Goal: Task Accomplishment & Management: Complete application form

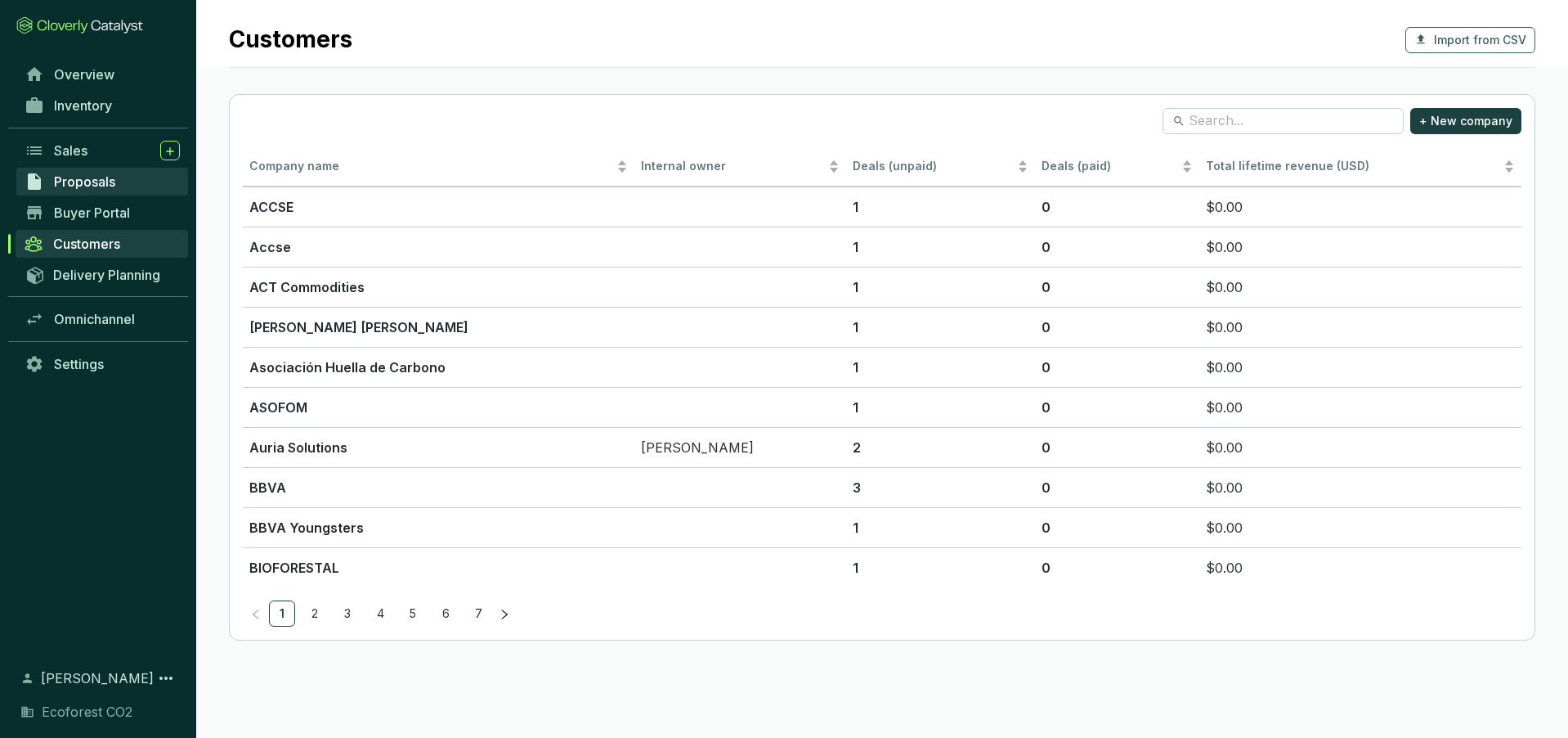
click at [103, 178] on span "Proposals" at bounding box center [84, 181] width 61 height 17
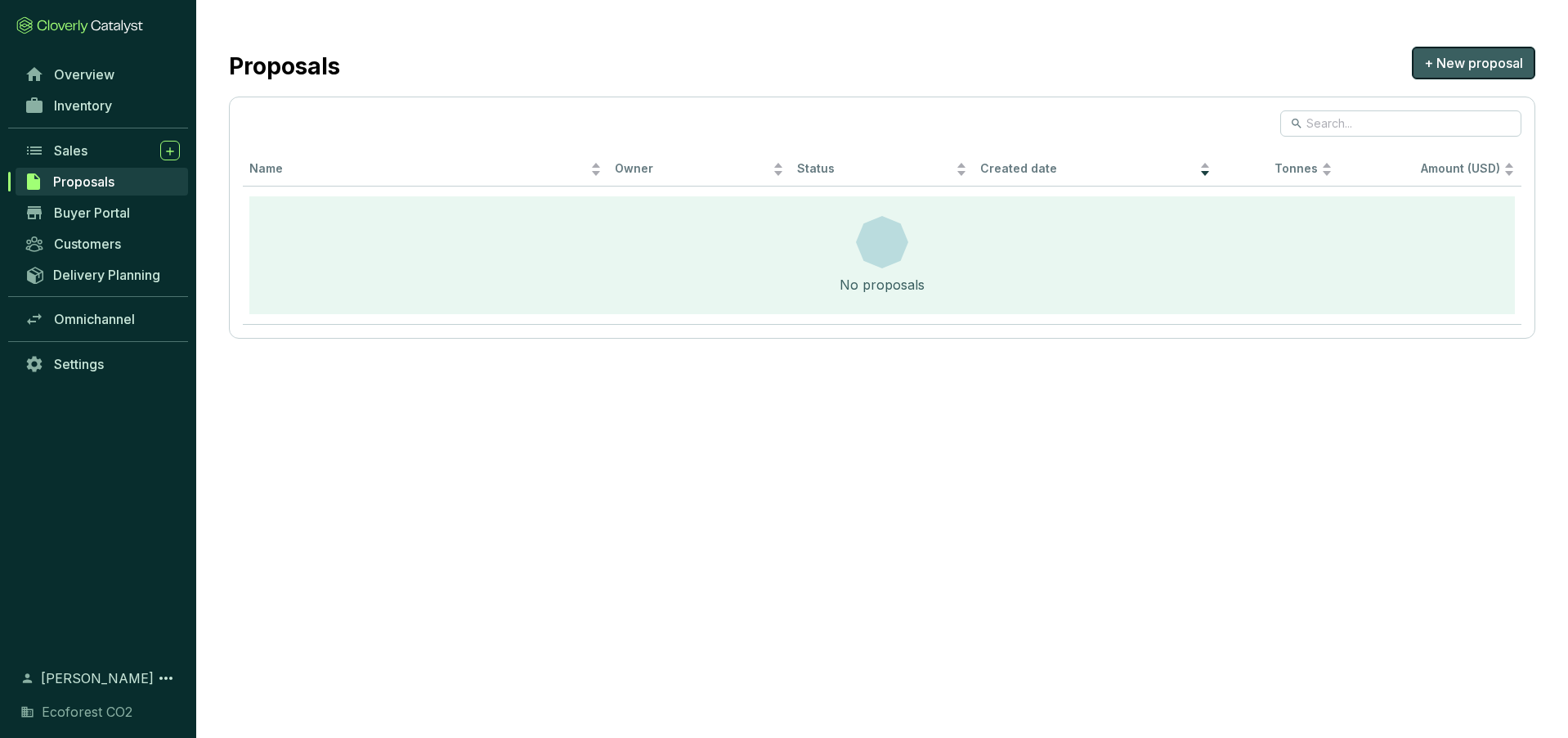
click at [1475, 65] on span "+ New proposal" at bounding box center [1474, 62] width 99 height 19
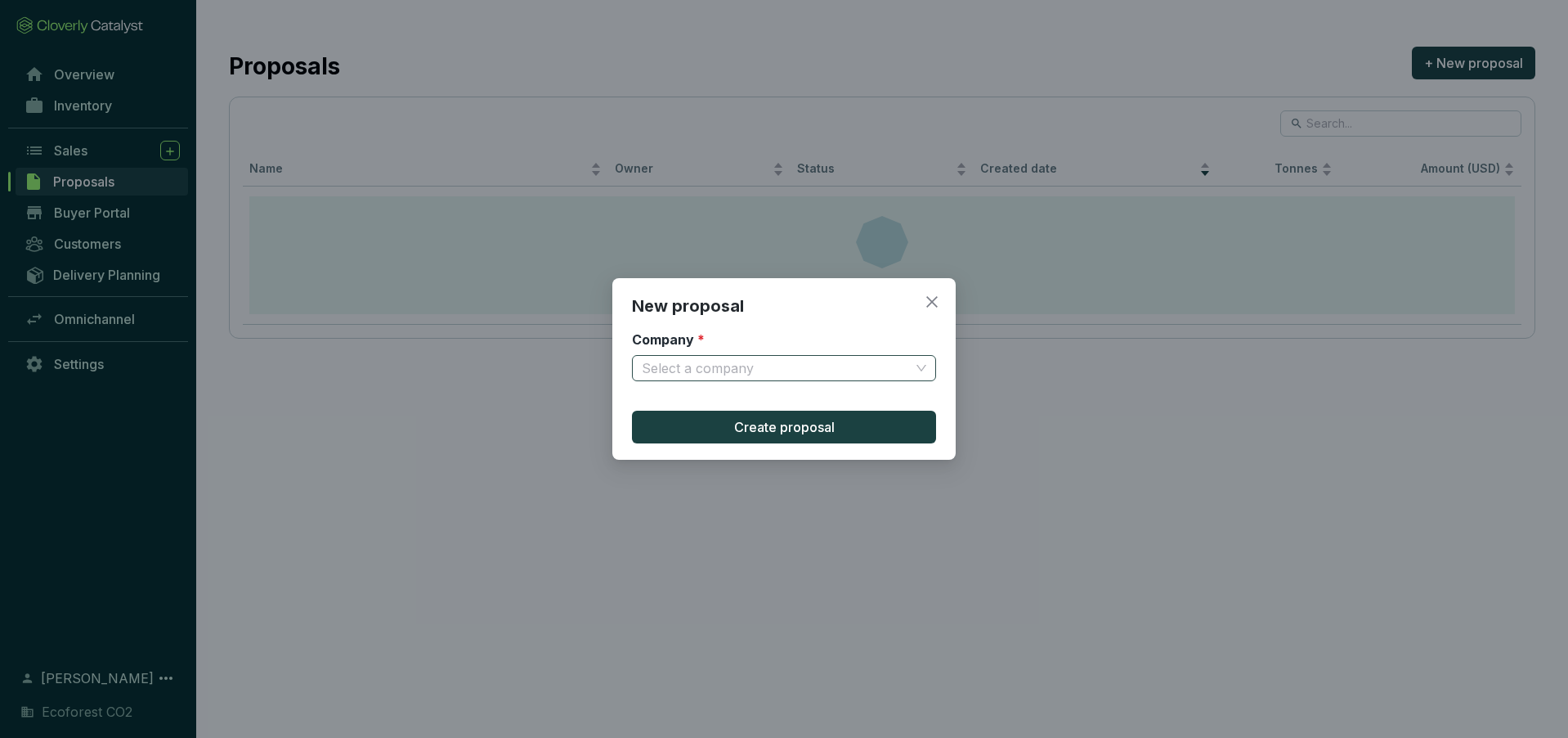
click at [817, 361] on input "Company *" at bounding box center [776, 368] width 268 height 24
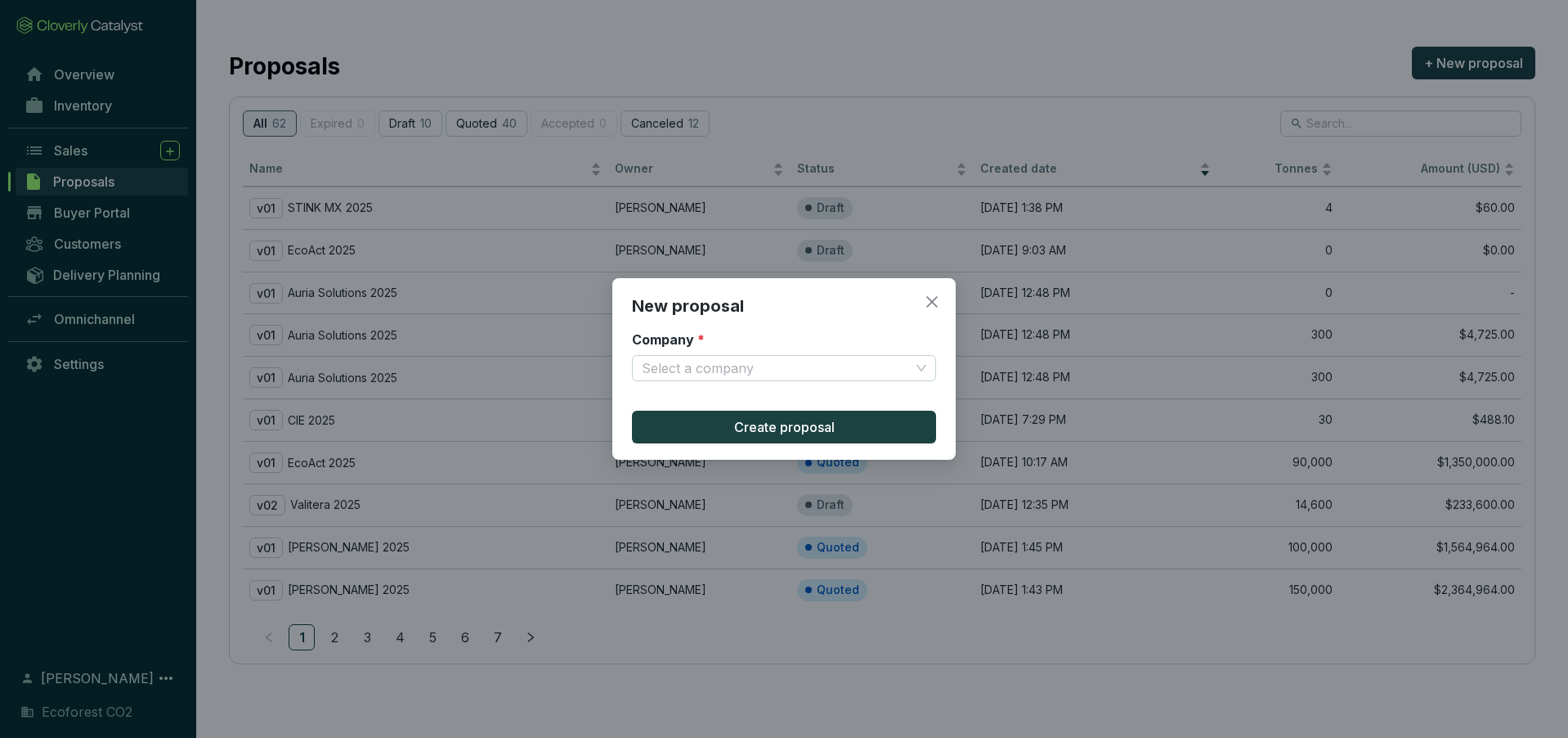
click at [1063, 55] on div "New proposal Company * Select a company Create proposal" at bounding box center [784, 369] width 1568 height 738
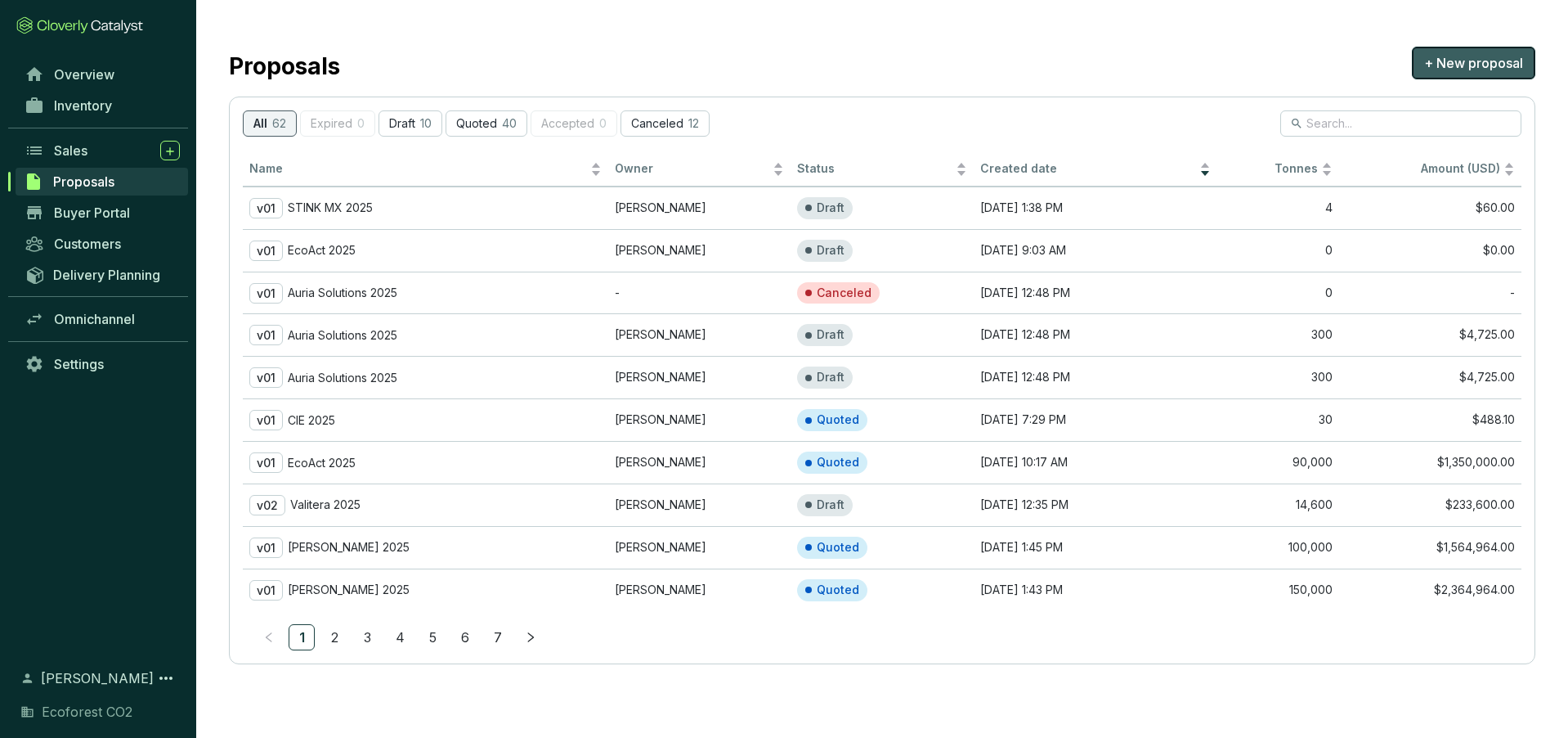
click at [1488, 56] on span "+ New proposal" at bounding box center [1474, 62] width 99 height 19
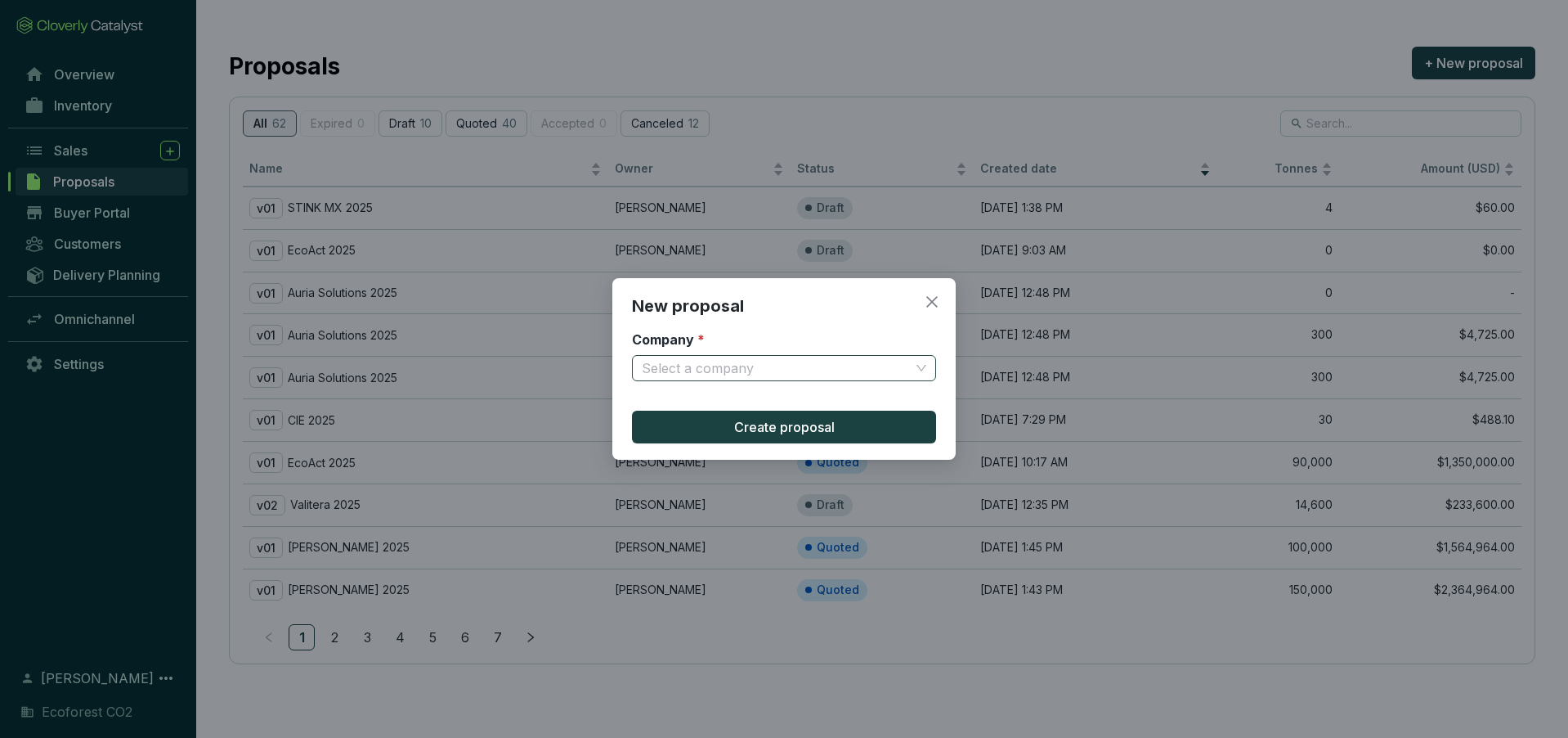
click at [910, 368] on span at bounding box center [783, 368] width 284 height 24
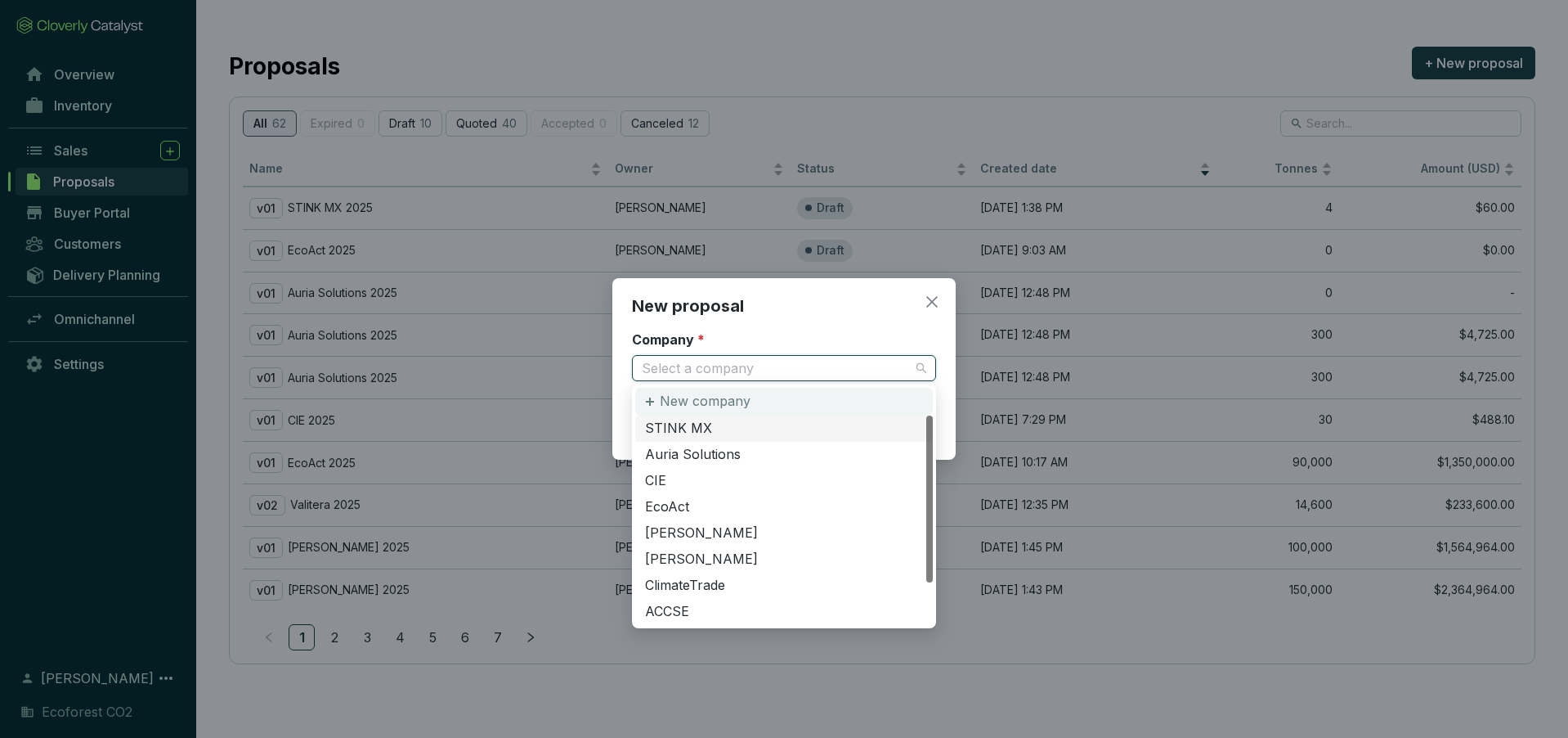
click at [728, 402] on p "New company" at bounding box center [705, 401] width 91 height 18
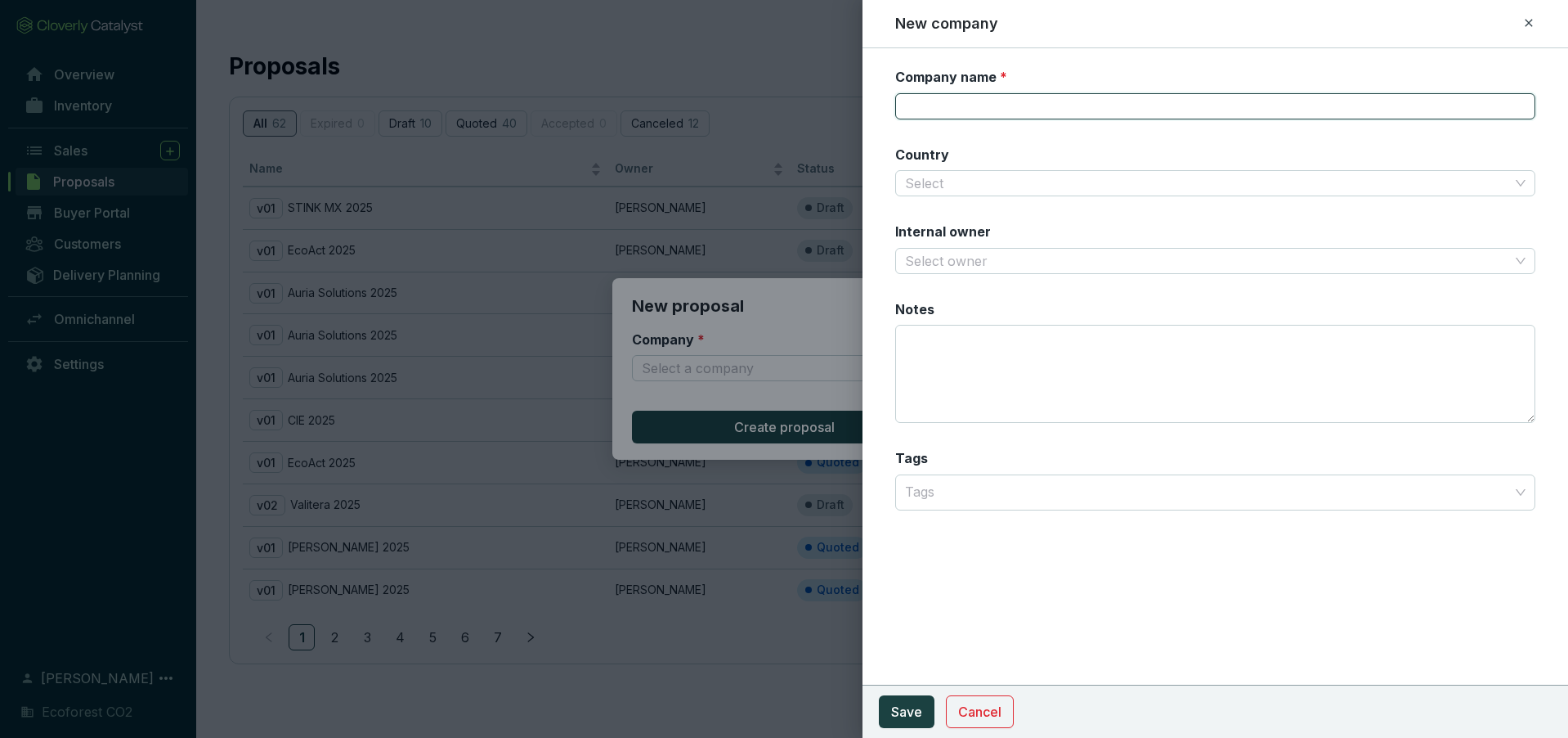
click at [944, 102] on input "Company name *" at bounding box center [1215, 106] width 641 height 26
type input "ProRedac"
click at [924, 181] on input "Country" at bounding box center [1207, 183] width 604 height 24
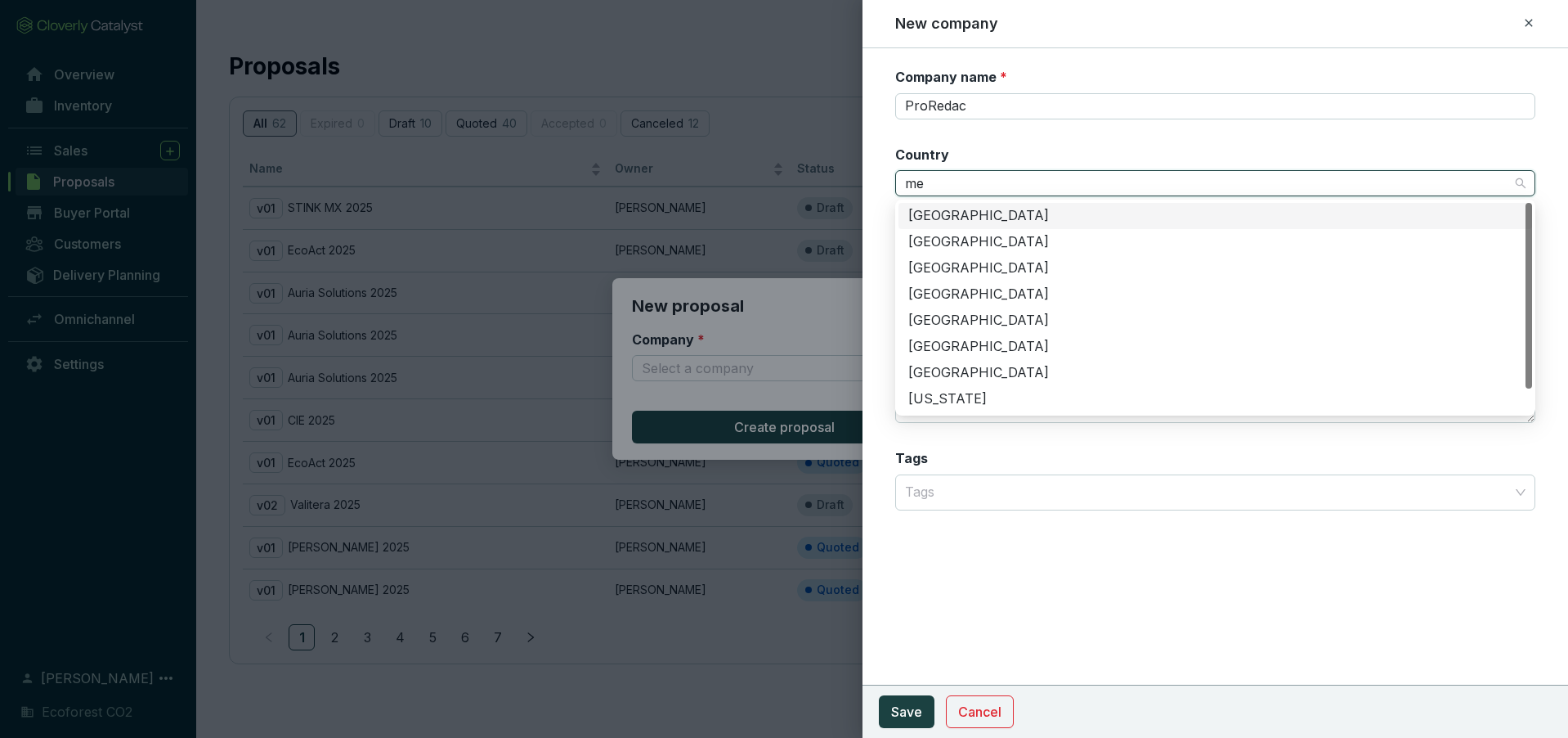
type input "m"
type input "Me"
click at [949, 277] on div "[GEOGRAPHIC_DATA]" at bounding box center [1214, 268] width 614 height 18
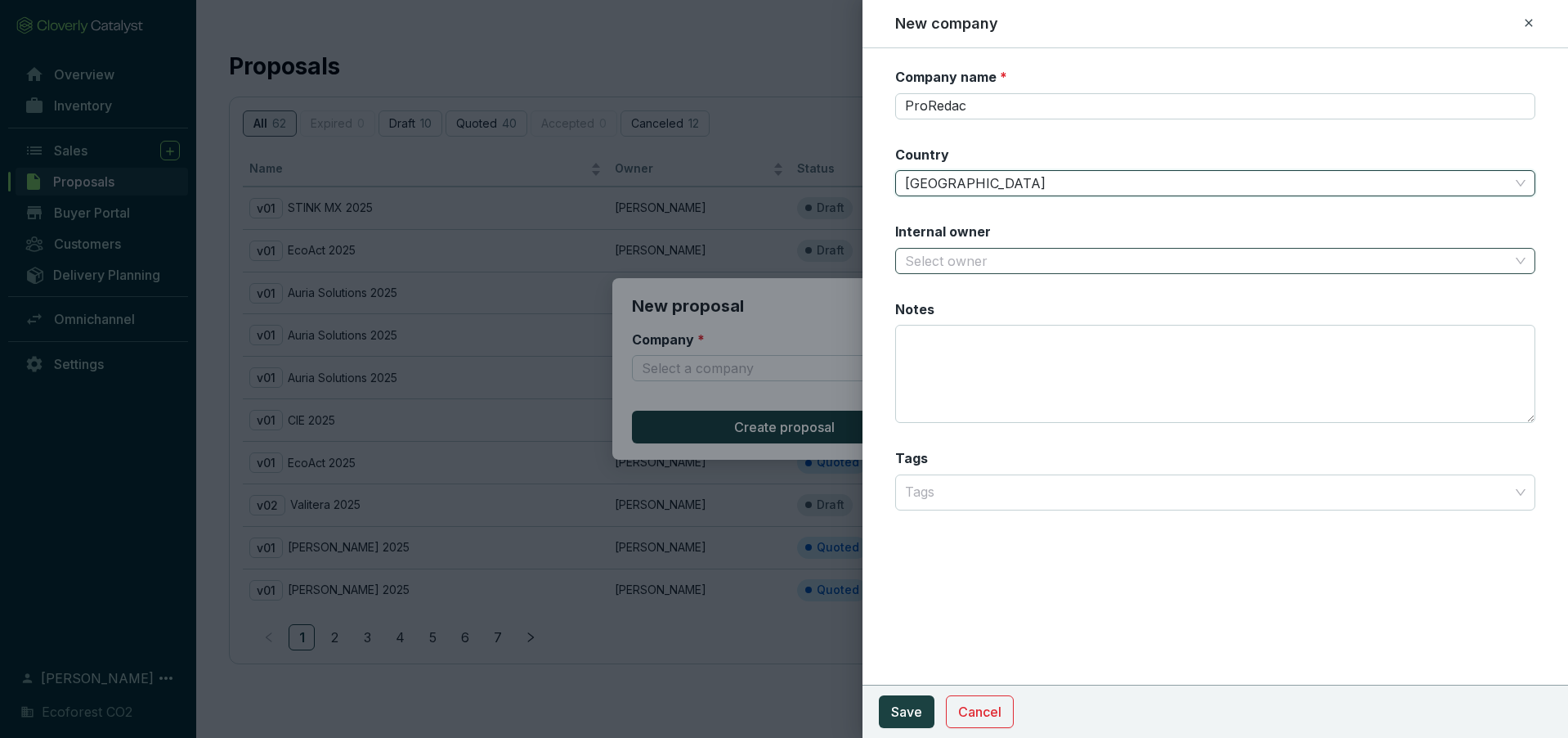
click at [977, 263] on input "Internal owner" at bounding box center [1207, 261] width 604 height 24
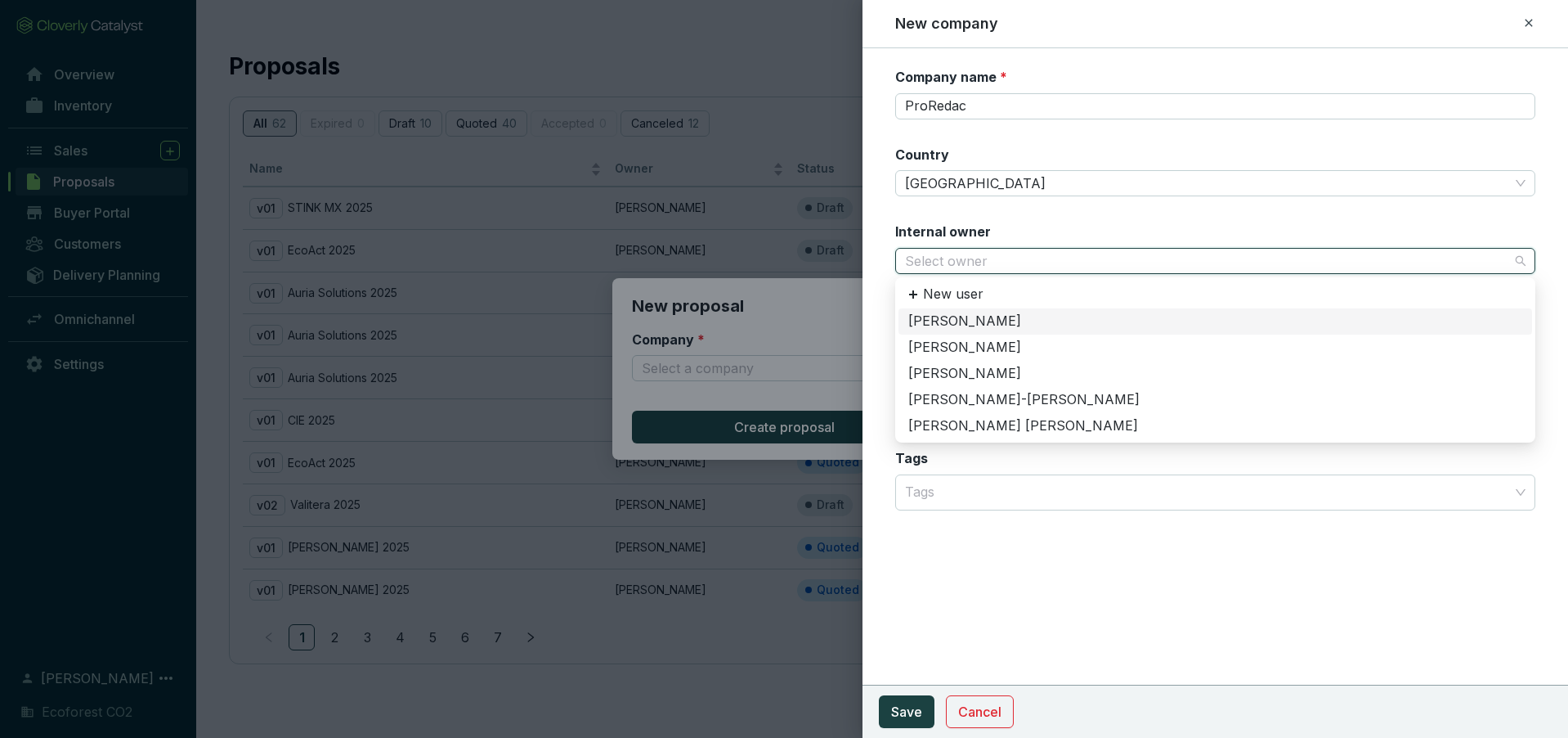
click at [970, 325] on div "[PERSON_NAME]" at bounding box center [1214, 320] width 614 height 18
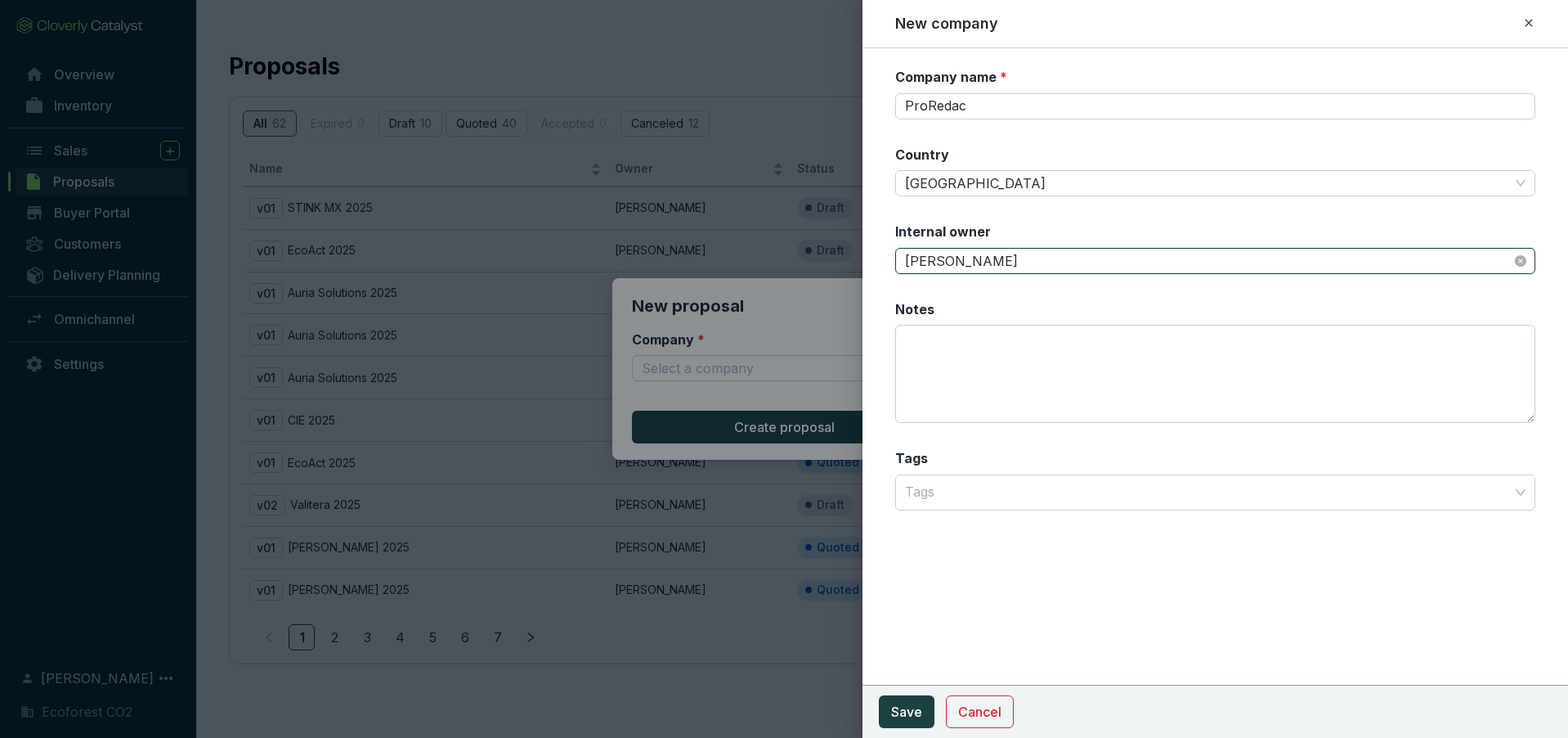
click at [993, 260] on span "[PERSON_NAME]" at bounding box center [1215, 261] width 620 height 24
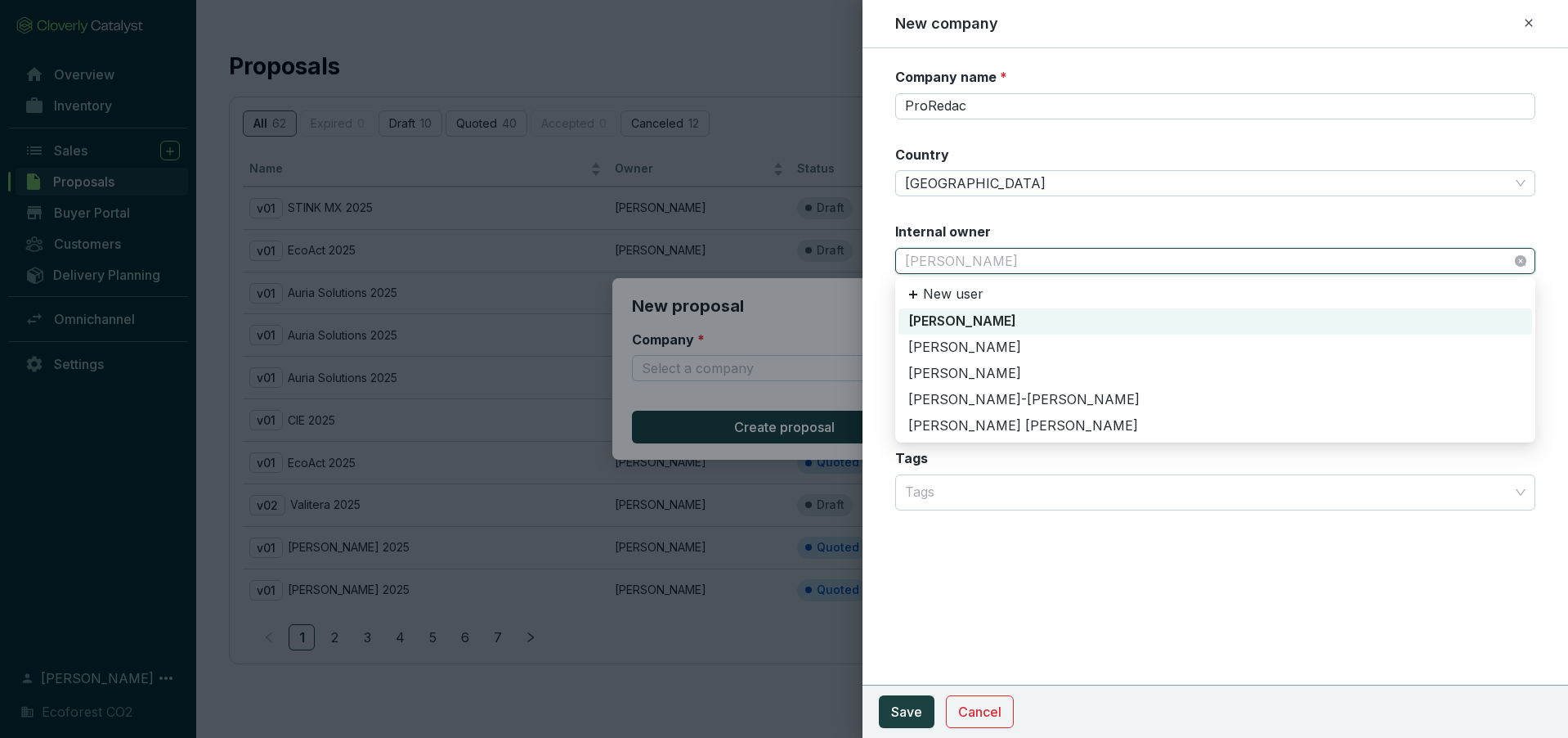
click at [1005, 328] on div "[PERSON_NAME]" at bounding box center [1214, 320] width 614 height 18
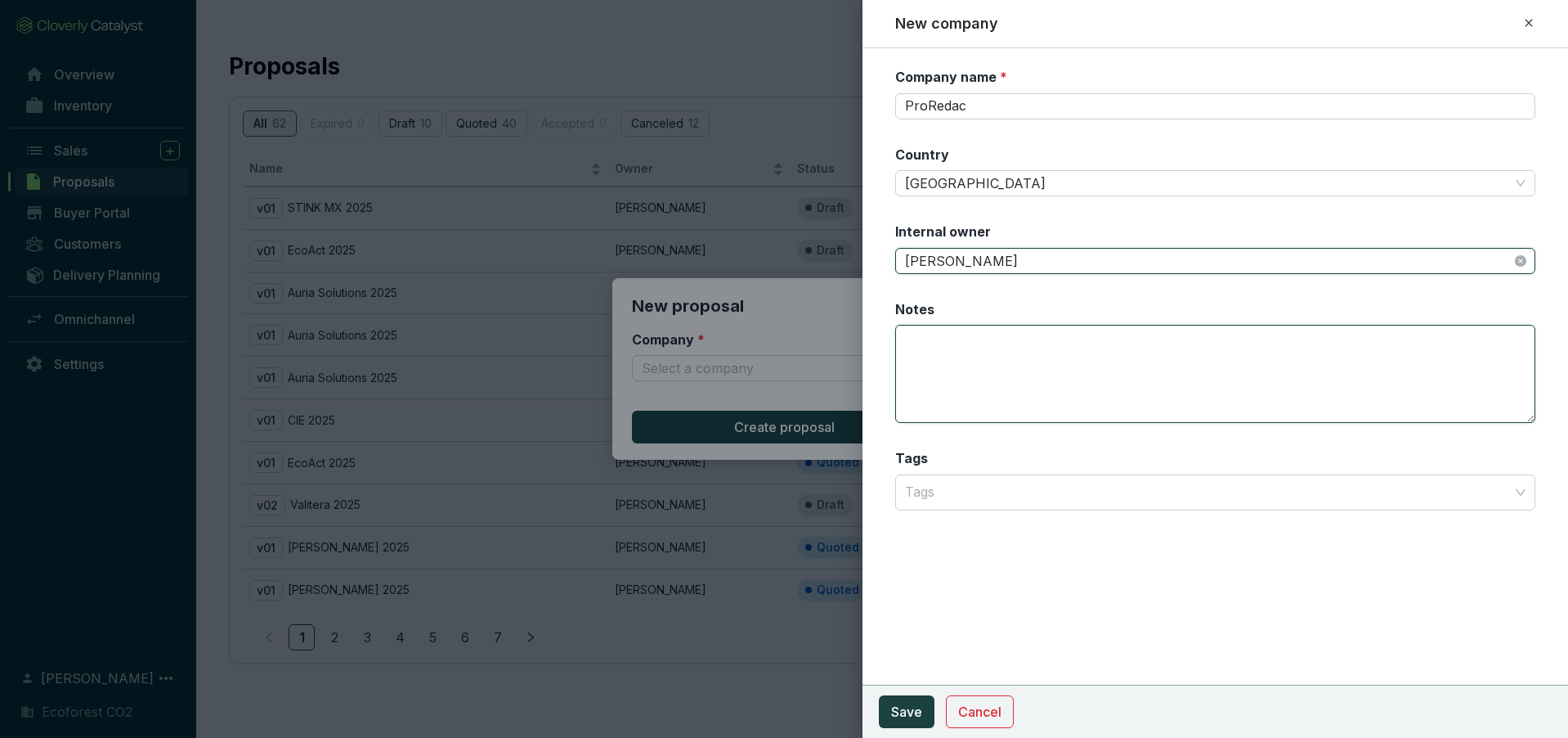
click at [965, 380] on textarea "Notes" at bounding box center [1215, 374] width 641 height 98
type textarea "Es pro el correo que tiene [PERSON_NAME]"
click at [917, 719] on span "Save" at bounding box center [907, 711] width 31 height 19
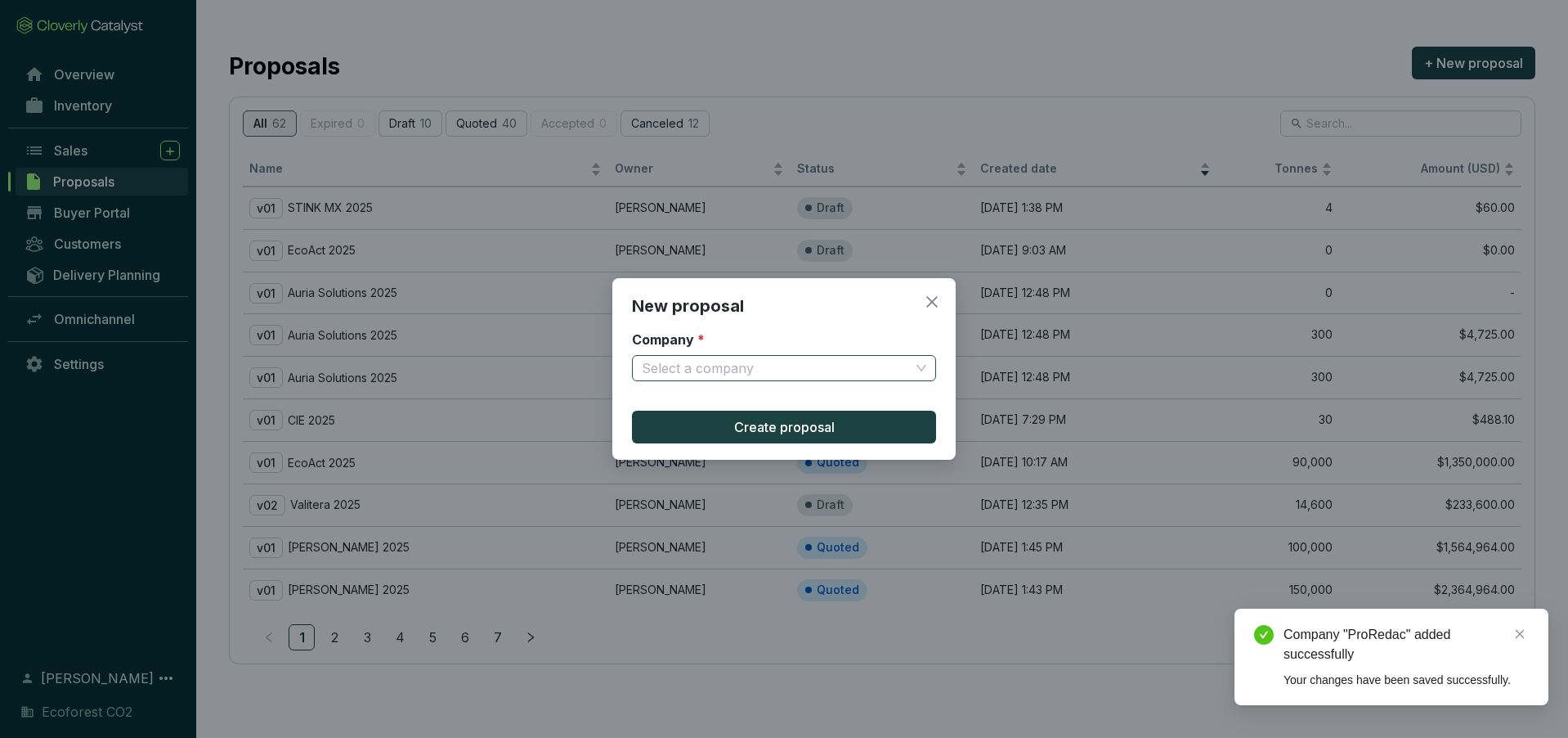
click at [885, 371] on input "Company *" at bounding box center [776, 368] width 268 height 24
click at [930, 306] on icon "close" at bounding box center [932, 302] width 15 height 15
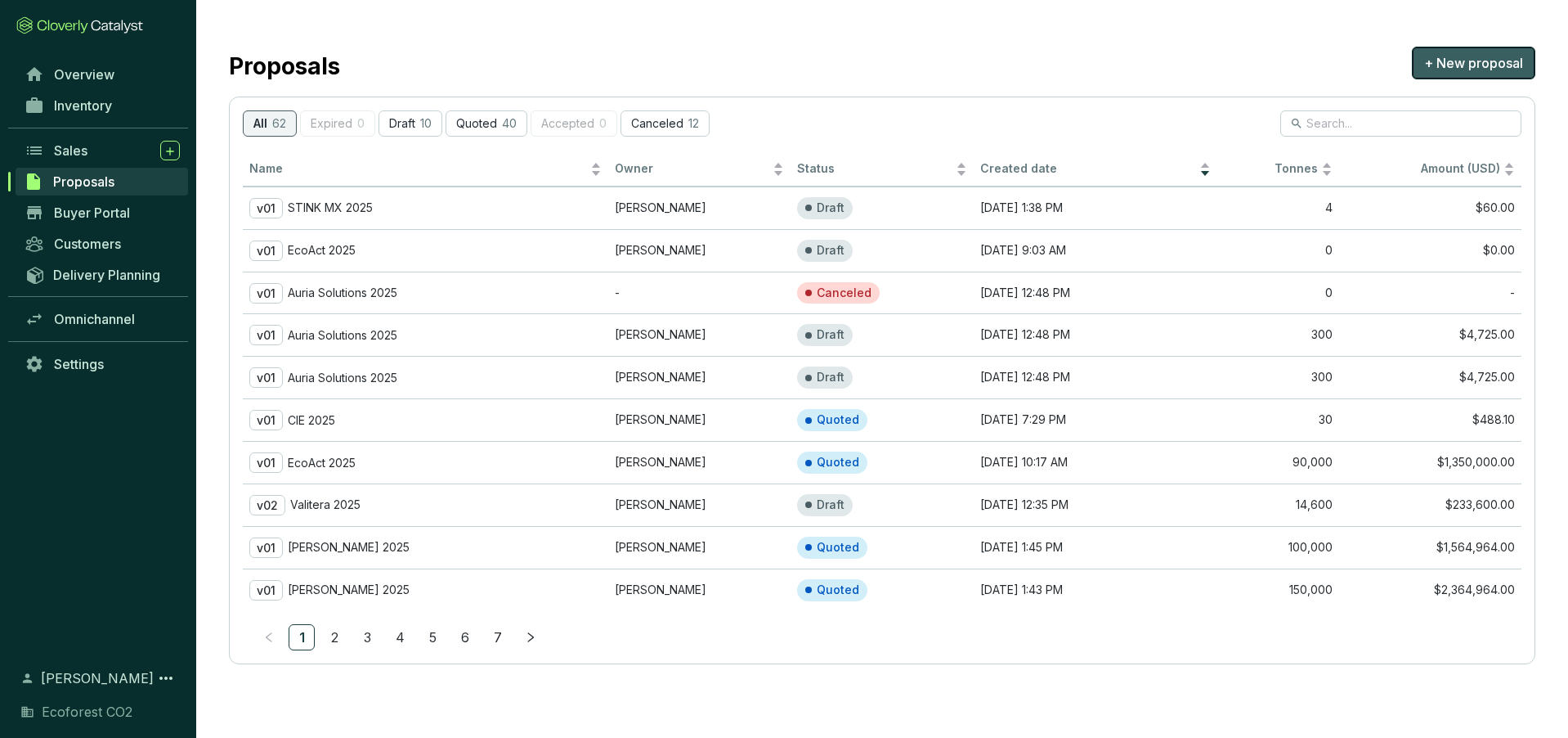
click at [1451, 56] on span "+ New proposal" at bounding box center [1474, 62] width 99 height 19
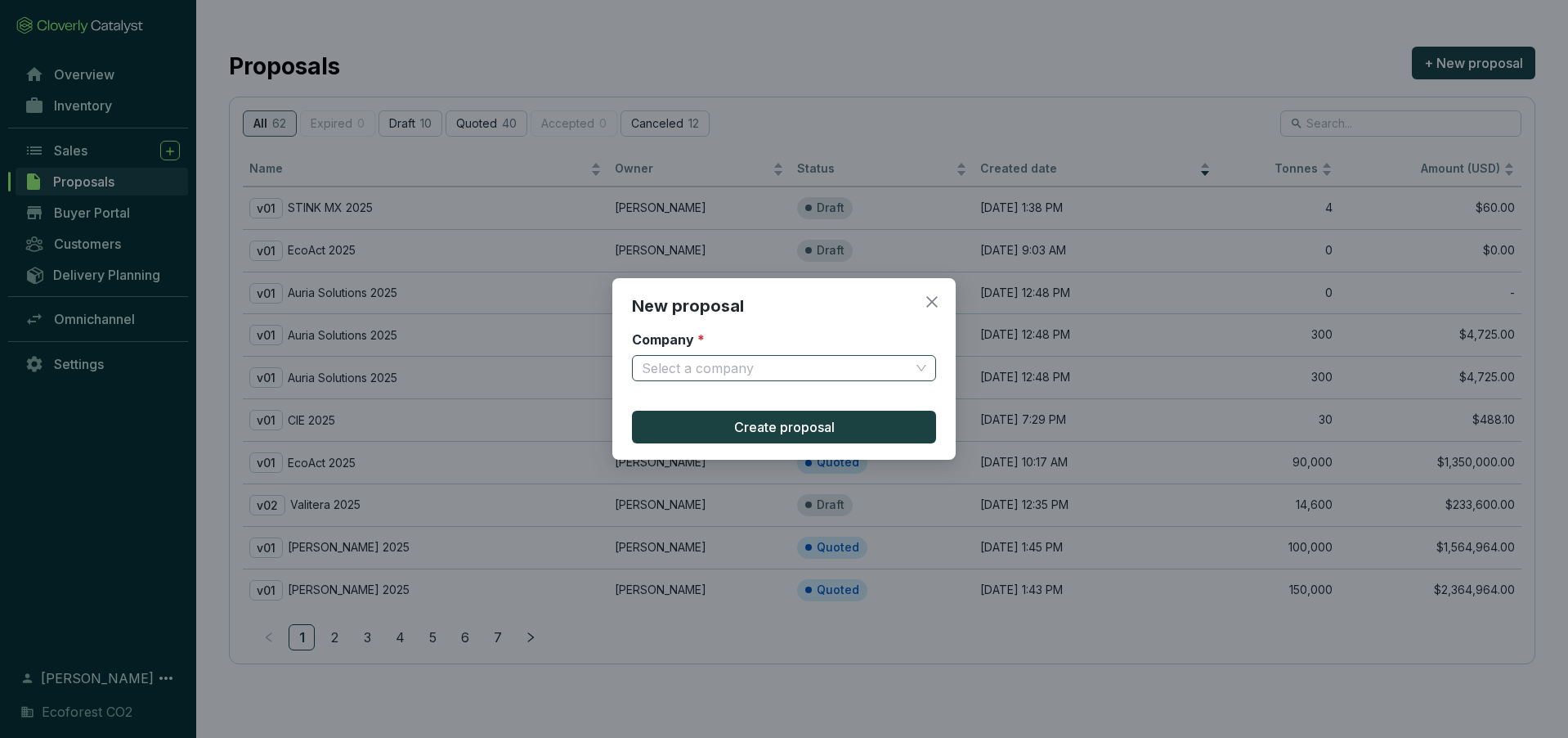
click at [814, 357] on input "Company *" at bounding box center [776, 368] width 268 height 24
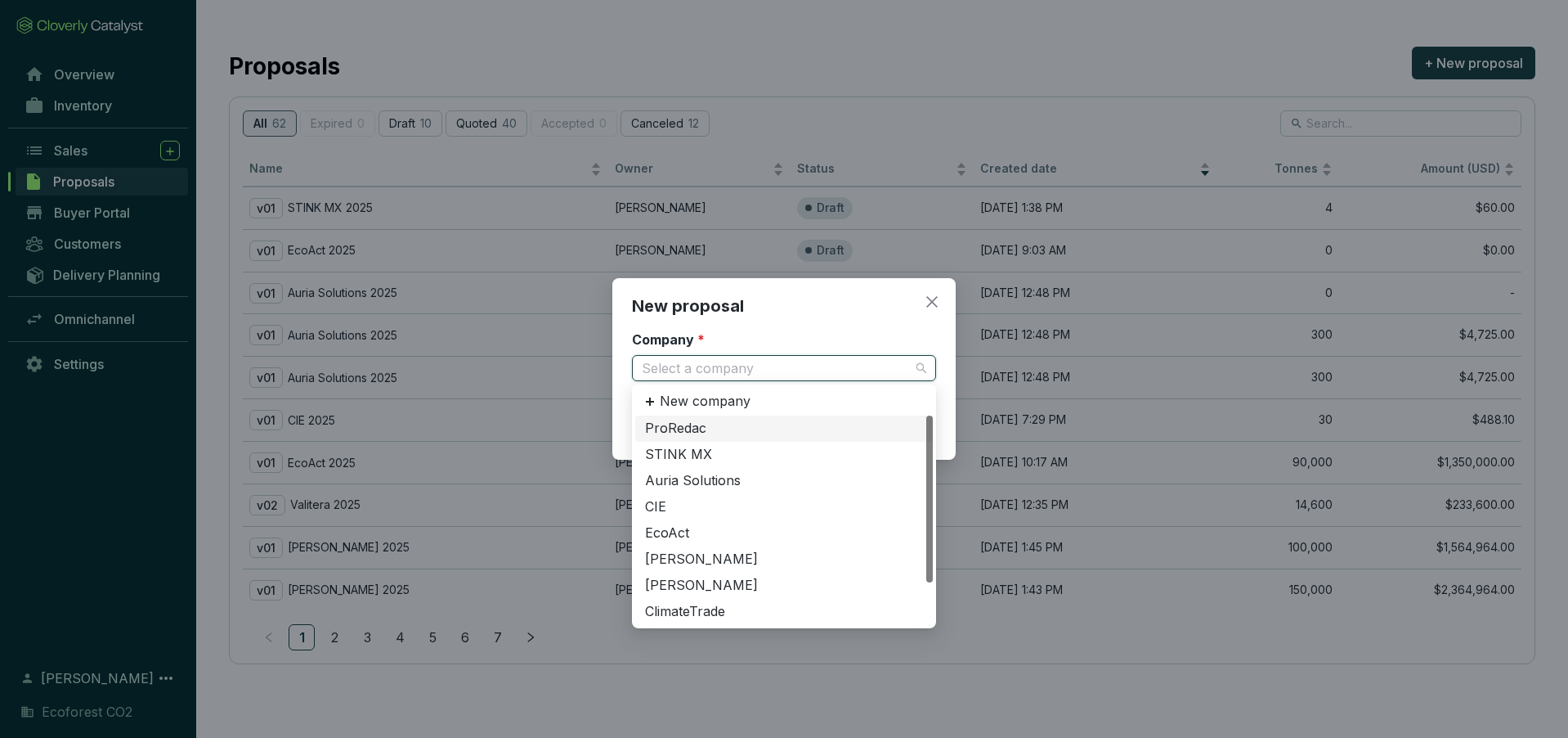
click at [750, 431] on div "ProRedac" at bounding box center [784, 428] width 278 height 18
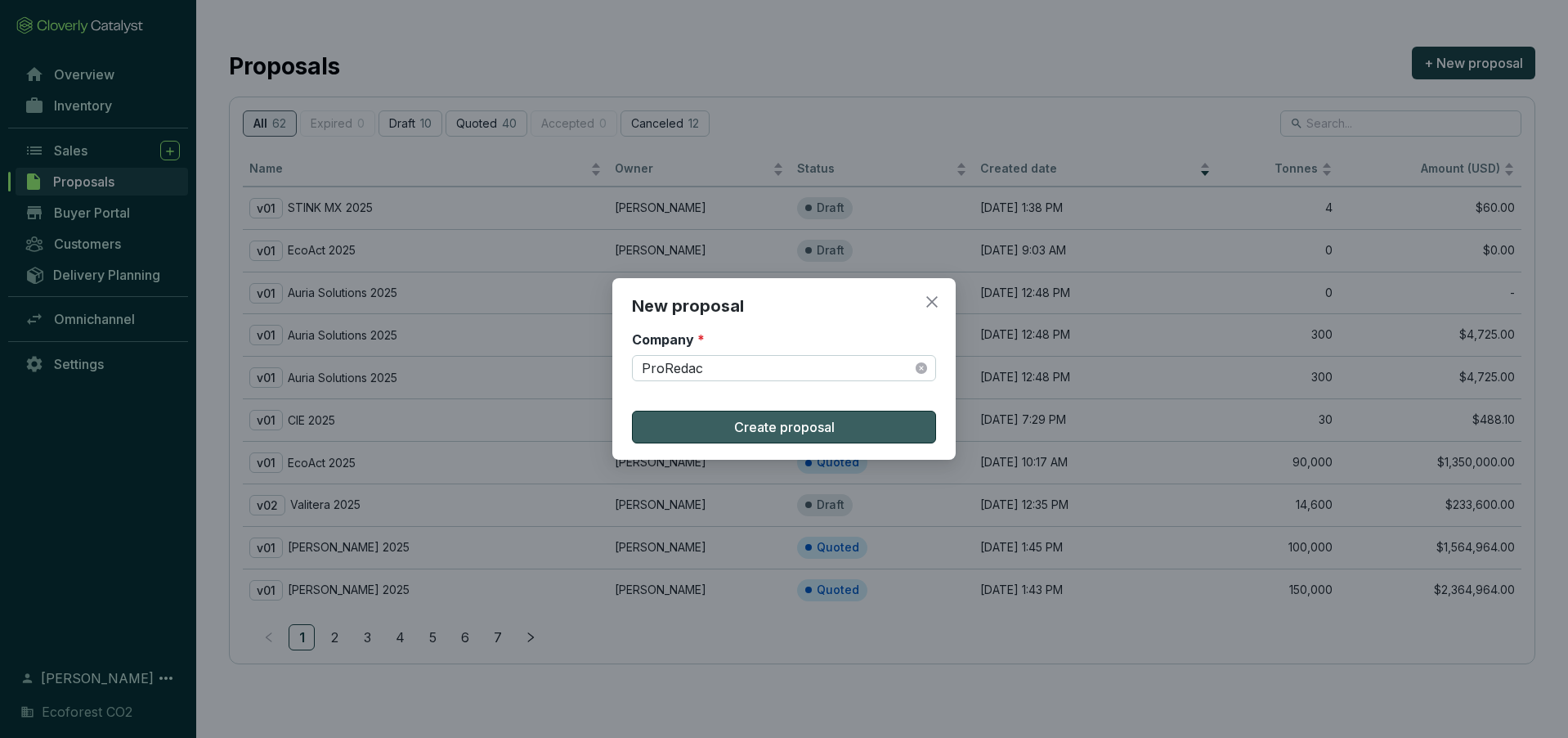
click at [750, 431] on span "Create proposal" at bounding box center [784, 426] width 101 height 19
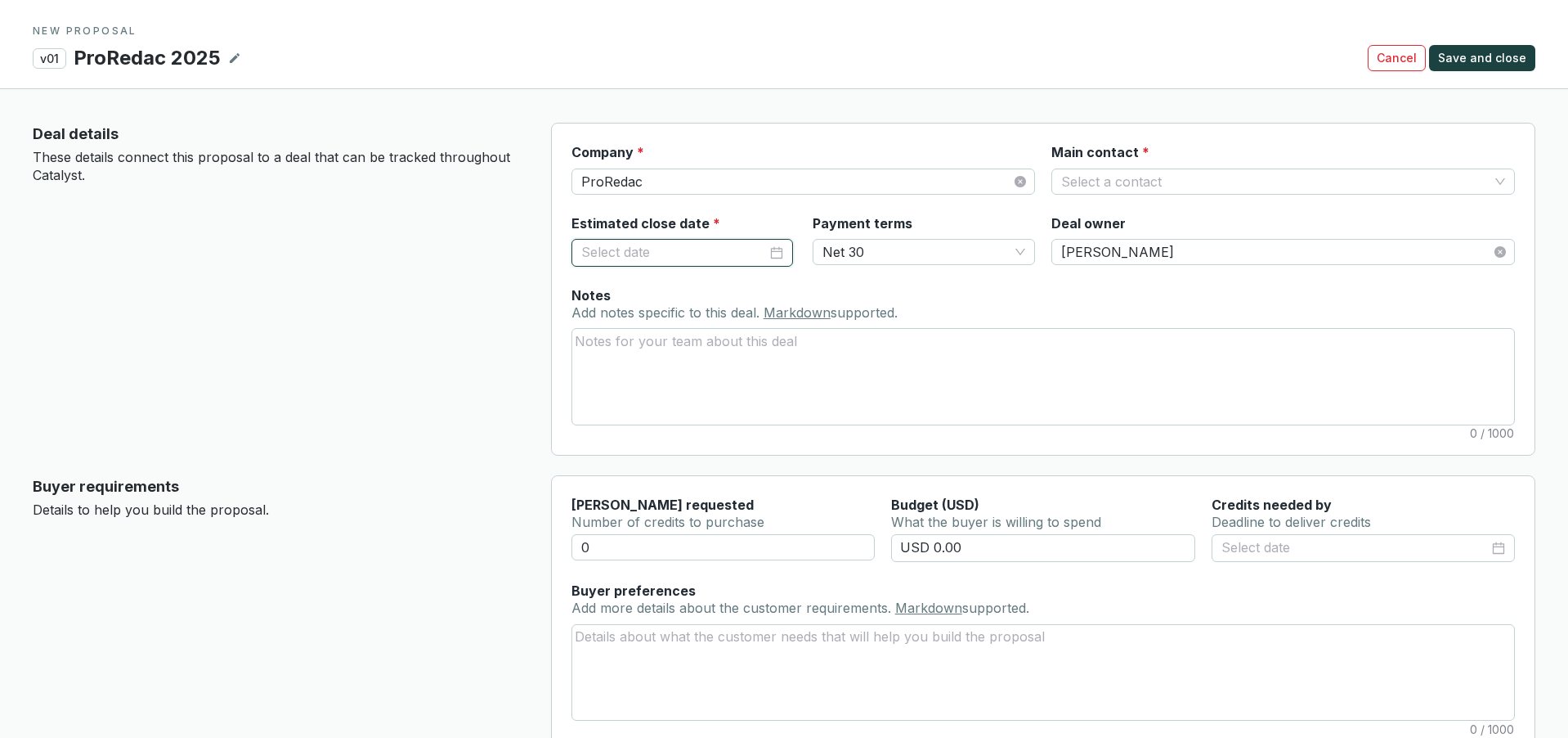
click at [690, 251] on input "Estimated close date *" at bounding box center [674, 252] width 186 height 21
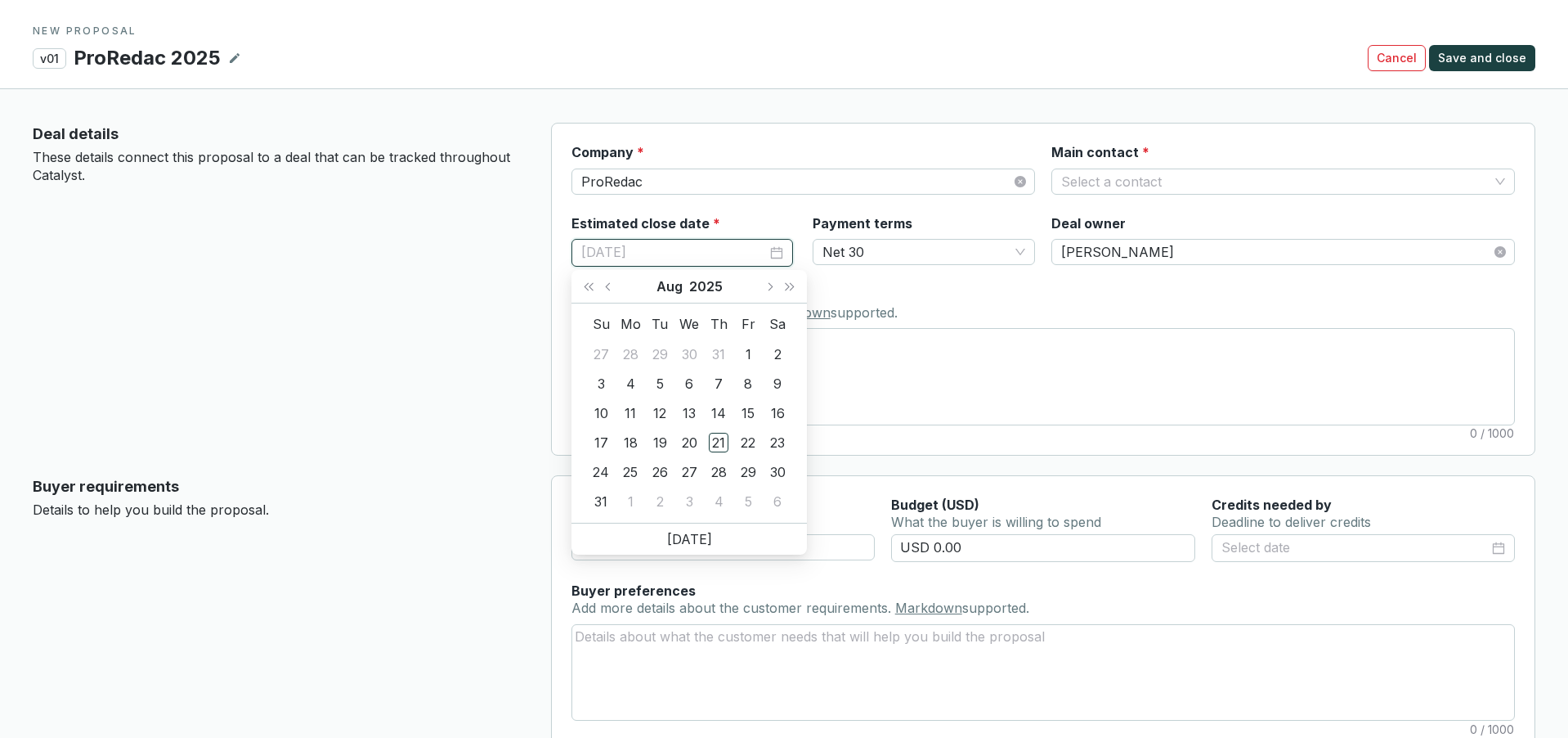
type input "[DATE]"
click at [776, 286] on button "Next month (PageDown)" at bounding box center [769, 285] width 21 height 32
click at [789, 285] on span "Next year (Control + right)" at bounding box center [790, 286] width 8 height 8
click at [591, 285] on span "Last year (Control + left)" at bounding box center [589, 286] width 8 height 8
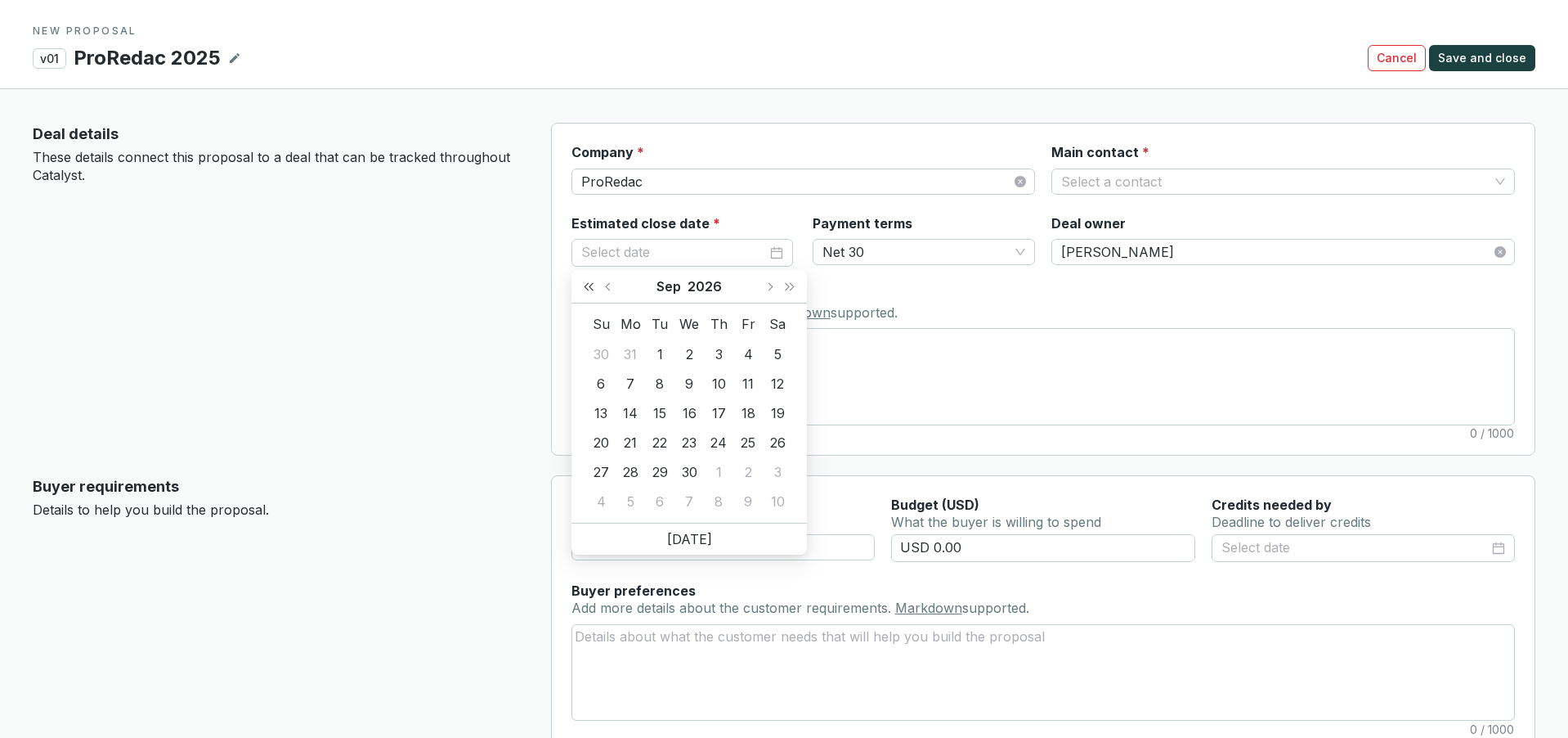
click at [591, 285] on span "Last year (Control + left)" at bounding box center [589, 286] width 8 height 8
click at [770, 285] on span "Next month (PageDown)" at bounding box center [769, 286] width 8 height 8
type input "[DATE]"
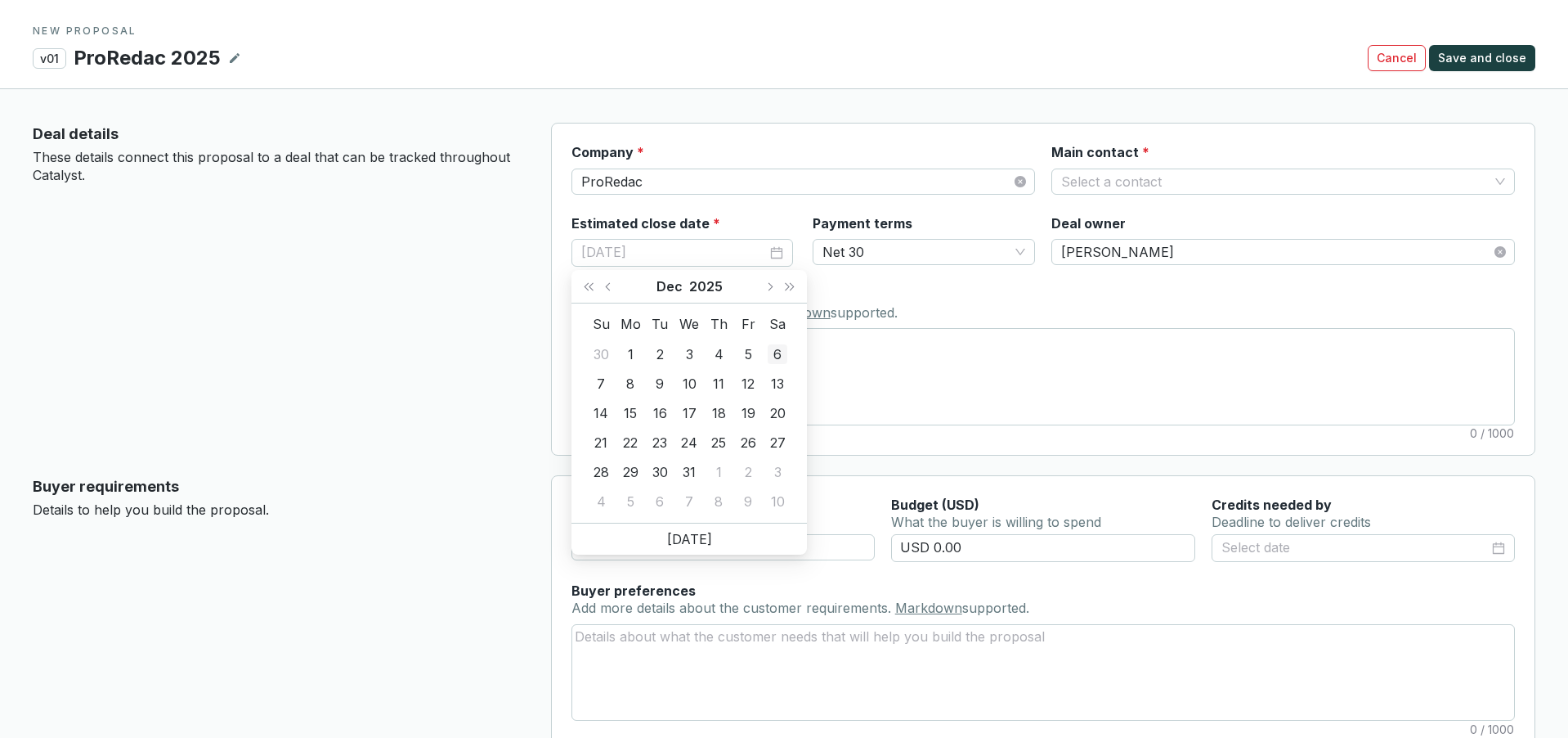
type input "[DATE]"
click at [767, 292] on button "Next month (PageDown)" at bounding box center [769, 285] width 21 height 32
type input "[DATE]"
click at [608, 284] on span "Previous month (PageUp)" at bounding box center [609, 286] width 8 height 8
type input "[DATE]"
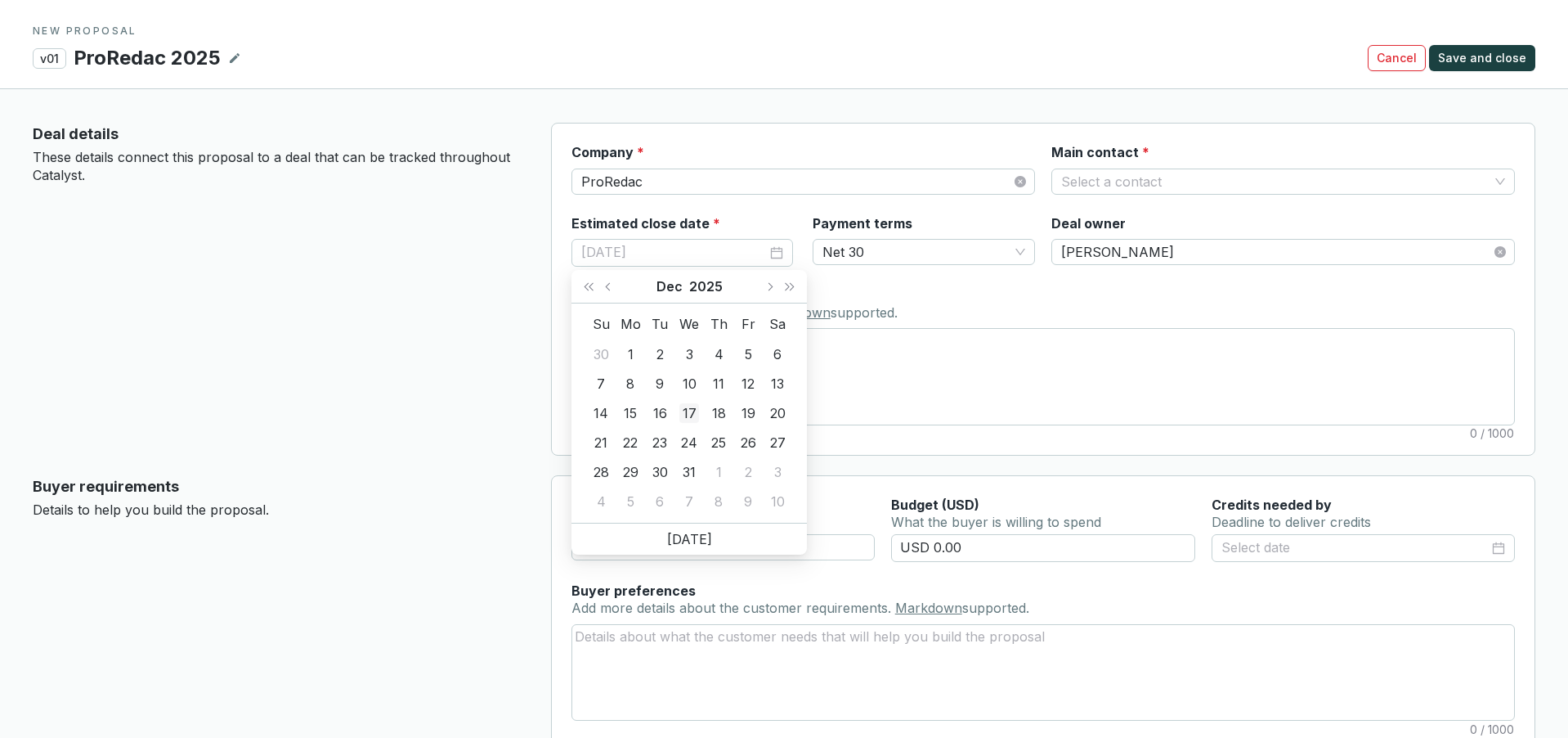
click at [689, 416] on div "17" at bounding box center [689, 412] width 19 height 19
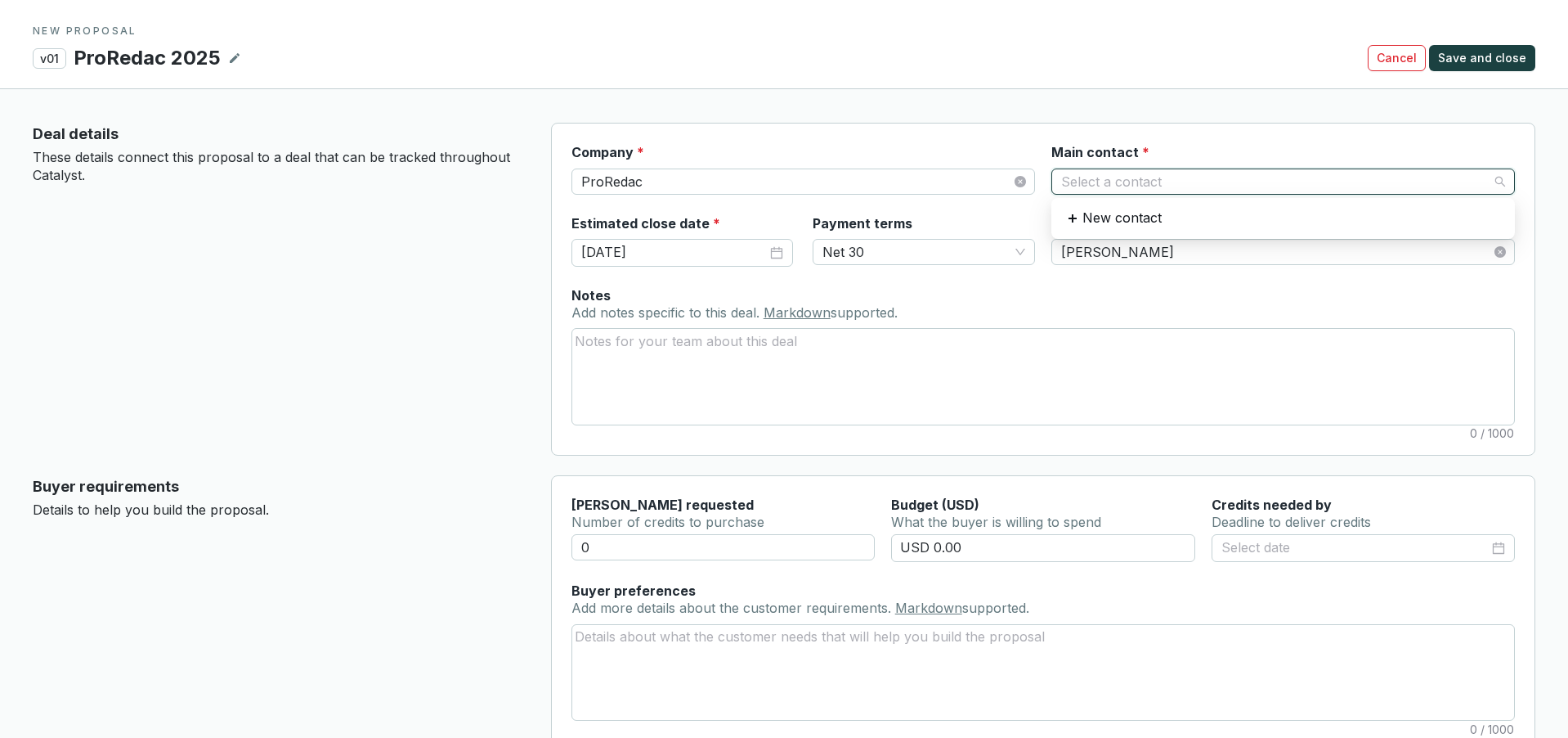
click at [1152, 185] on input "Main contact *" at bounding box center [1275, 181] width 428 height 24
click at [1146, 219] on p "New contact" at bounding box center [1122, 218] width 80 height 18
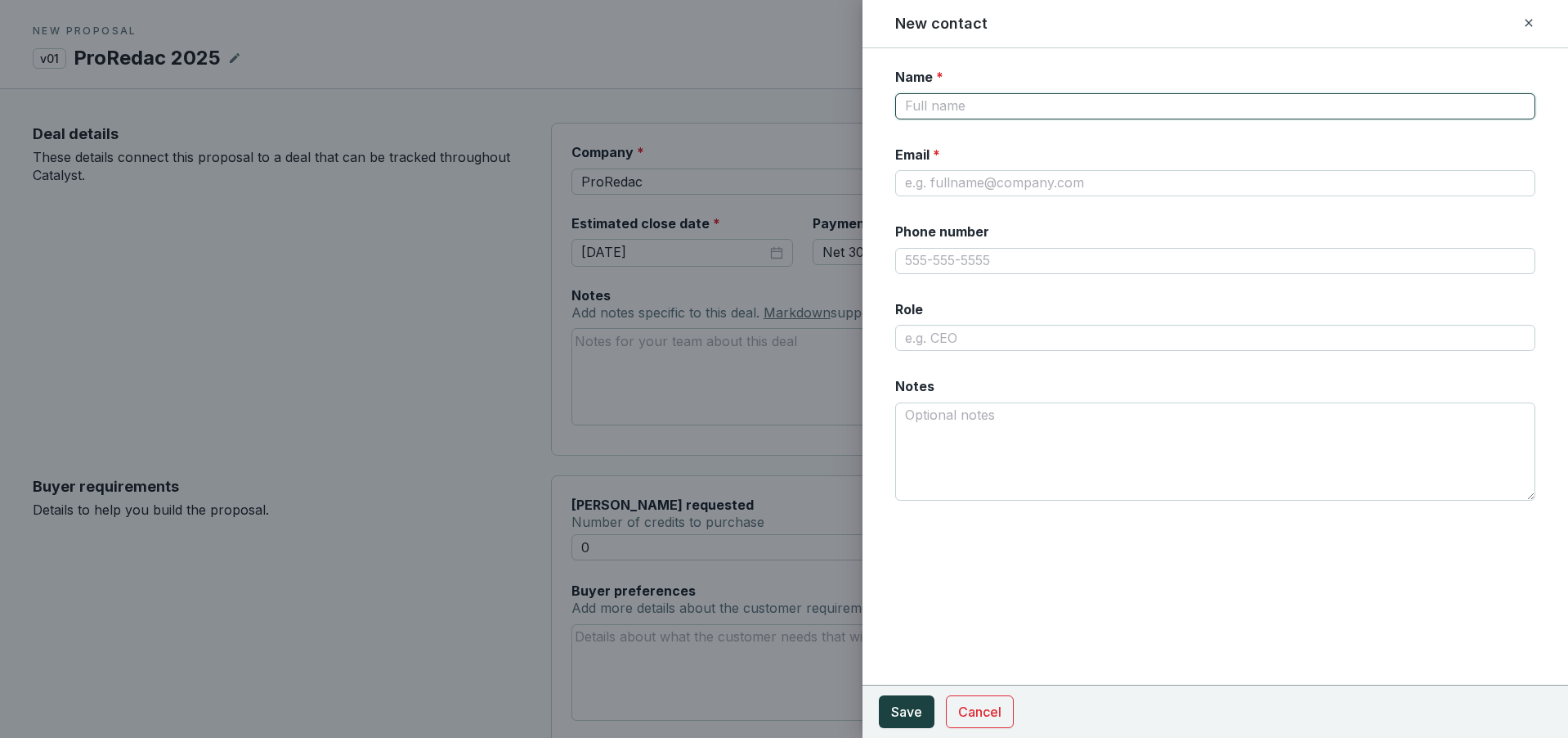
click at [1020, 109] on input "Name *" at bounding box center [1215, 106] width 641 height 26
type input "[PERSON_NAME]"
click at [1091, 186] on input "Email *" at bounding box center [1215, 183] width 641 height 26
paste input "[EMAIL_ADDRESS][DOMAIN_NAME]"
type input "[EMAIL_ADDRESS][DOMAIN_NAME]"
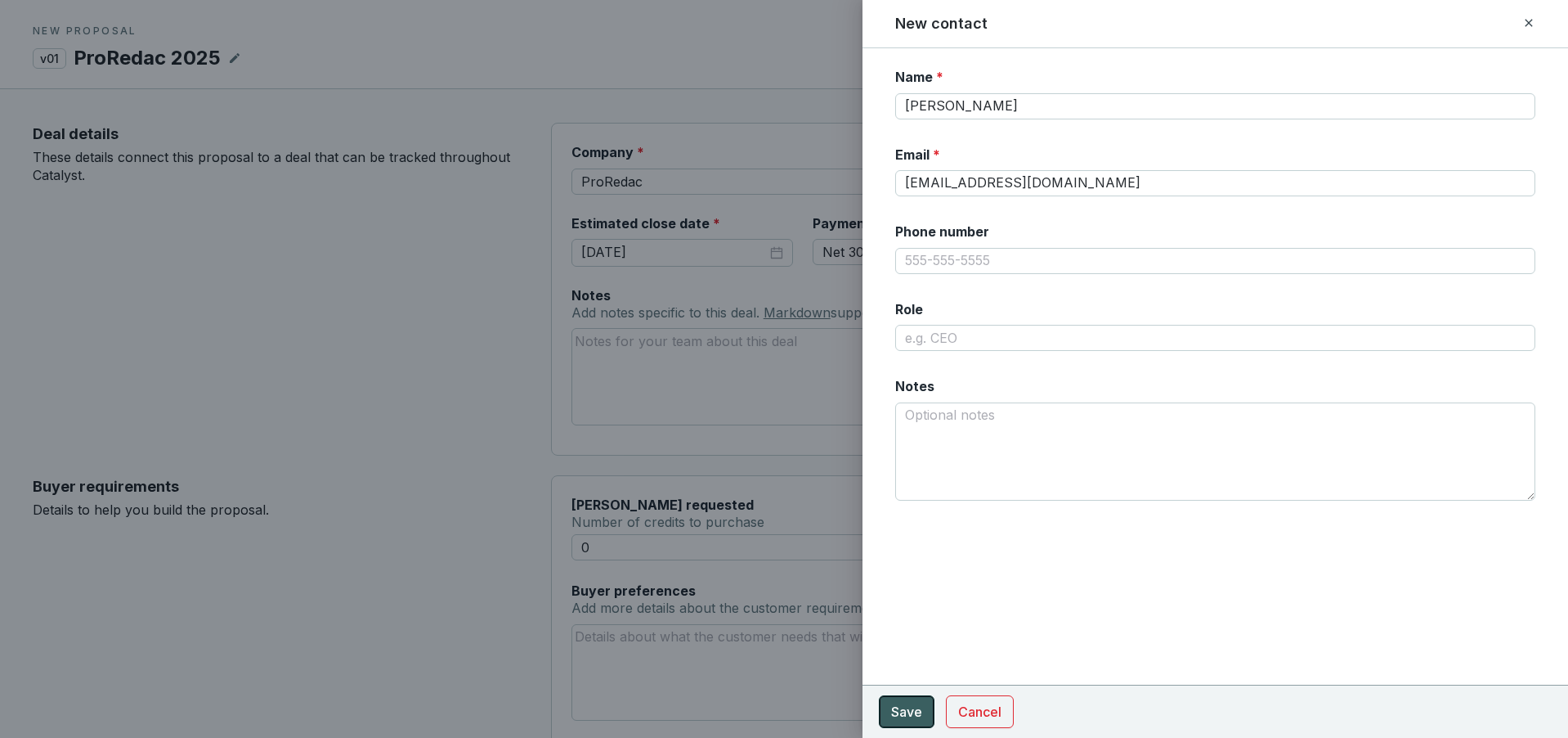
click at [912, 699] on button "Save" at bounding box center [907, 711] width 56 height 32
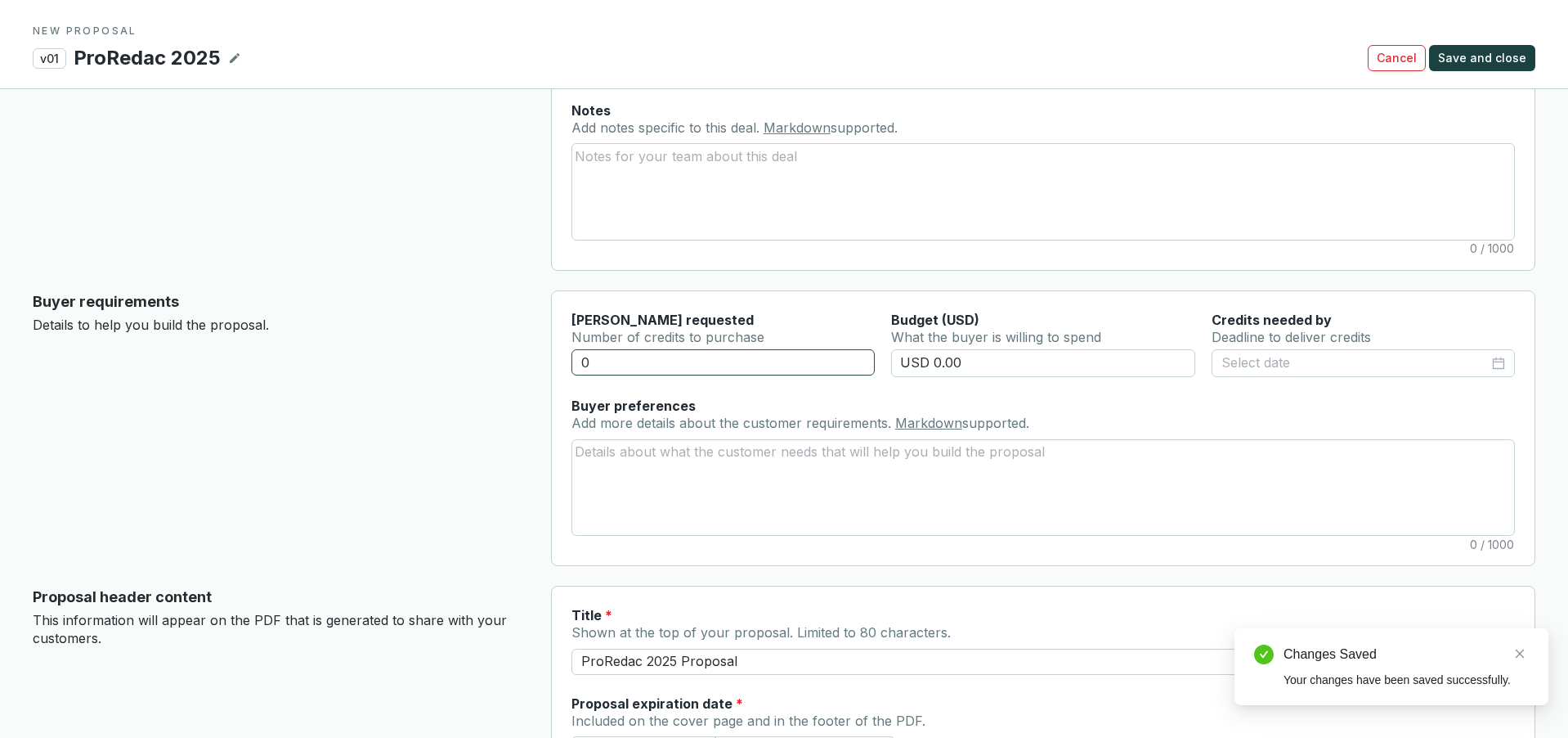
scroll to position [191, 0]
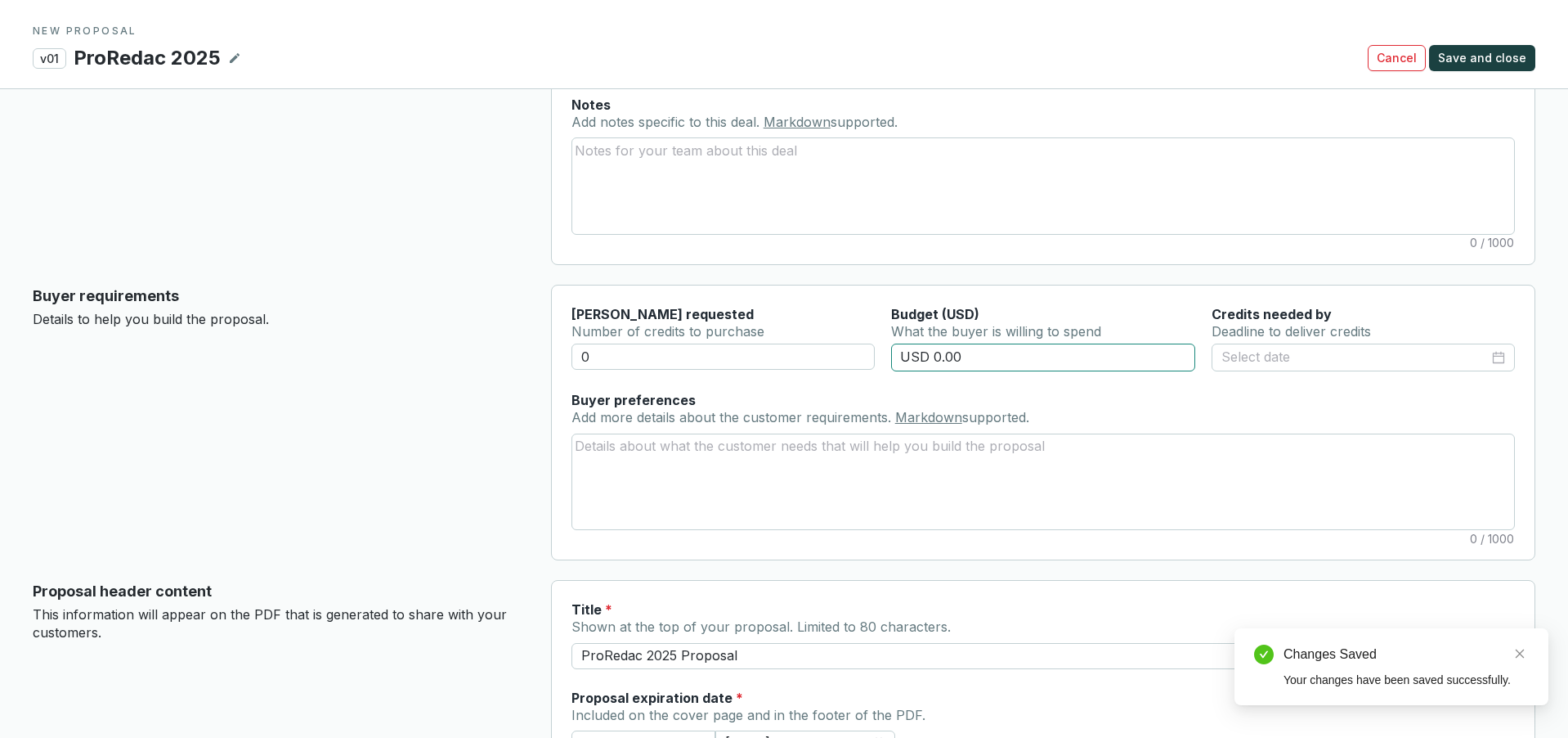
click at [967, 359] on input "USD 0.00" at bounding box center [1043, 357] width 305 height 28
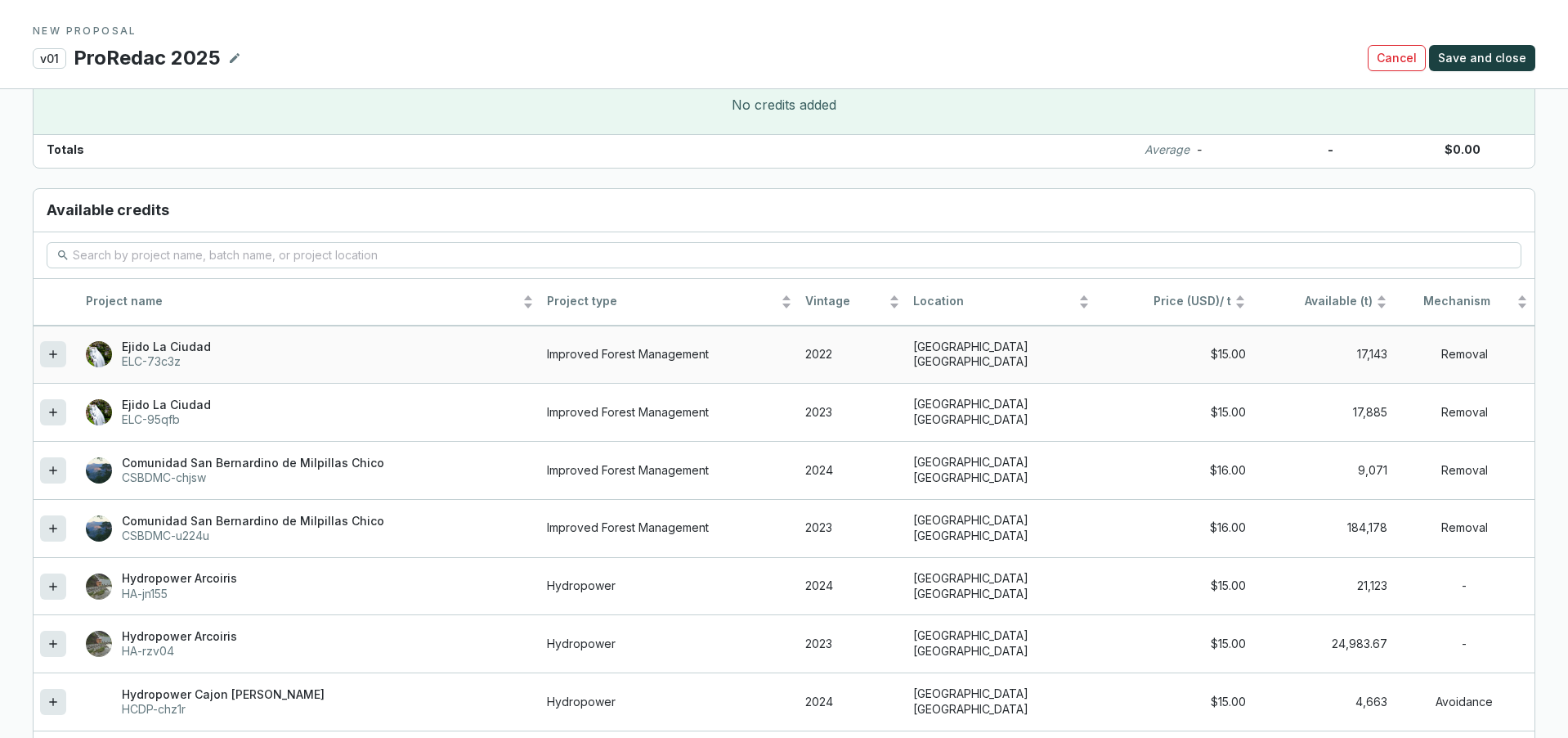
scroll to position [1337, 0]
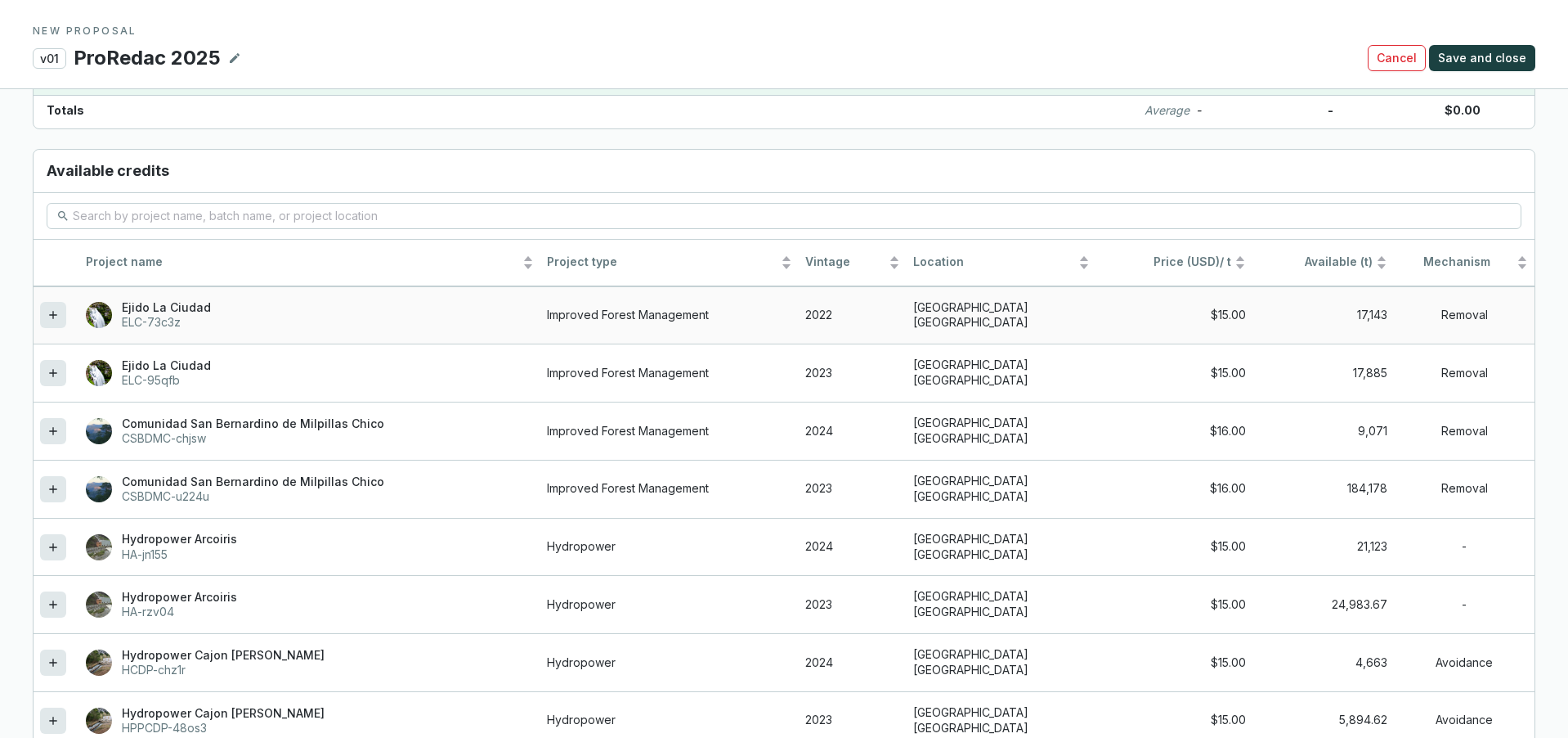
click at [57, 319] on icon at bounding box center [53, 314] width 13 height 19
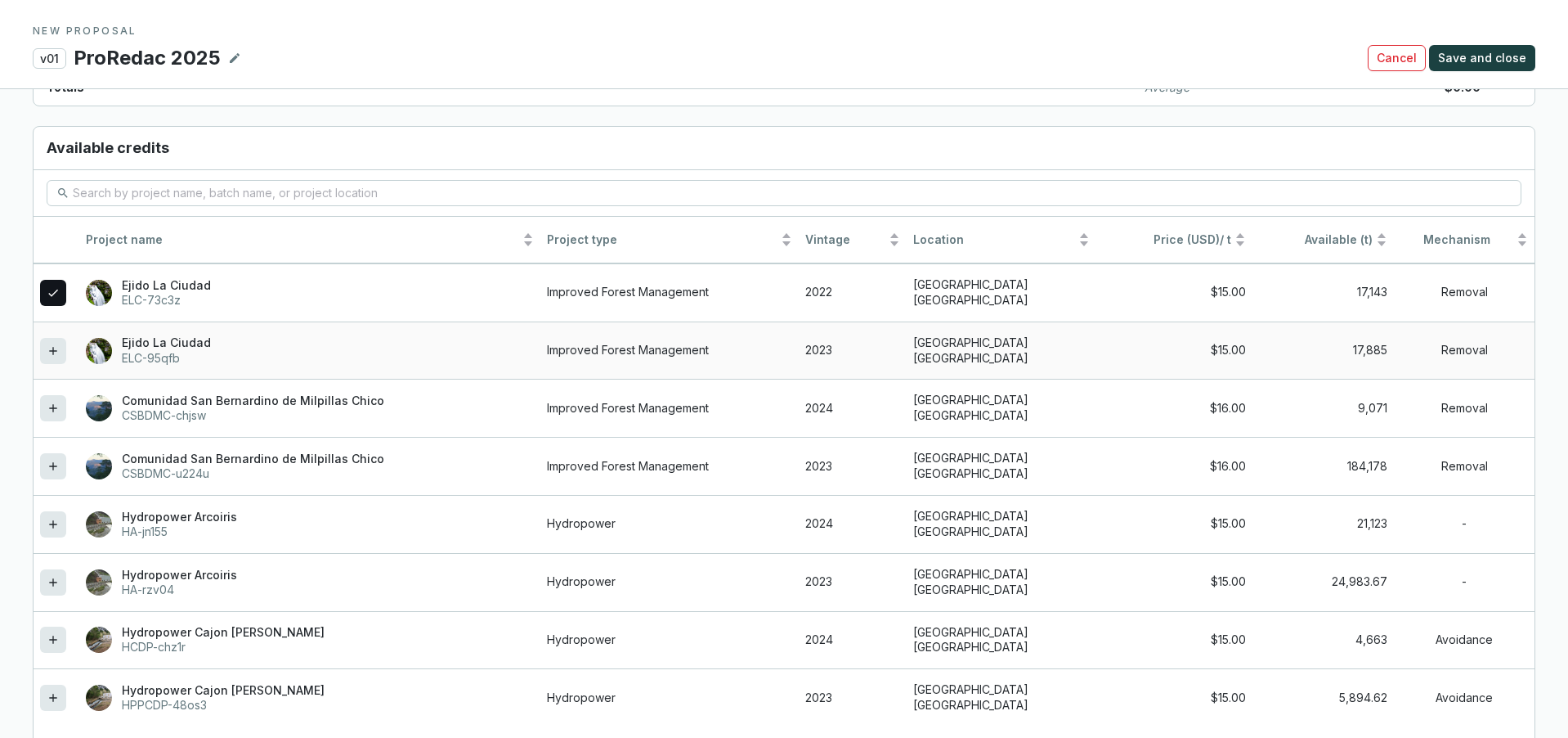
click at [55, 344] on icon at bounding box center [53, 350] width 13 height 19
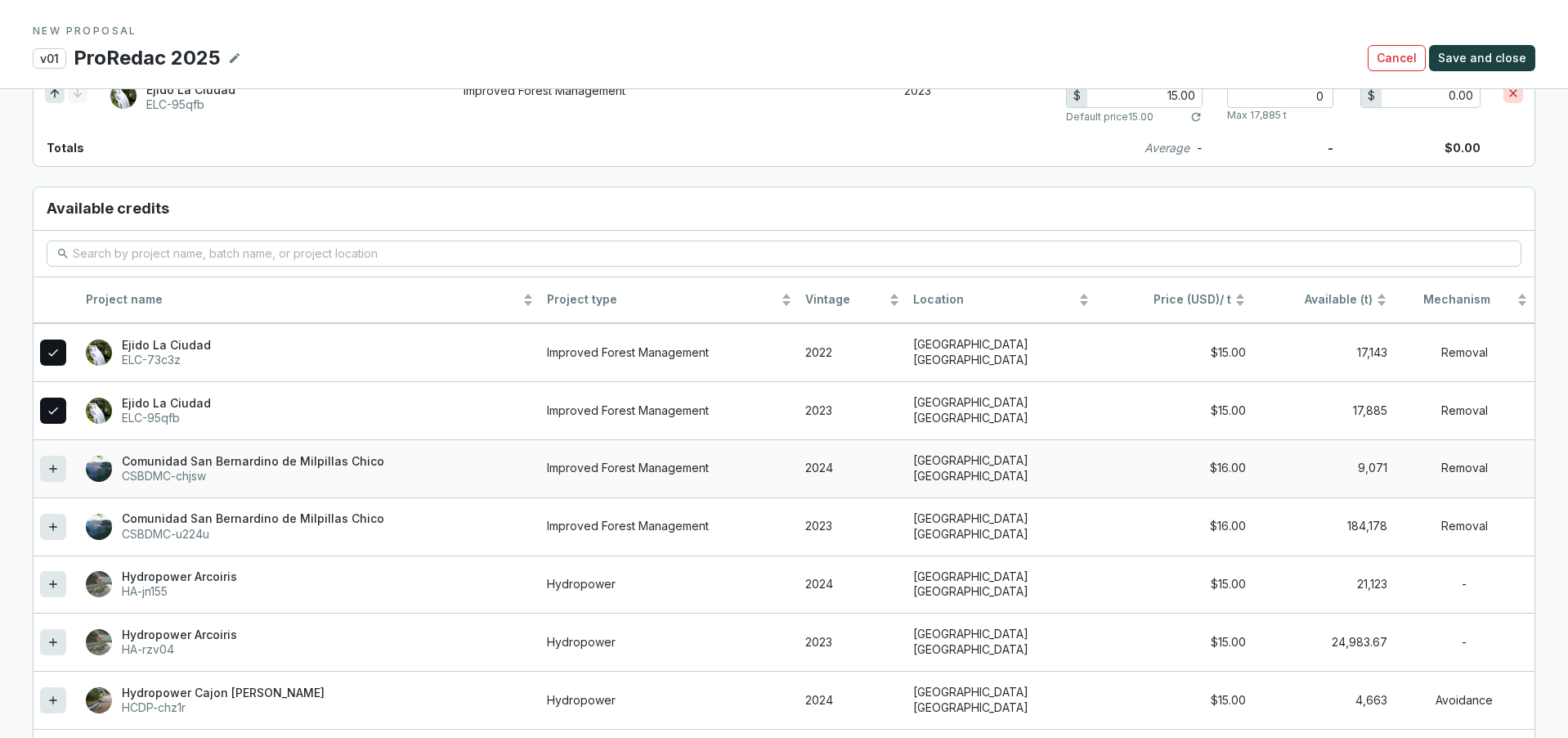
click at [55, 469] on icon at bounding box center [53, 469] width 13 height 19
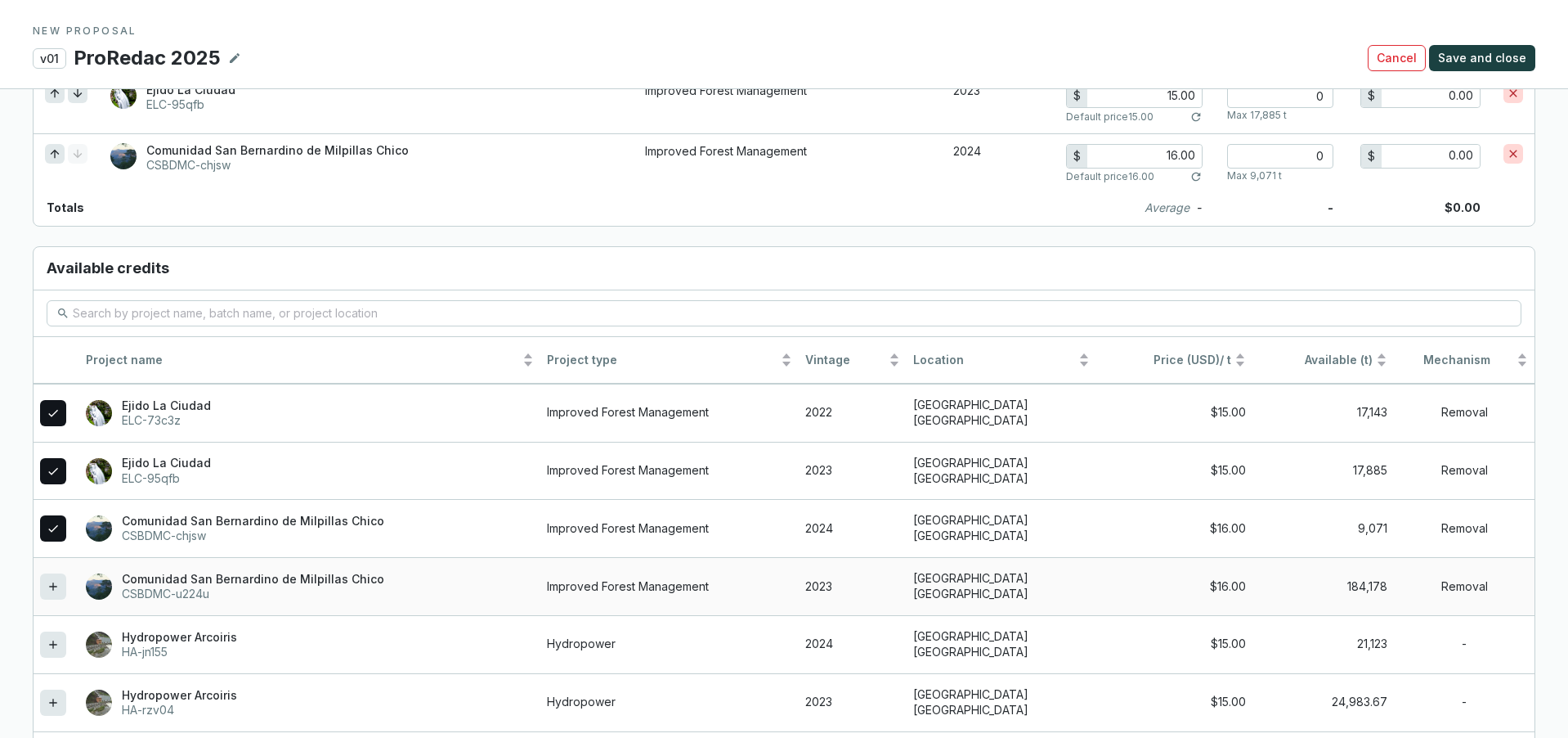
click at [54, 582] on icon at bounding box center [53, 586] width 13 height 19
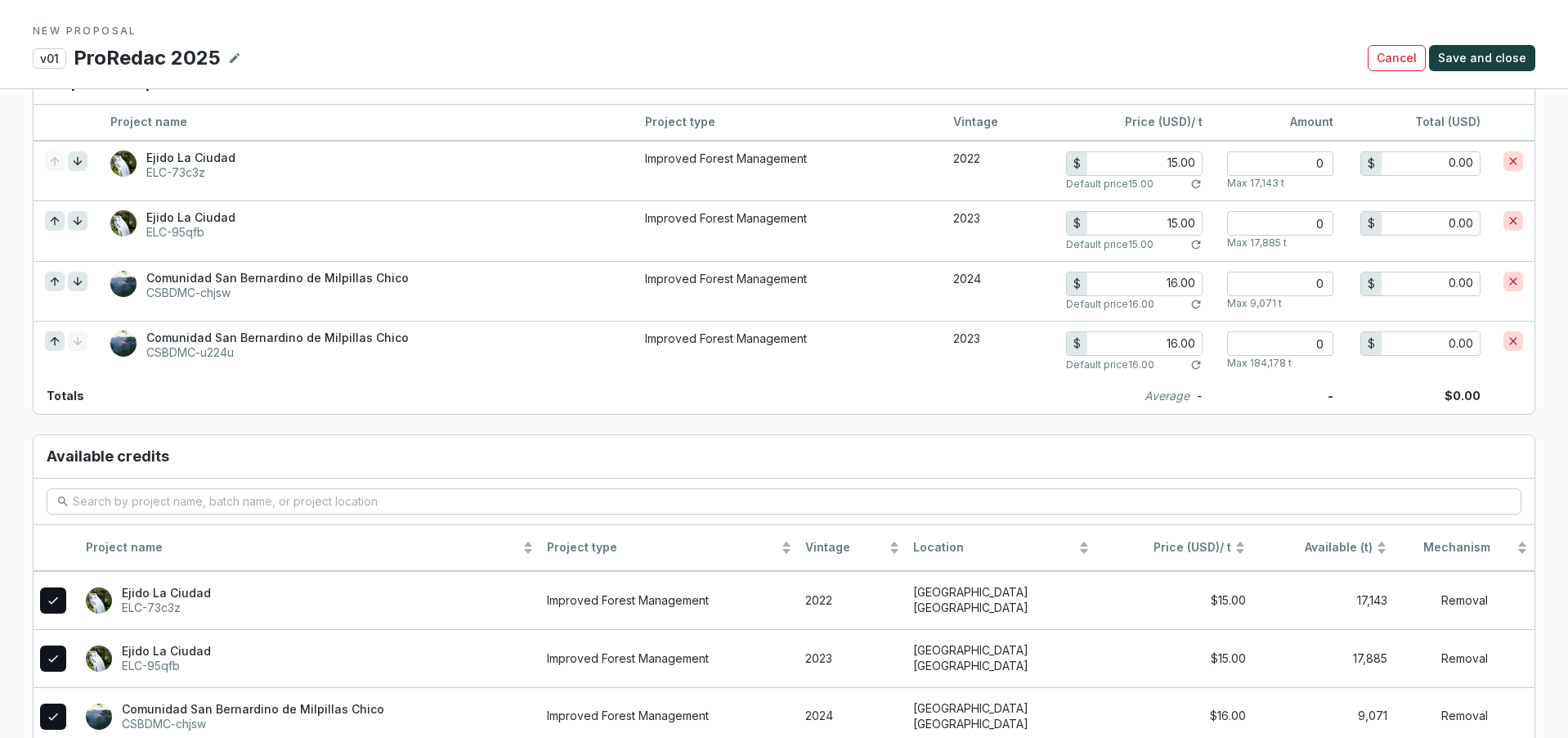
scroll to position [1203, 0]
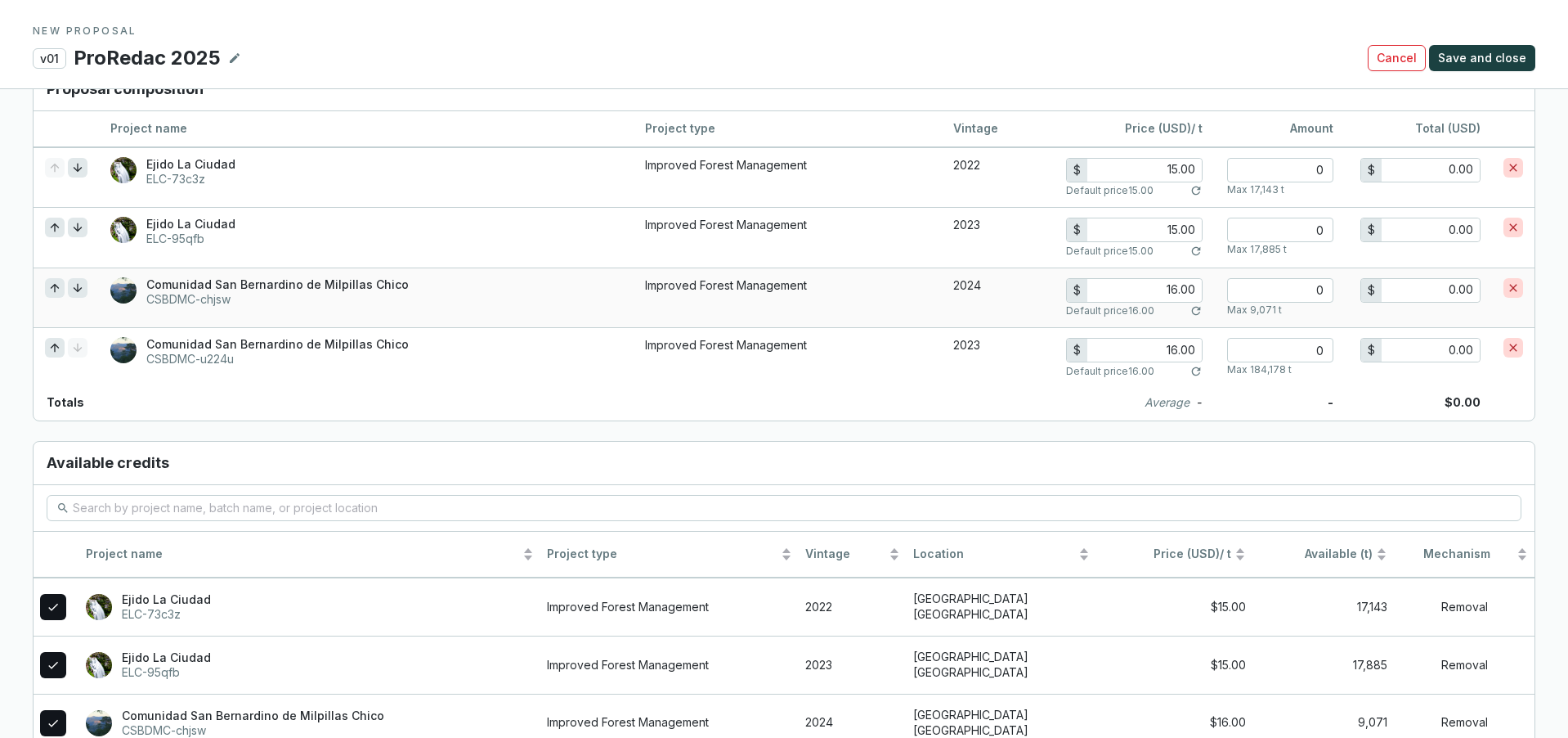
click at [1177, 291] on input "16.00" at bounding box center [1145, 290] width 115 height 23
type input "15.00"
click at [1176, 347] on input "16.00" at bounding box center [1145, 350] width 115 height 23
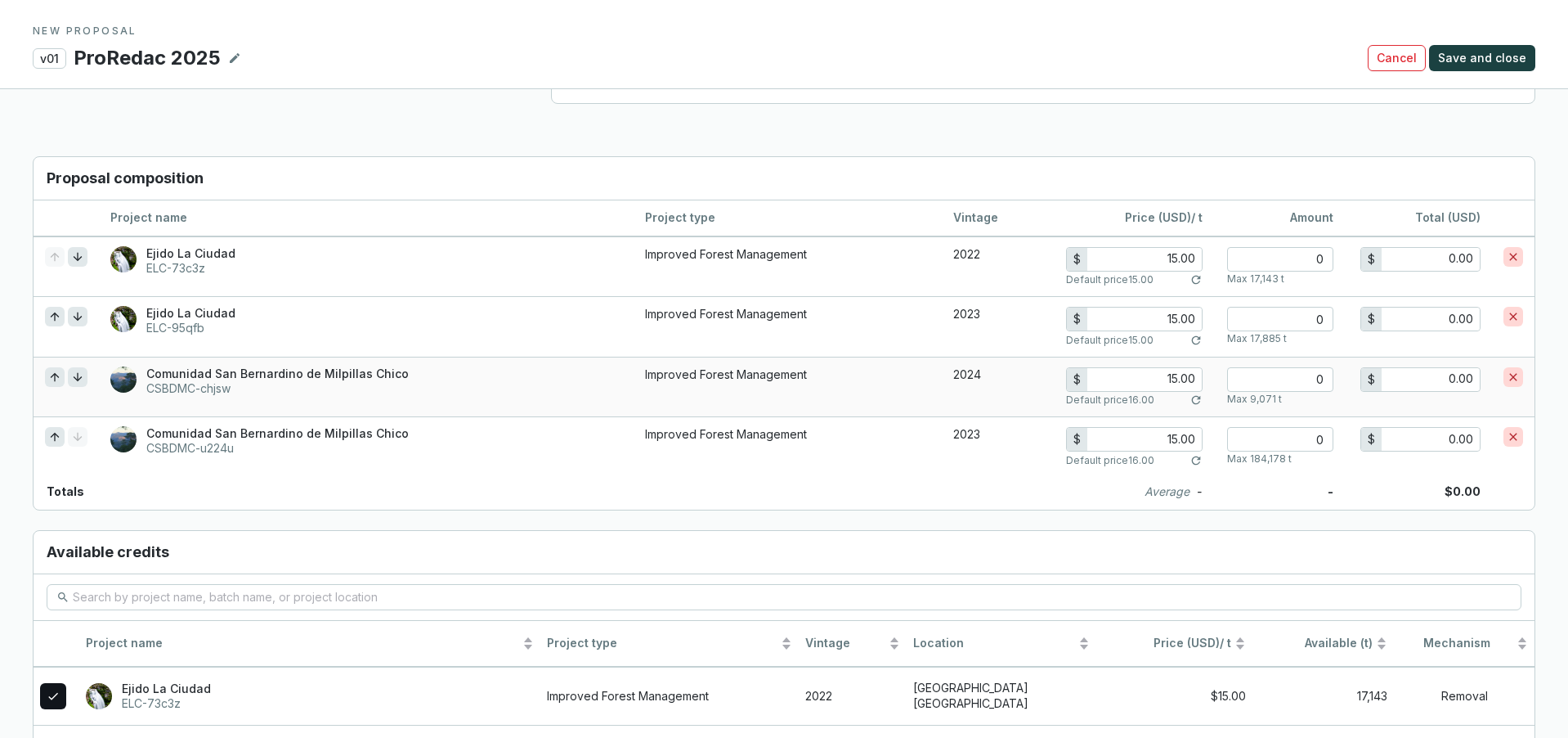
scroll to position [1112, 0]
type input "15.00"
click at [1195, 261] on input "15.00" at bounding box center [1145, 260] width 115 height 23
type input "100.00"
type input "14.80"
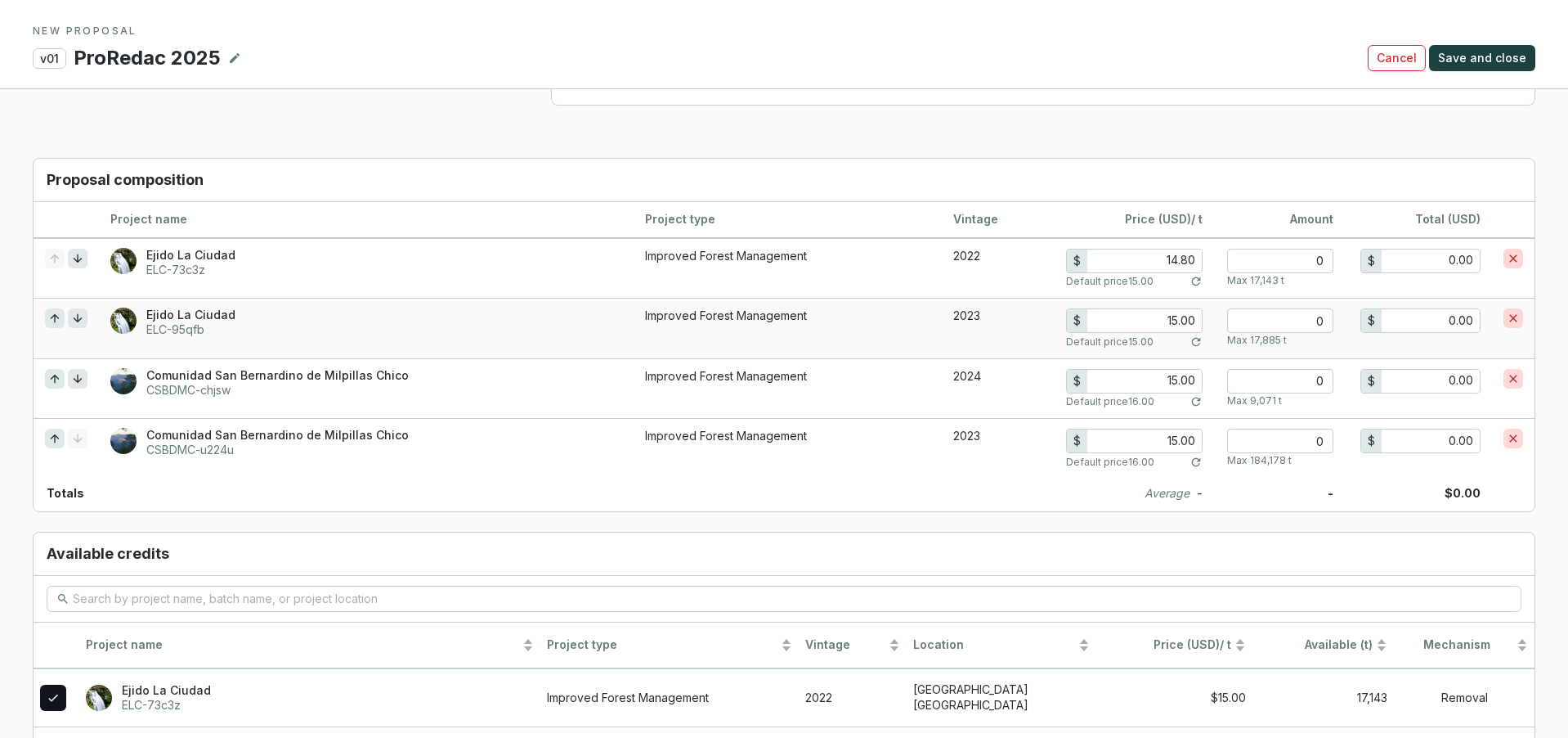
click at [1187, 317] on input "15.00" at bounding box center [1145, 320] width 115 height 23
type input "500.00"
click at [1178, 319] on input "14.80" at bounding box center [1145, 320] width 115 height 23
type input "15.80"
click at [1177, 257] on input "14.80" at bounding box center [1145, 260] width 115 height 23
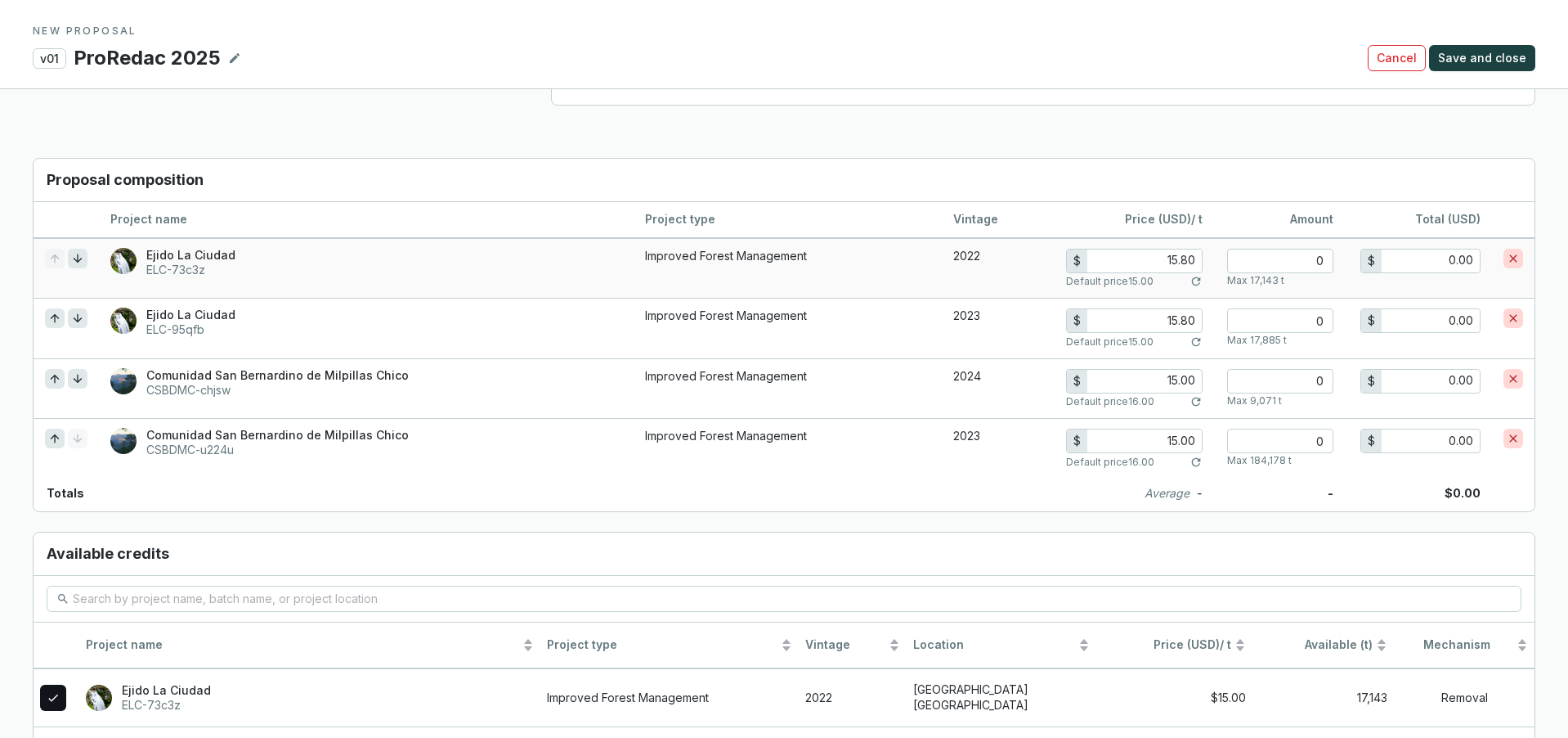
click at [1191, 257] on input "15.80" at bounding box center [1145, 260] width 115 height 23
type input "15.00"
click at [1194, 314] on input "15.80" at bounding box center [1145, 320] width 115 height 23
type input "15.00"
drag, startPoint x: 1195, startPoint y: 438, endPoint x: 1159, endPoint y: 438, distance: 36.0
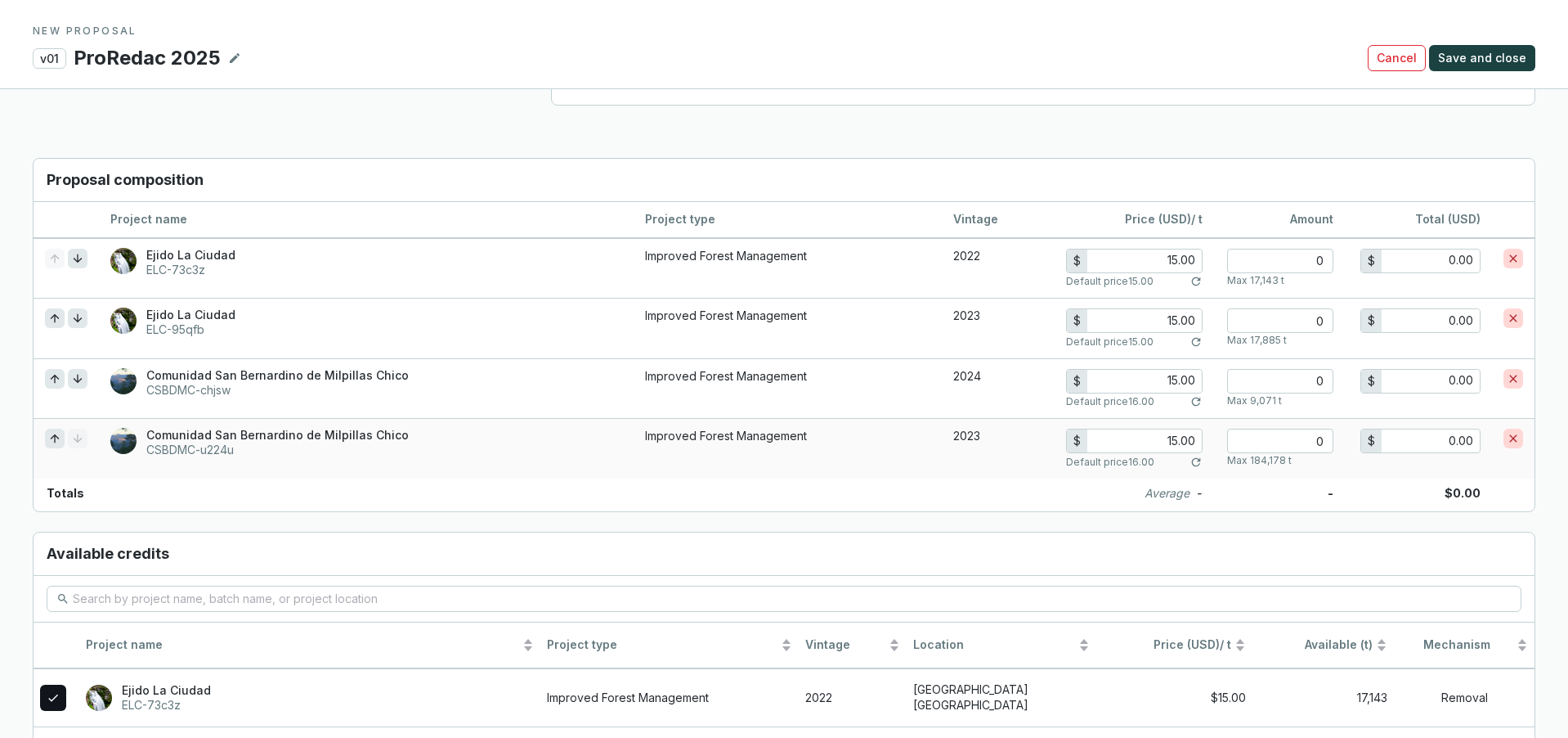
click at [1159, 438] on input "15.00" at bounding box center [1145, 441] width 115 height 23
type input "14.50"
click at [1196, 382] on input "15.00" at bounding box center [1145, 381] width 115 height 23
type input "14.50"
click at [1196, 320] on input "15.00" at bounding box center [1145, 320] width 115 height 23
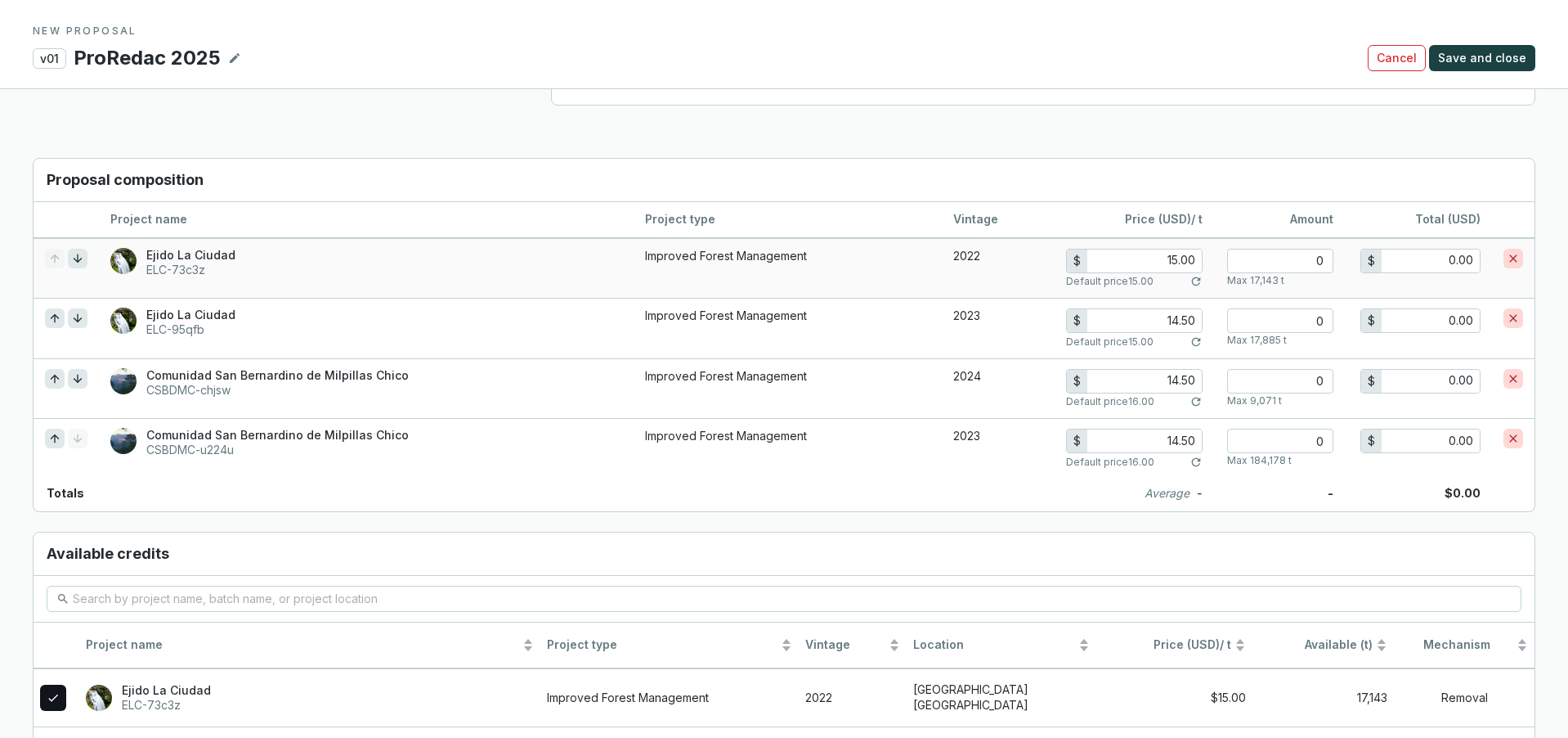
type input "14.50"
click at [1194, 261] on input "15.00" at bounding box center [1145, 260] width 115 height 23
type input "15.00"
click at [1313, 264] on input "number" at bounding box center [1280, 261] width 106 height 24
type input "1"
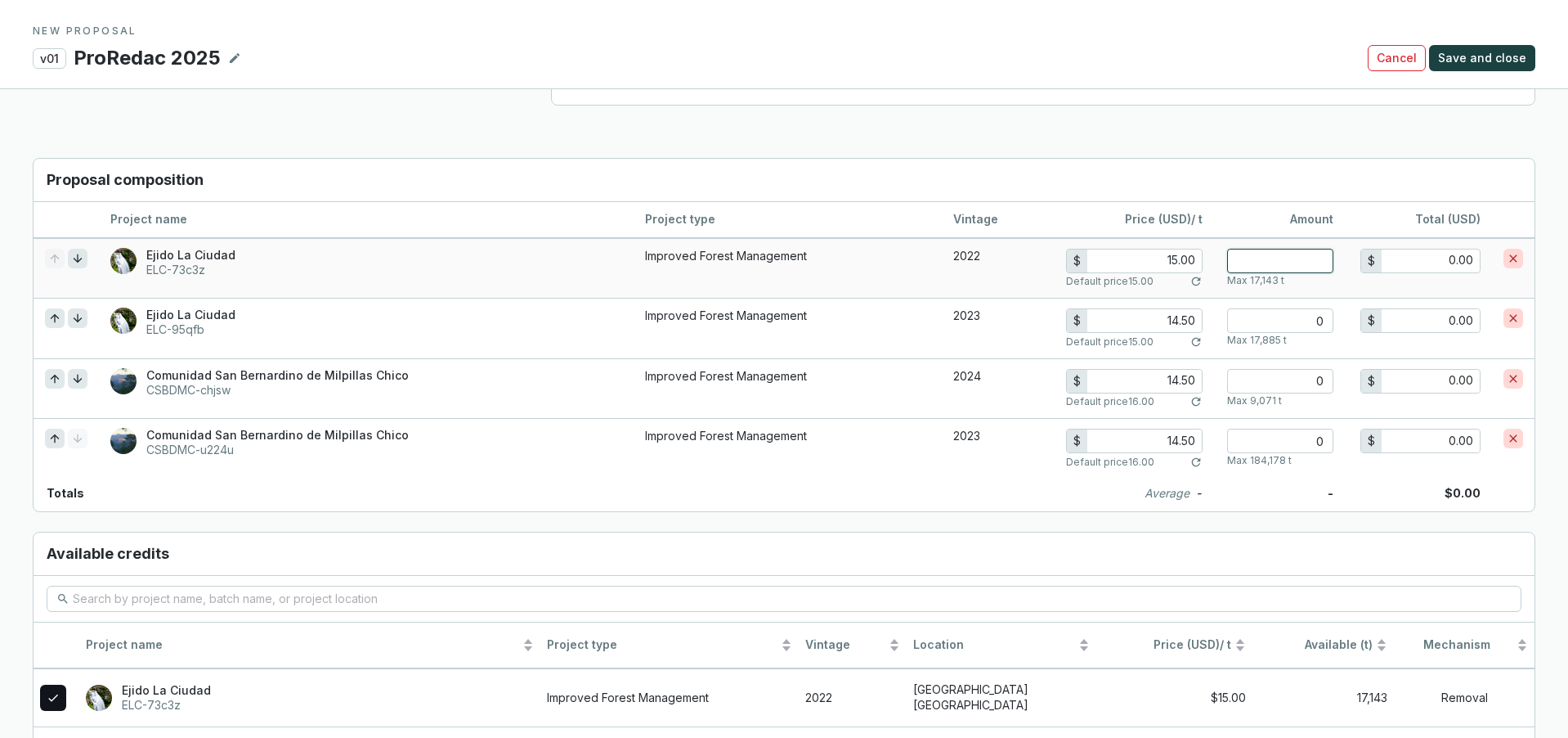
type input "15.00"
type input "17"
type input "255.00"
type input "171"
type input "2,565.00"
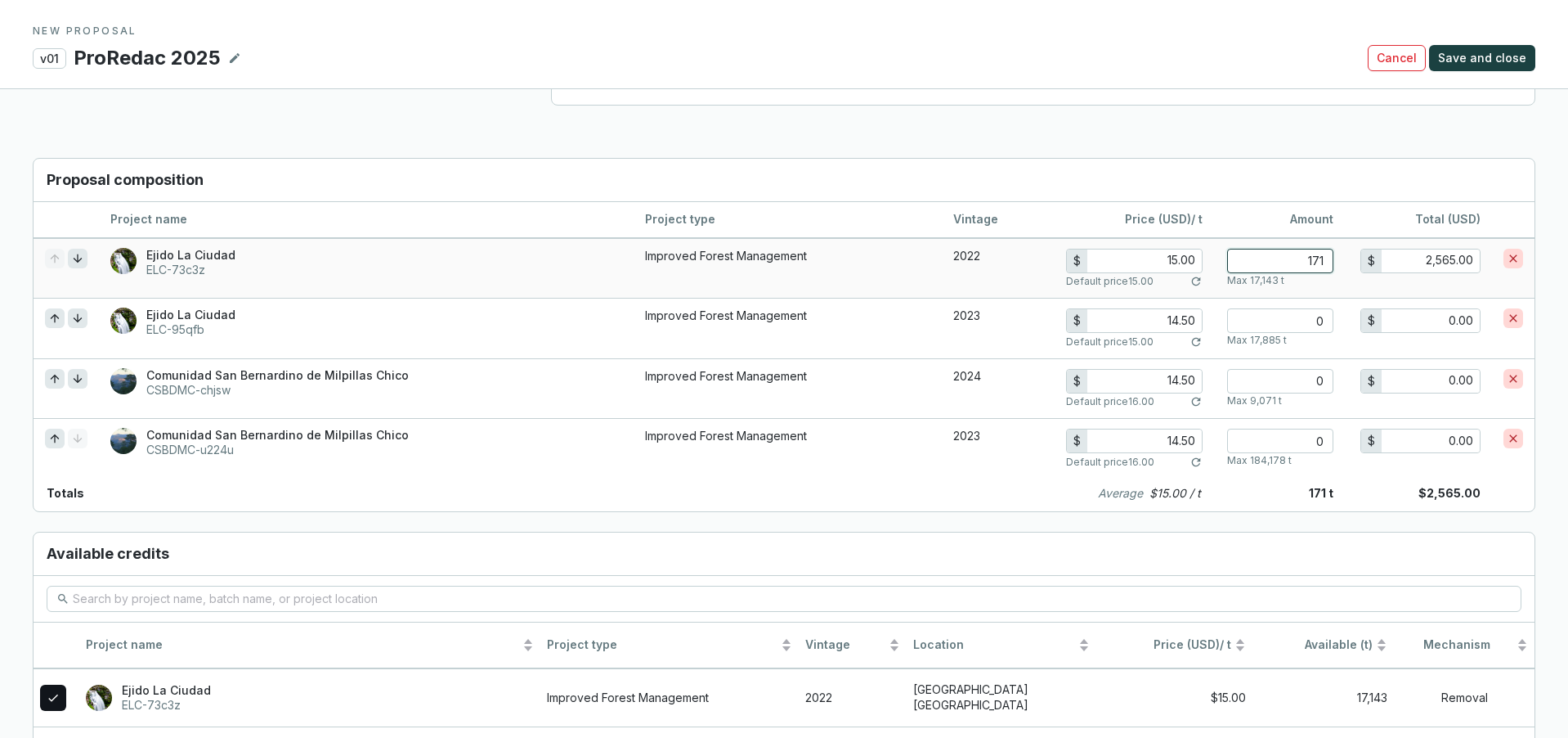
type input "1714"
type input "25,710.00"
type input "17143"
type input "257,145.00"
type input "17143"
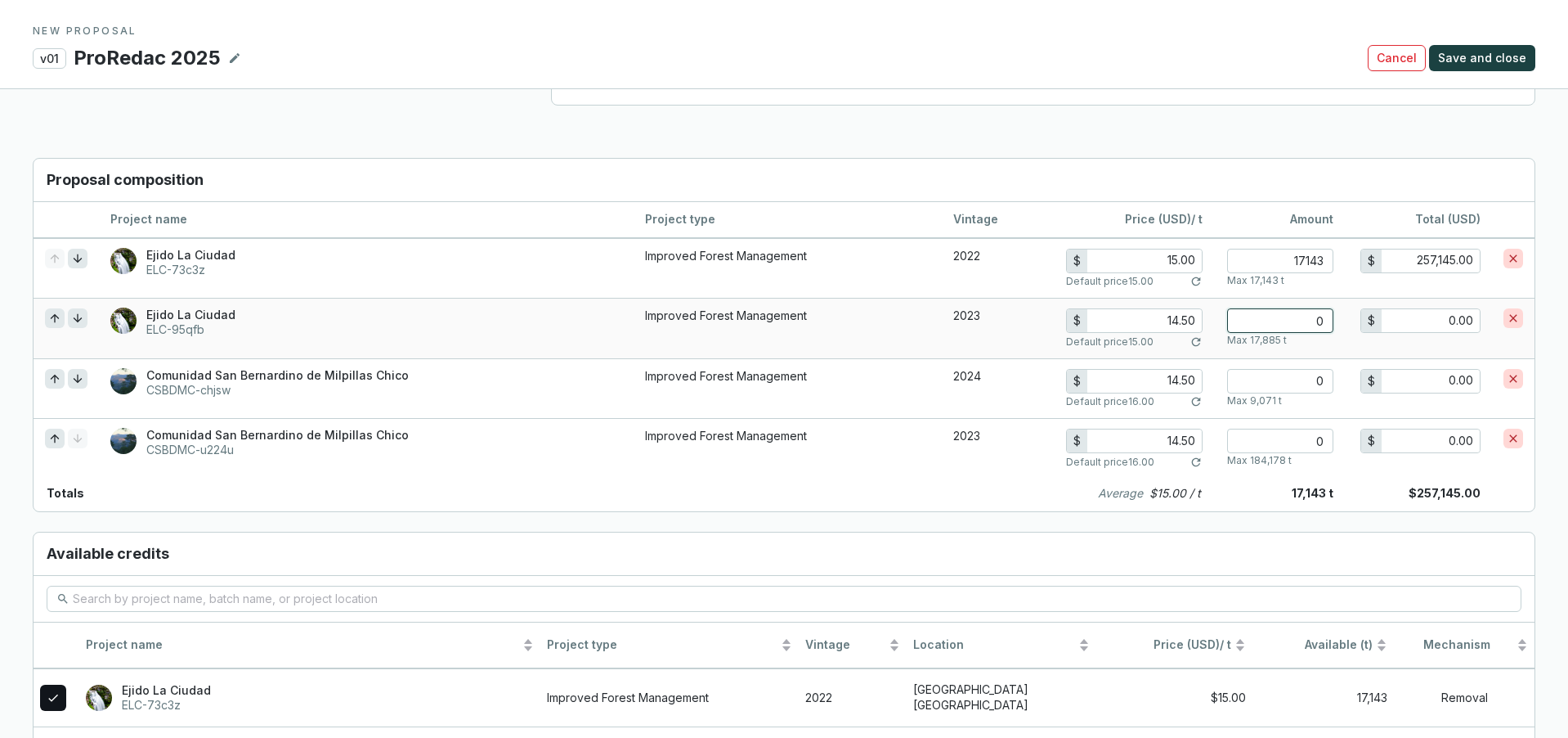
type input "15.00"
click at [1309, 314] on input "number" at bounding box center [1280, 320] width 106 height 24
type input "1"
type input "15.00"
type input "17"
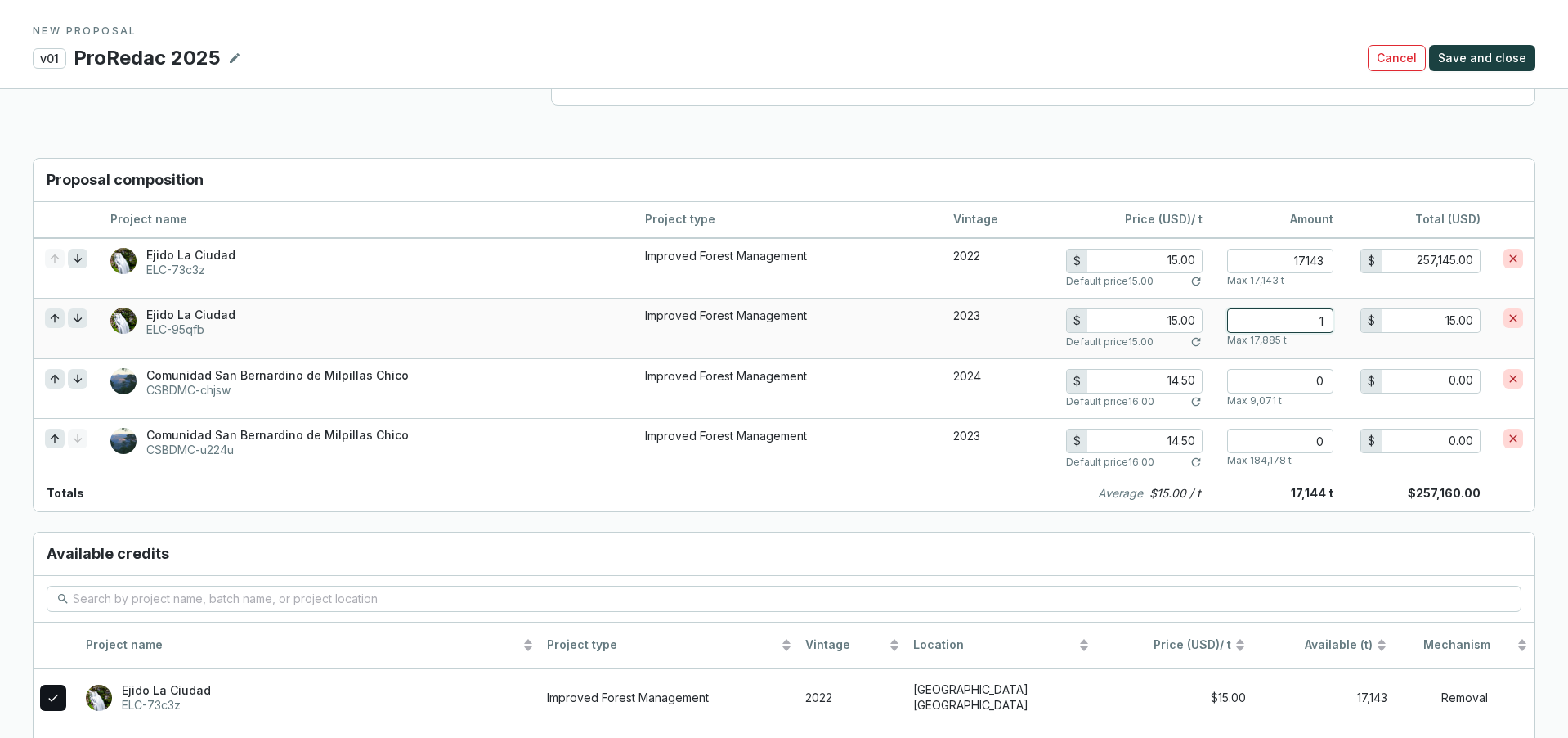
type input "255.00"
type input "178"
type input "2,670.00"
type input "1788"
type input "26,820.00"
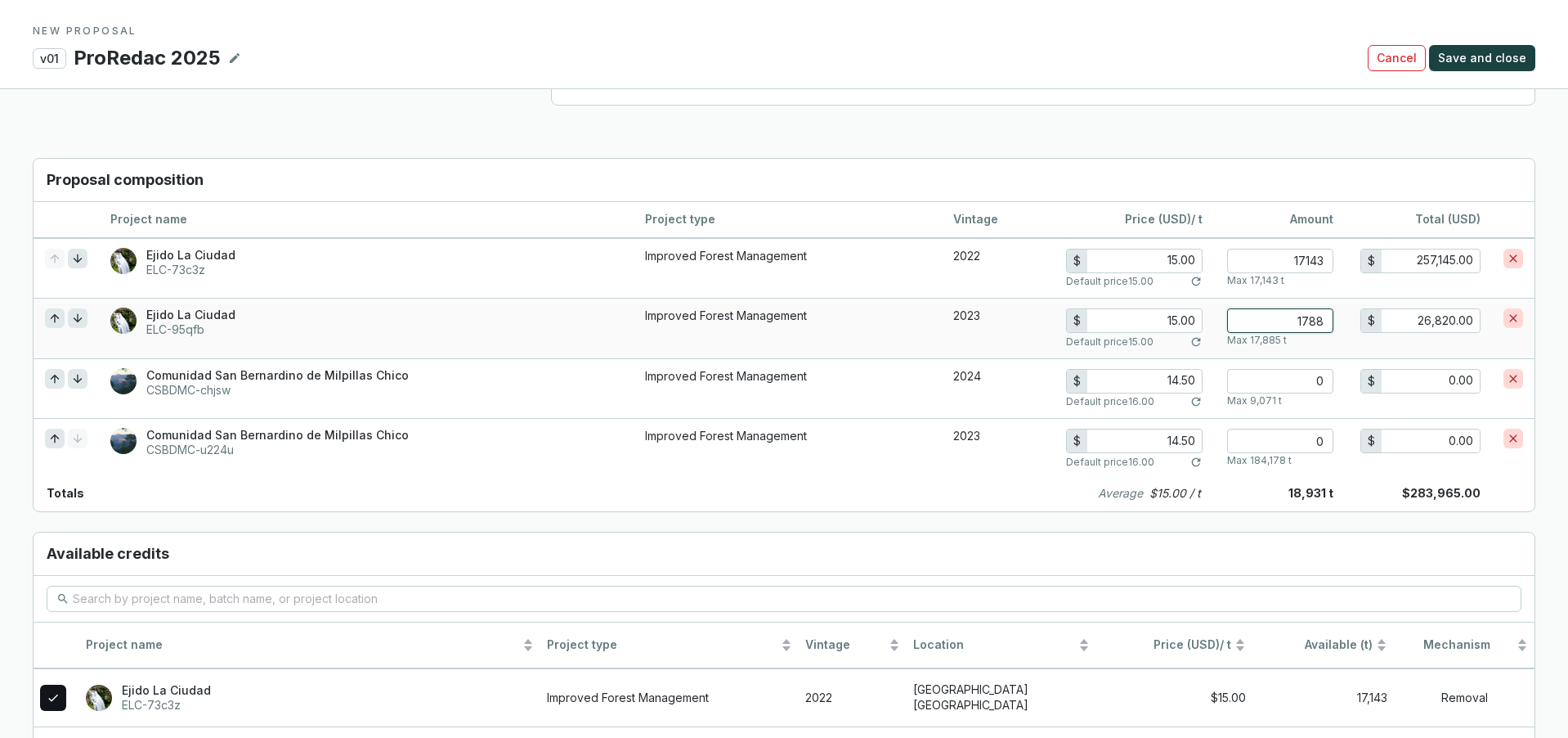
type input "17885"
type input "268,275.00"
type input "17885"
type input "16.00"
click at [1307, 379] on input "number" at bounding box center [1280, 381] width 106 height 24
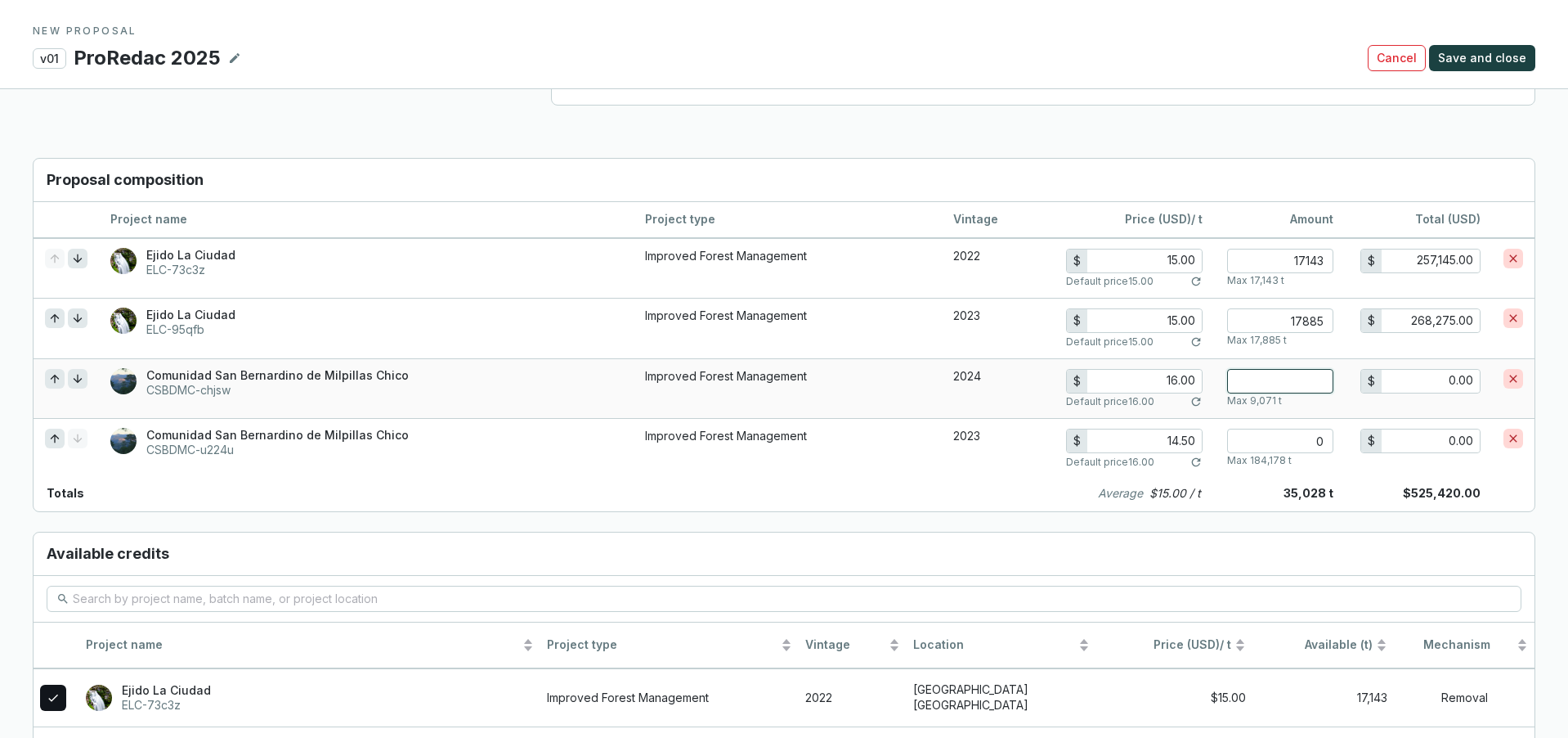
type input "9"
type input "144.00"
type input "90"
type input "1,440.00"
type input "907"
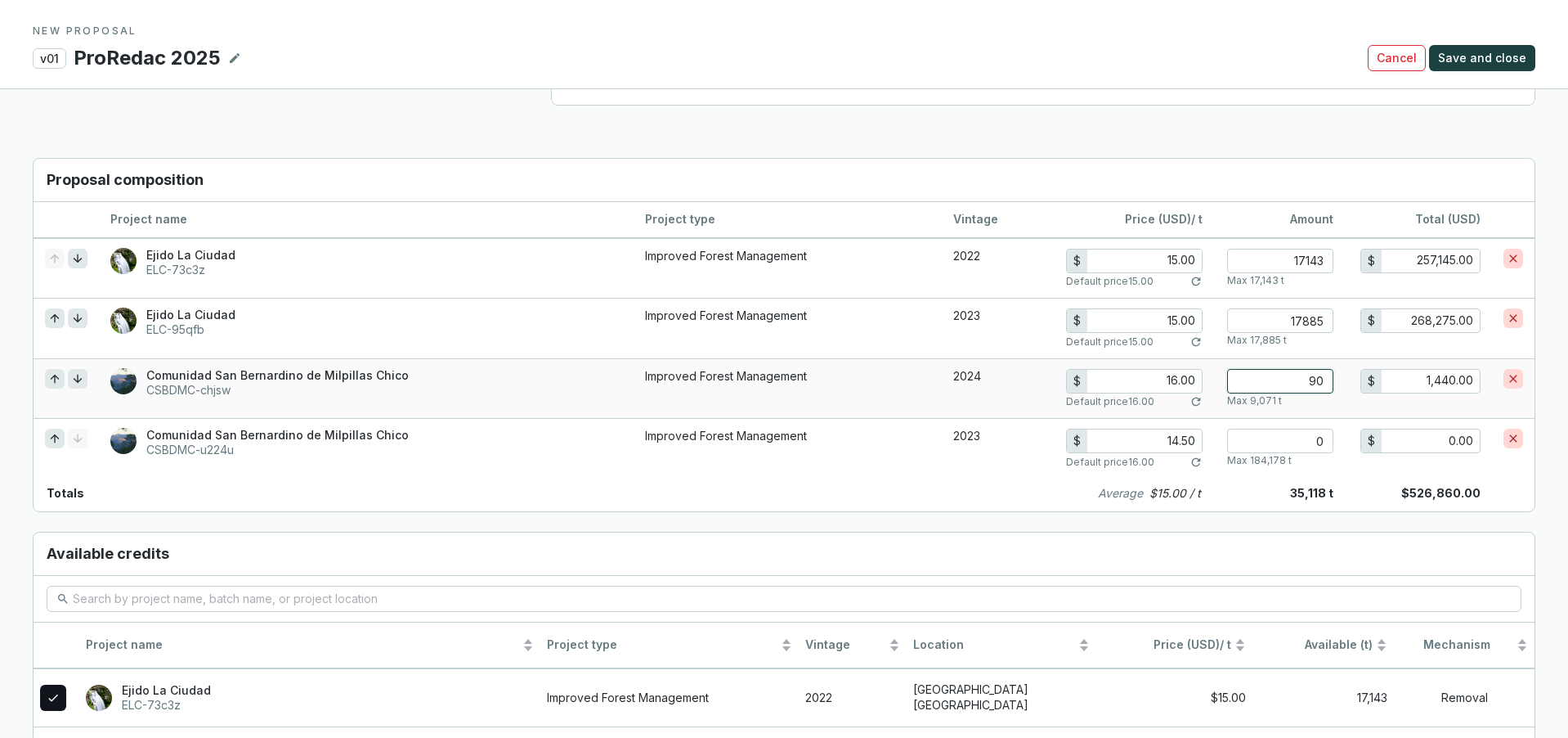
type input "14,512.00"
type input "9071"
type input "145,136.00"
type input "9071"
type input "16.00"
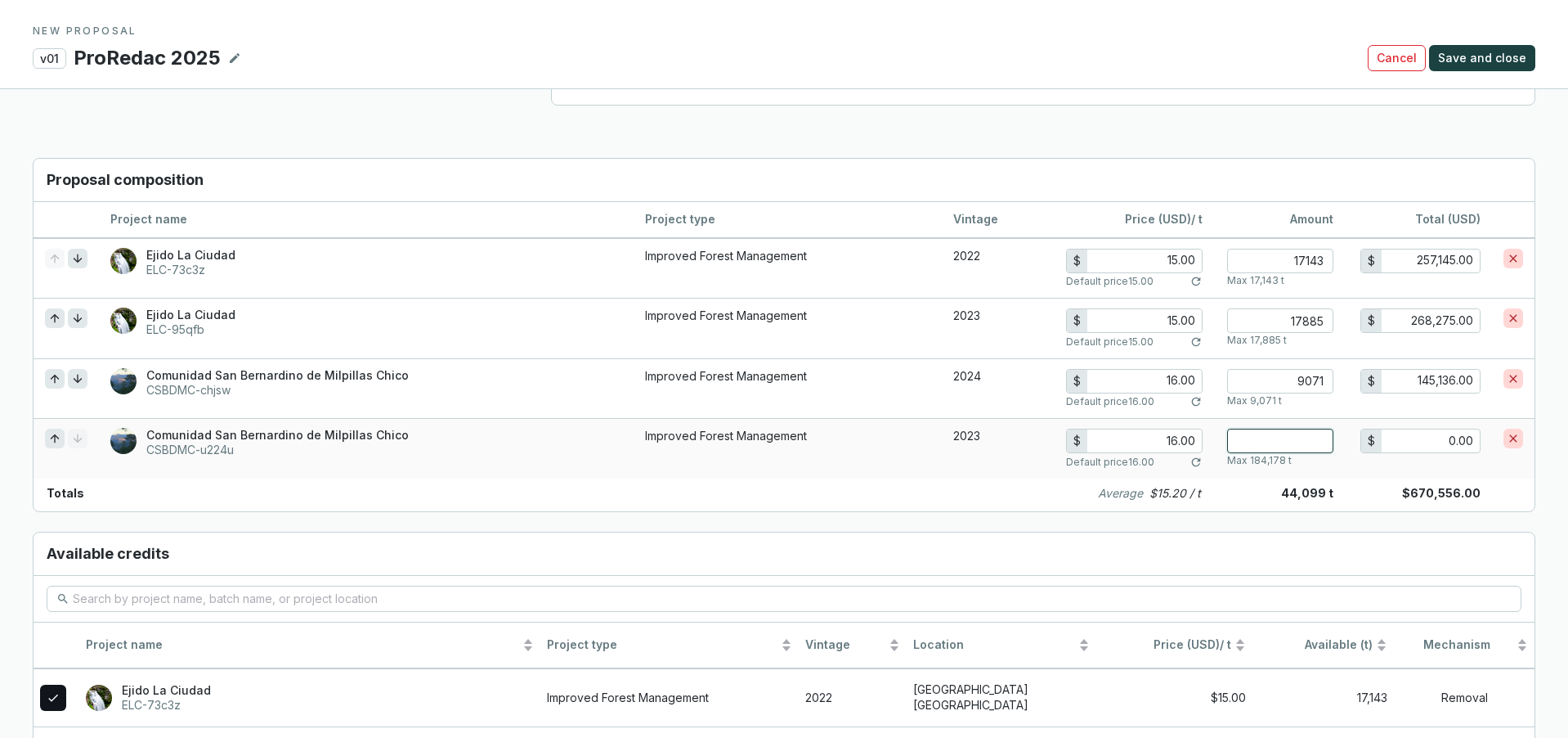
click at [1313, 444] on input "number" at bounding box center [1280, 441] width 106 height 24
type input "1"
type input "16.00"
type input "18"
type input "288.00"
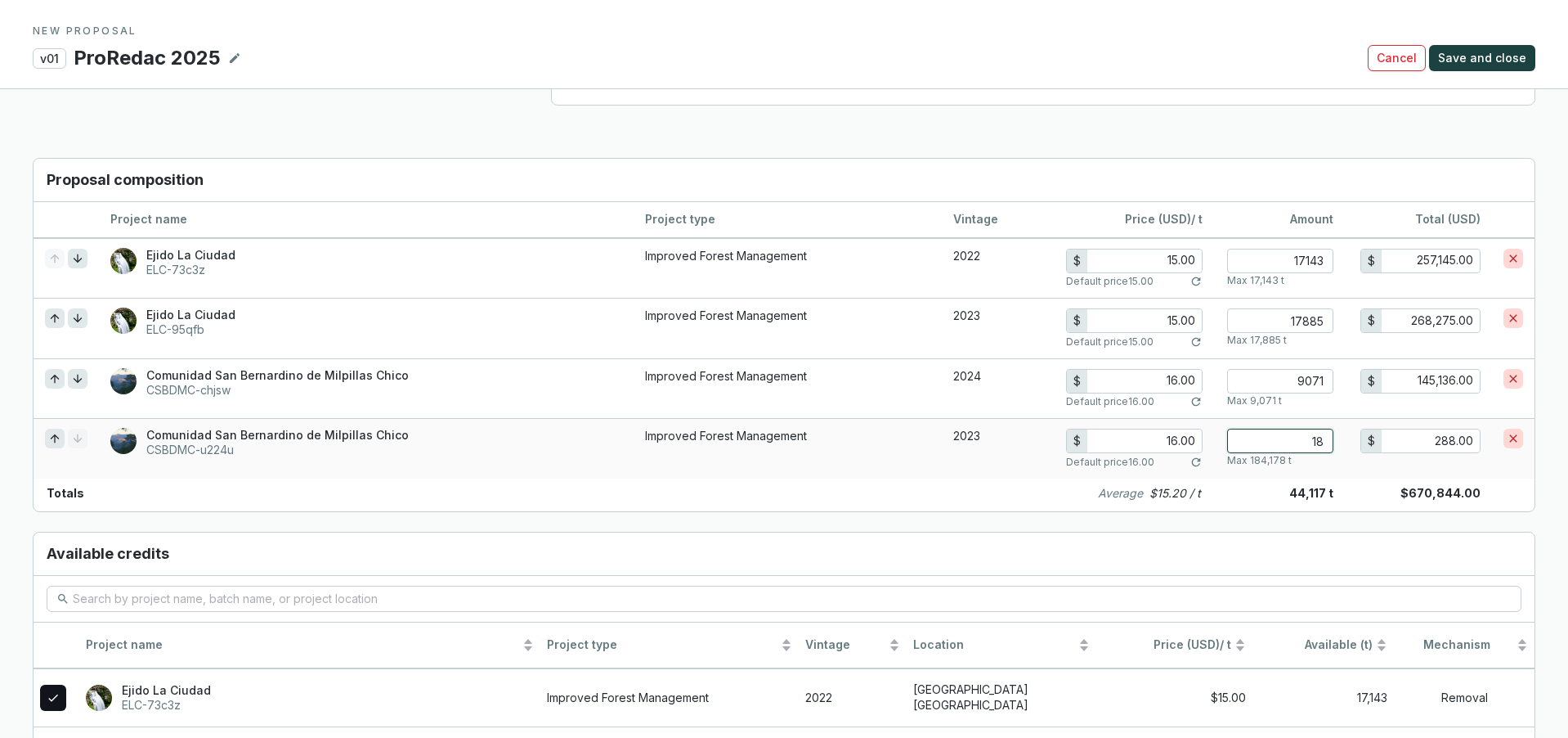
type input "184"
type input "2,944.00"
type input "1841"
type input "29,456.00"
type input "18417"
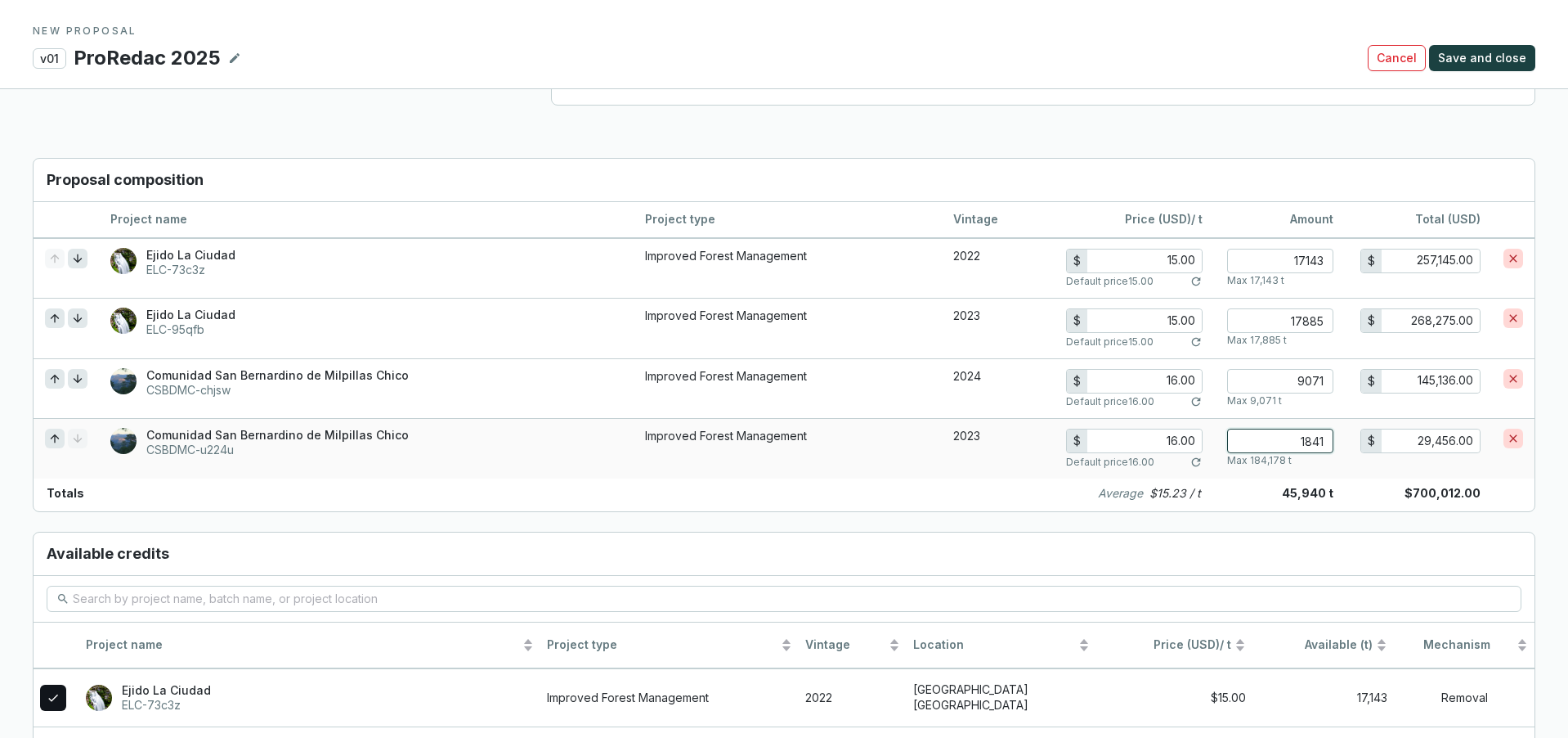
type input "294,672.00"
type input "184178"
type input "2,946,848.00"
click at [1325, 439] on input "184178" at bounding box center [1280, 441] width 106 height 24
type input "18417"
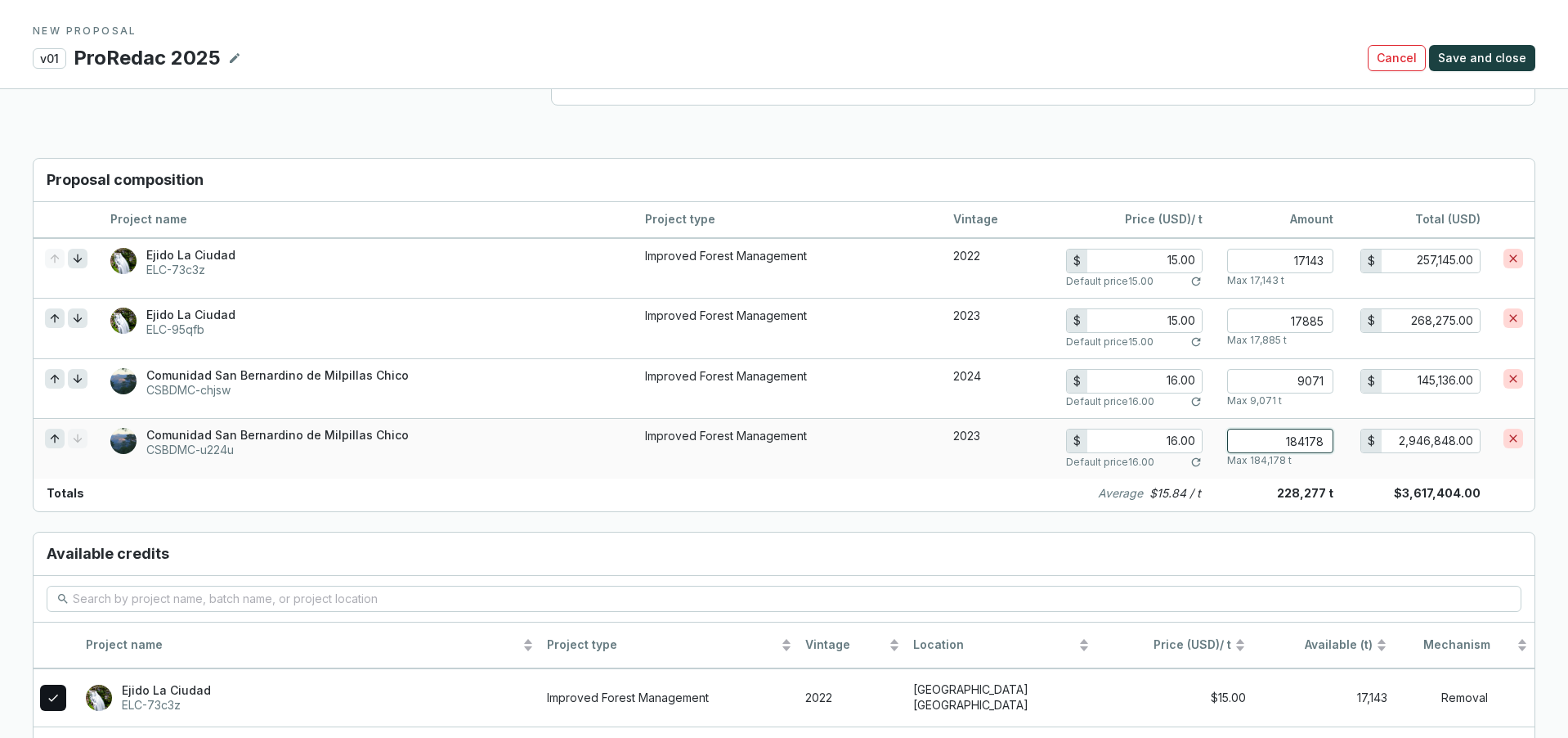
type input "294,672.00"
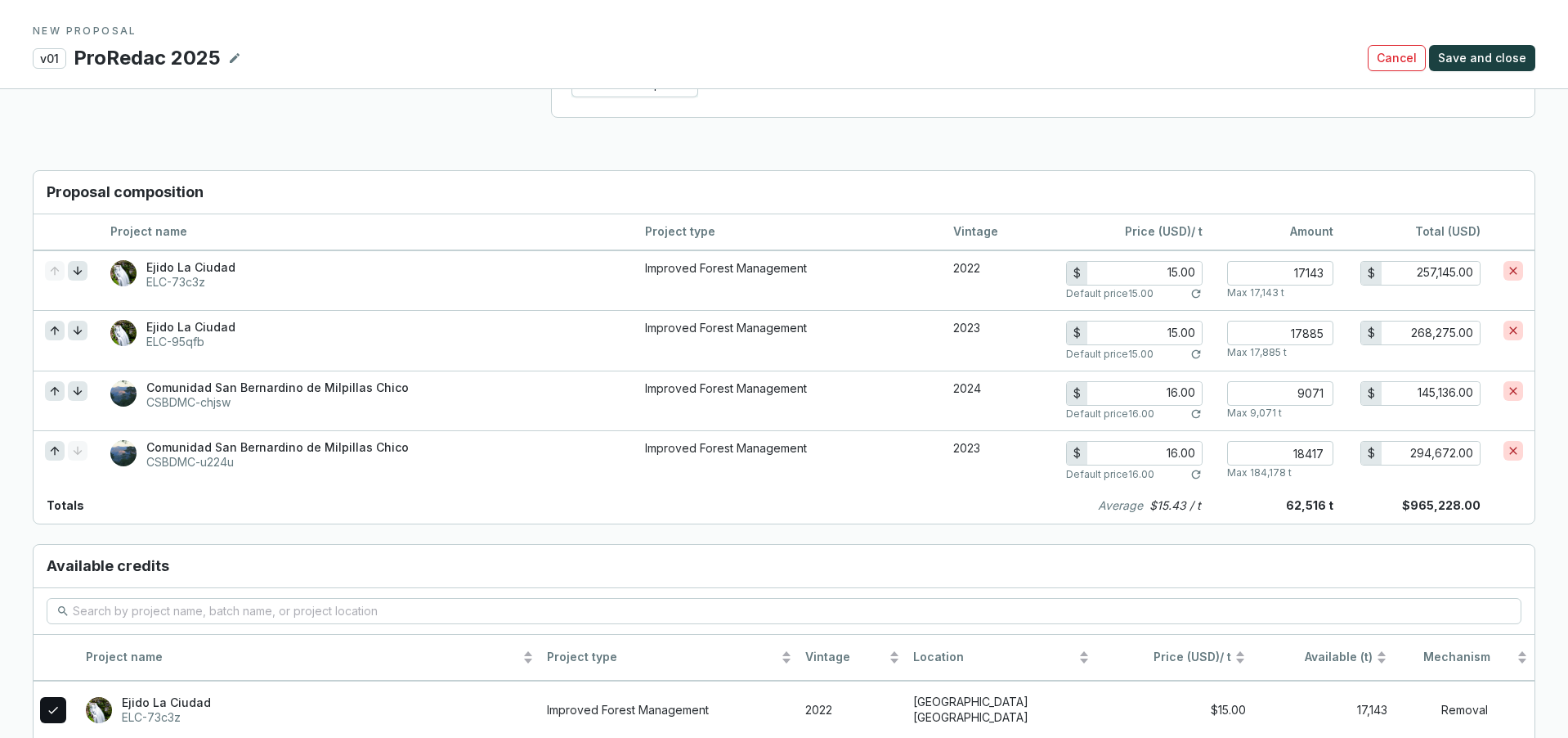
scroll to position [1096, 0]
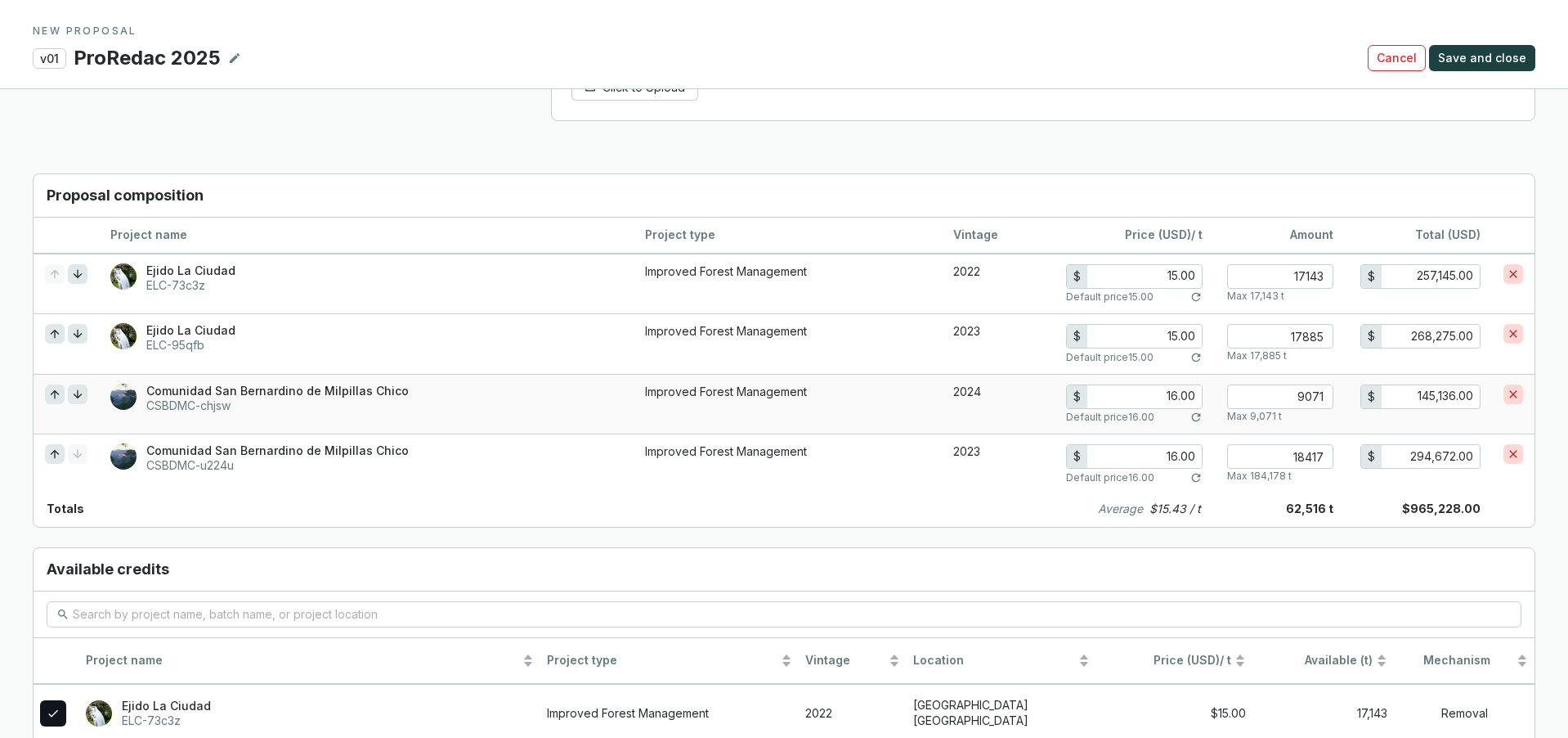
click at [1201, 417] on icon at bounding box center [1196, 417] width 13 height 13
click at [1201, 356] on icon at bounding box center [1197, 357] width 9 height 9
click at [1305, 458] on input "18417" at bounding box center [1280, 457] width 106 height 24
type input "1417"
type input "22,672.00"
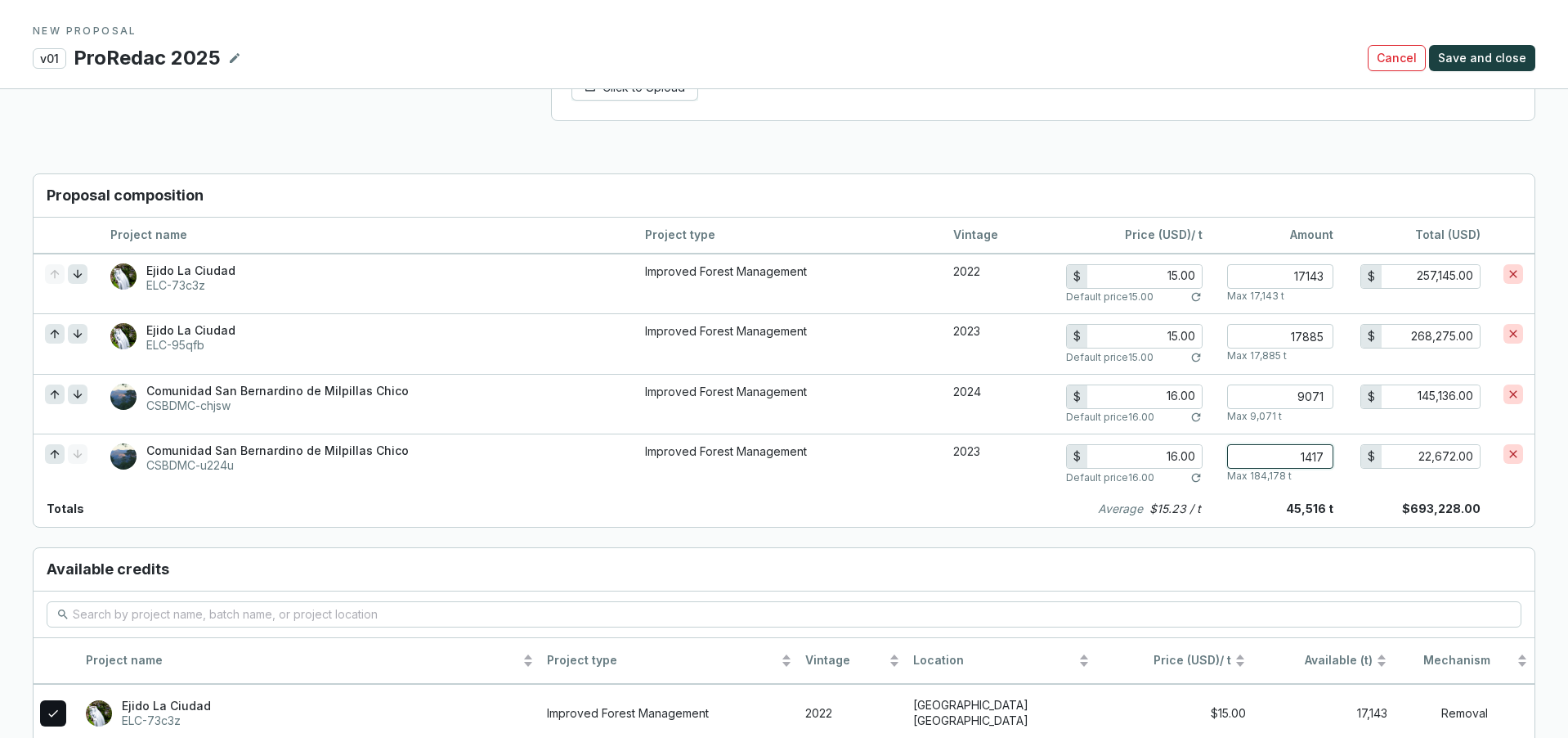
type input "141"
type input "2,256.00"
type input "14"
type input "224.00"
type input "1"
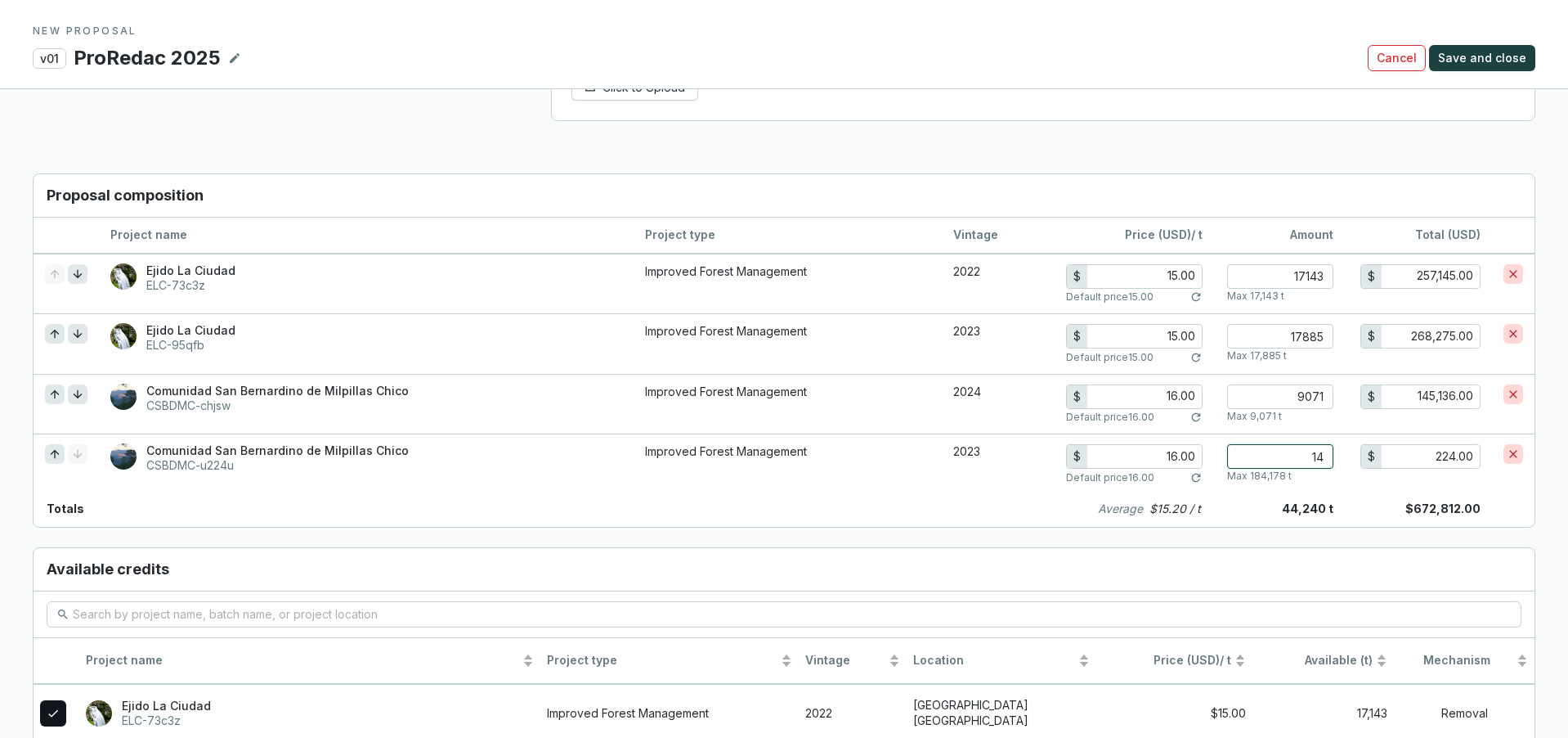
type input "16.00"
type input "0"
type input "0.00"
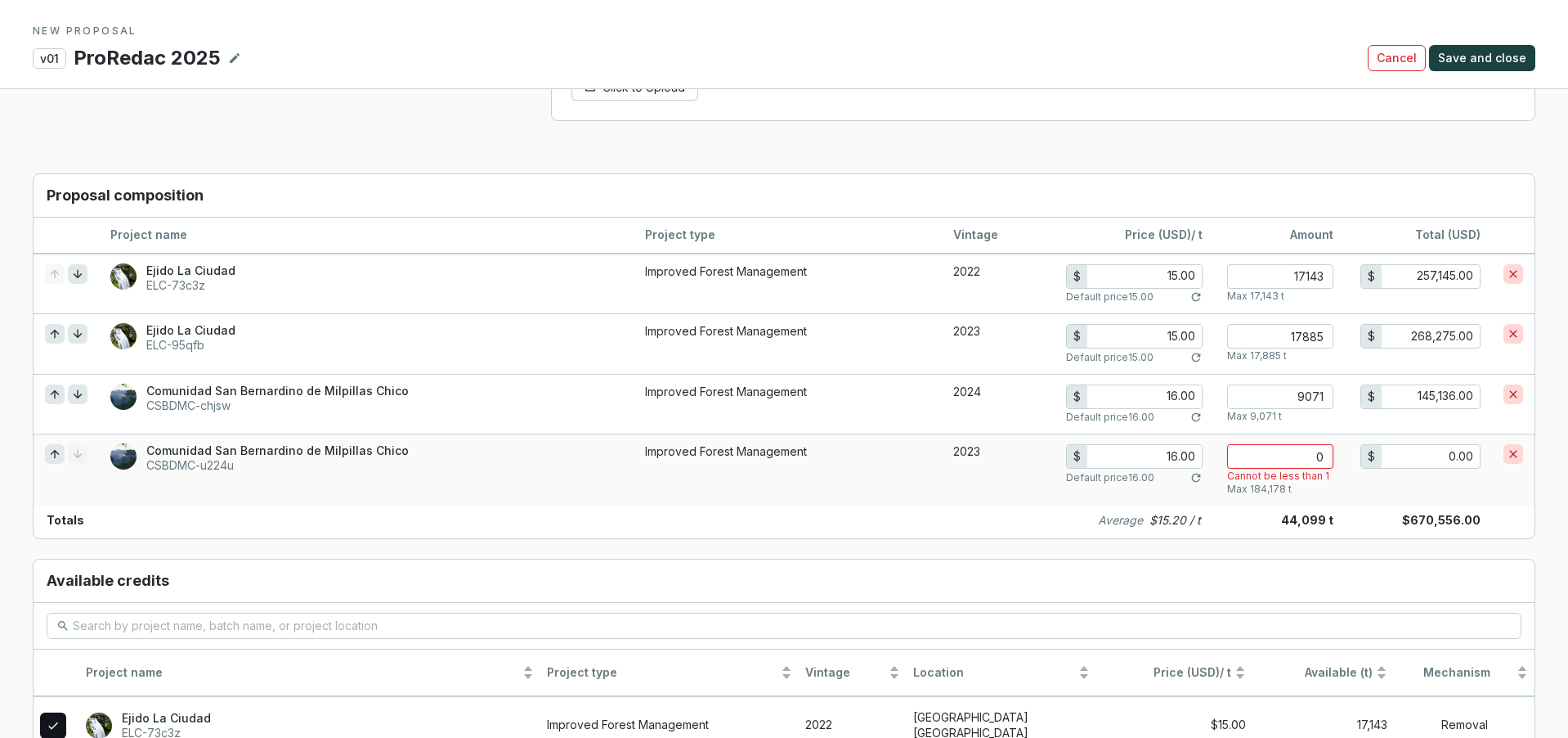
type input "1"
type input "16.00"
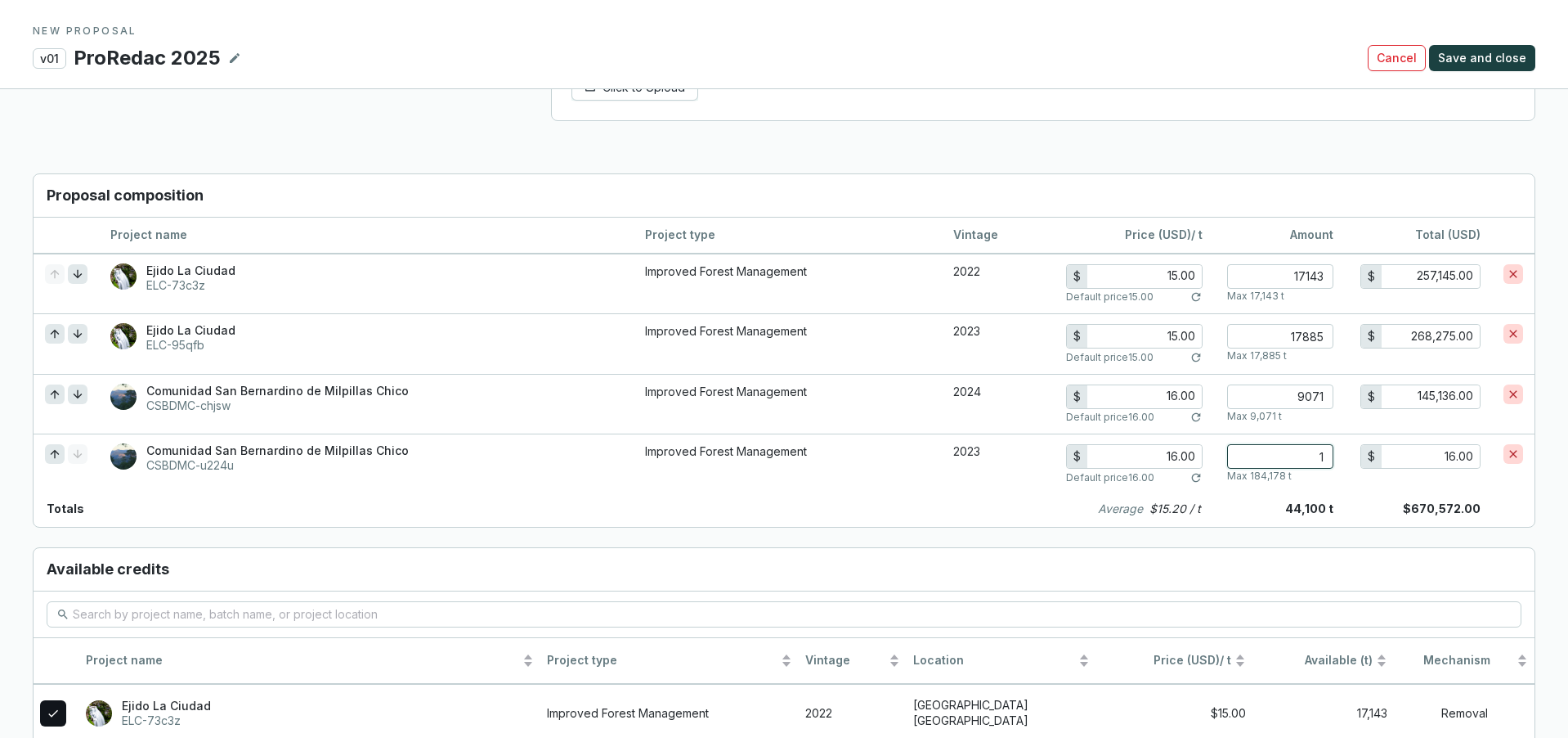
type input "18"
type input "288.00"
type input "1"
type input "16.00"
type input "0"
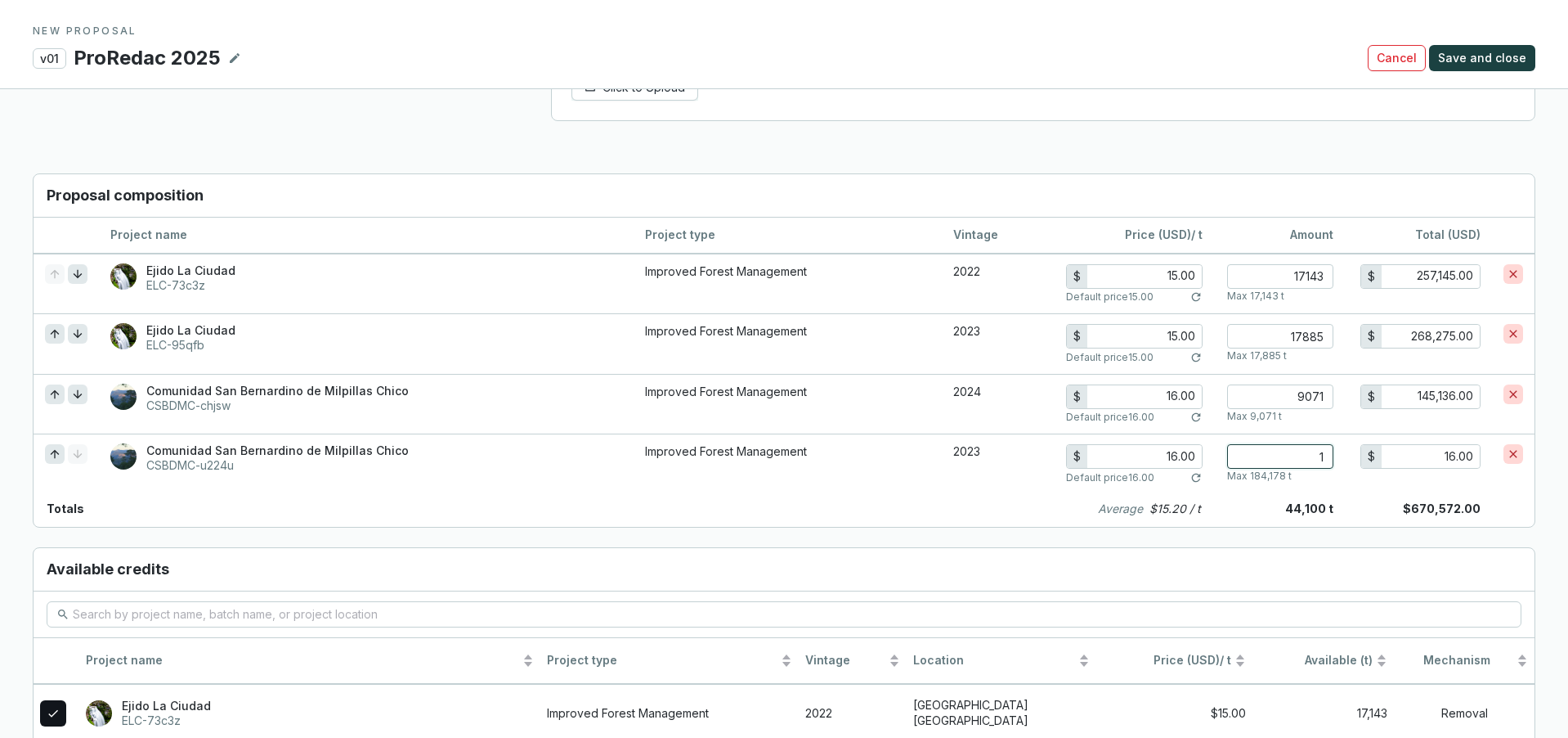
type input "0.00"
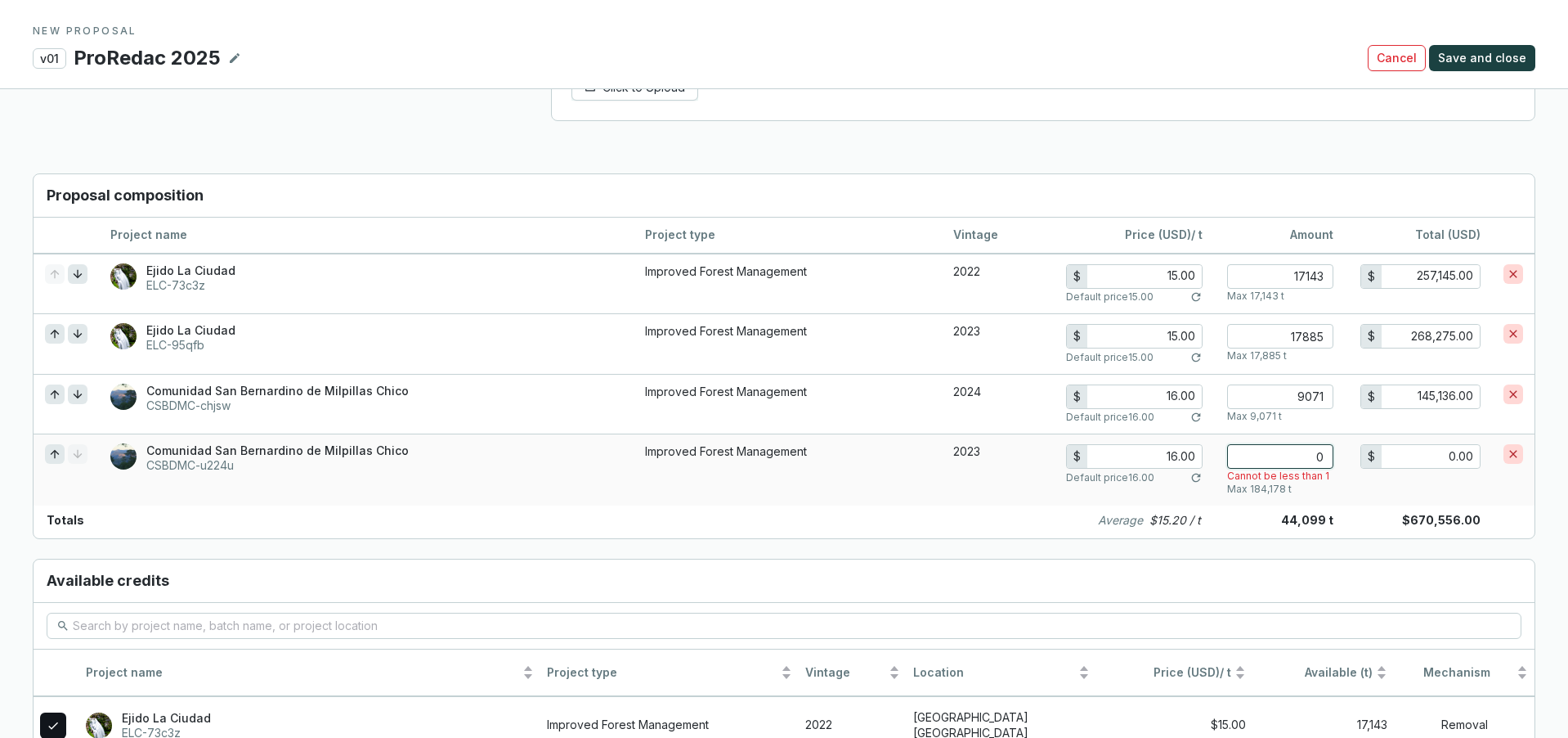
type input "1"
type input "16.00"
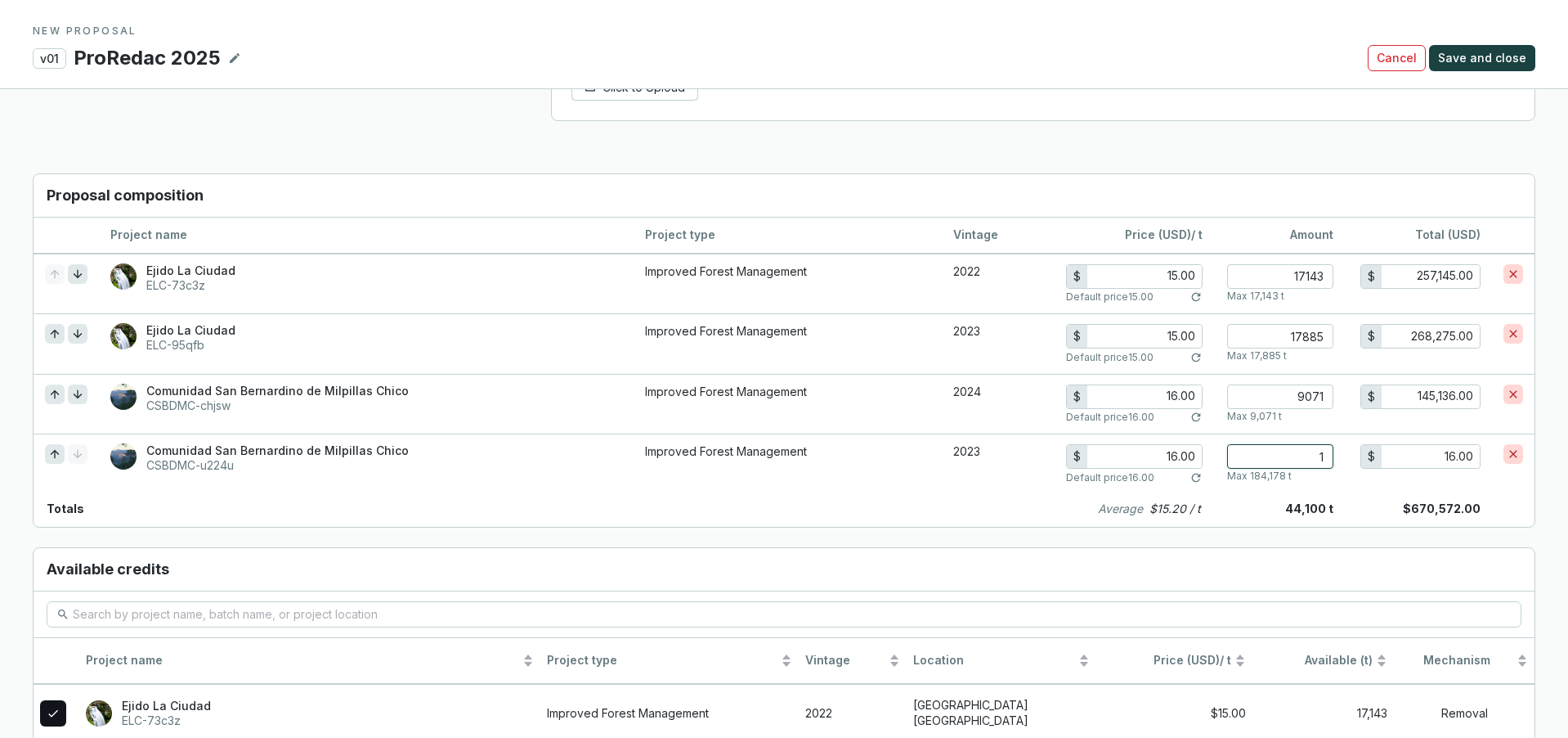
type input "18"
type input "288.00"
type input "1"
type input "16.00"
type input "0"
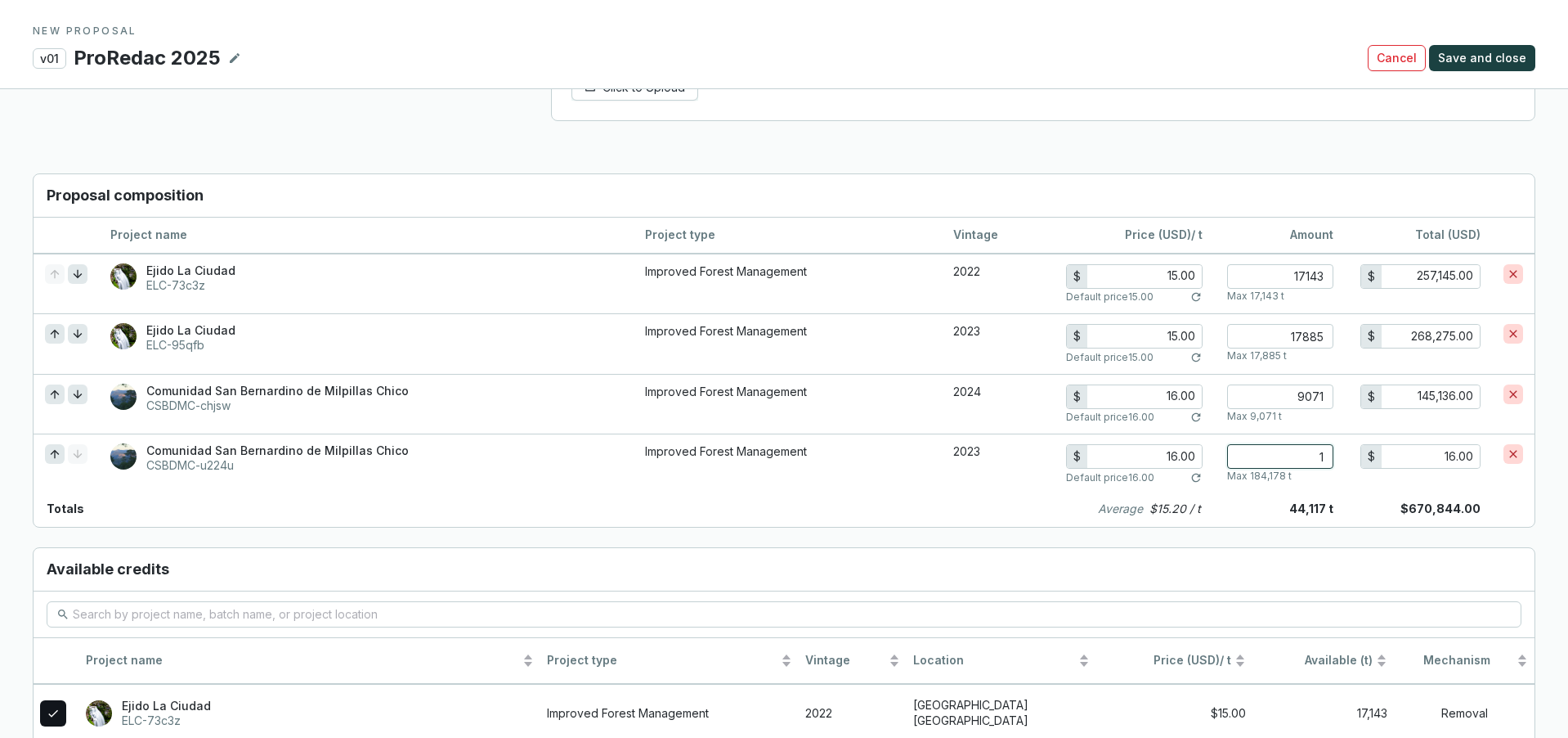
type input "0.00"
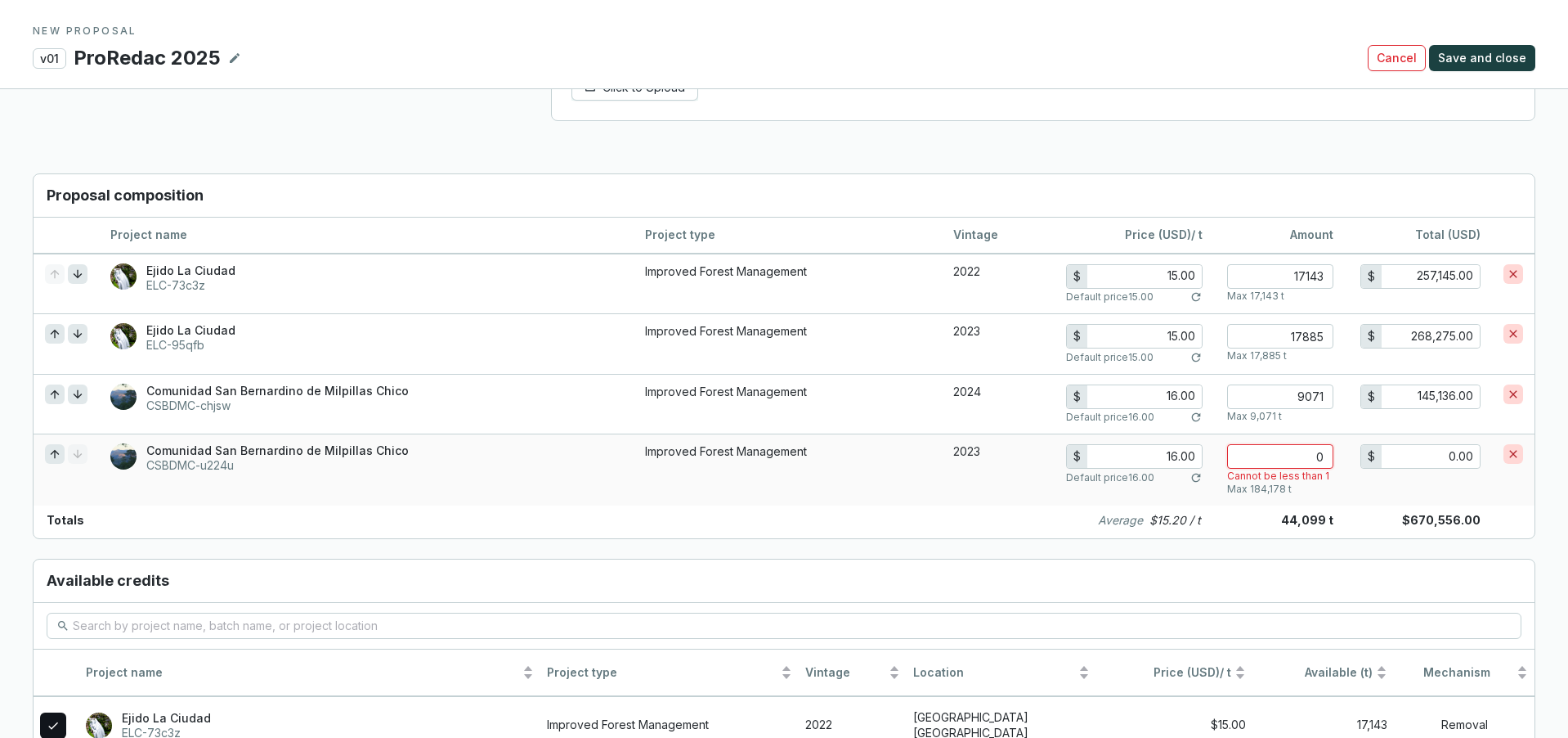
type input "1"
type input "16.00"
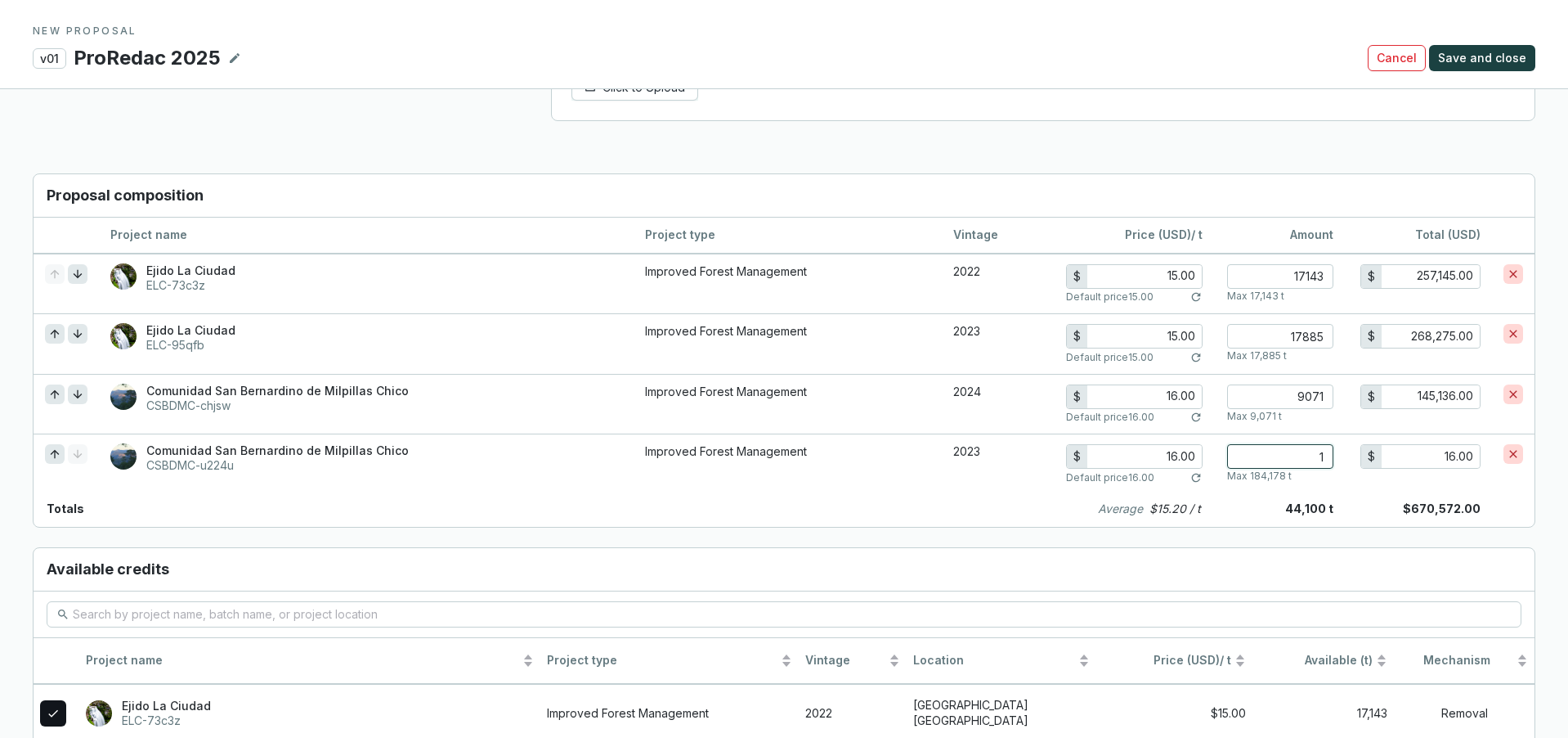
type input "0"
type input "0.00"
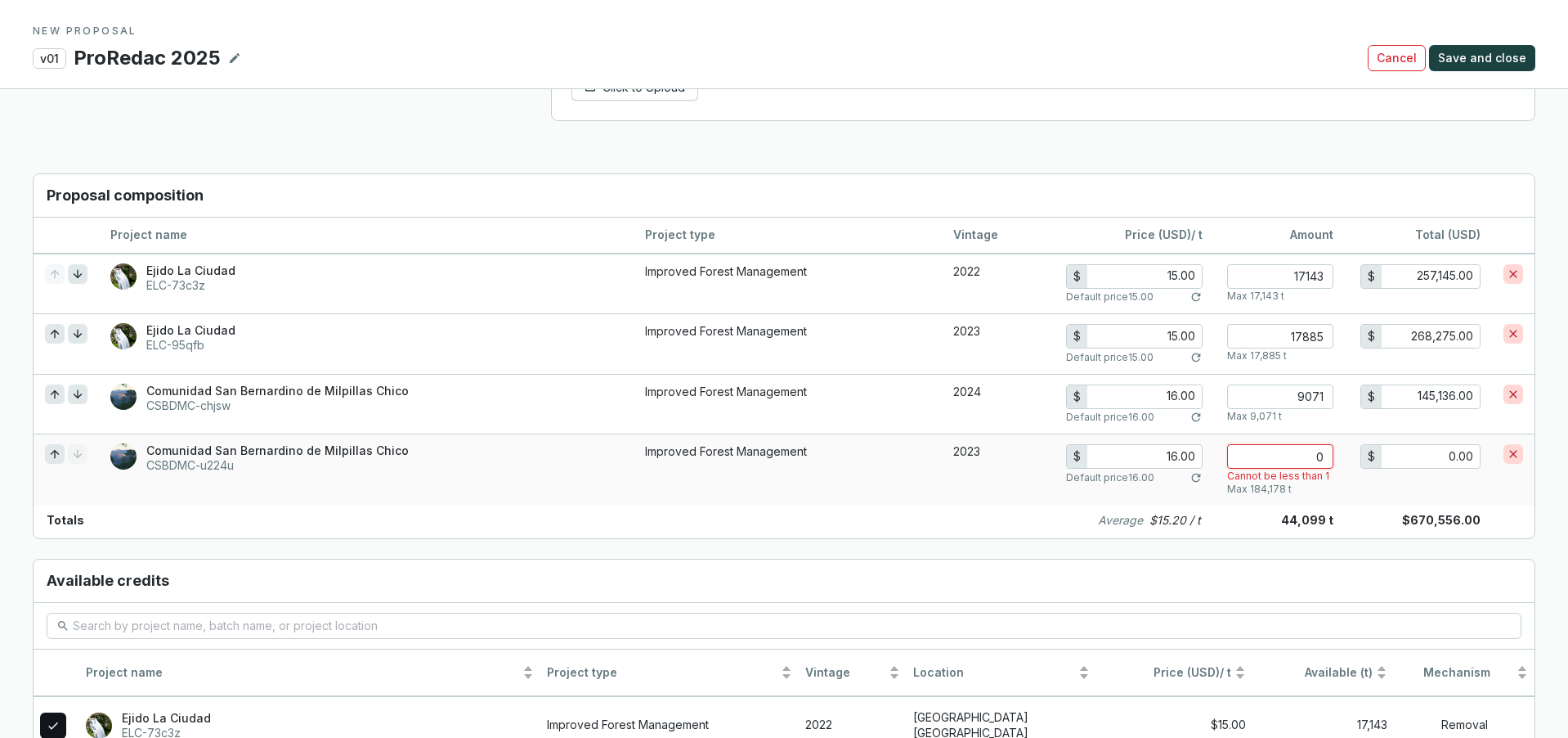
type input "1"
type input "16.00"
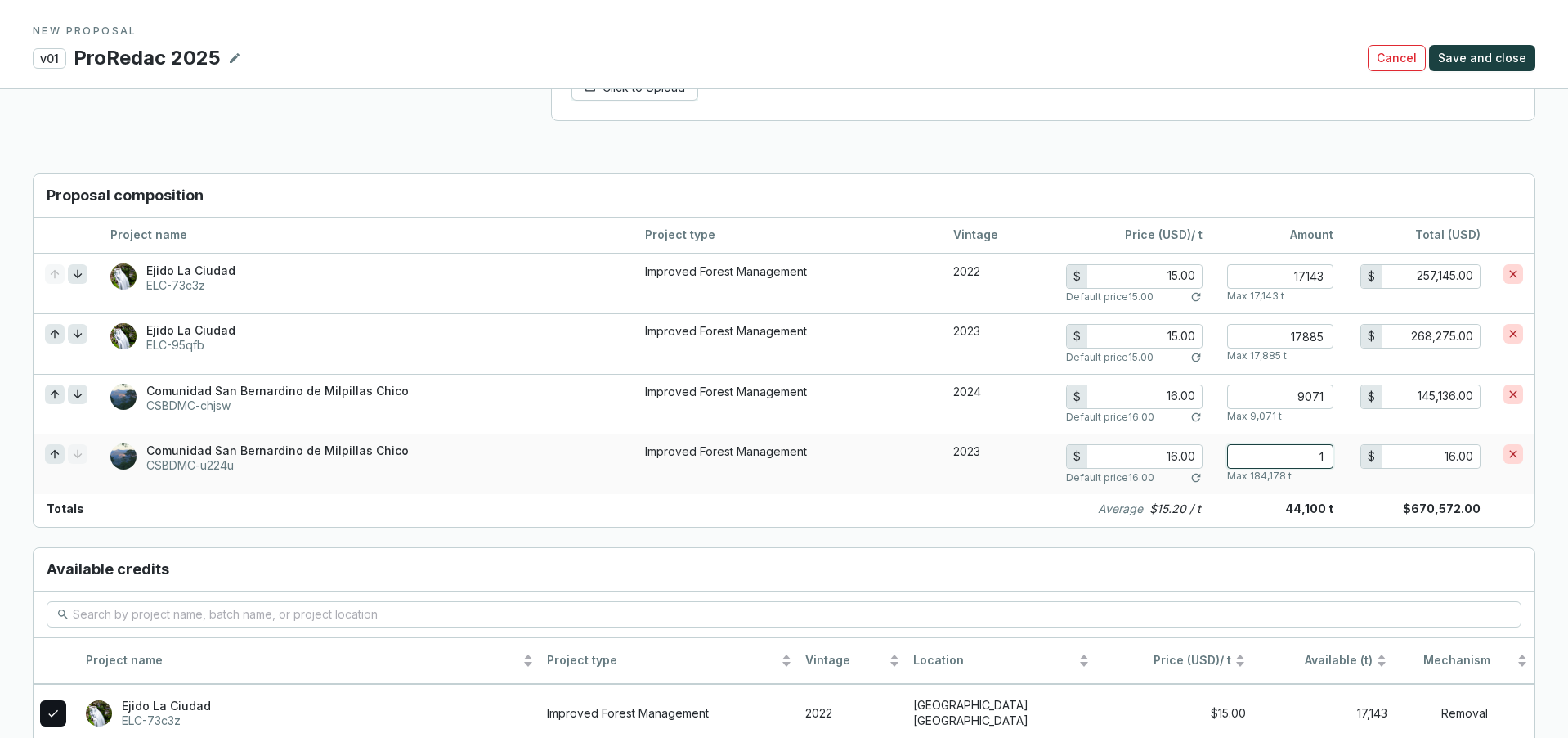
type input "0"
type input "0.00"
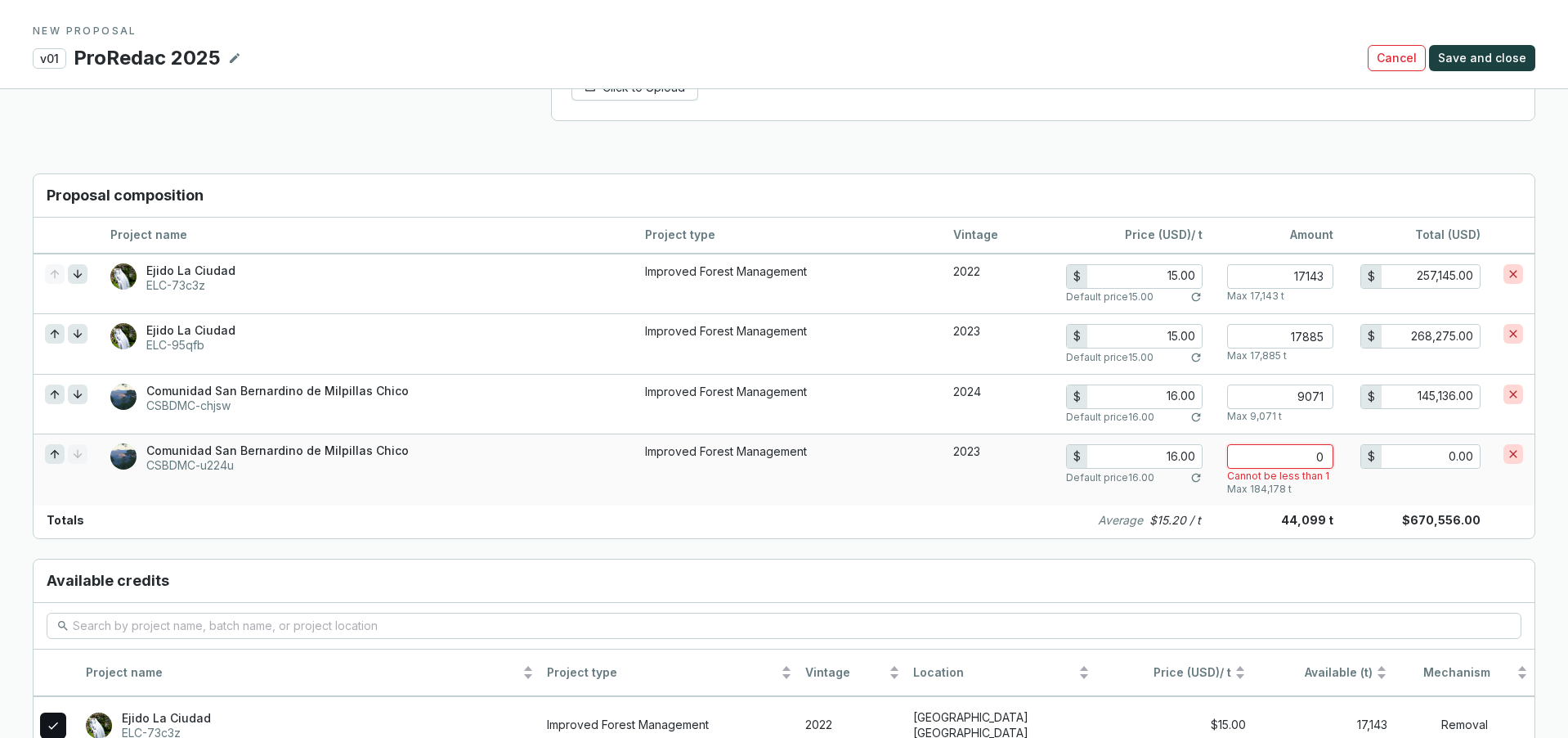
type input "1"
type input "16.00"
type input "18"
type input "288.00"
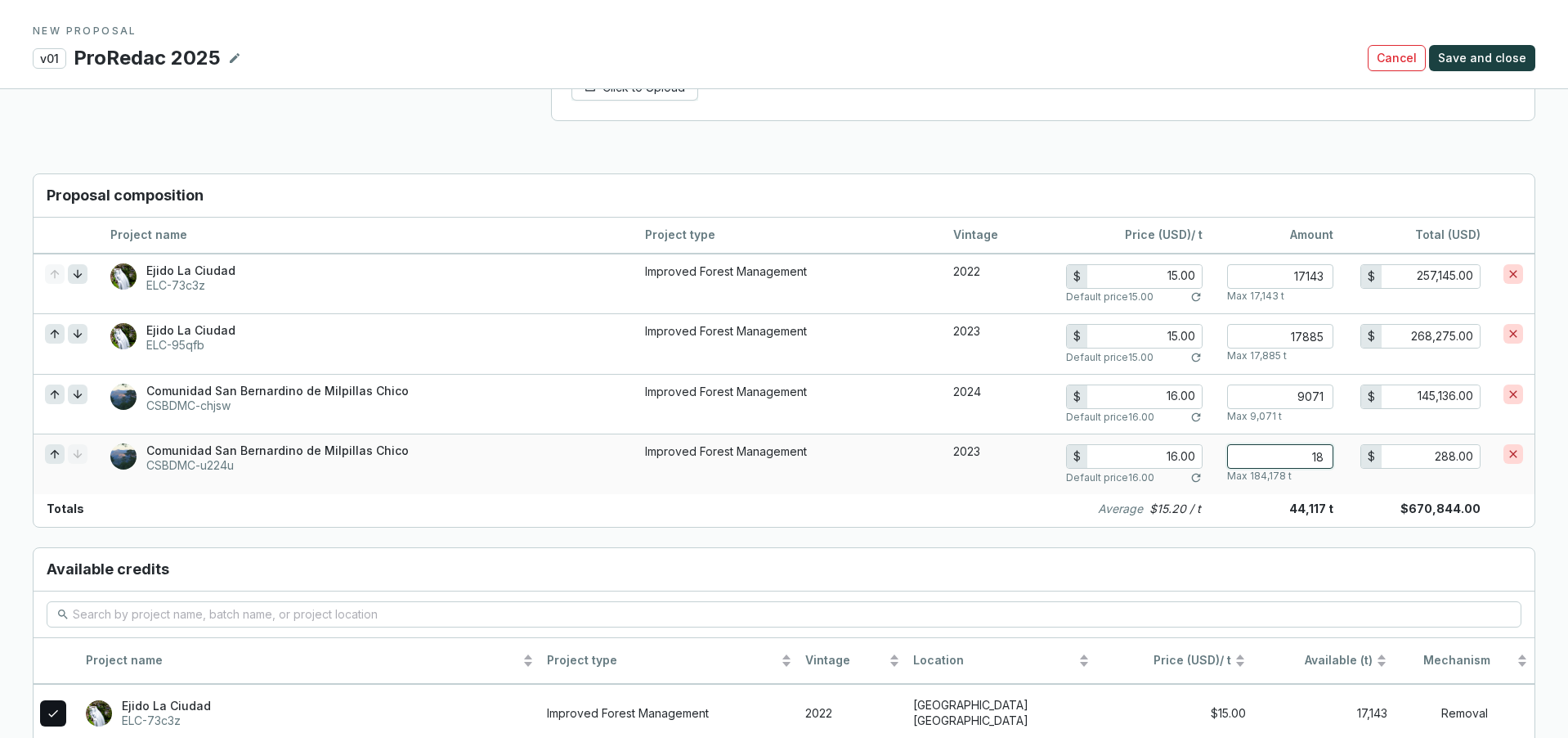
type input "184"
type input "2,944.00"
type input "1840"
type input "29,440.00"
type input "18400"
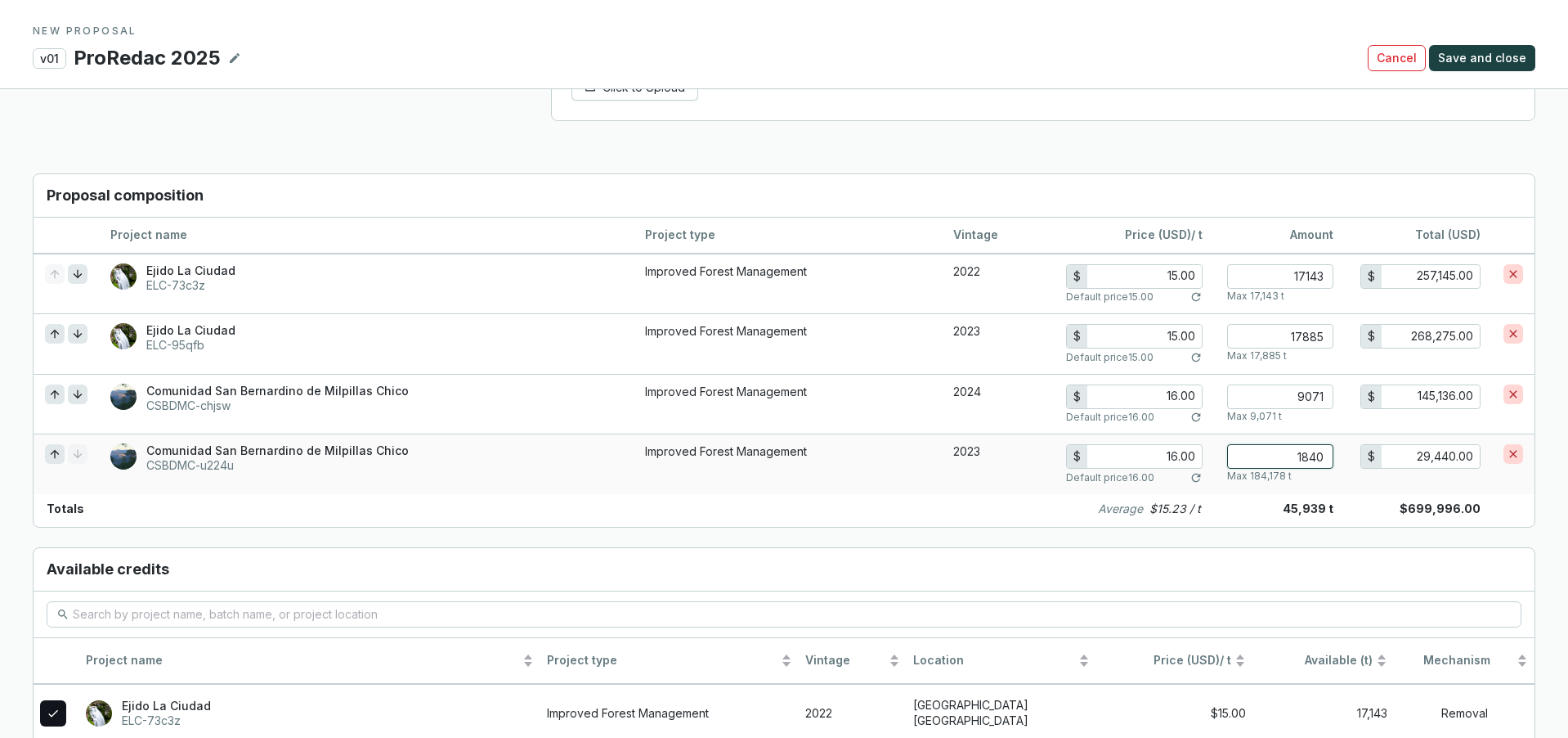
type input "294,400.00"
type input "184000"
type input "2,944,000.00"
type input "18400"
type input "294,400.00"
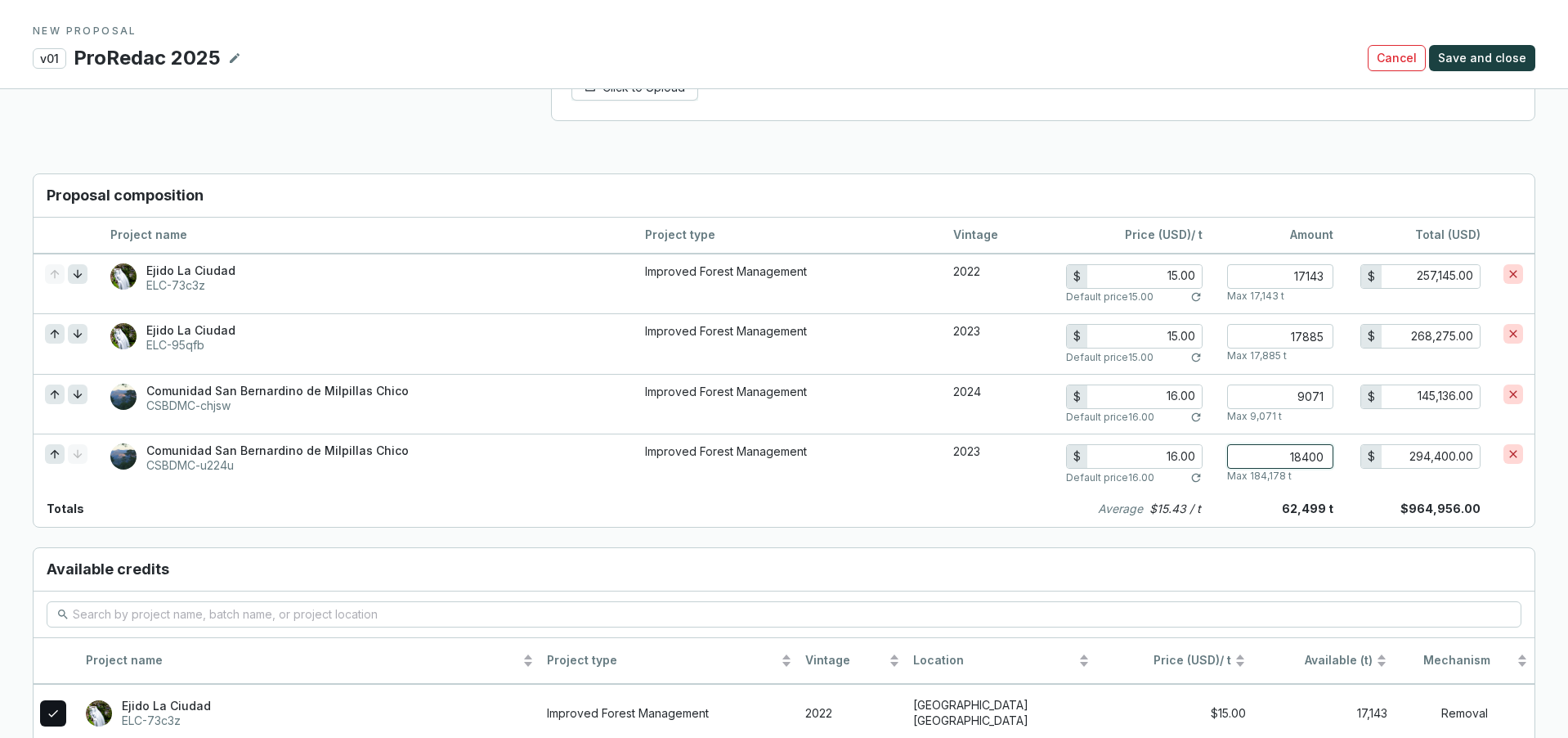
type input "1840"
type input "29,440.00"
type input "184"
type input "2,944.00"
type input "18"
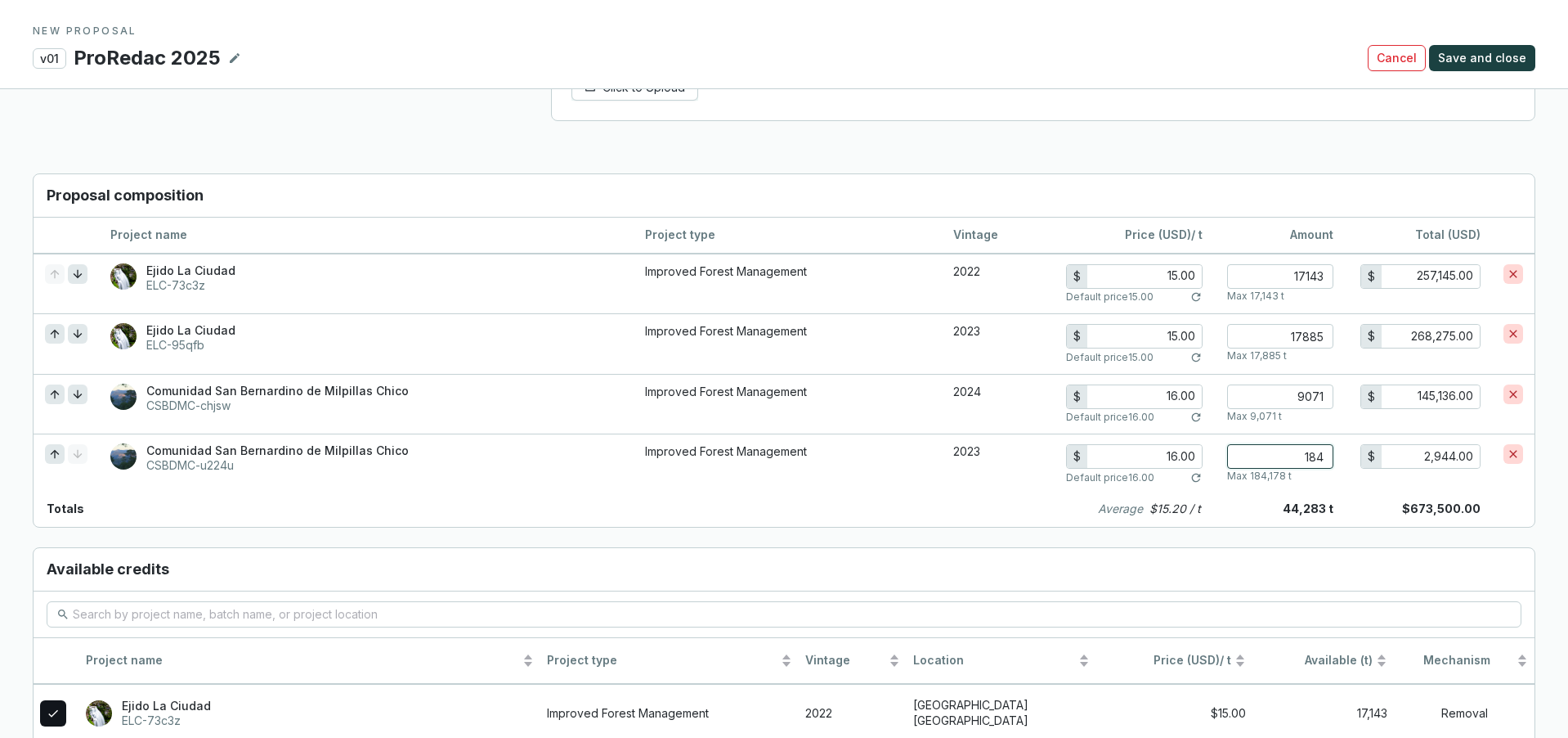
type input "288.00"
type input "1"
type input "16.00"
type input "0"
type input "0.00"
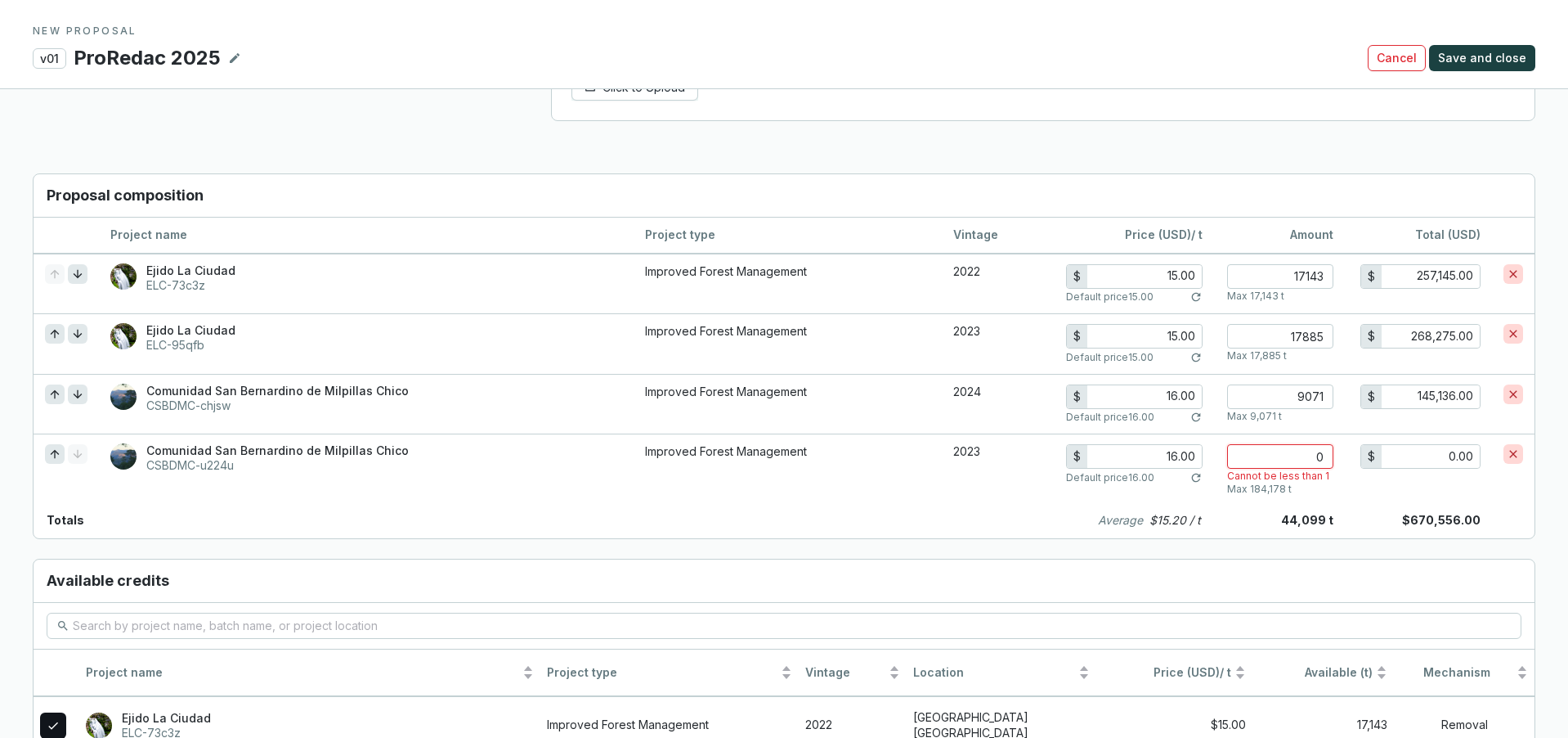
type input "1"
type input "16.00"
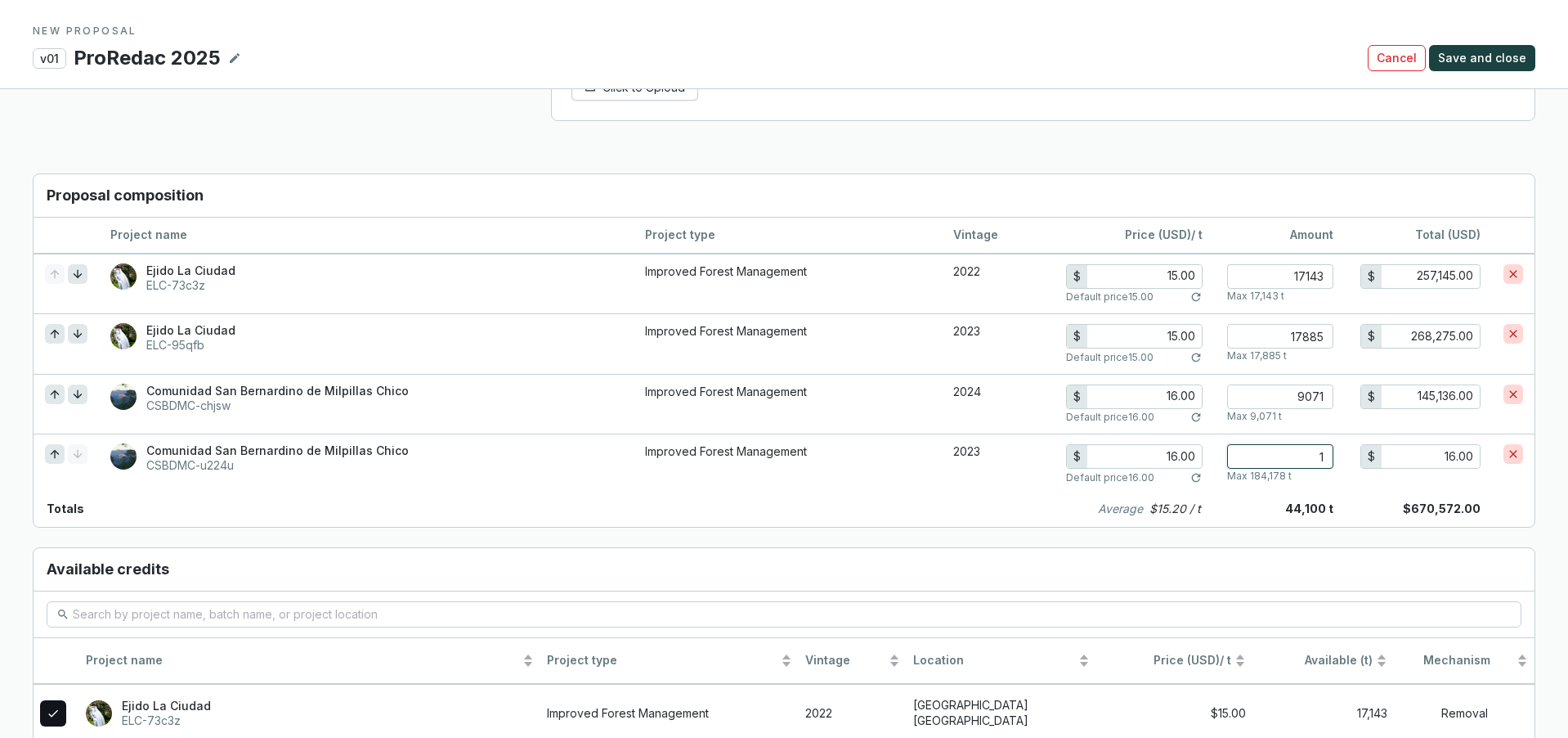
type input "0"
type input "0.00"
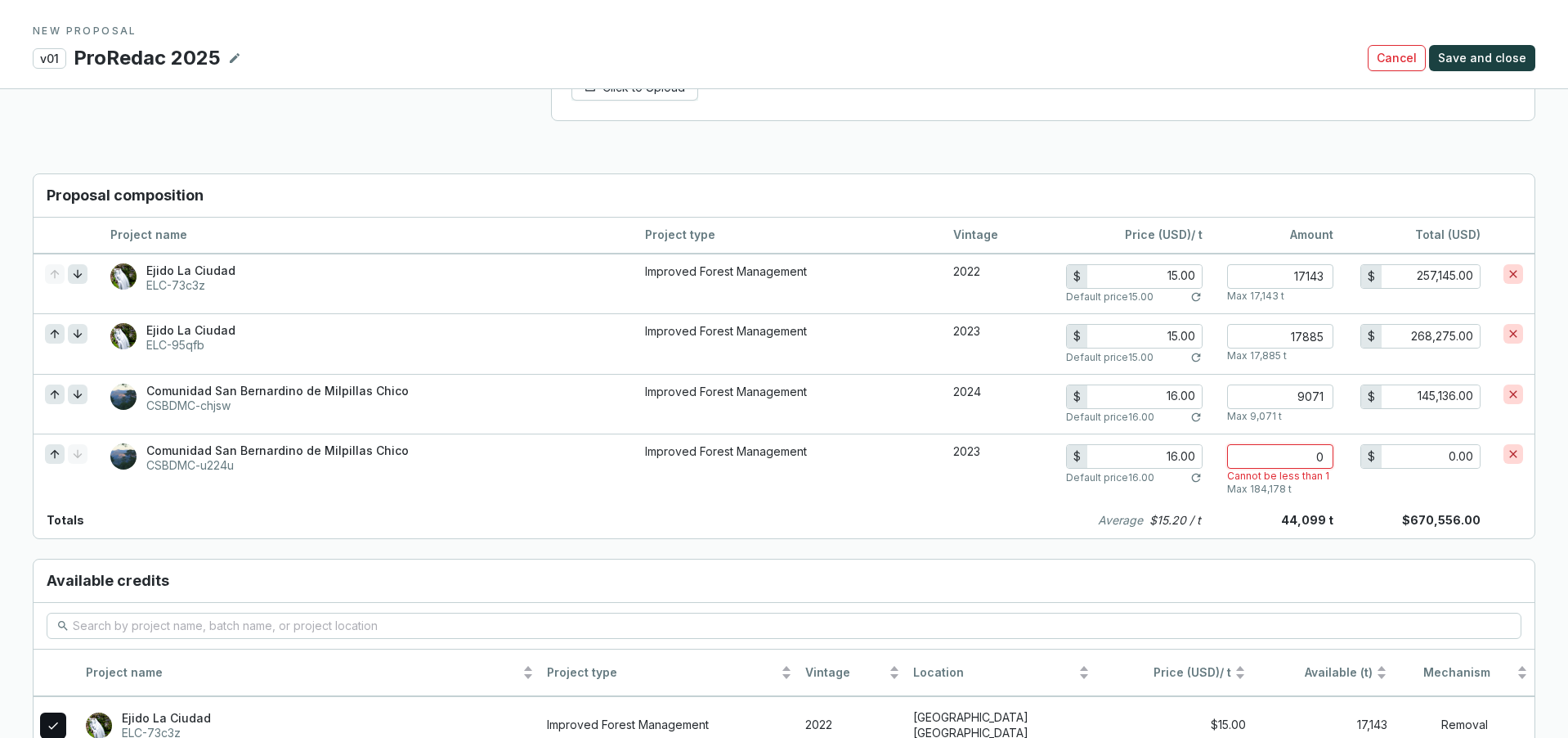
type input "1"
type input "16.00"
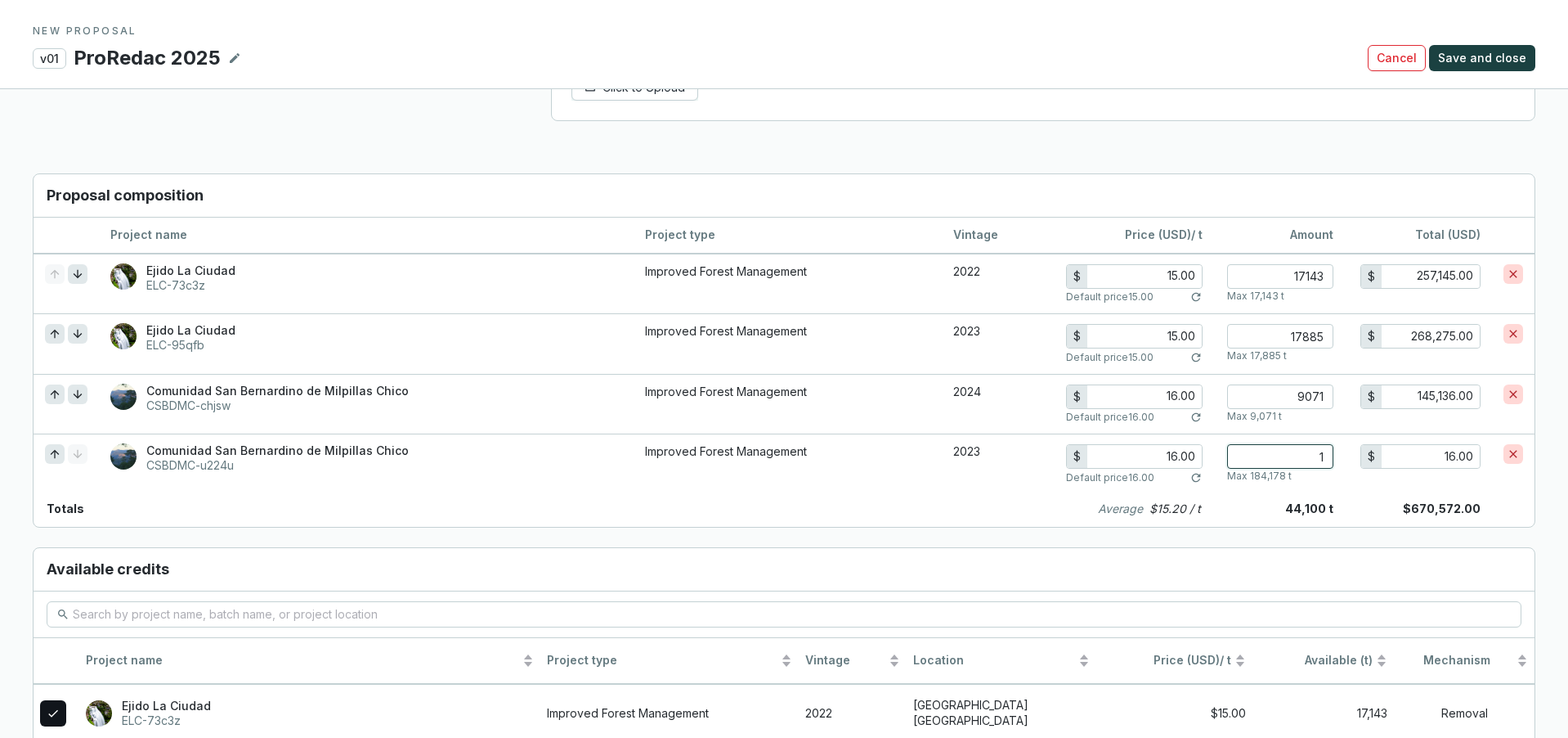
type input "14"
type input "224.00"
type input "140"
type input "2,240.00"
type input "1400"
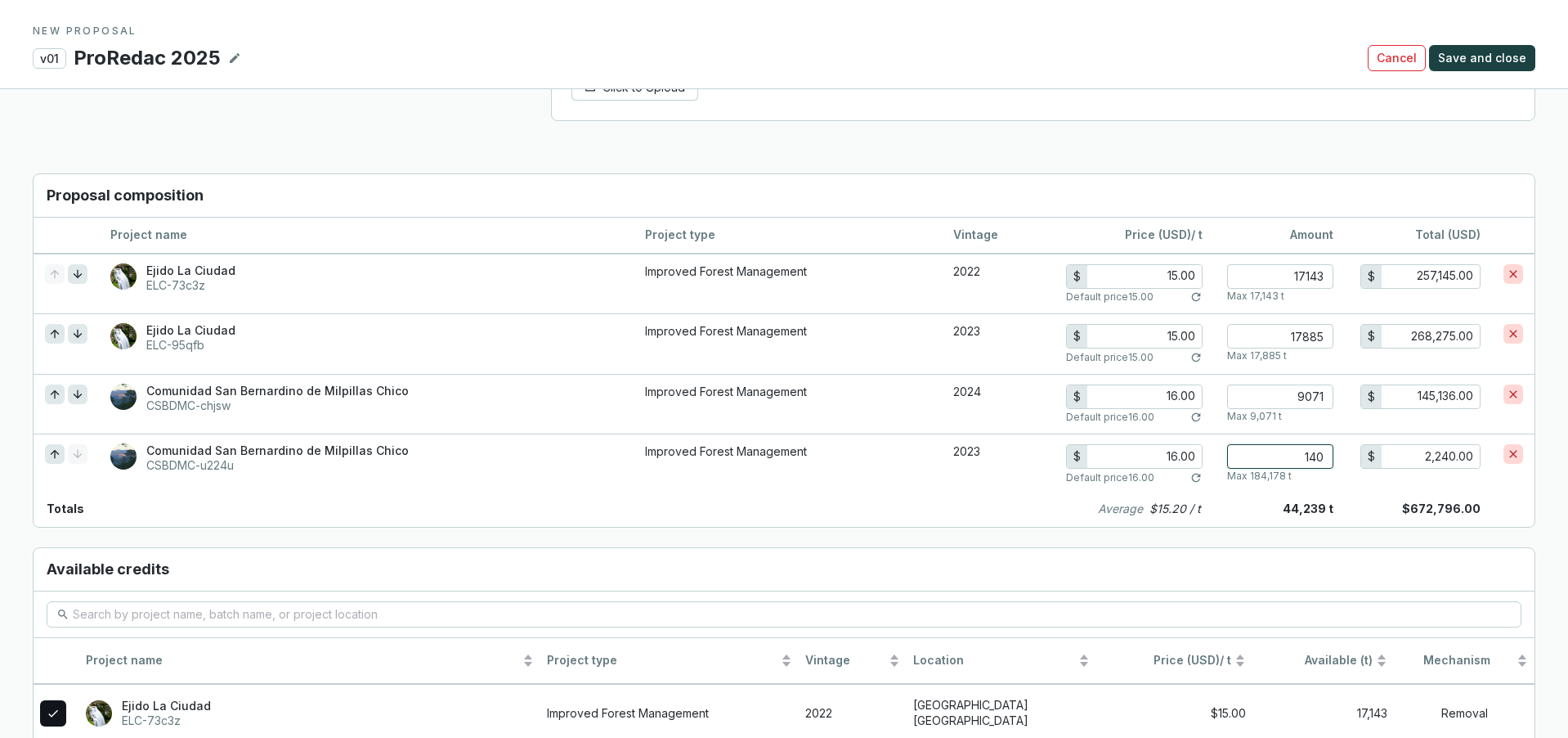
type input "22,400.00"
type input "14000"
type input "224,000.00"
type input "1400"
type input "22,400.00"
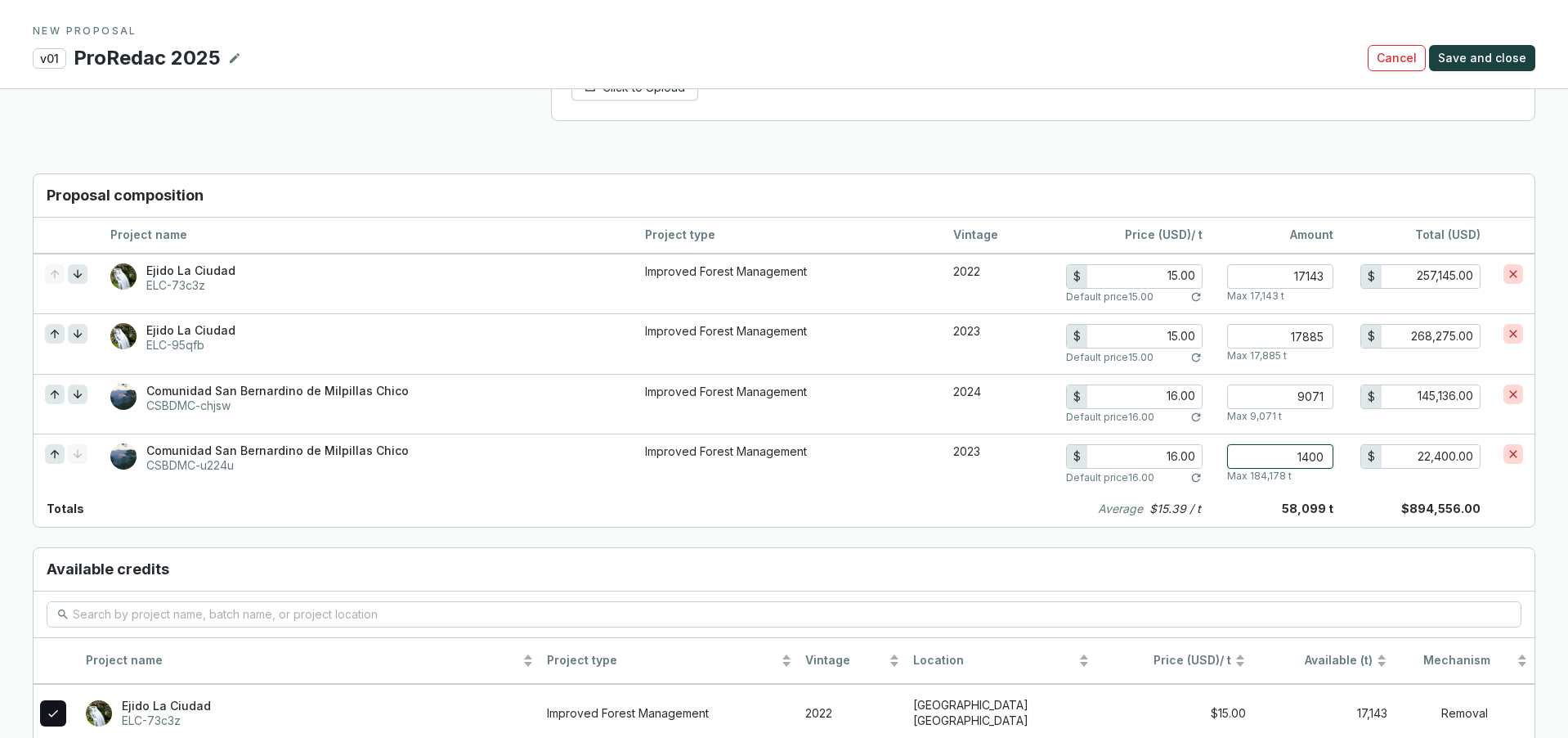
type input "140"
type input "2,240.00"
type input "14"
type input "224.00"
type input "1"
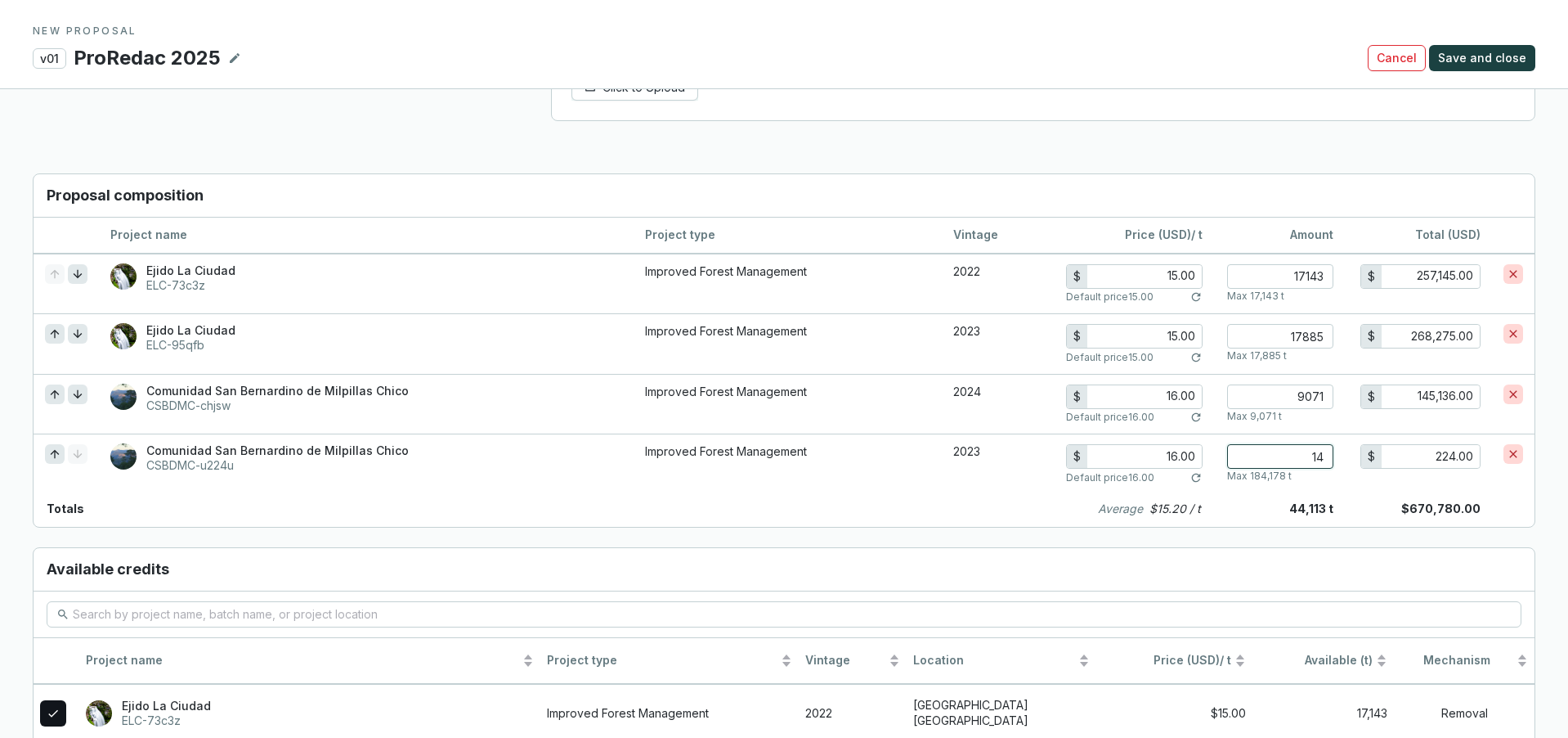
type input "16.00"
type input "18"
type input "288.00"
type input "180"
type input "2,880.00"
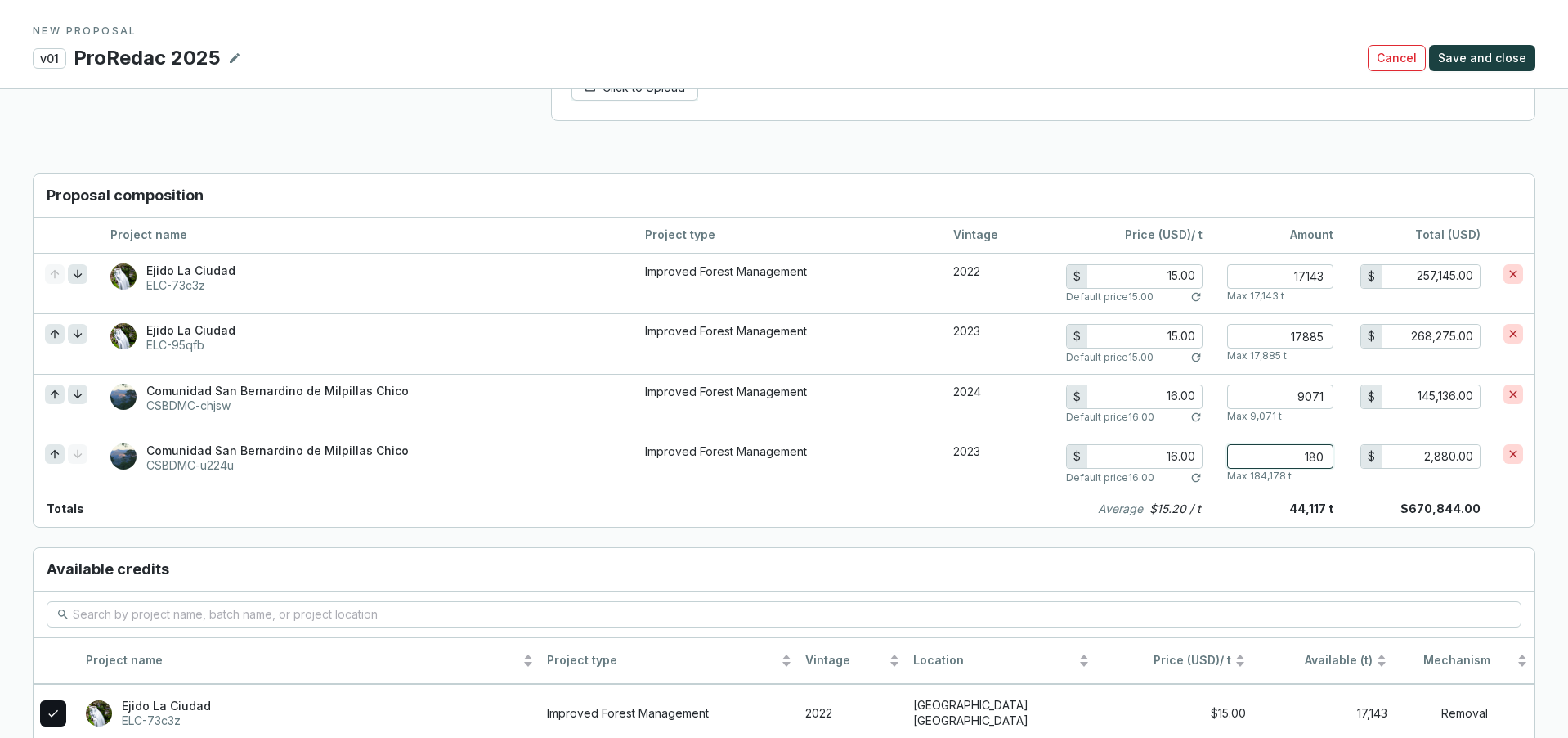
type input "1800"
type input "28,800.00"
type input "18000"
type input "288,000.00"
type input "1800"
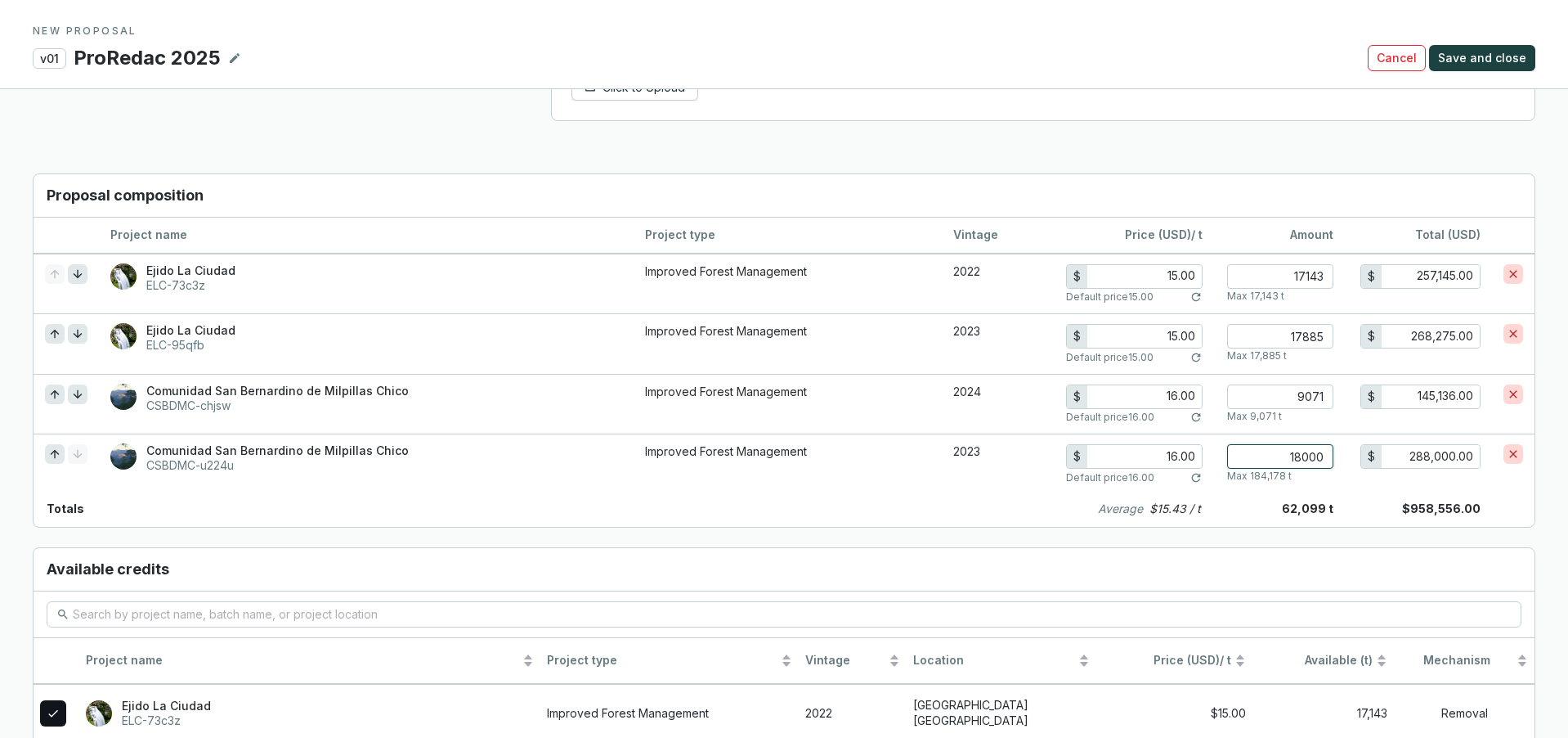
type input "28,800.00"
type input "180"
type input "2,880.00"
type input "18"
type input "288.00"
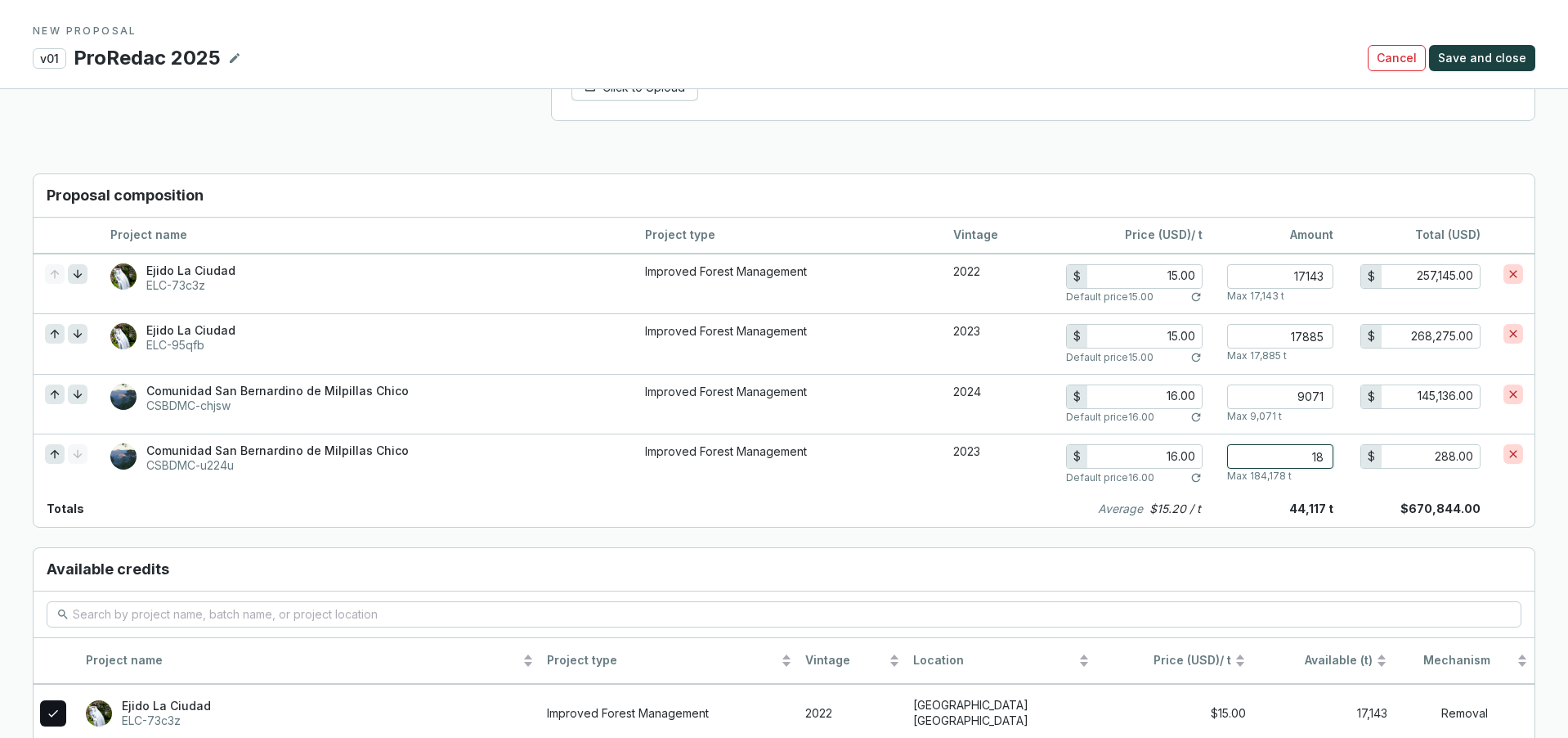
type input "185"
type input "2,960.00"
type input "1850"
type input "29,600.00"
type input "18500"
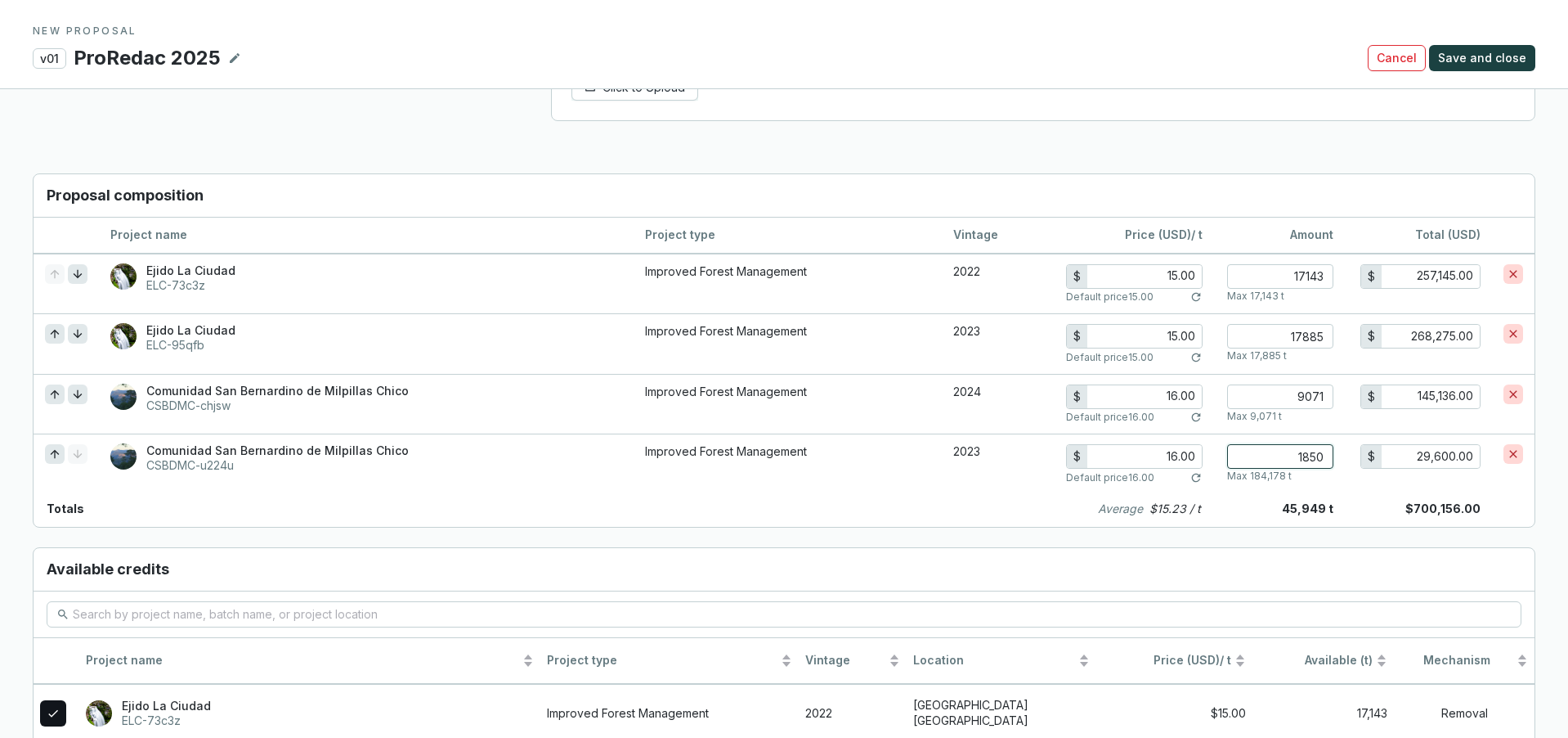
type input "296,000.00"
type input "1850"
type input "29,600.00"
type input "185"
type input "2,960.00"
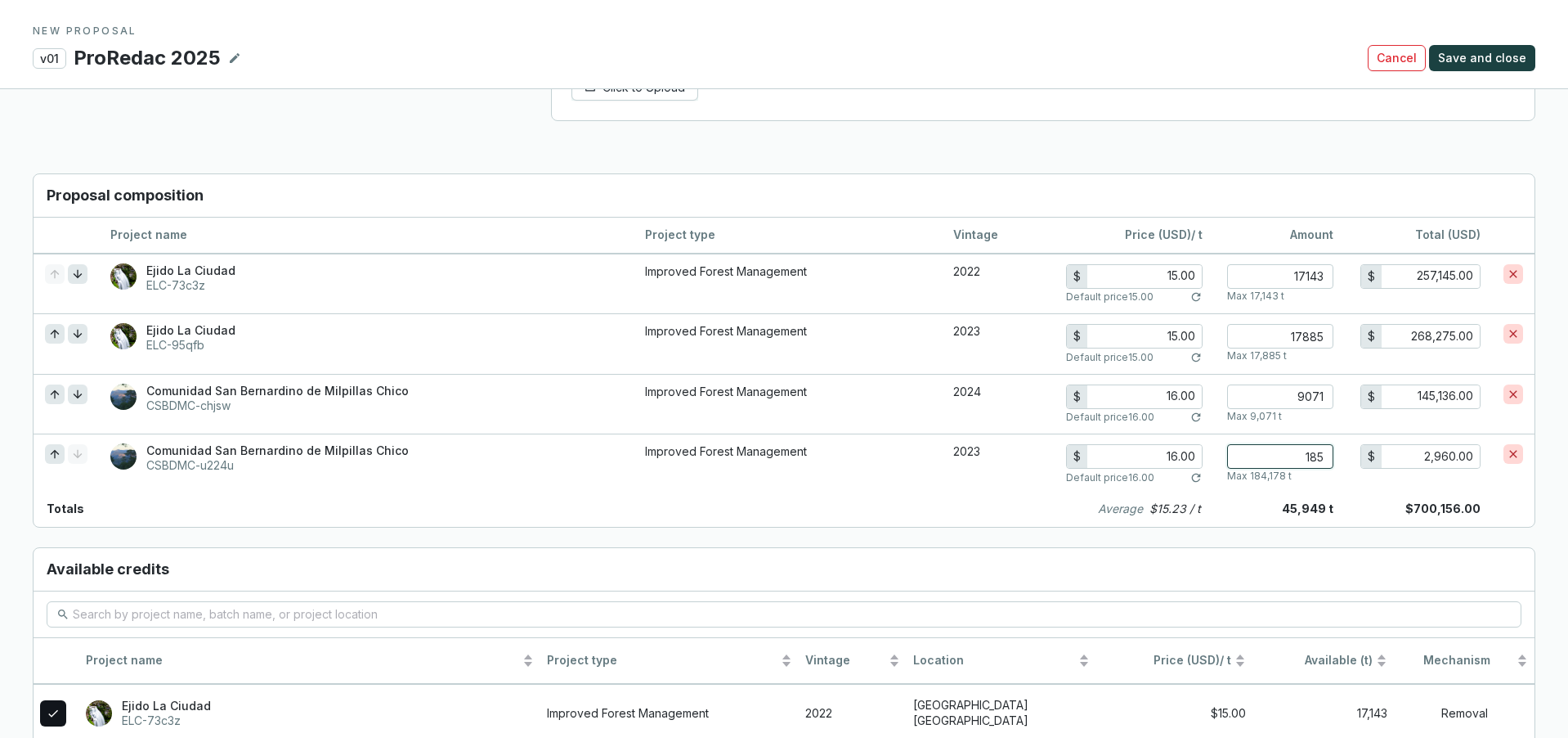
type input "18"
type input "288.00"
type input "1"
type input "16.00"
type input "19"
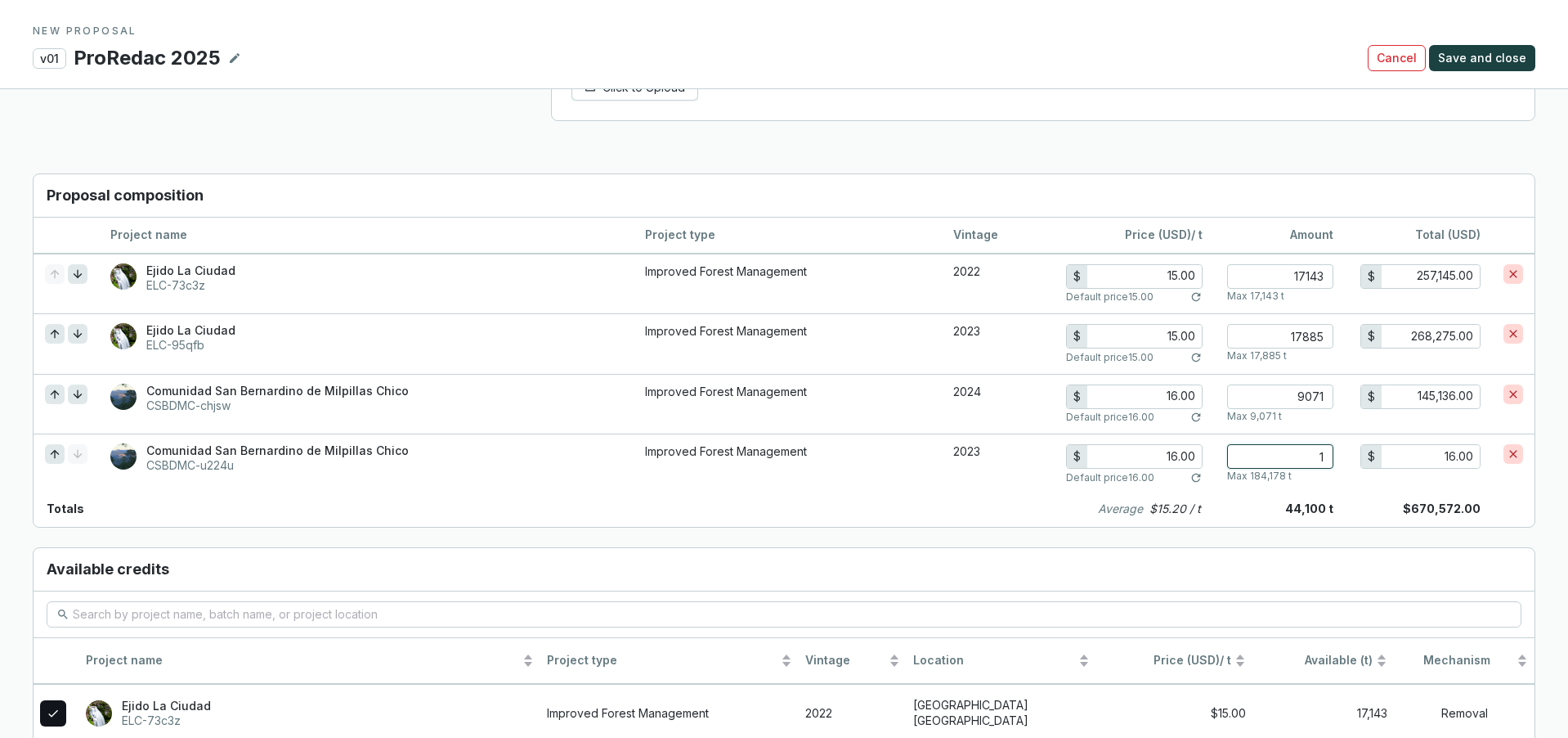
type input "304.00"
type input "190"
type input "3,040.00"
type input "1900"
type input "30,400.00"
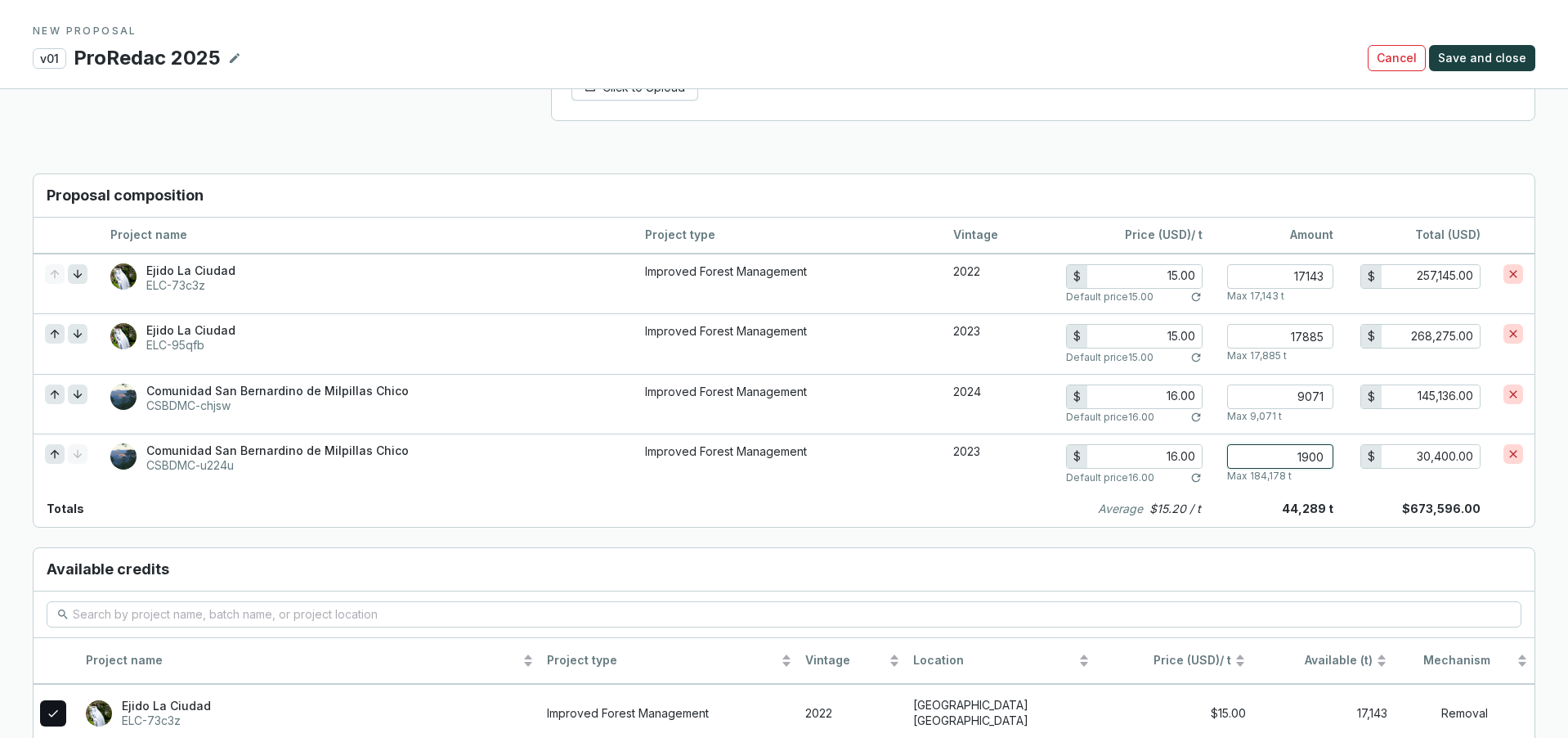
type input "19000"
type input "304,000.00"
type input "1900"
type input "30,400.00"
type input "190"
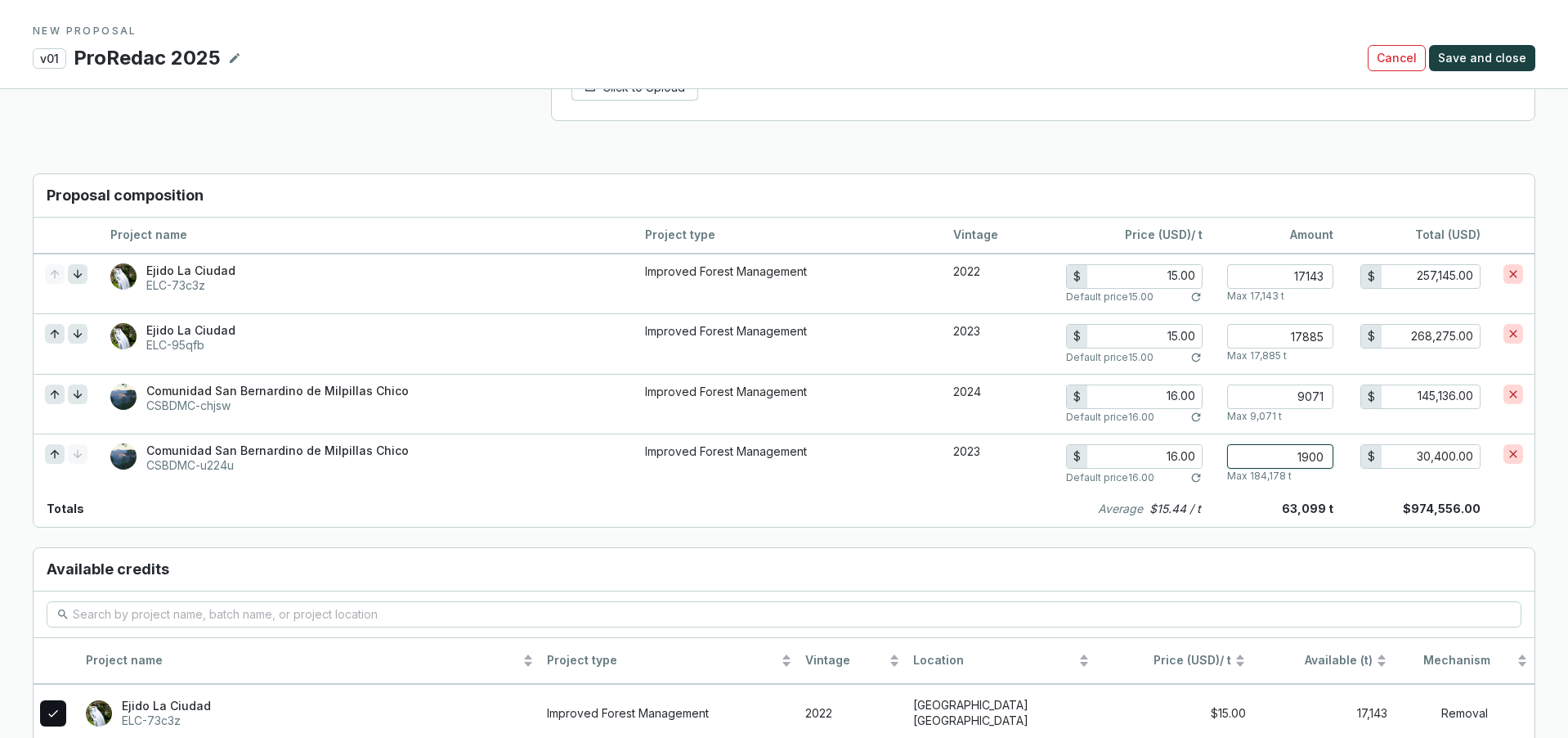
type input "3,040.00"
type input "19"
type input "304.00"
type input "1"
type input "16.00"
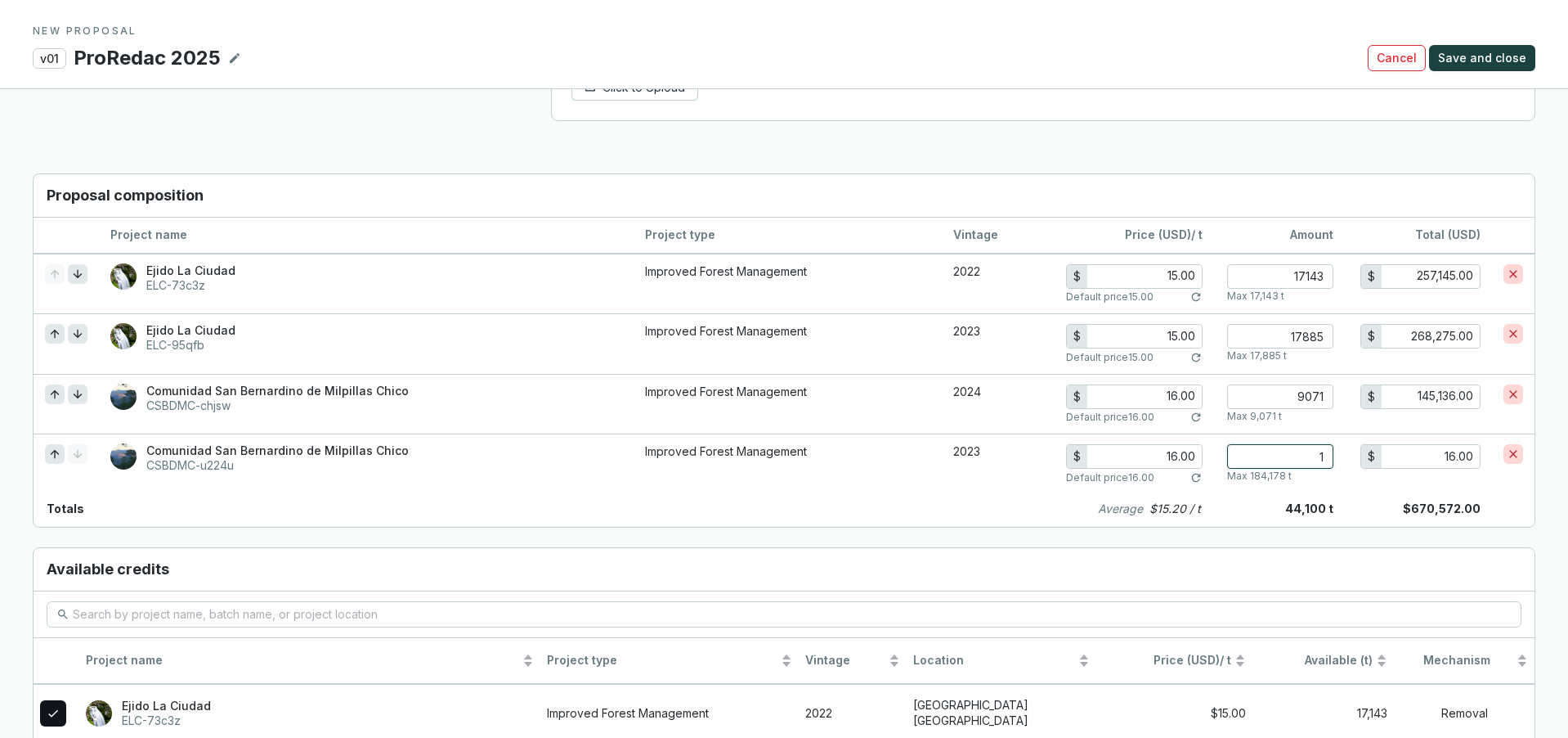
type input "0"
type input "0.00"
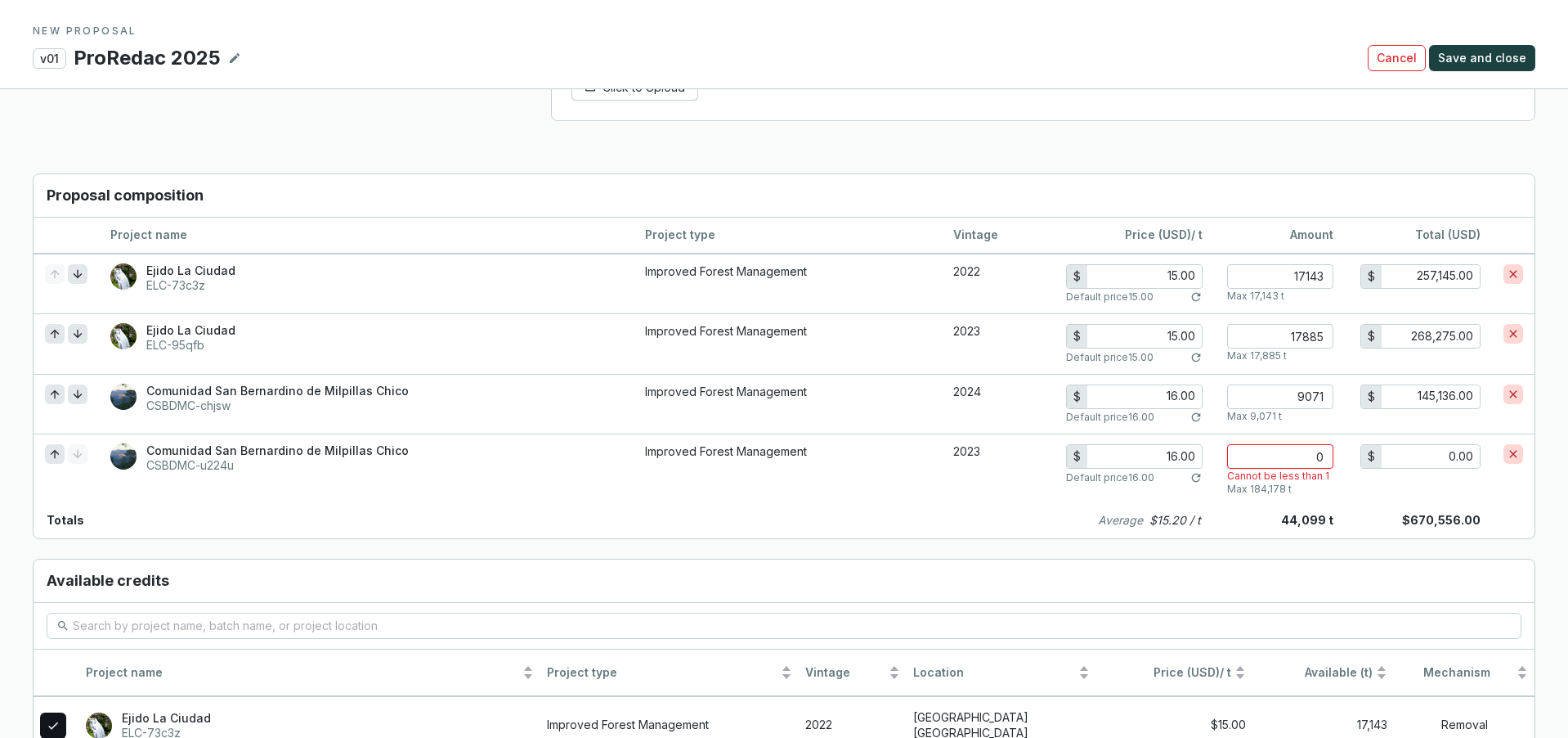
type input "2"
type input "32.00"
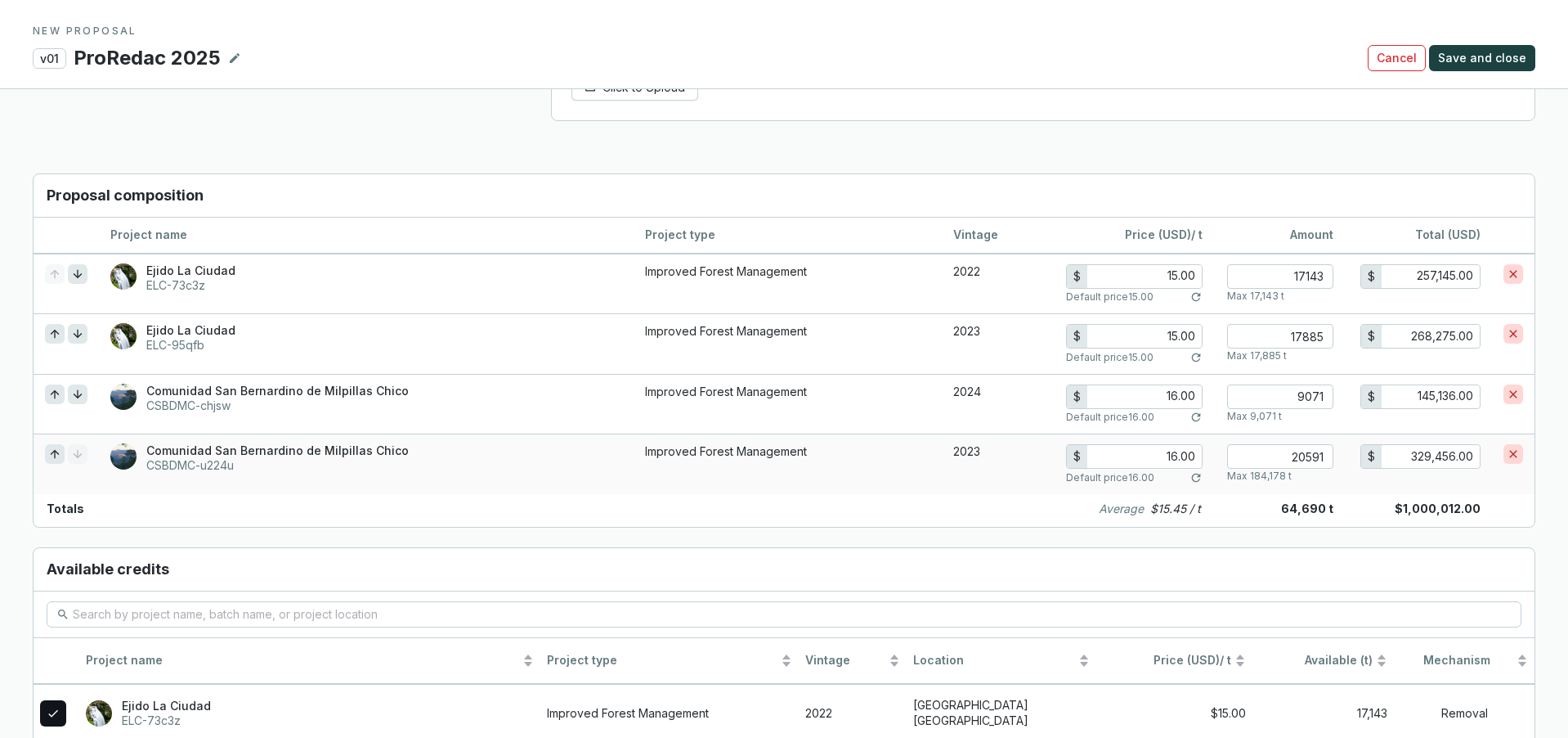
click at [1178, 457] on input "16.00" at bounding box center [1145, 456] width 115 height 23
click at [1176, 394] on input "16.00" at bounding box center [1145, 396] width 115 height 23
click at [1327, 458] on input "20591" at bounding box center [1280, 457] width 106 height 24
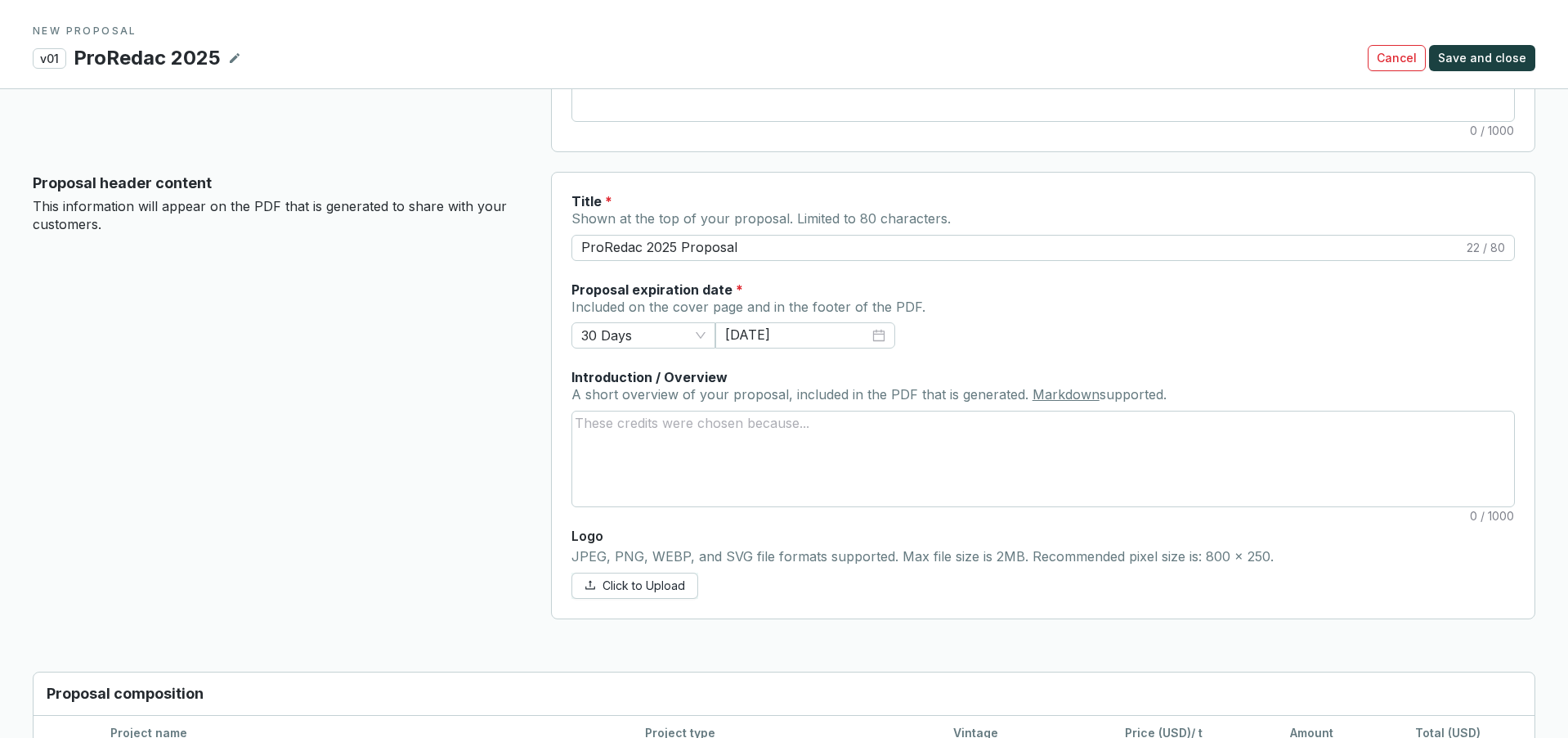
scroll to position [584, 0]
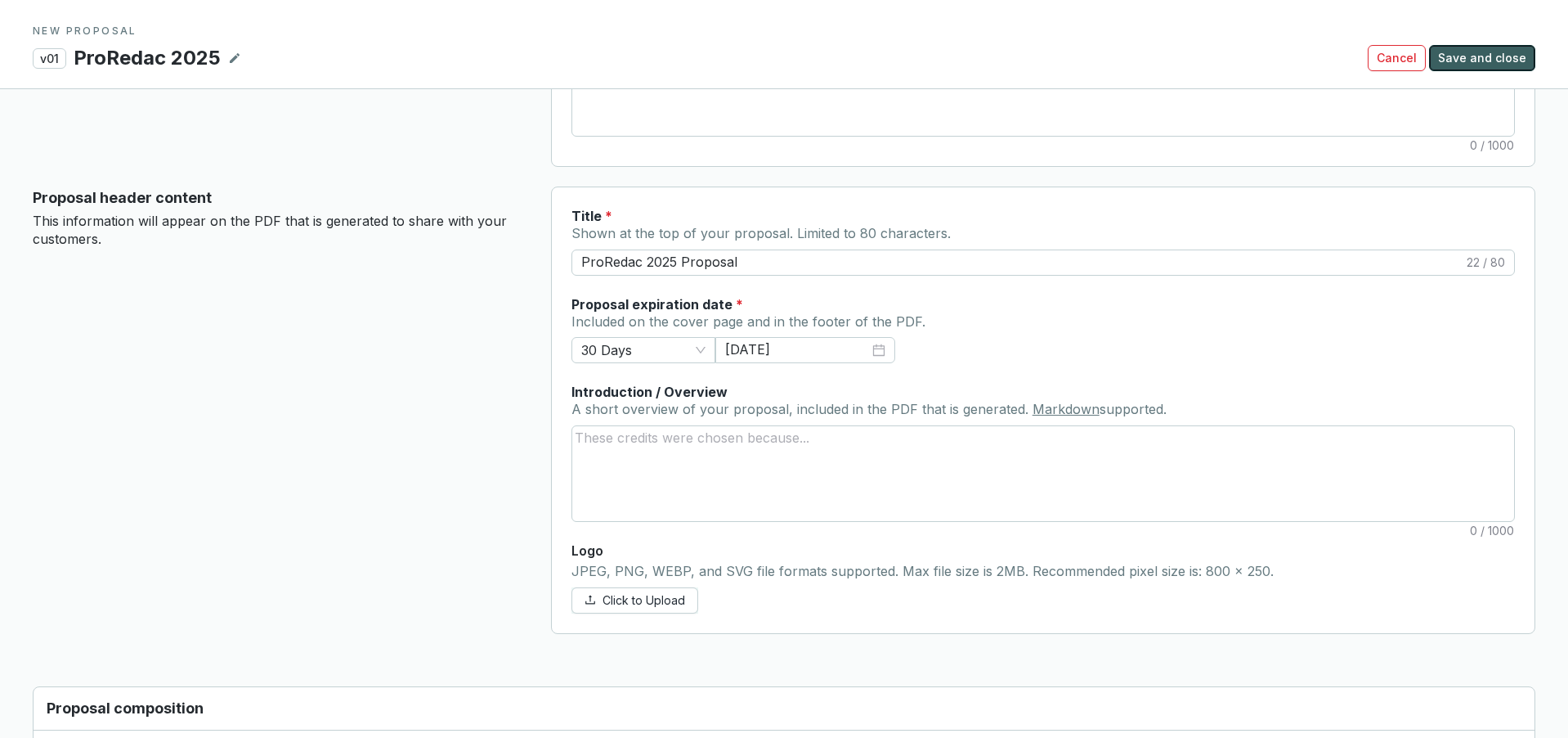
click at [1505, 65] on span "Save and close" at bounding box center [1482, 58] width 88 height 17
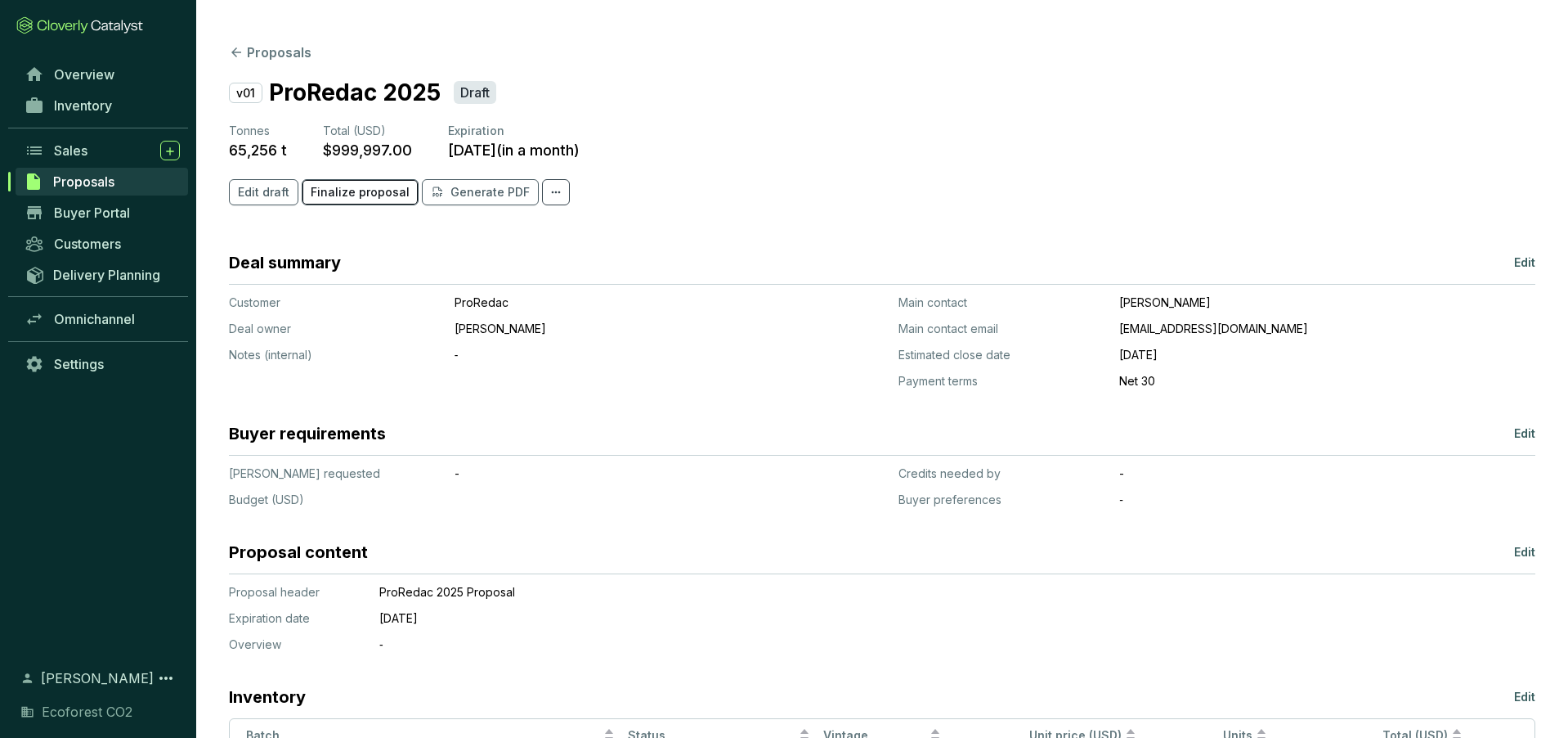
click at [388, 192] on span "Finalize proposal" at bounding box center [360, 193] width 99 height 17
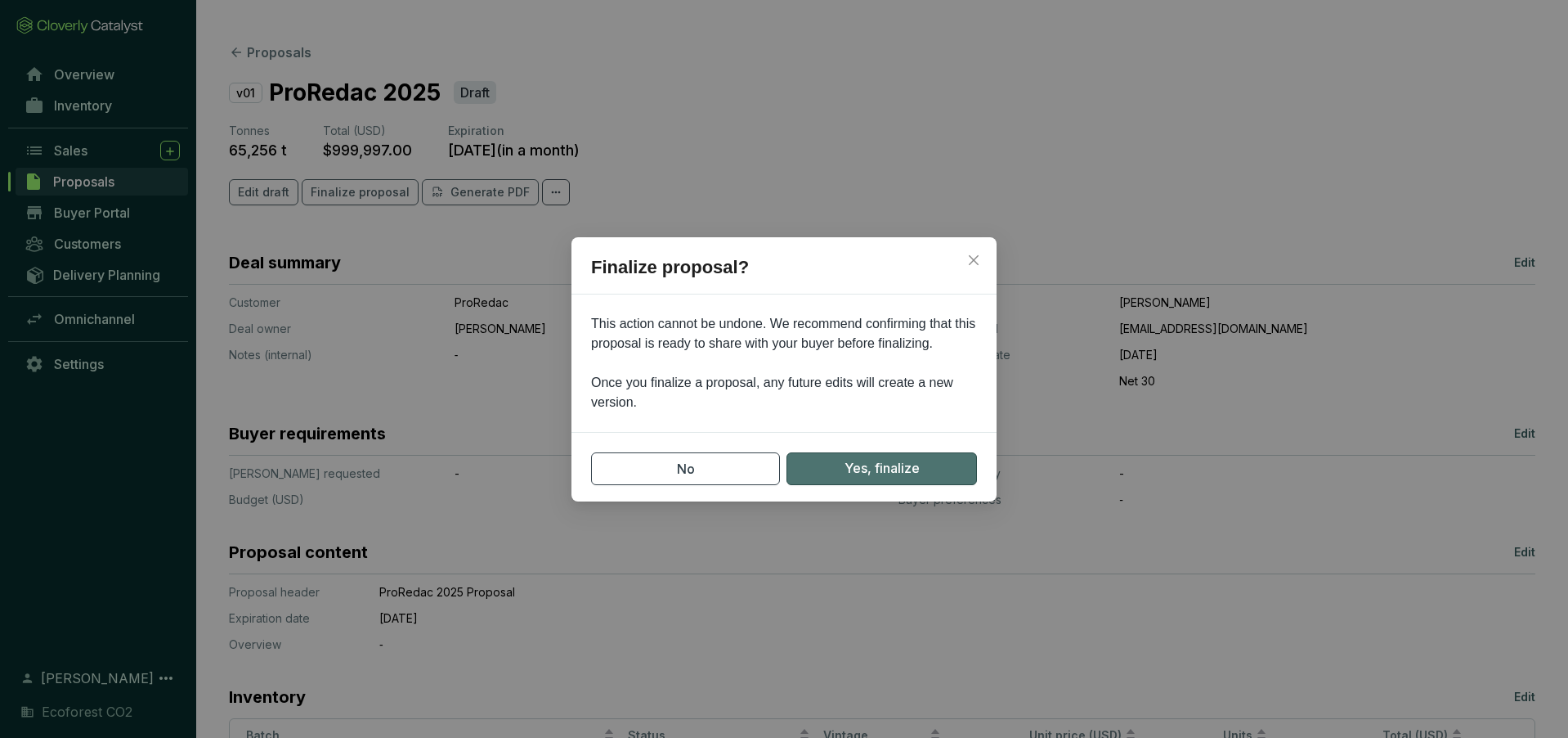
click at [884, 470] on span "Yes, finalize" at bounding box center [881, 469] width 75 height 20
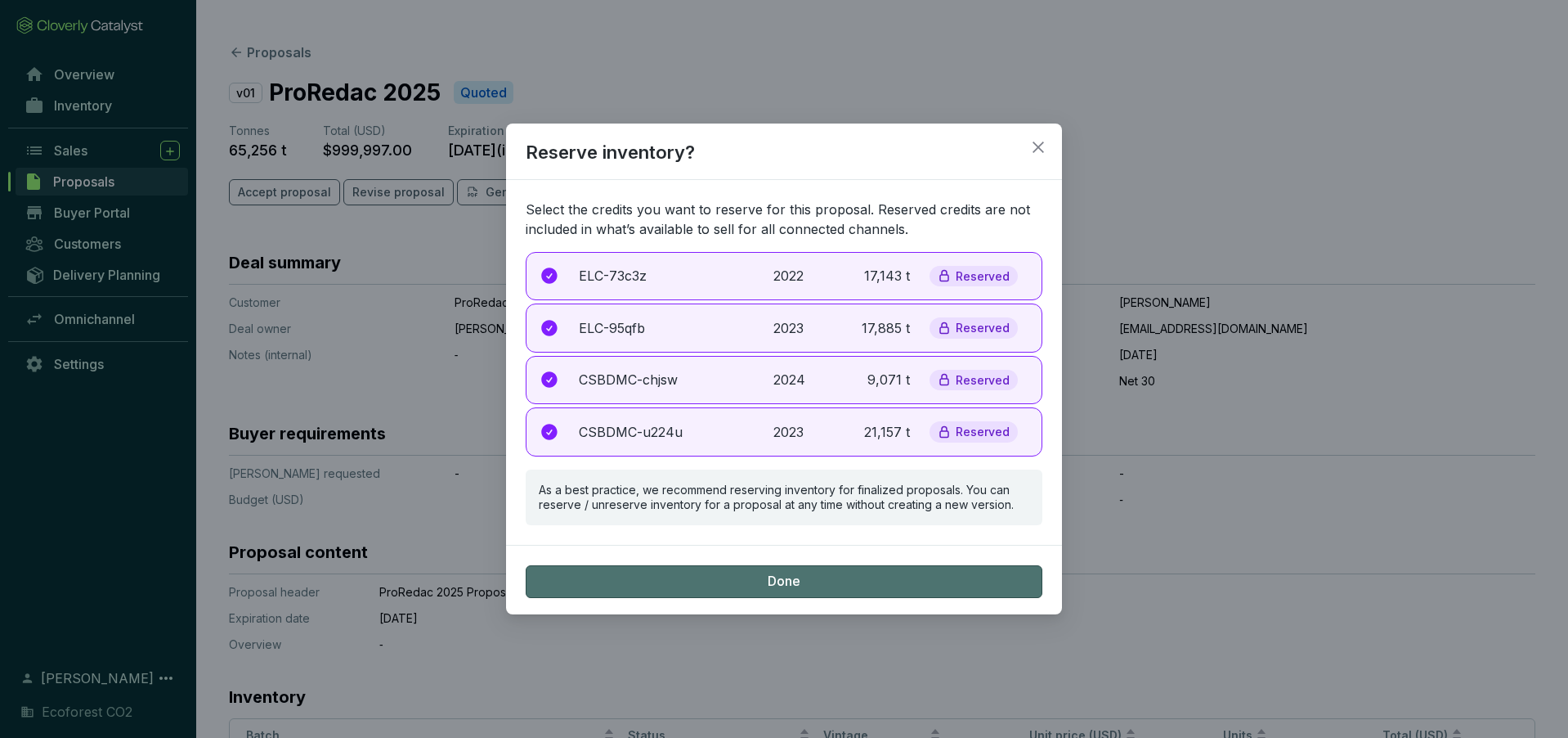
click at [883, 580] on button "Done" at bounding box center [784, 581] width 516 height 32
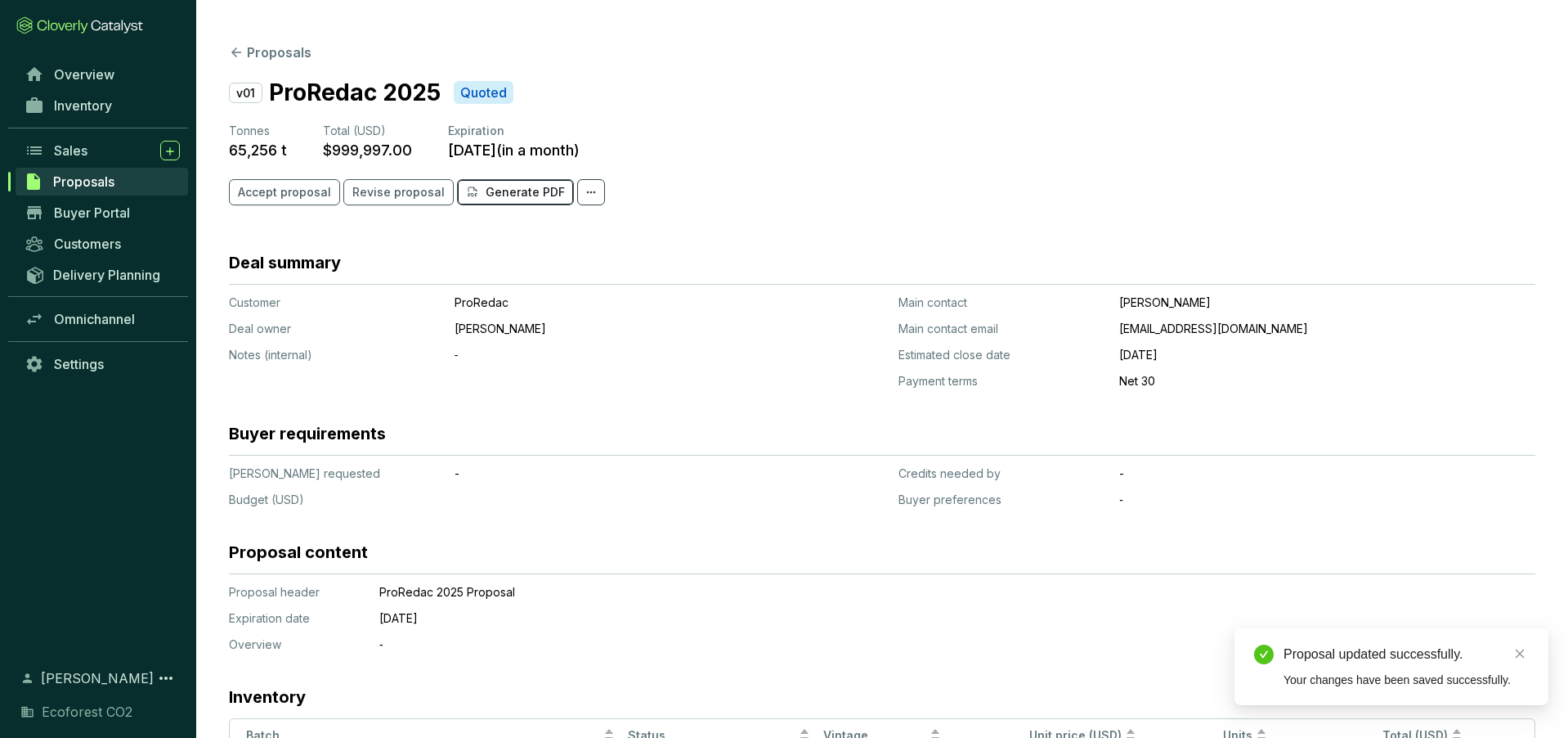
click at [529, 199] on p "Generate PDF" at bounding box center [526, 193] width 80 height 17
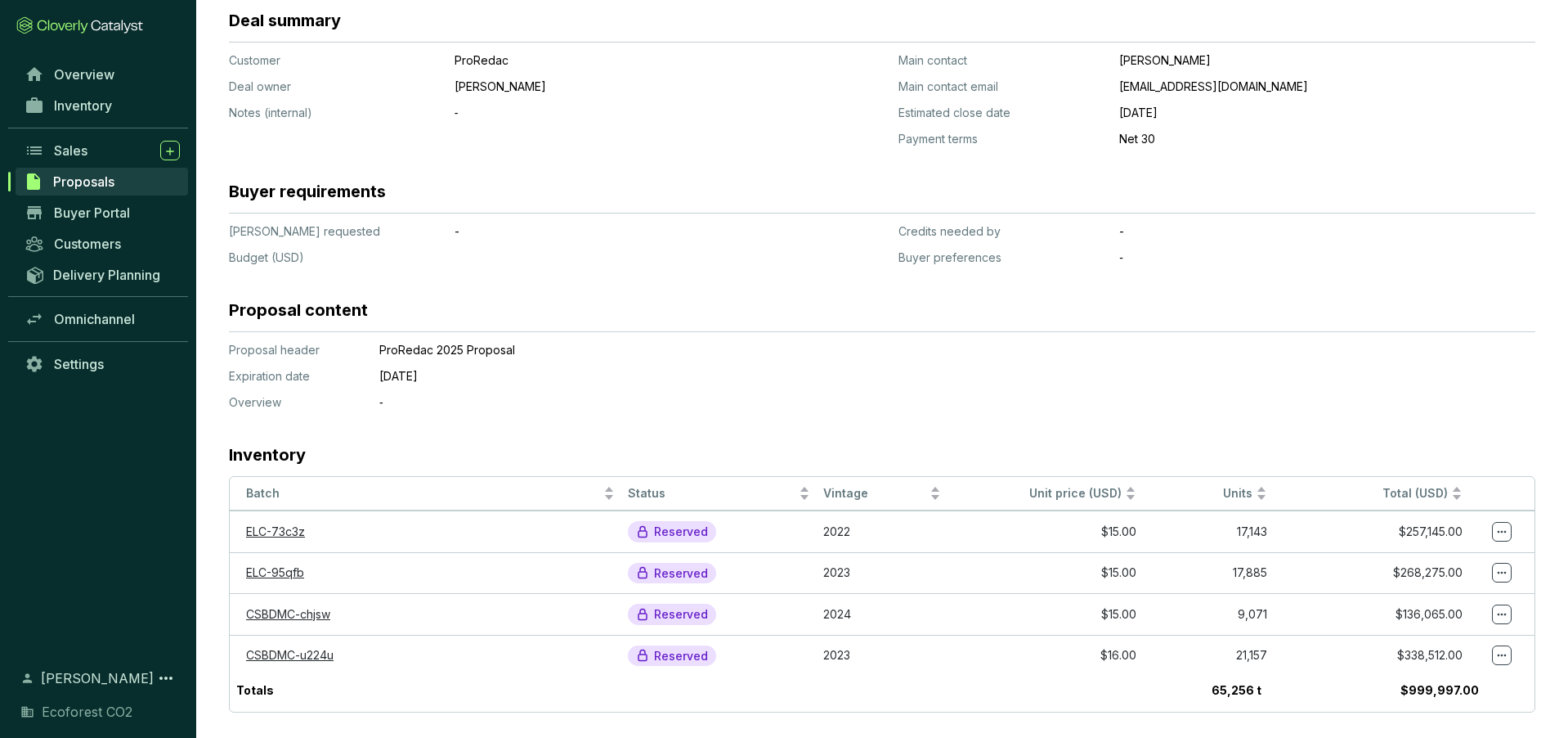
scroll to position [259, 0]
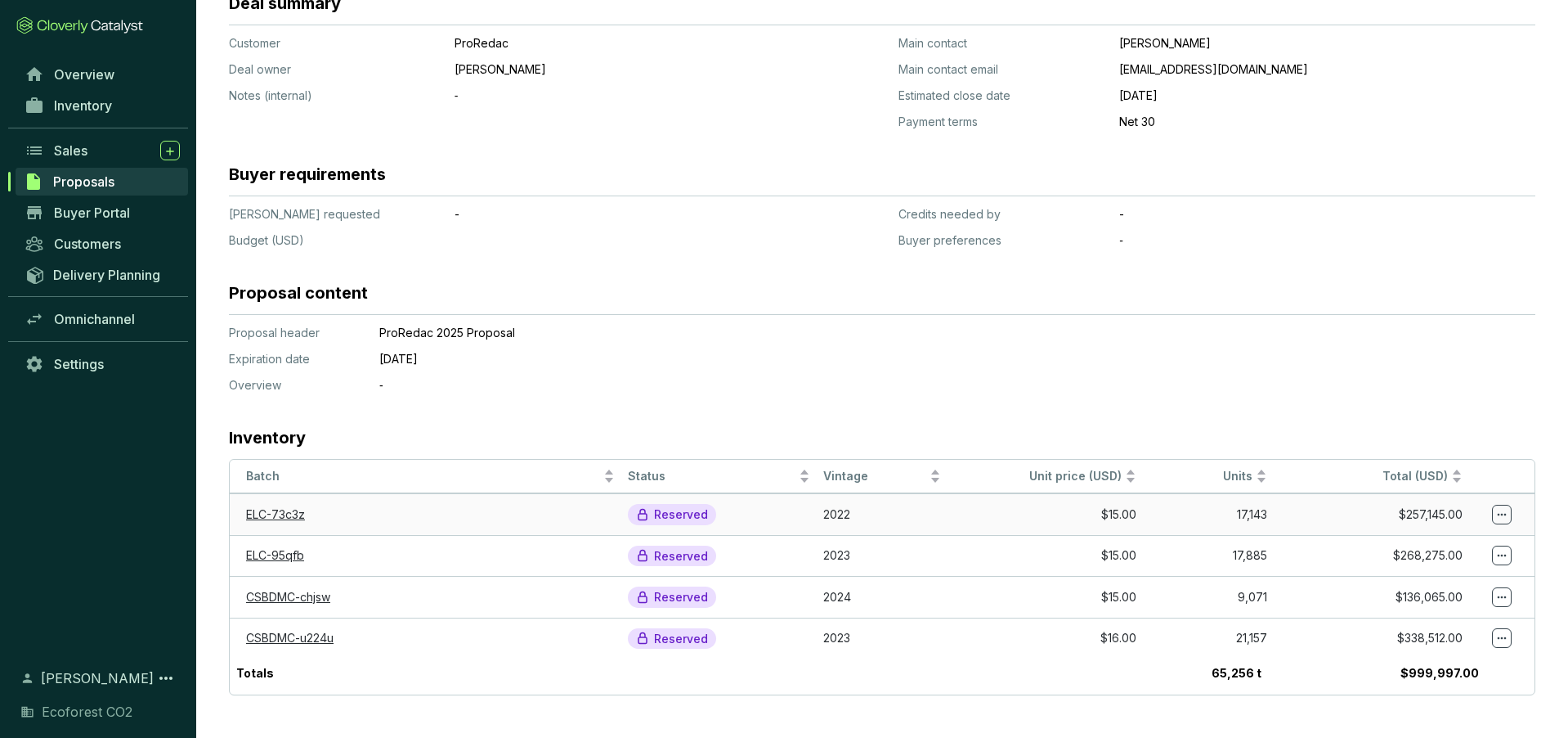
click at [690, 515] on p "Reserved" at bounding box center [681, 515] width 54 height 15
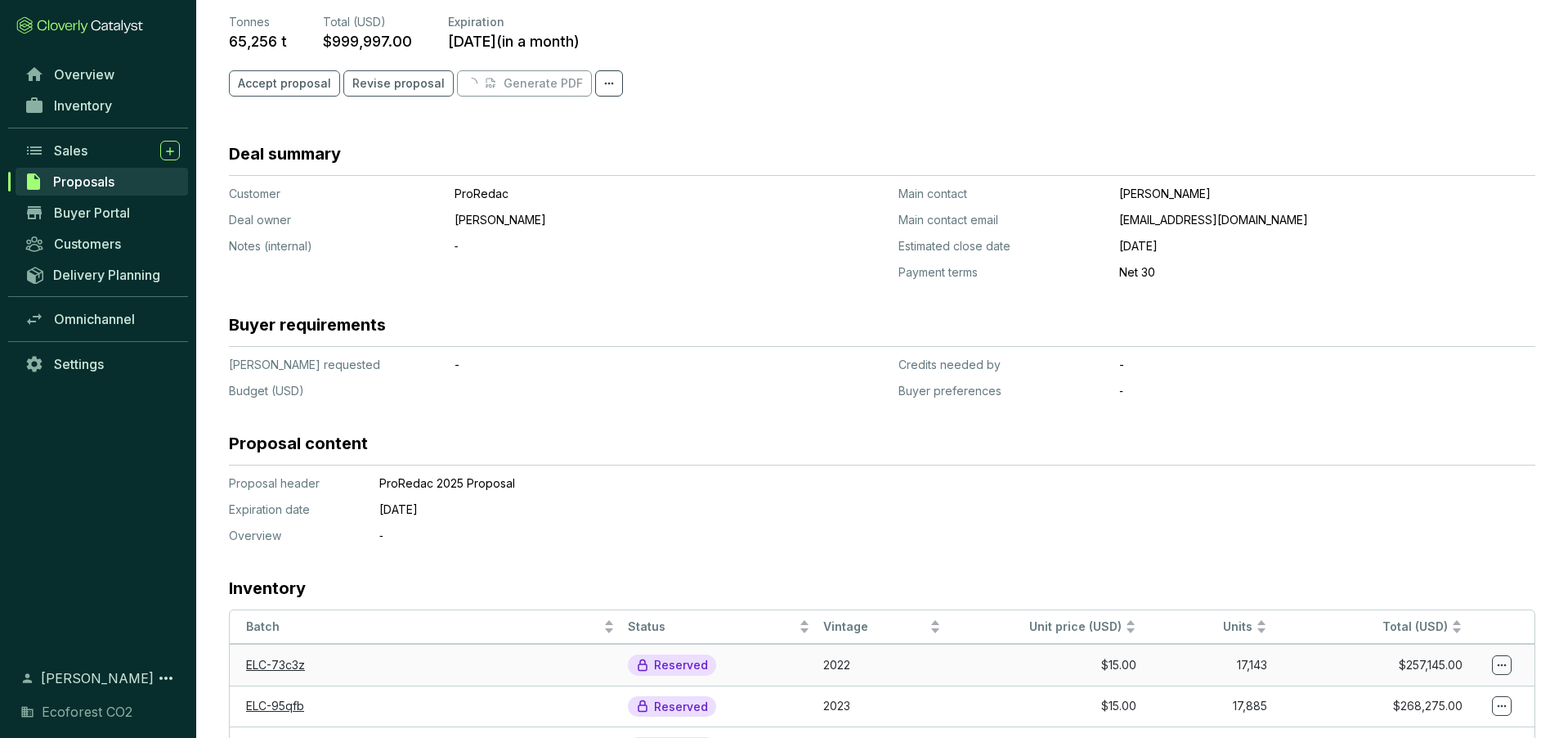
scroll to position [0, 0]
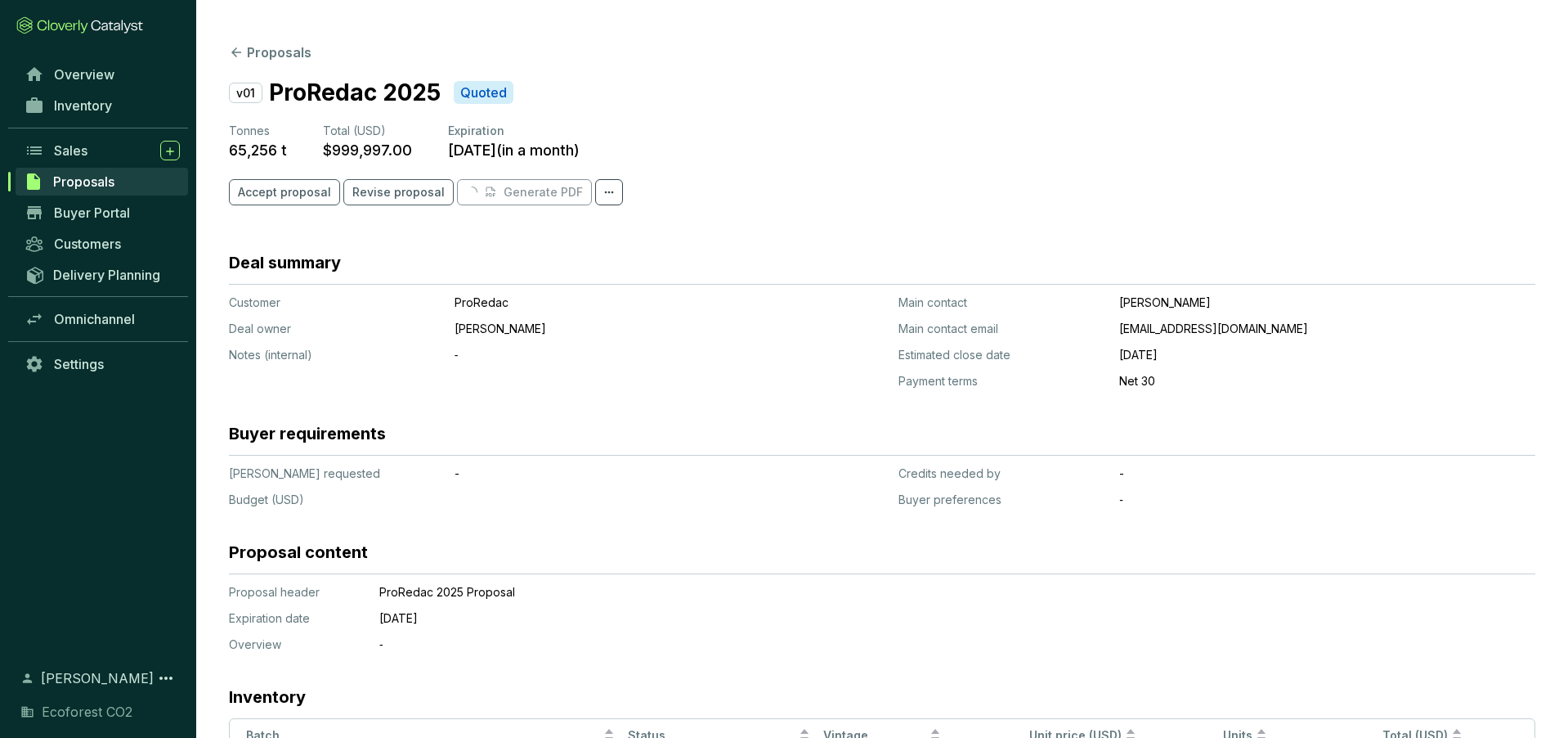
click at [595, 189] on span at bounding box center [609, 192] width 28 height 26
click at [632, 259] on p "Cancel proposal" at bounding box center [649, 259] width 116 height 30
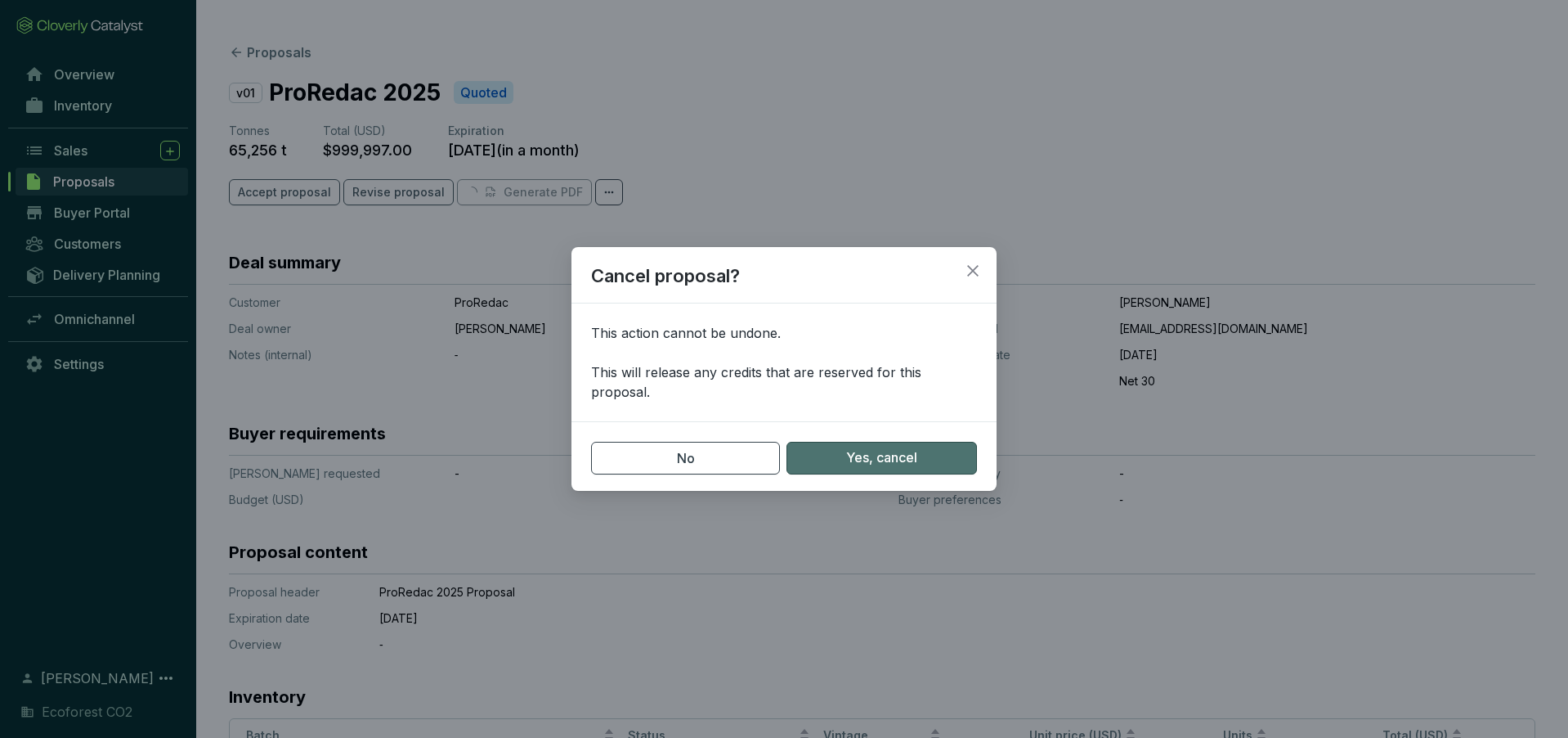
click at [856, 455] on span "Yes, cancel" at bounding box center [881, 457] width 71 height 18
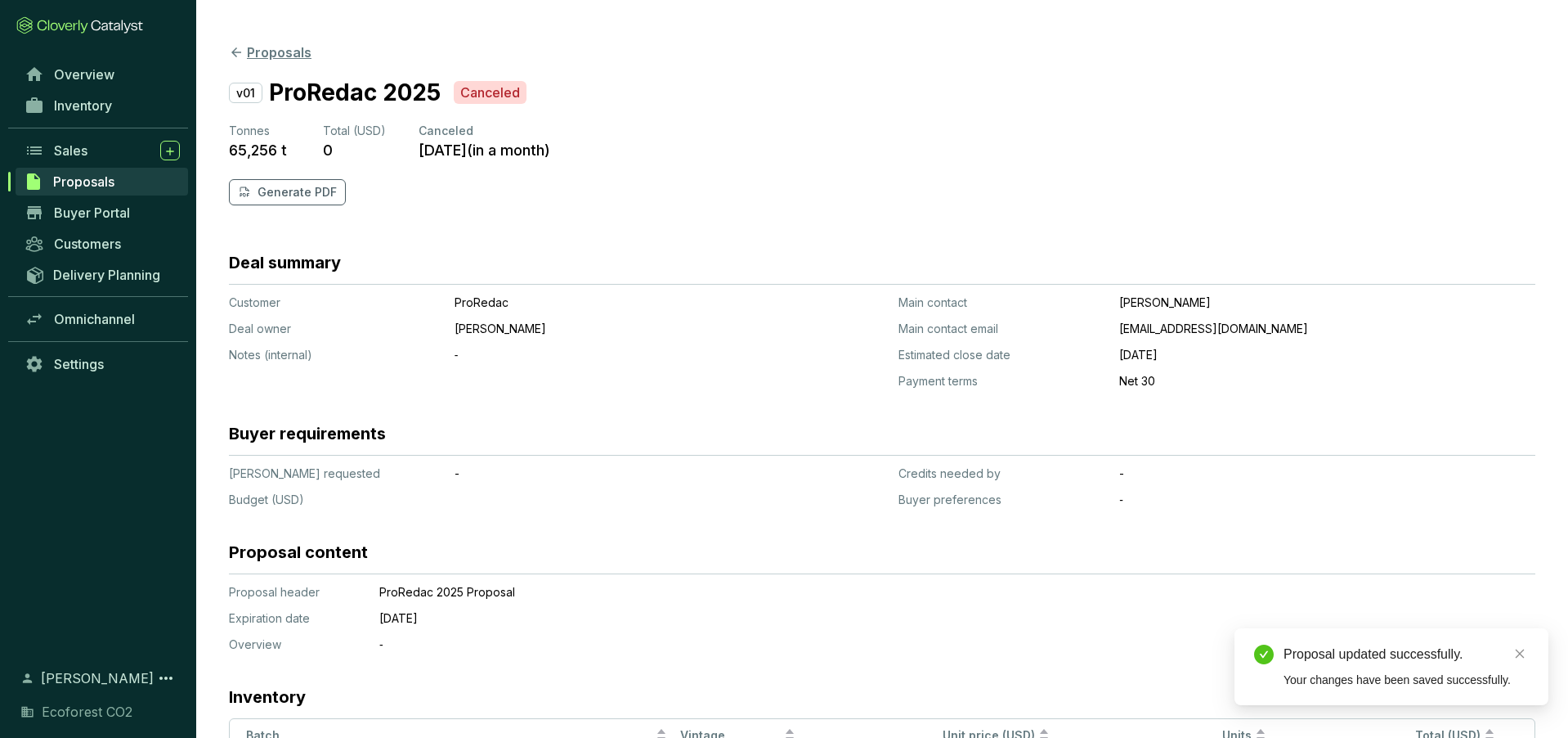
click at [242, 54] on icon at bounding box center [236, 53] width 15 height 15
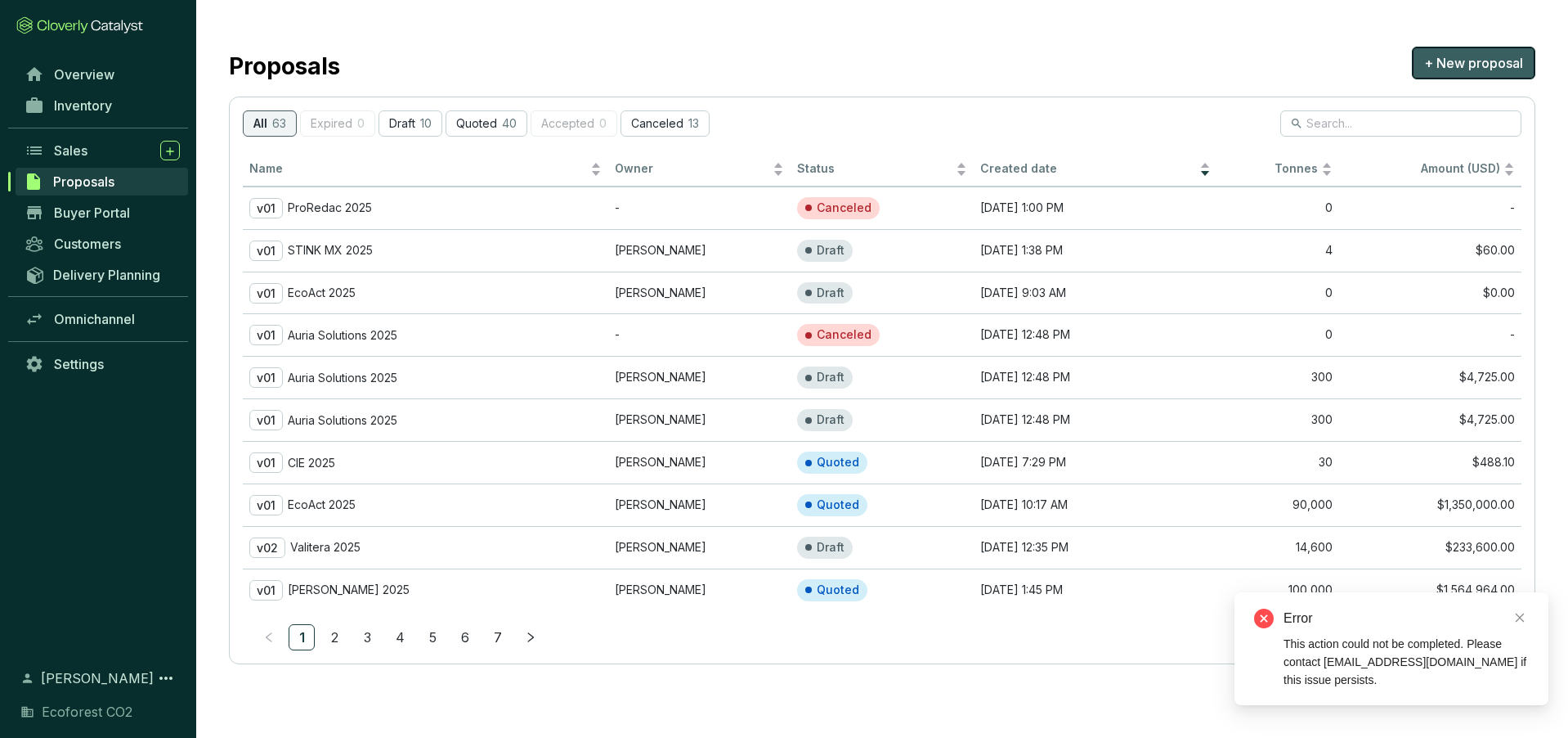
click at [1468, 66] on span "+ New proposal" at bounding box center [1474, 62] width 99 height 19
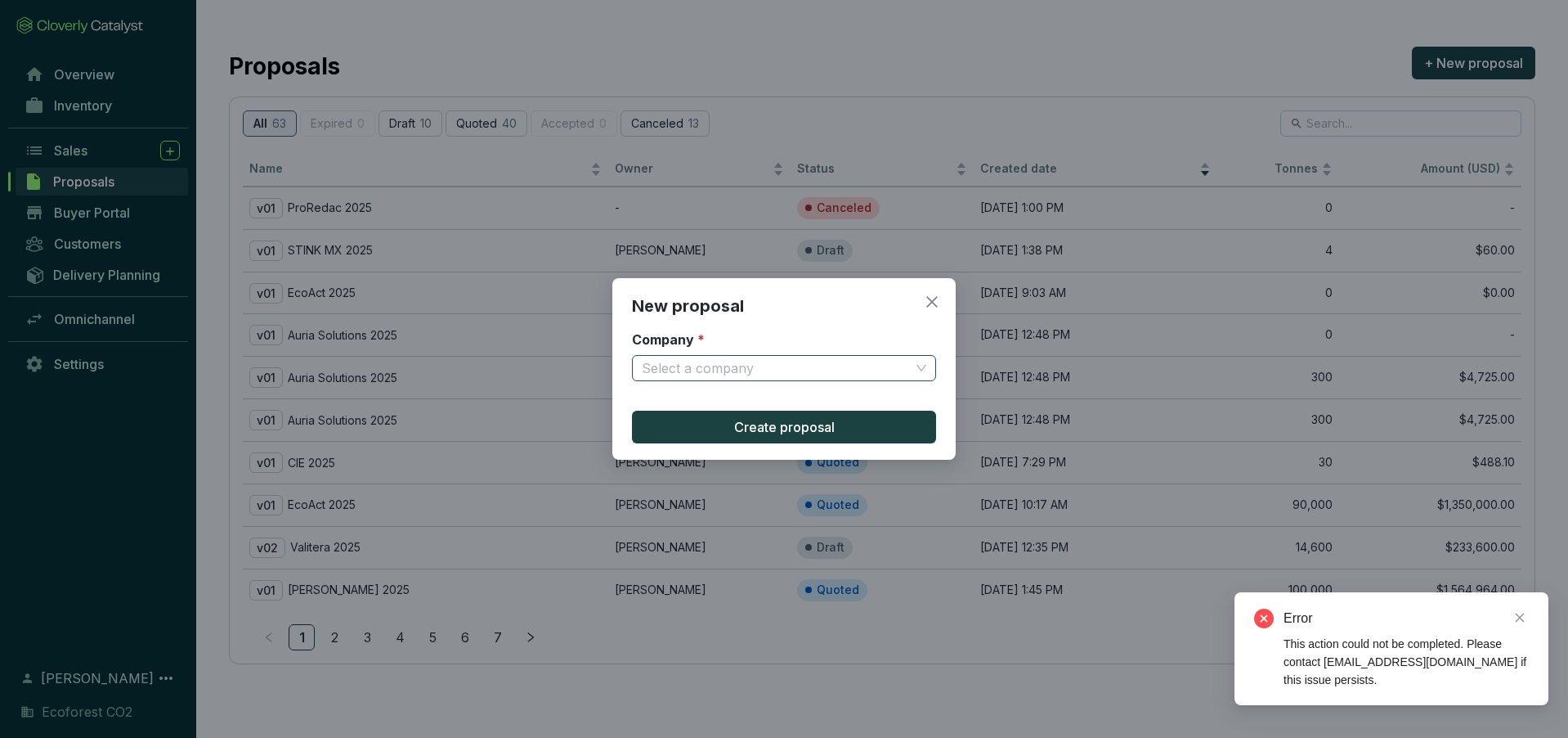
click at [831, 364] on input "Company *" at bounding box center [776, 368] width 268 height 24
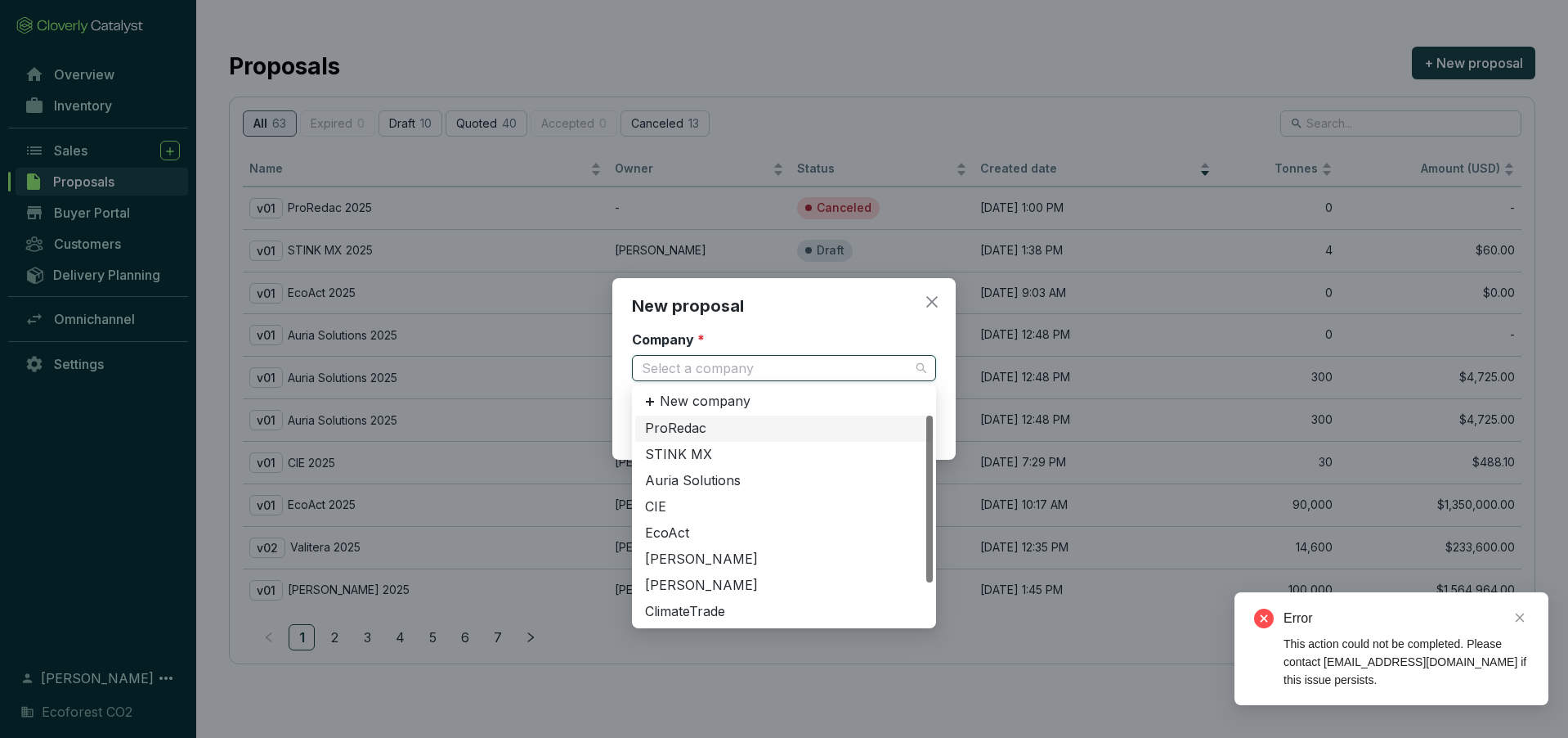
click at [748, 436] on div "ProRedac" at bounding box center [784, 428] width 278 height 18
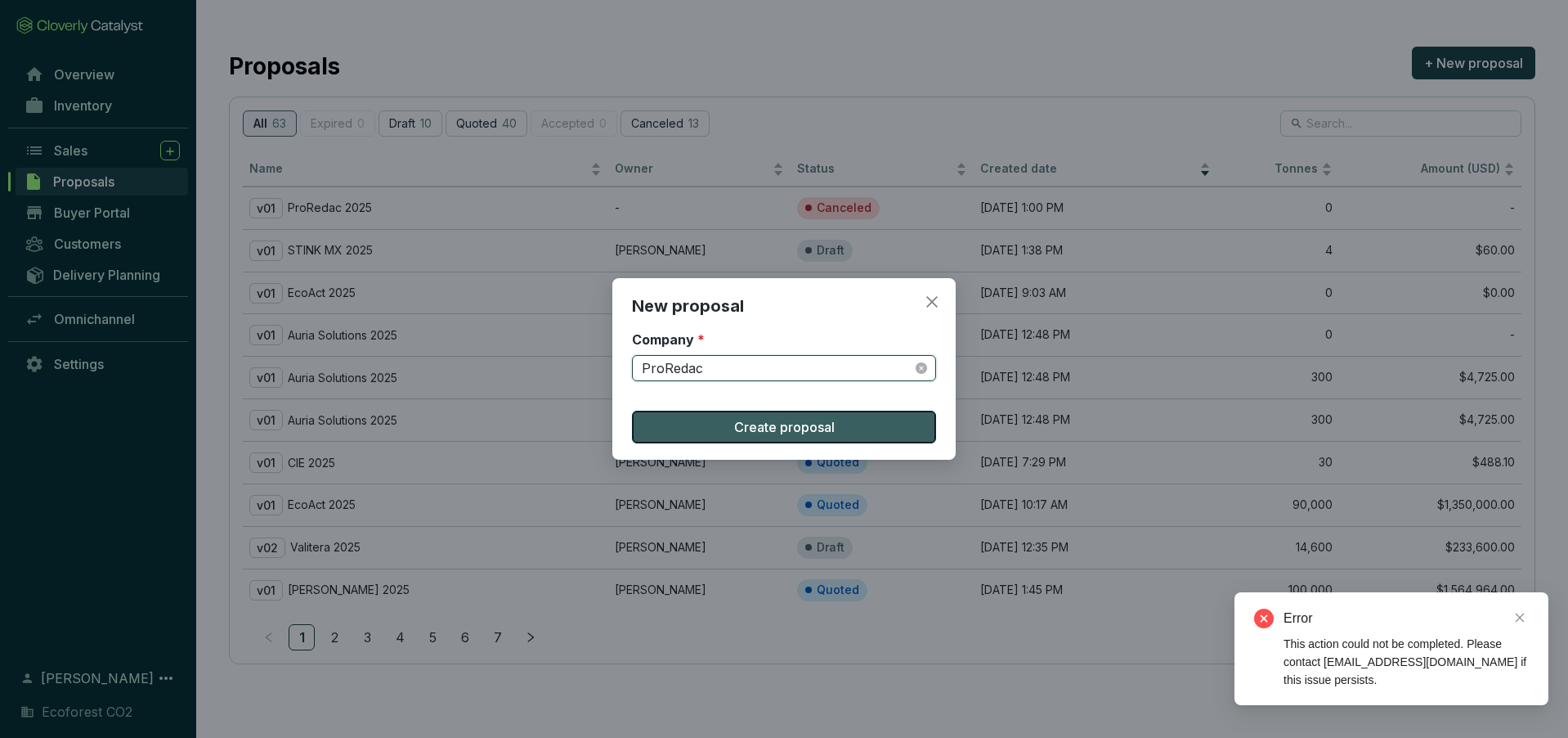
click at [787, 425] on span "Create proposal" at bounding box center [784, 426] width 101 height 19
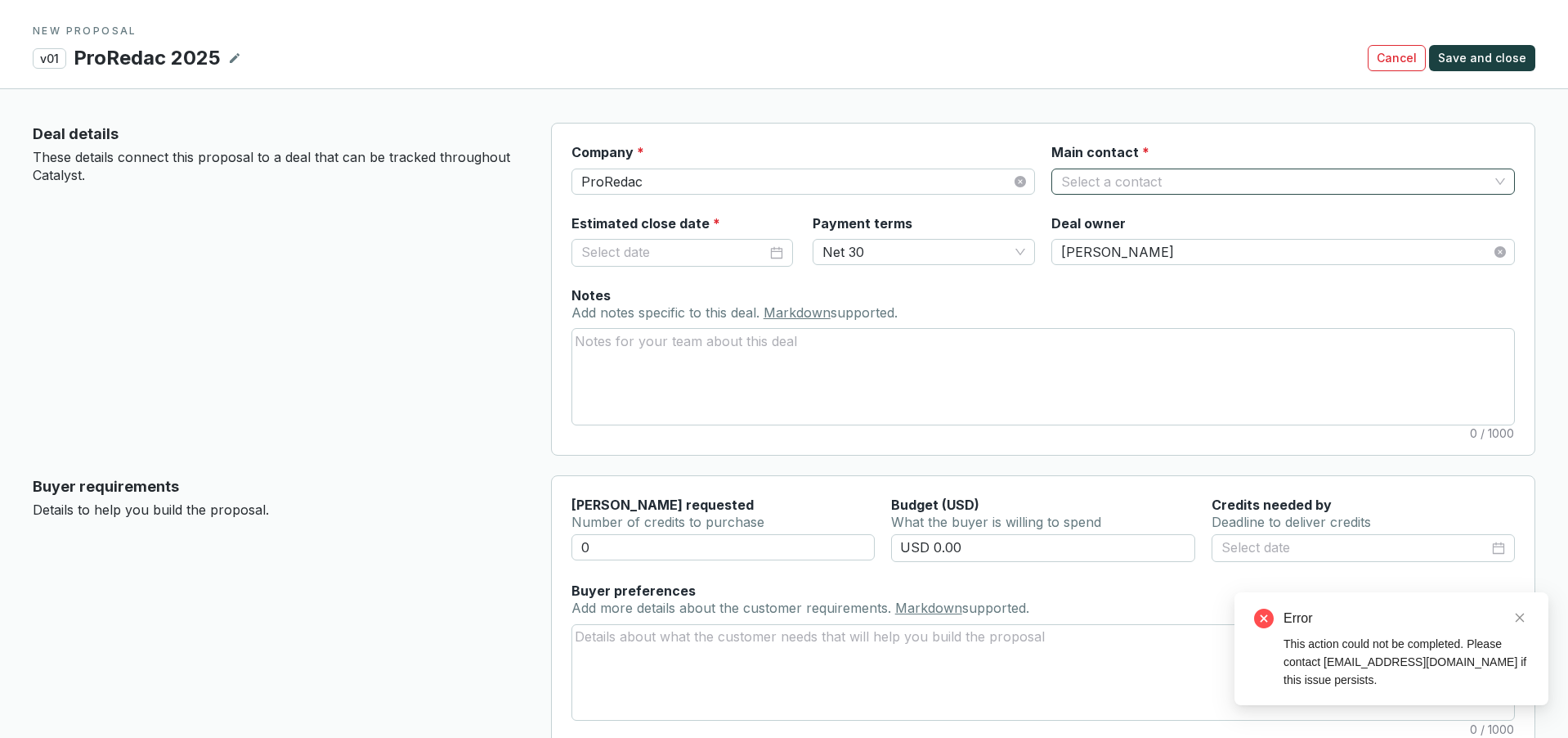
click at [1164, 178] on input "Main contact *" at bounding box center [1275, 181] width 428 height 24
click at [1131, 239] on div "[PERSON_NAME]" at bounding box center [1283, 242] width 438 height 18
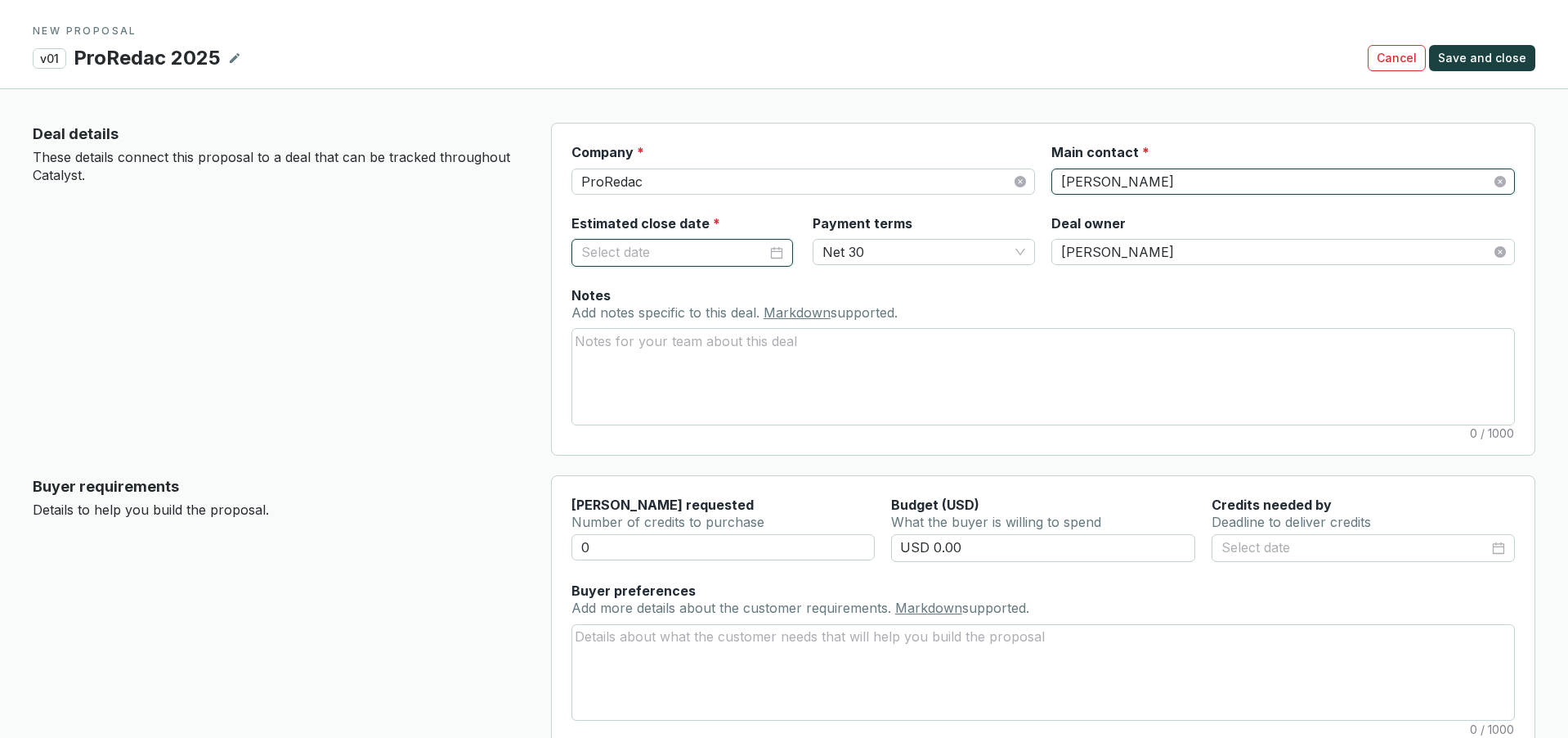
click at [740, 258] on input "Estimated close date *" at bounding box center [674, 252] width 186 height 21
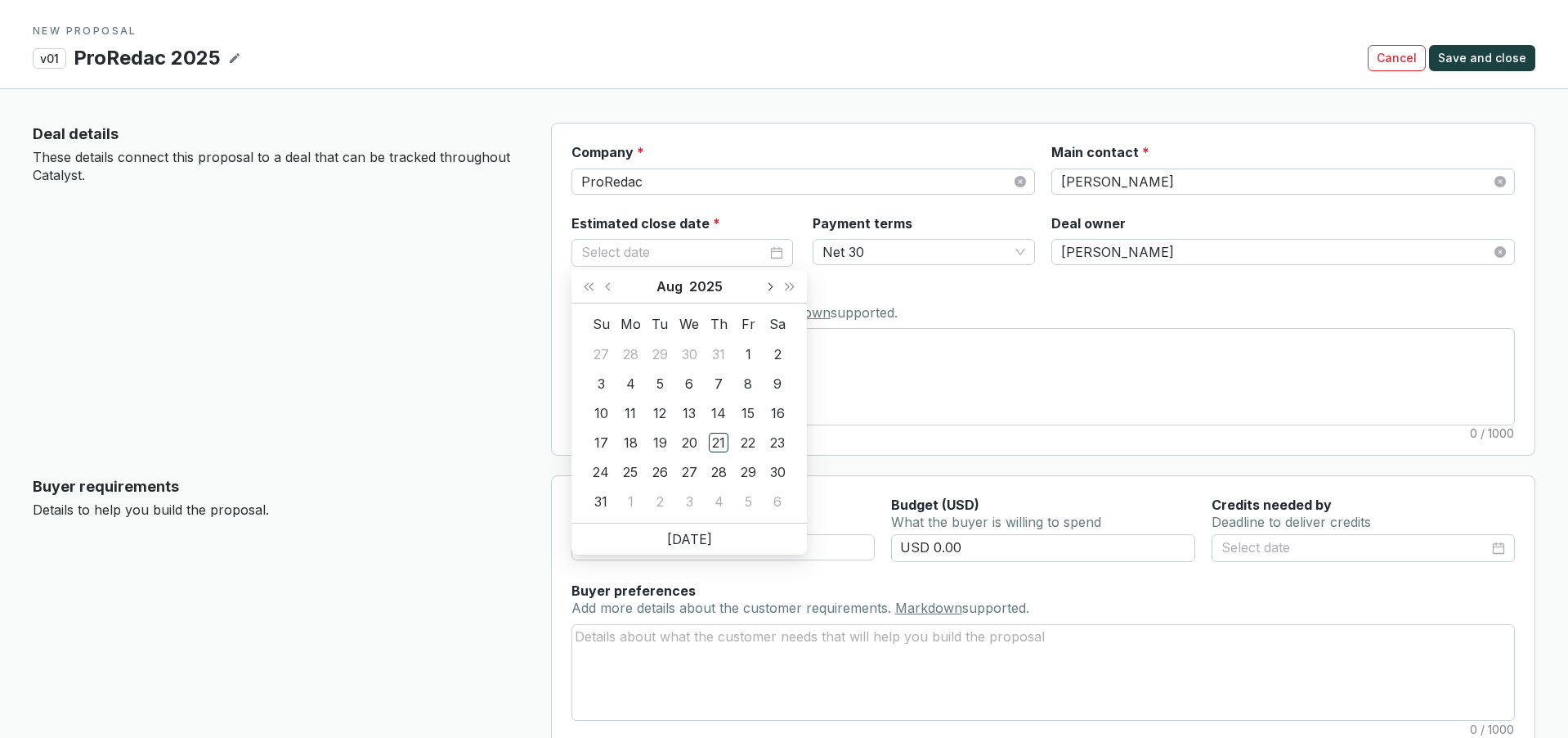
click at [767, 291] on button "Next month (PageDown)" at bounding box center [769, 285] width 21 height 32
click at [663, 415] on div "16" at bounding box center [659, 412] width 19 height 19
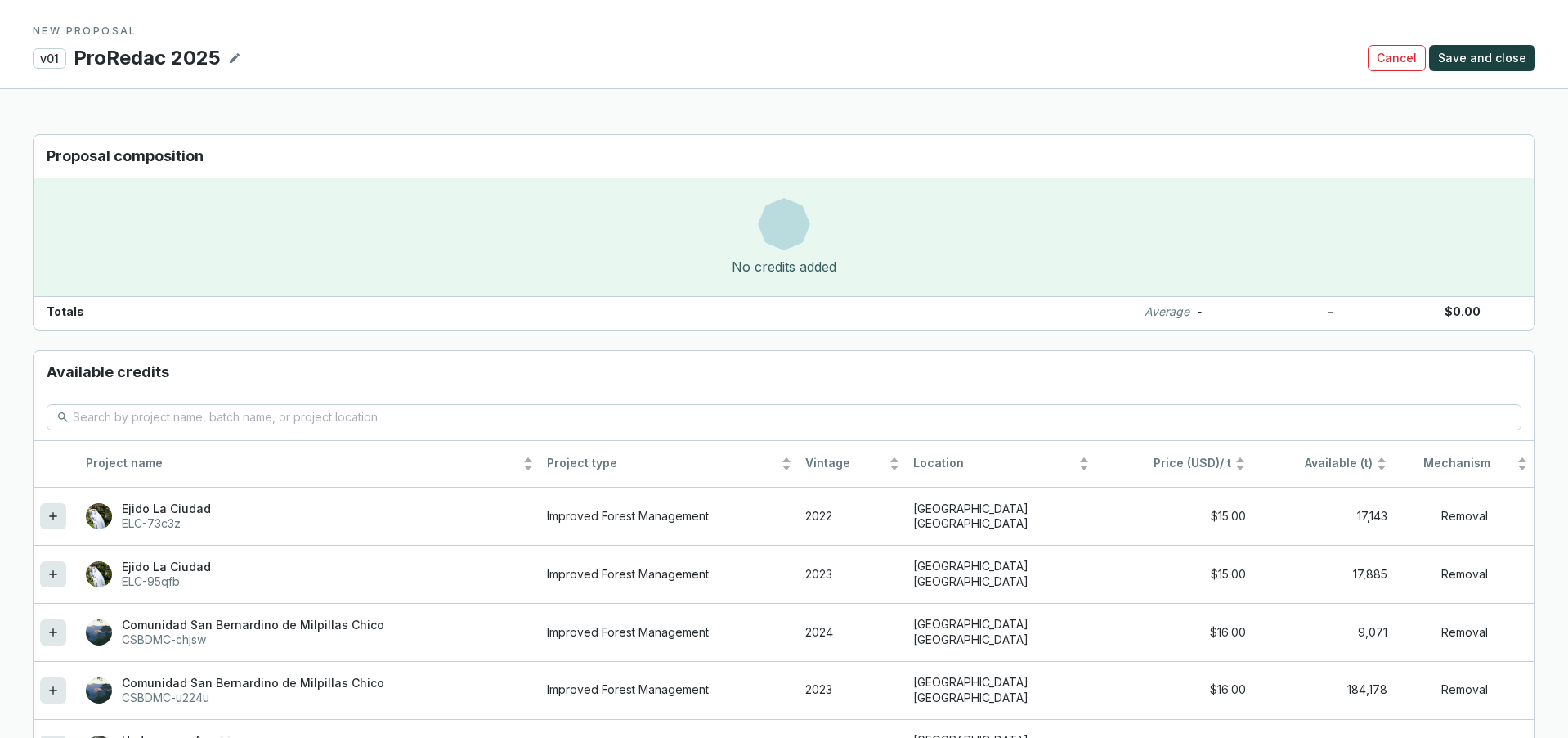
scroll to position [1162, 0]
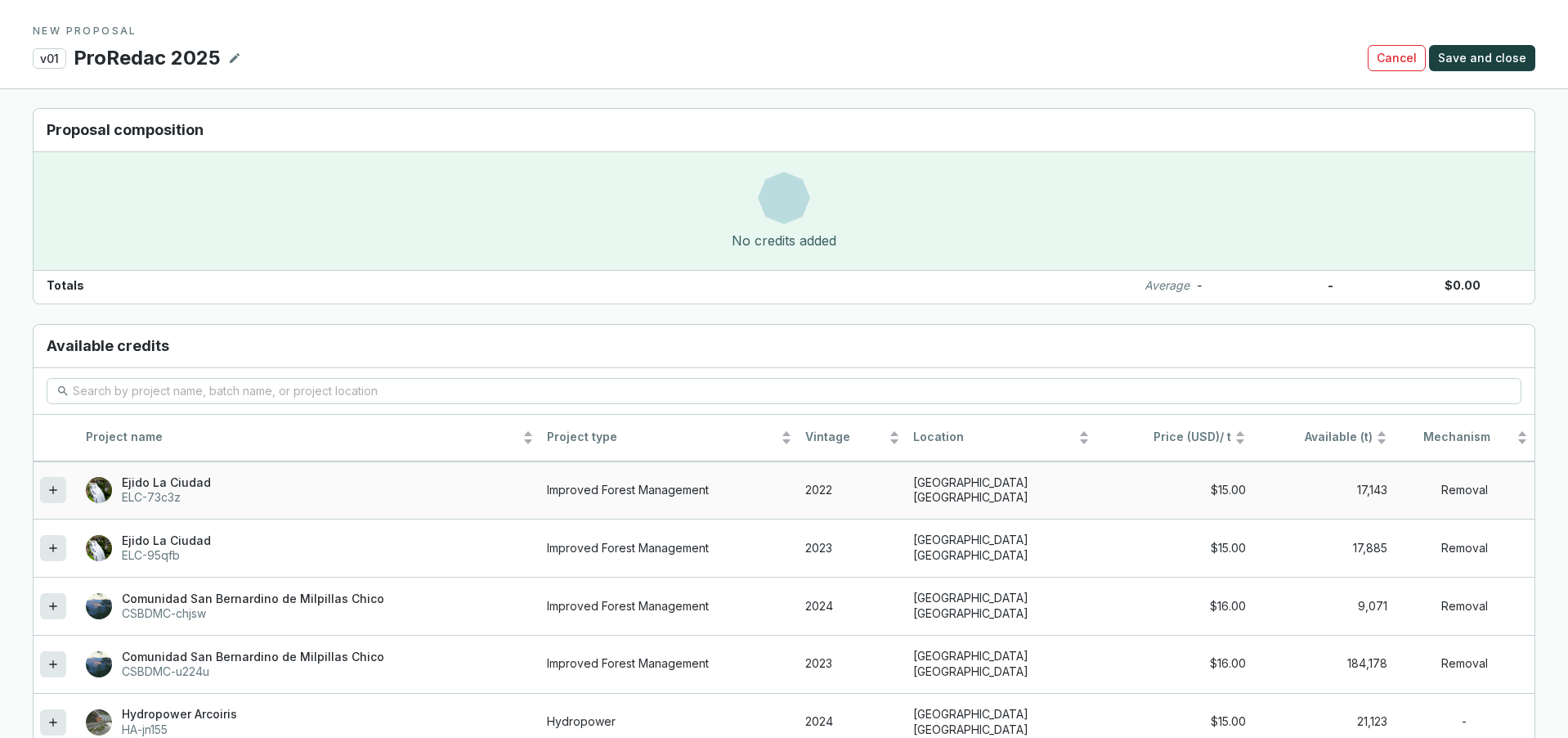
click at [53, 494] on icon at bounding box center [53, 489] width 13 height 19
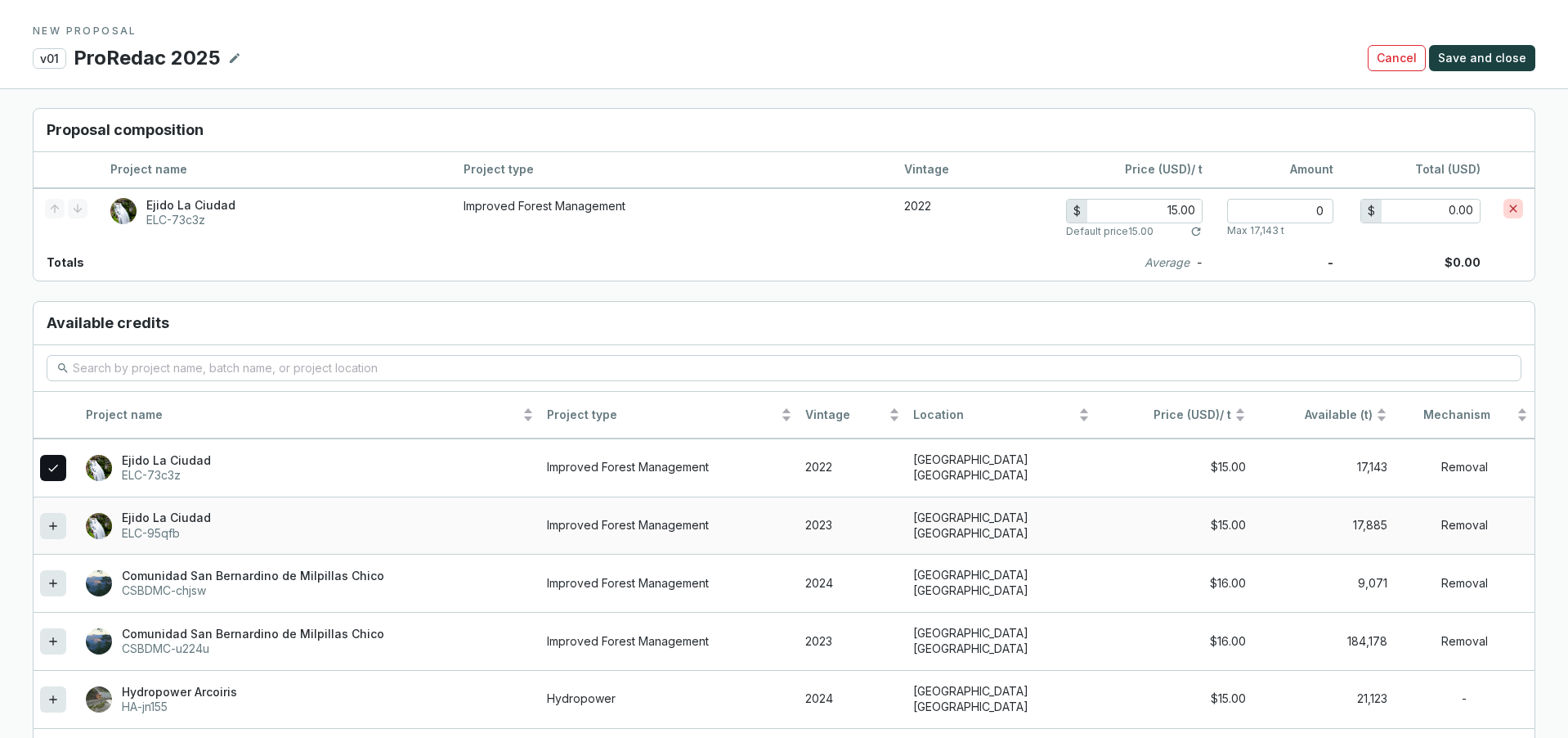
click at [52, 516] on icon at bounding box center [53, 525] width 13 height 19
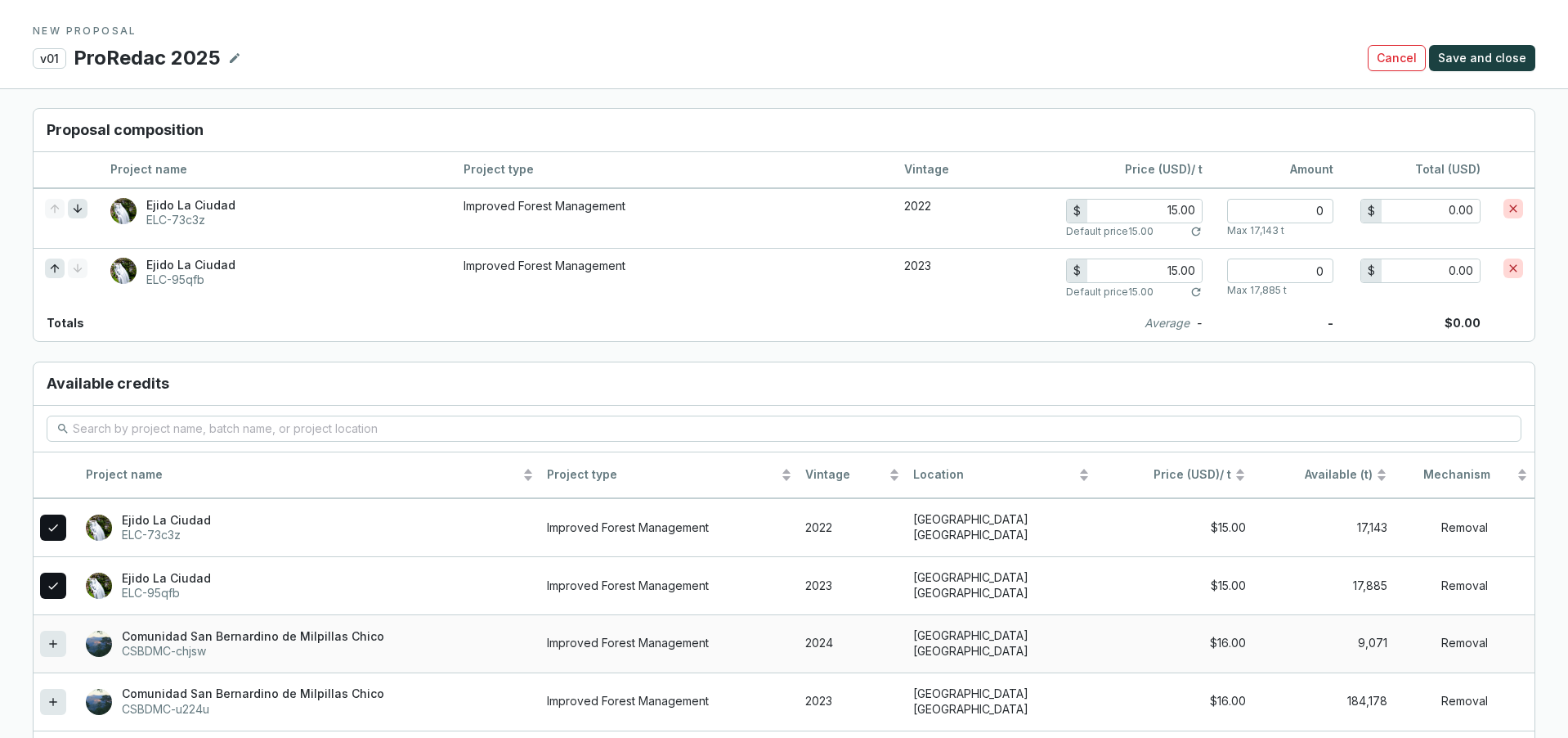
click at [57, 632] on div at bounding box center [53, 644] width 26 height 26
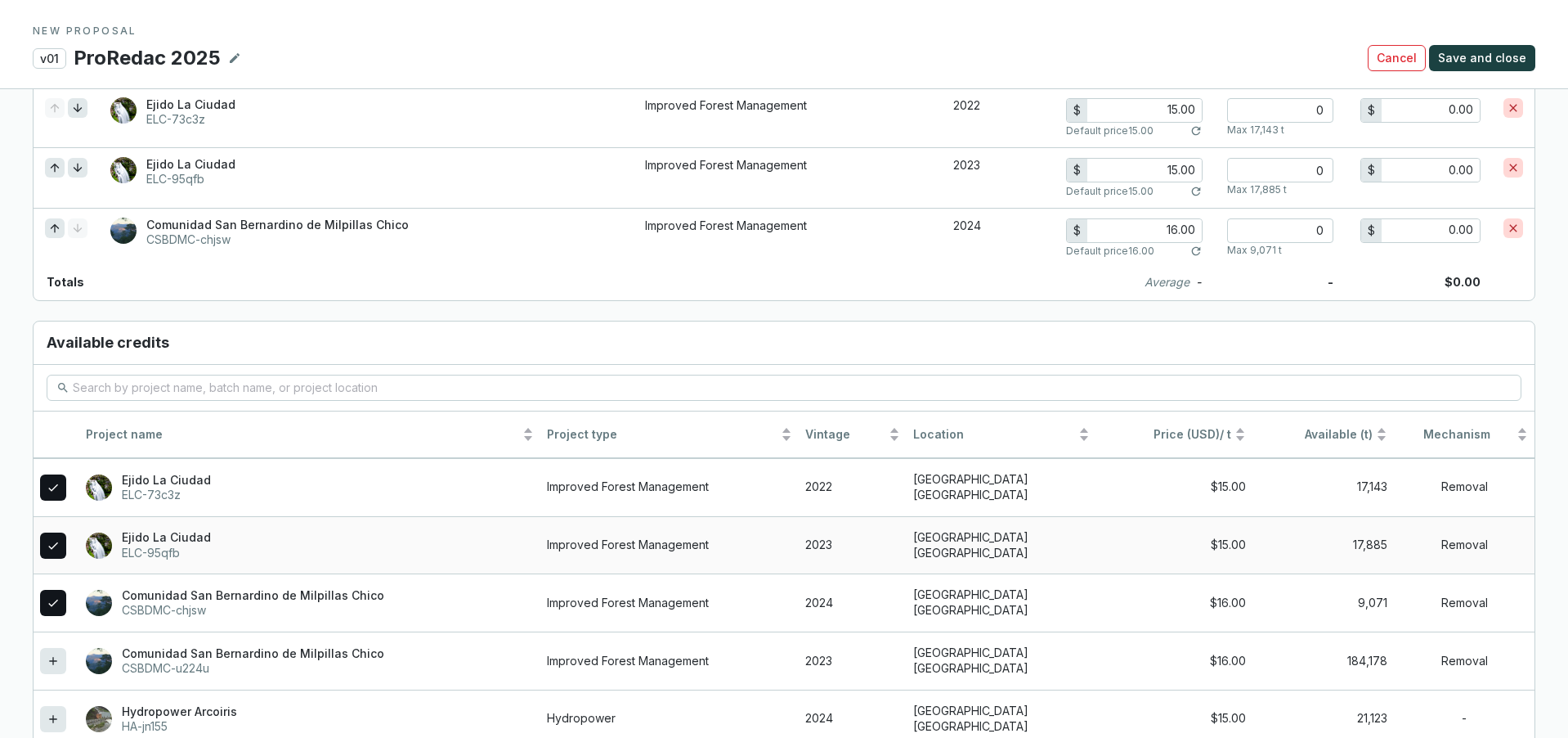
scroll to position [1279, 0]
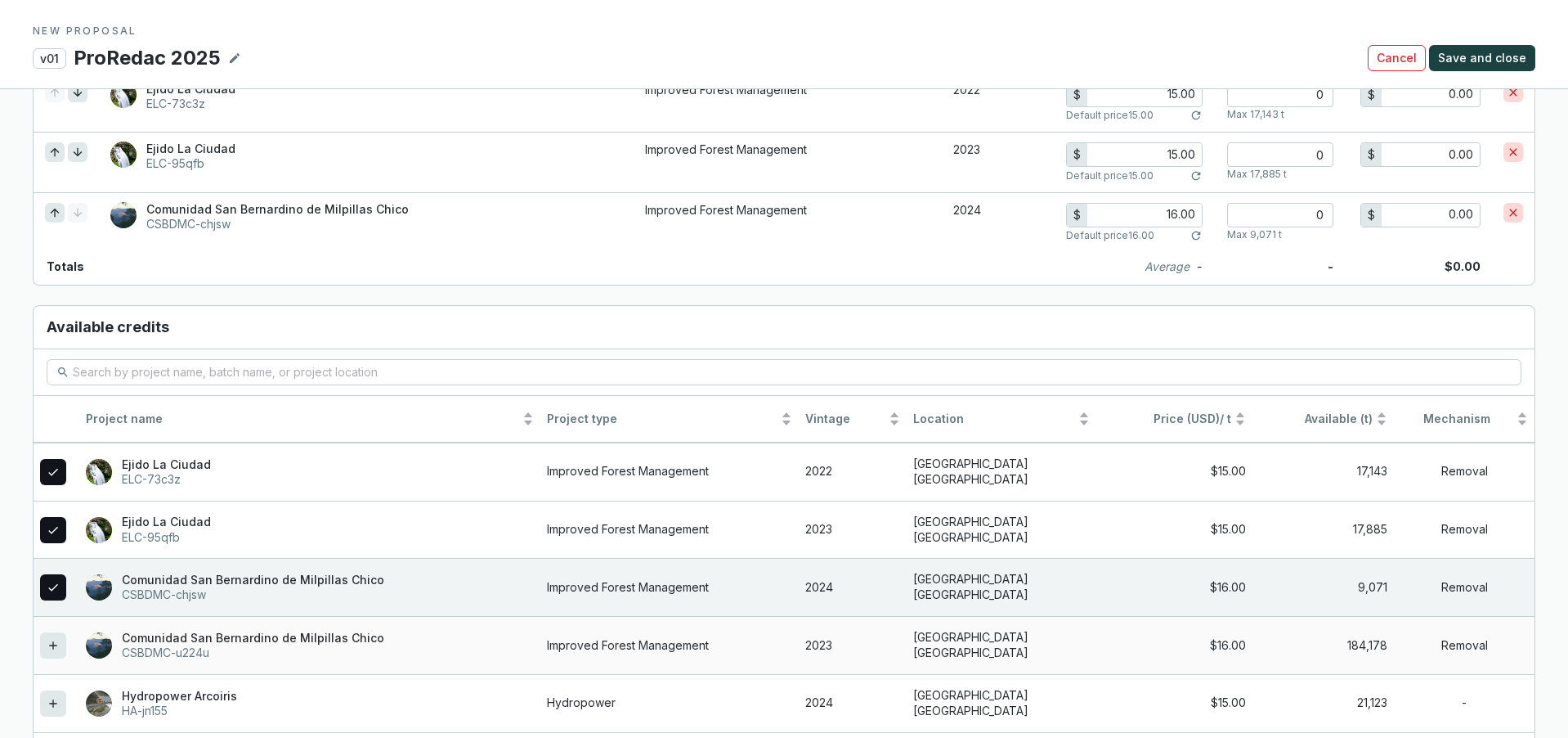
click at [55, 640] on icon at bounding box center [53, 644] width 13 height 19
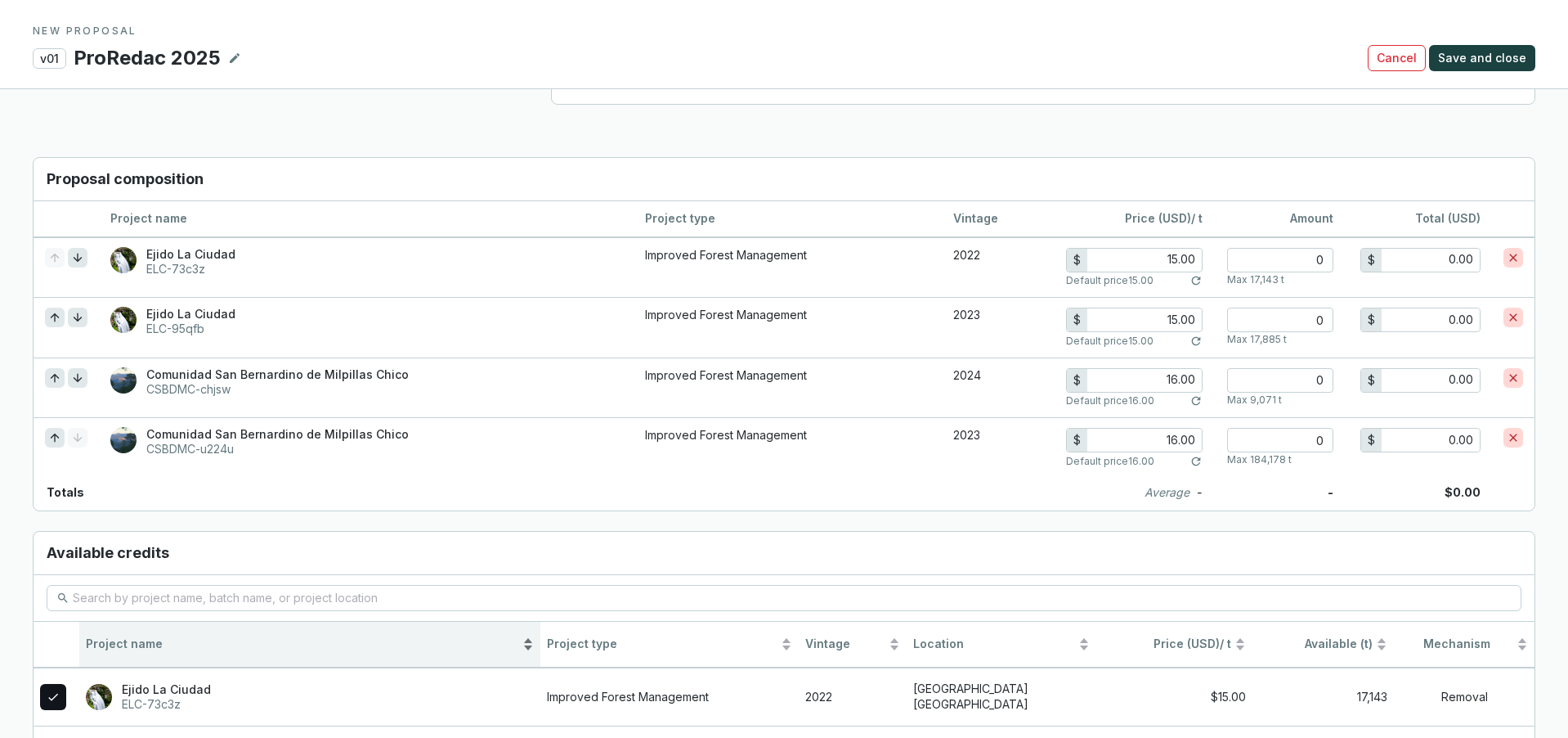
scroll to position [1072, 0]
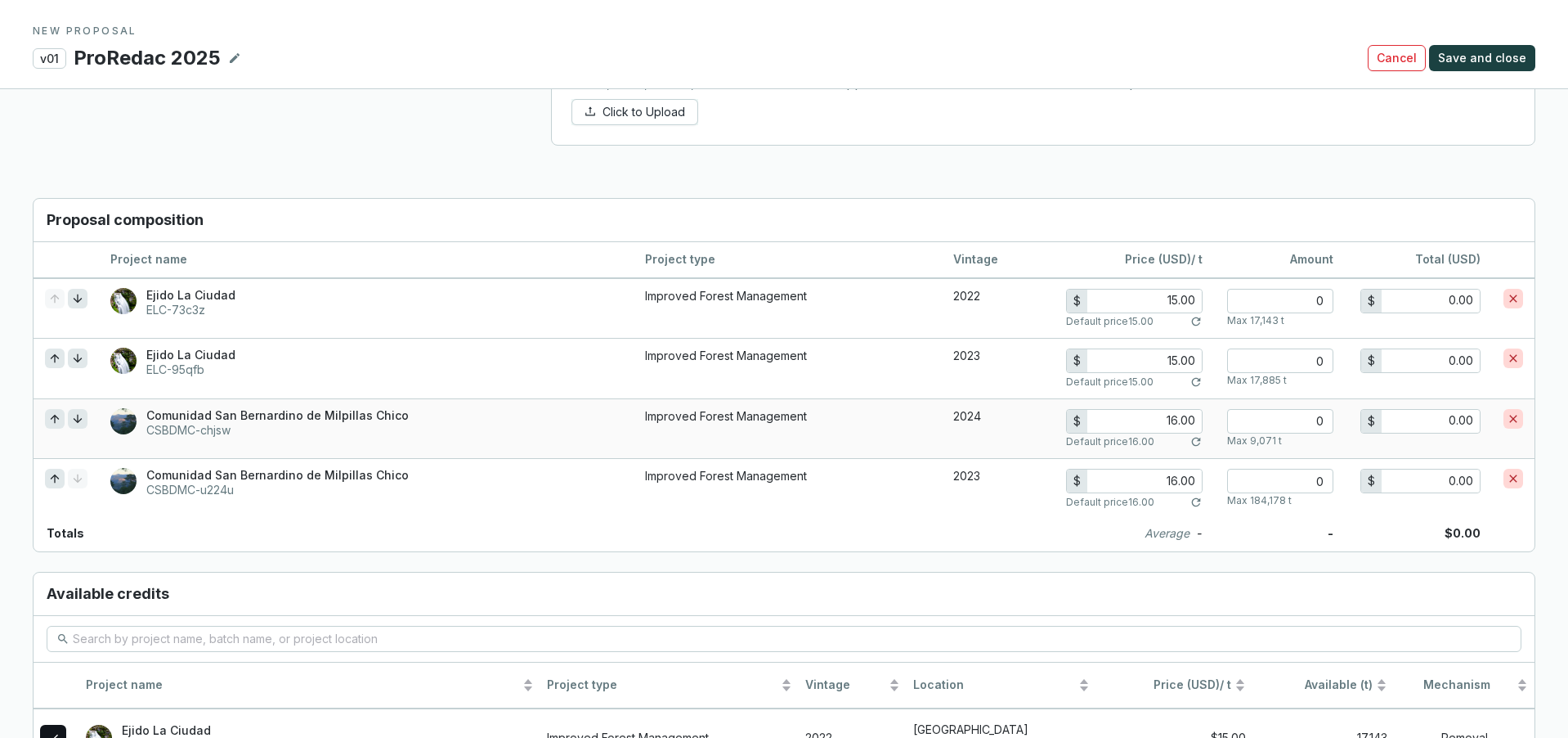
click at [1176, 423] on input "16.00" at bounding box center [1145, 421] width 115 height 23
click at [1177, 474] on input "16.00" at bounding box center [1145, 481] width 115 height 23
click at [1280, 475] on input "number" at bounding box center [1280, 481] width 106 height 24
click at [1296, 421] on input "number" at bounding box center [1280, 421] width 106 height 24
click at [1179, 420] on input "16.00" at bounding box center [1145, 421] width 115 height 23
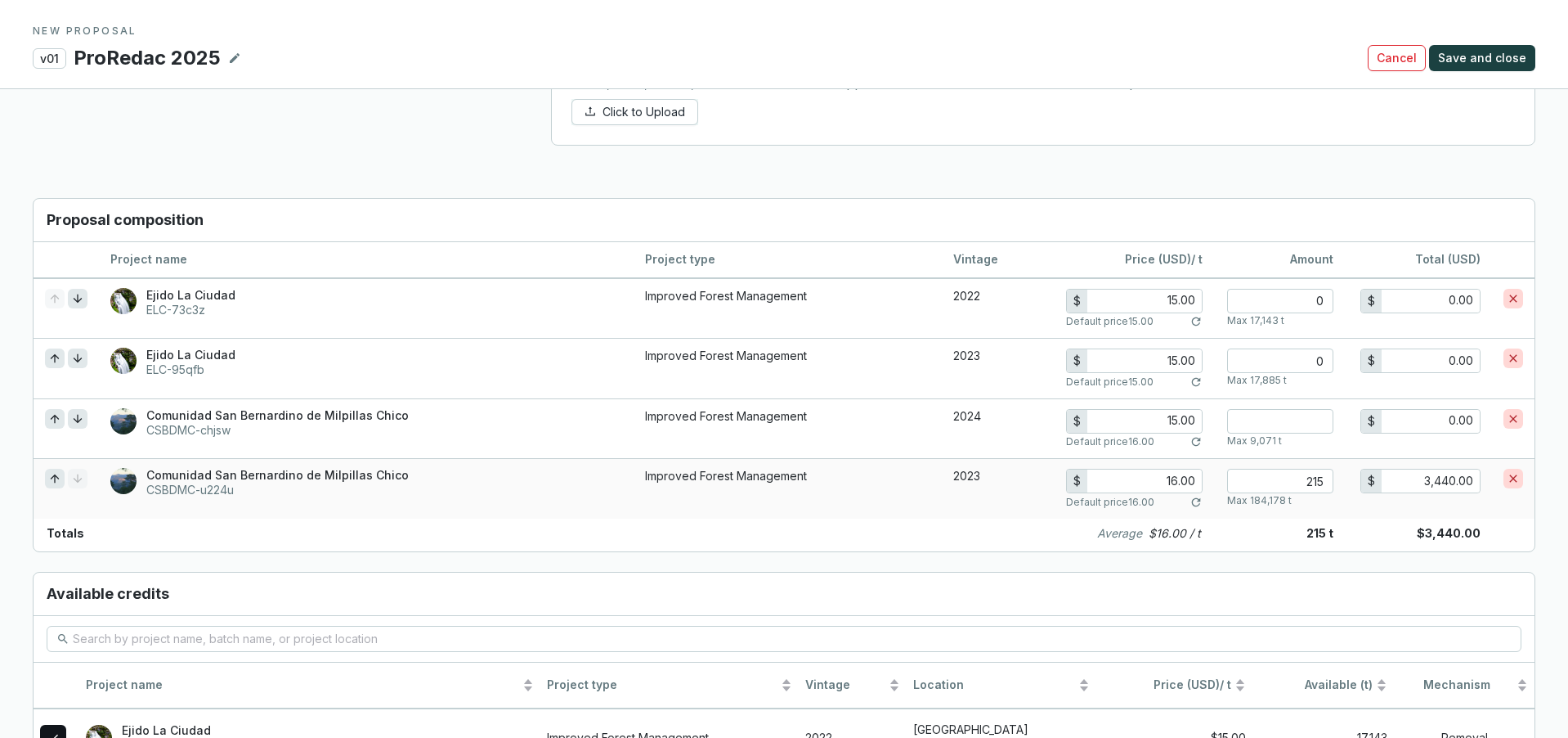
click at [1176, 482] on input "16.00" at bounding box center [1145, 481] width 115 height 23
click at [1294, 419] on input "number" at bounding box center [1280, 421] width 106 height 24
click at [1316, 361] on input "number" at bounding box center [1280, 360] width 106 height 24
click at [1313, 289] on input "number" at bounding box center [1280, 301] width 106 height 24
click at [1323, 482] on input "215" at bounding box center [1280, 481] width 106 height 24
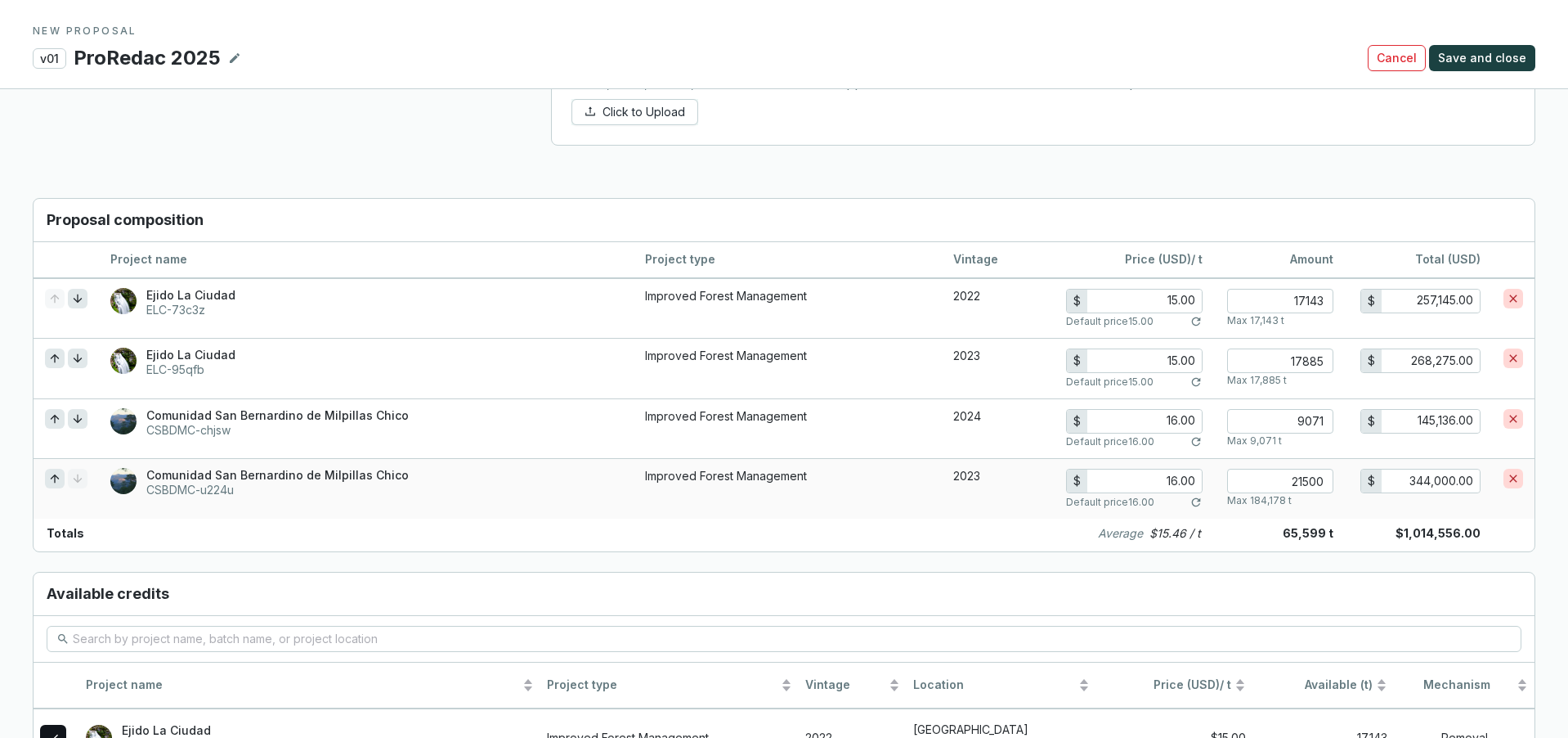
click at [1177, 481] on input "16.00" at bounding box center [1145, 481] width 115 height 23
click at [1177, 418] on input "16.00" at bounding box center [1145, 421] width 115 height 23
click at [1322, 482] on input "21500" at bounding box center [1280, 481] width 106 height 24
click at [1176, 480] on input "16.00" at bounding box center [1145, 481] width 115 height 23
click at [1321, 482] on input "2200" at bounding box center [1280, 481] width 106 height 24
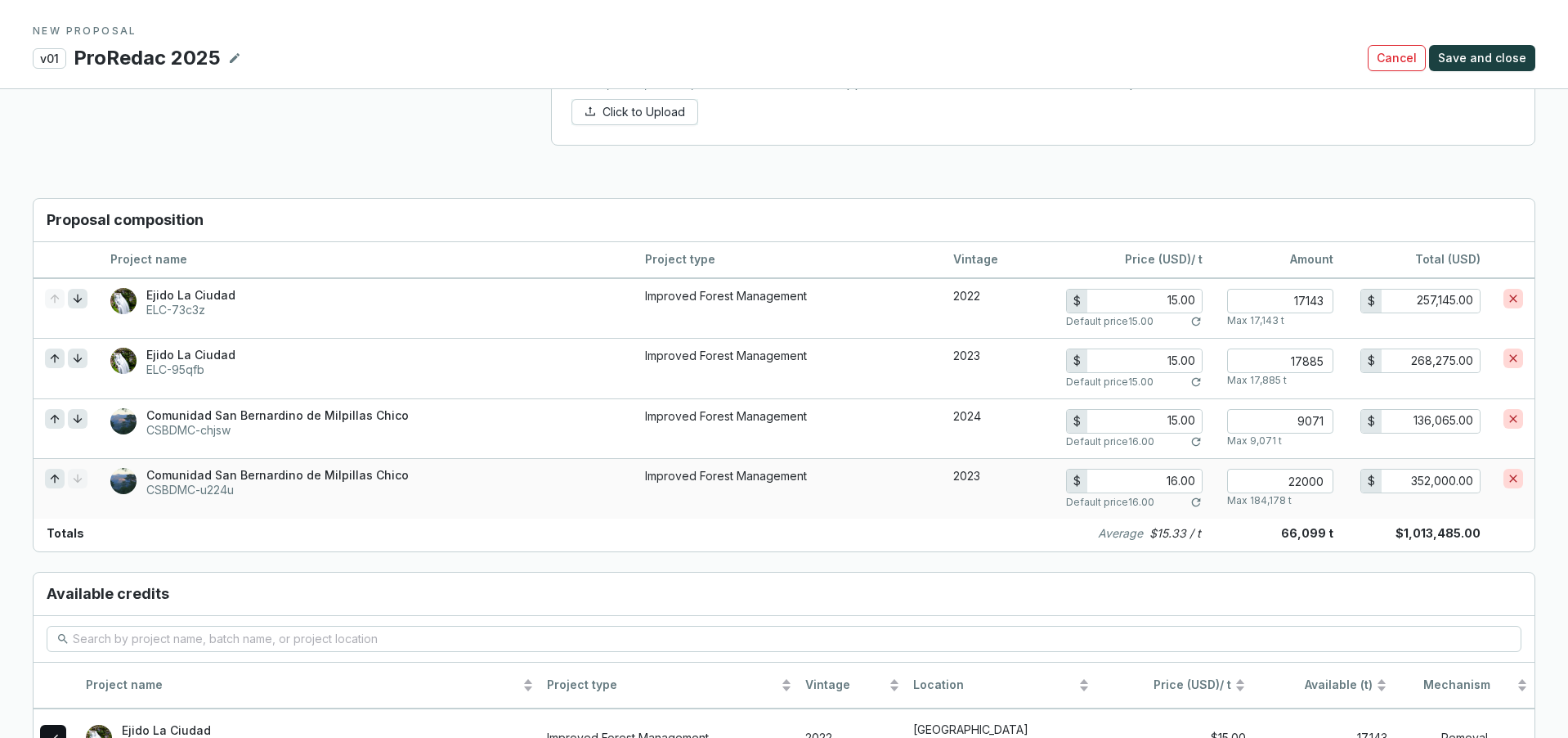
click at [1176, 481] on input "16.00" at bounding box center [1145, 481] width 115 height 23
click at [1327, 480] on input "22000" at bounding box center [1280, 481] width 106 height 24
click at [1178, 481] on input "16.00" at bounding box center [1145, 481] width 115 height 23
click at [1325, 486] on input "22500" at bounding box center [1280, 481] width 106 height 24
click at [1178, 481] on input "16.00" at bounding box center [1145, 481] width 115 height 23
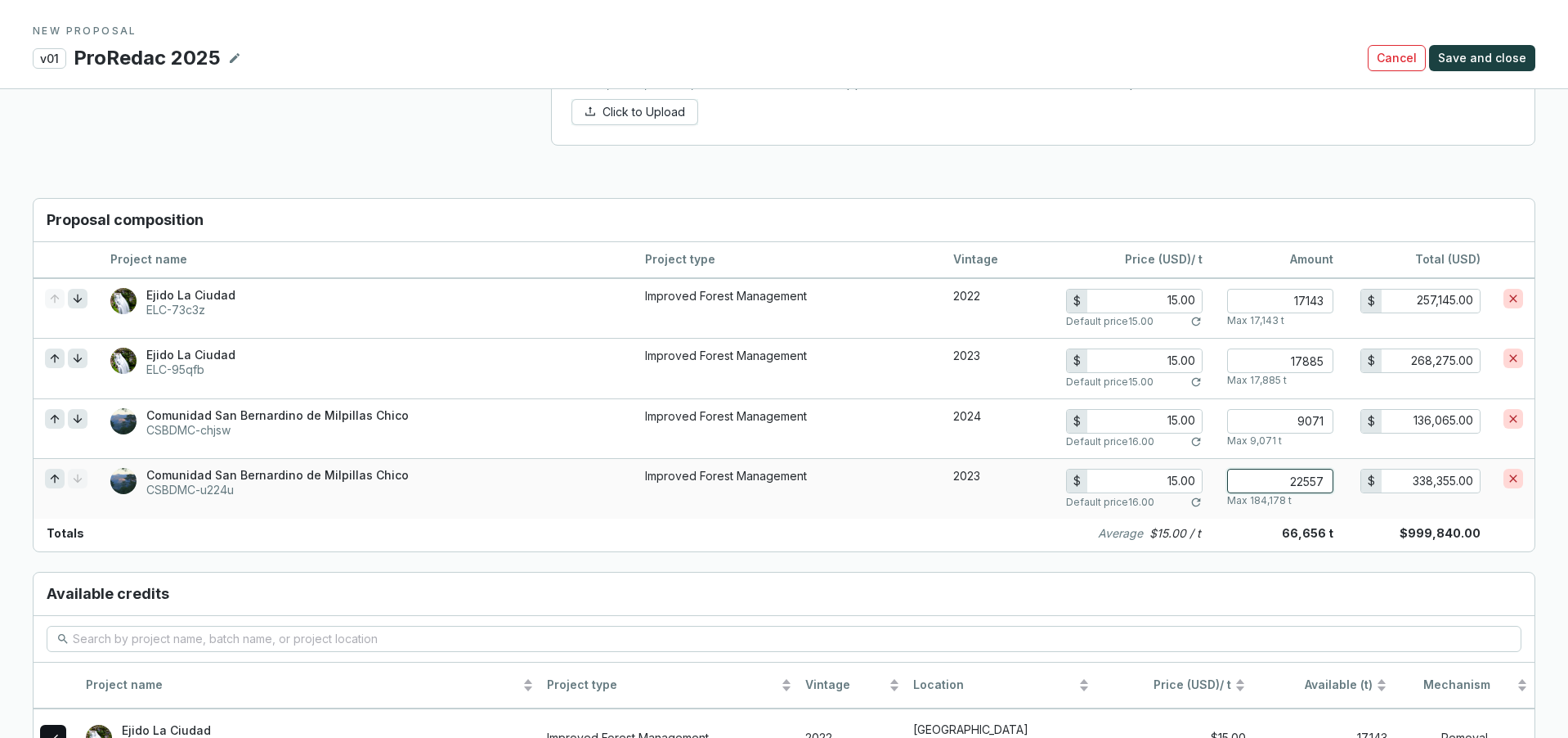
click at [1324, 480] on input "22557" at bounding box center [1280, 481] width 106 height 24
click at [1179, 482] on input "16.00" at bounding box center [1145, 481] width 115 height 23
click at [1325, 482] on input "22568" at bounding box center [1280, 481] width 106 height 24
click at [1176, 482] on input "16.00" at bounding box center [1145, 481] width 115 height 23
click at [1324, 483] on input "22567" at bounding box center [1280, 481] width 106 height 24
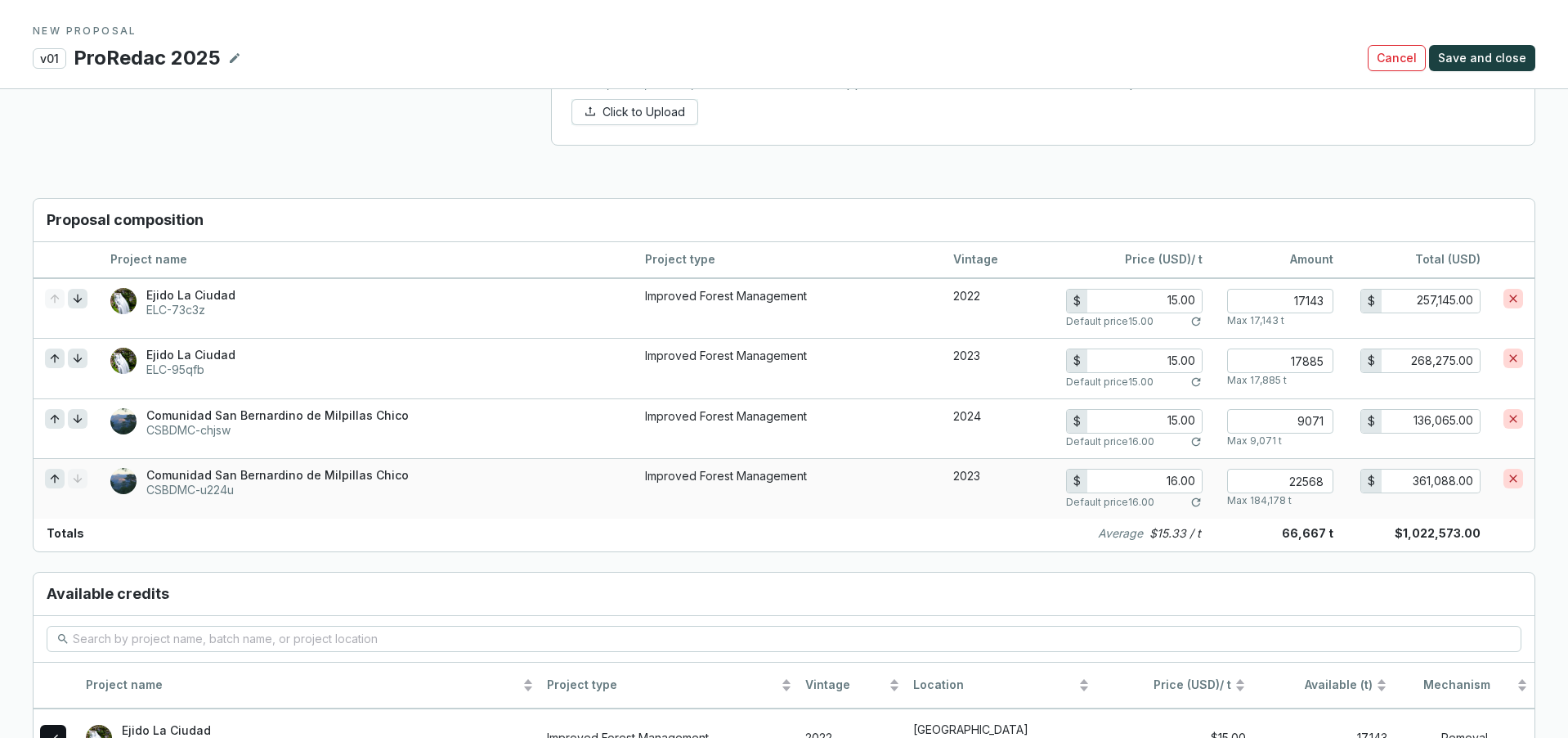
click at [1176, 480] on input "16.00" at bounding box center [1145, 481] width 115 height 23
click at [1476, 64] on span "Save and close" at bounding box center [1482, 58] width 88 height 17
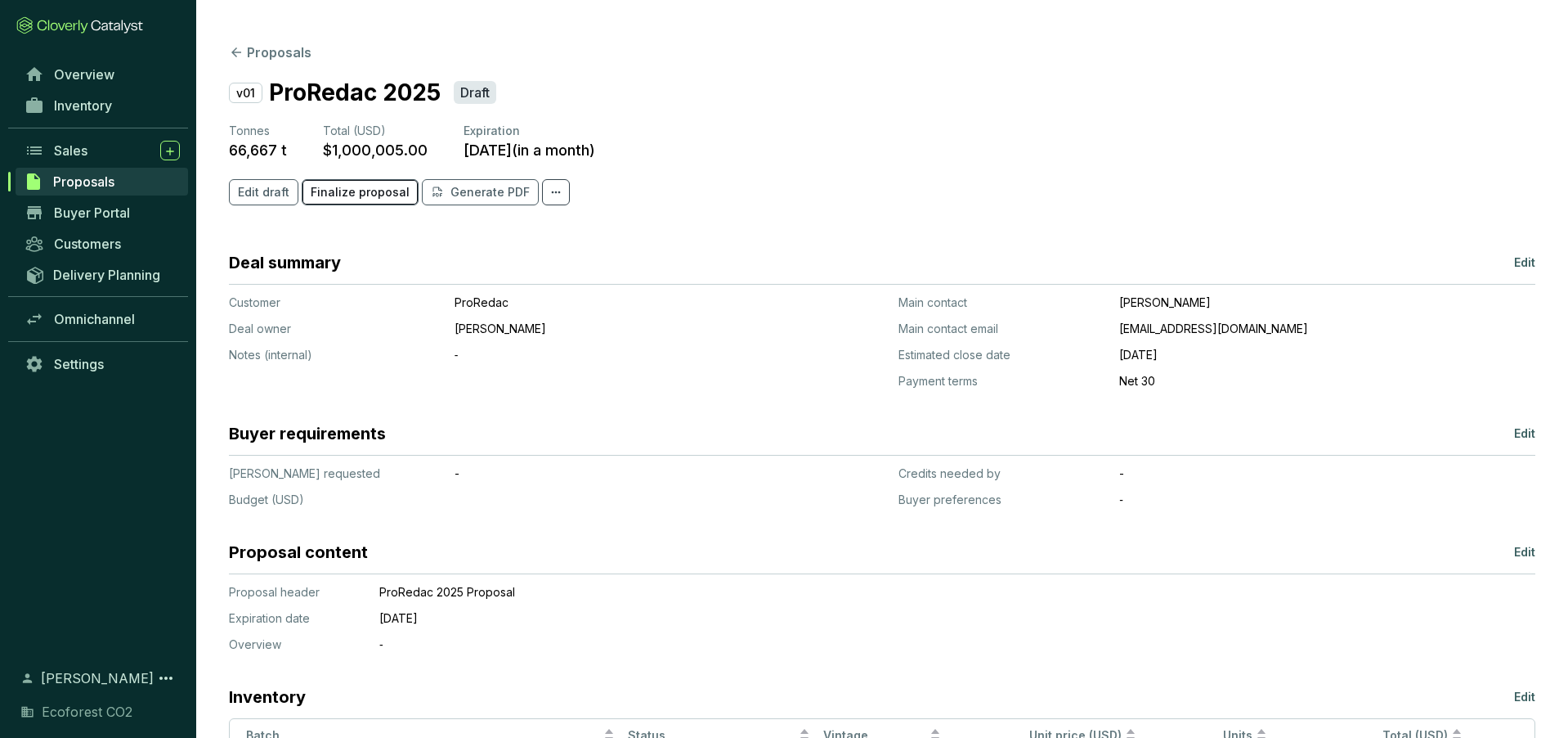
click at [400, 195] on span "Finalize proposal" at bounding box center [360, 193] width 99 height 17
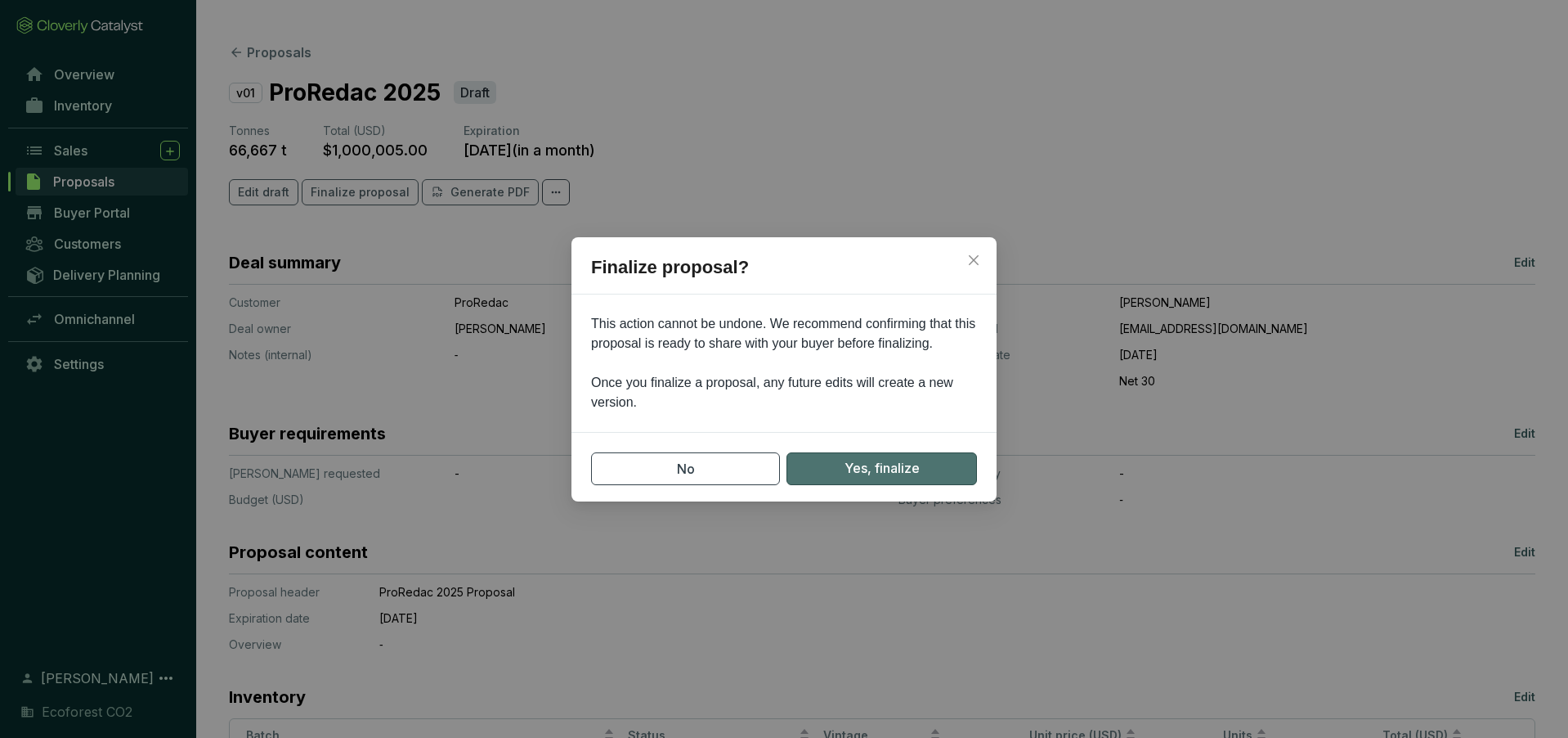
click at [877, 479] on button "Yes, finalize" at bounding box center [882, 468] width 191 height 32
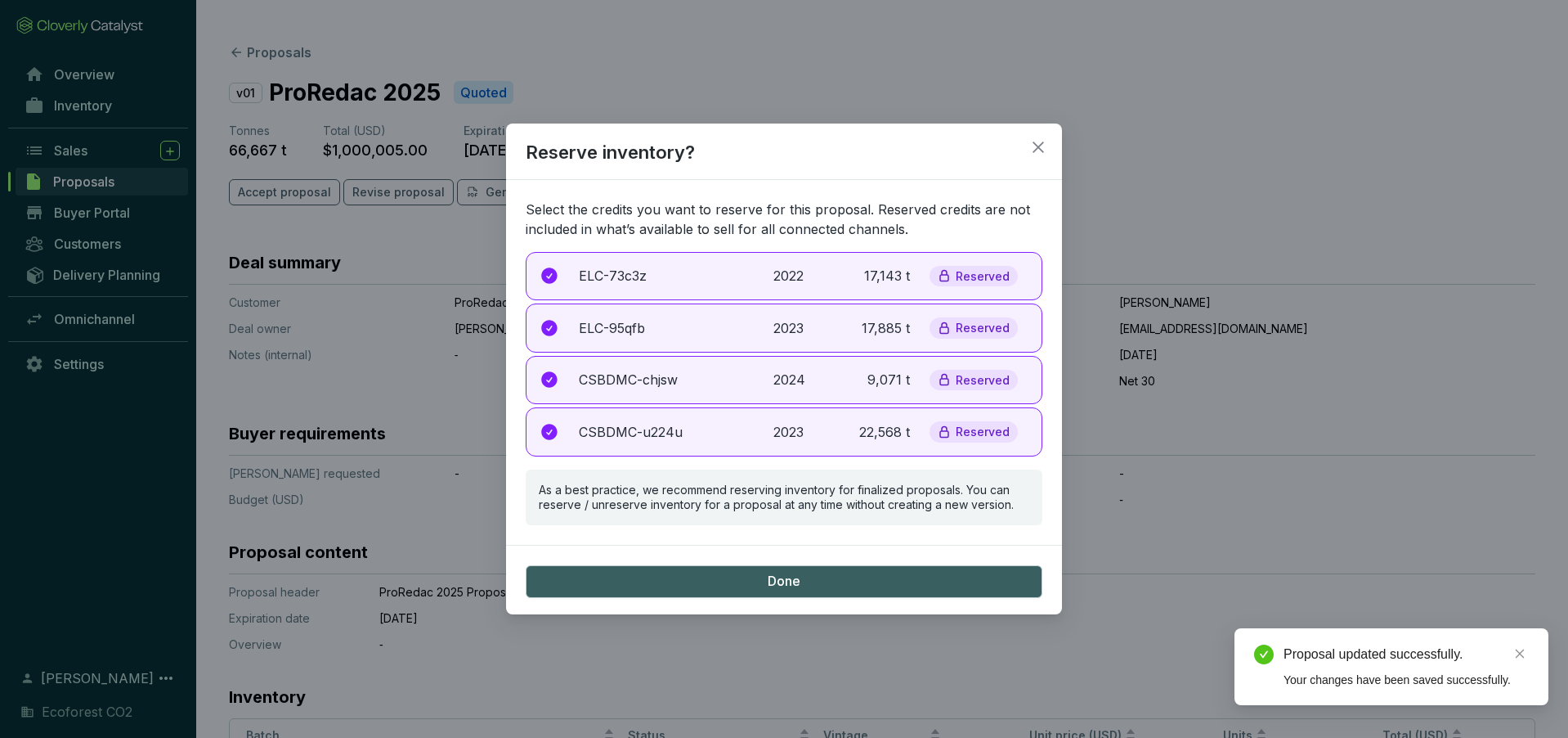
click at [748, 293] on div "ELC-73c3z 2022 17,143 t Reserved" at bounding box center [784, 276] width 516 height 49
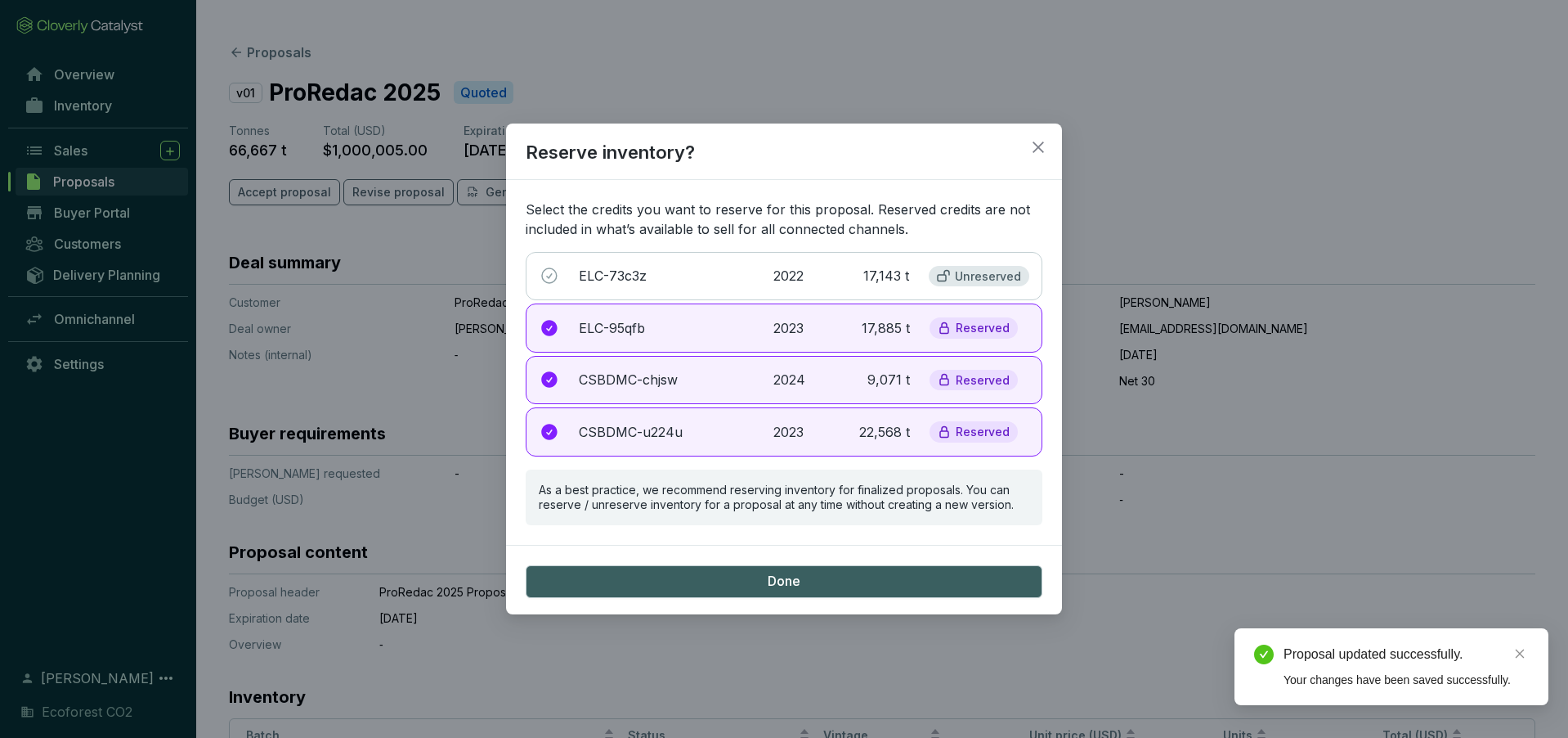
click at [746, 317] on div "ELC-95qfb 2023 17,885 t Reserved" at bounding box center [784, 328] width 516 height 49
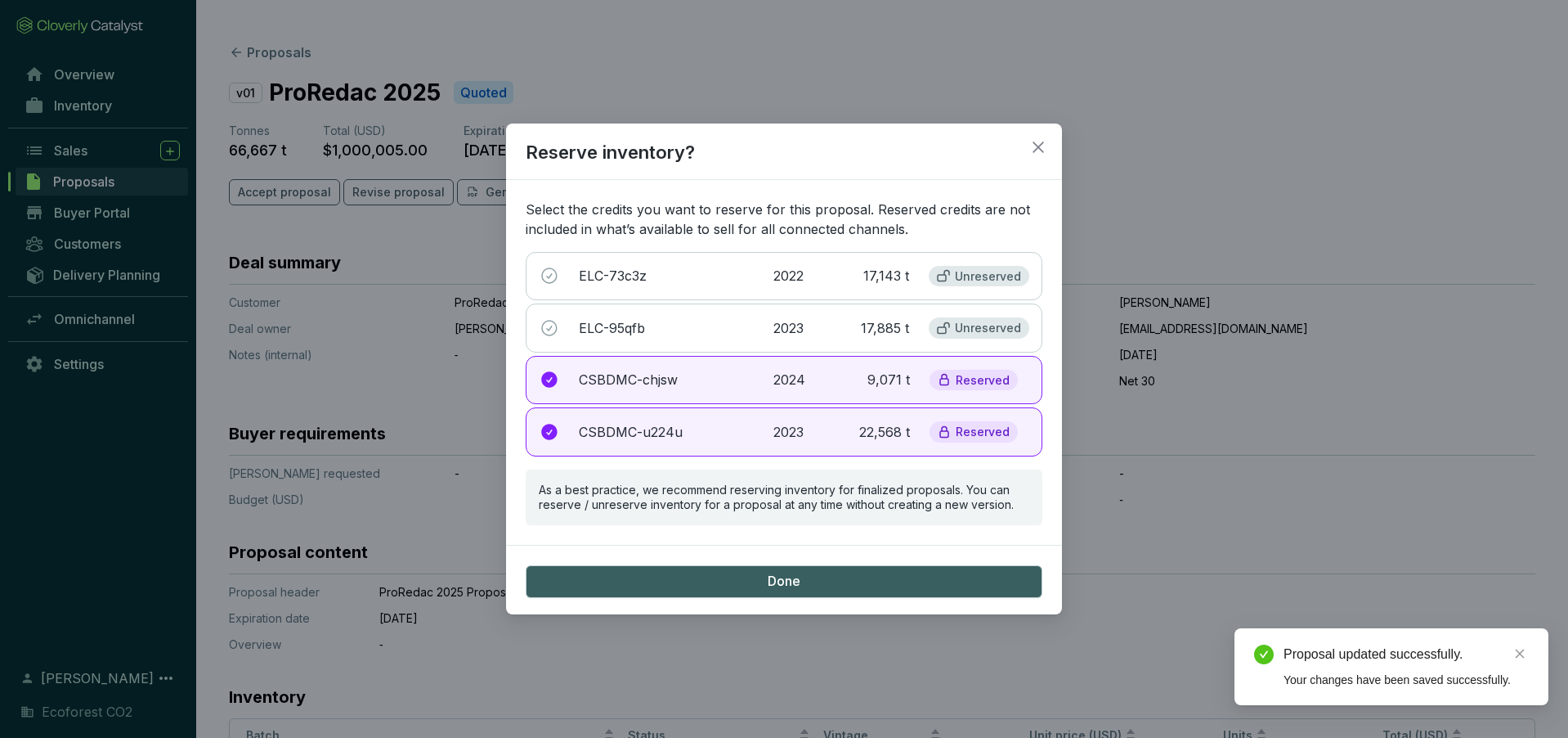
click at [746, 382] on p "CSBDMC-chjsw" at bounding box center [666, 379] width 175 height 19
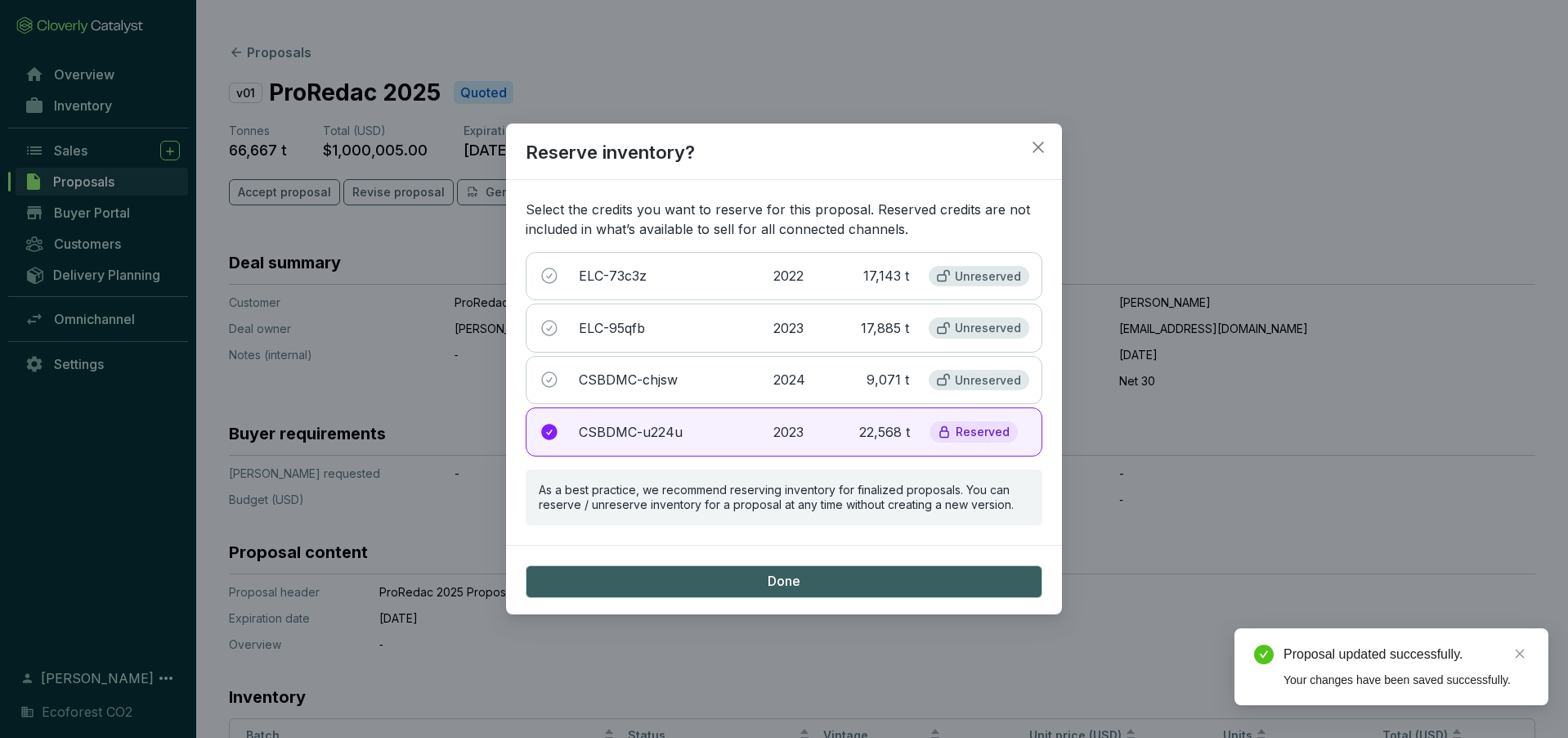
click at [746, 432] on p "CSBDMC-u224u" at bounding box center [666, 432] width 175 height 19
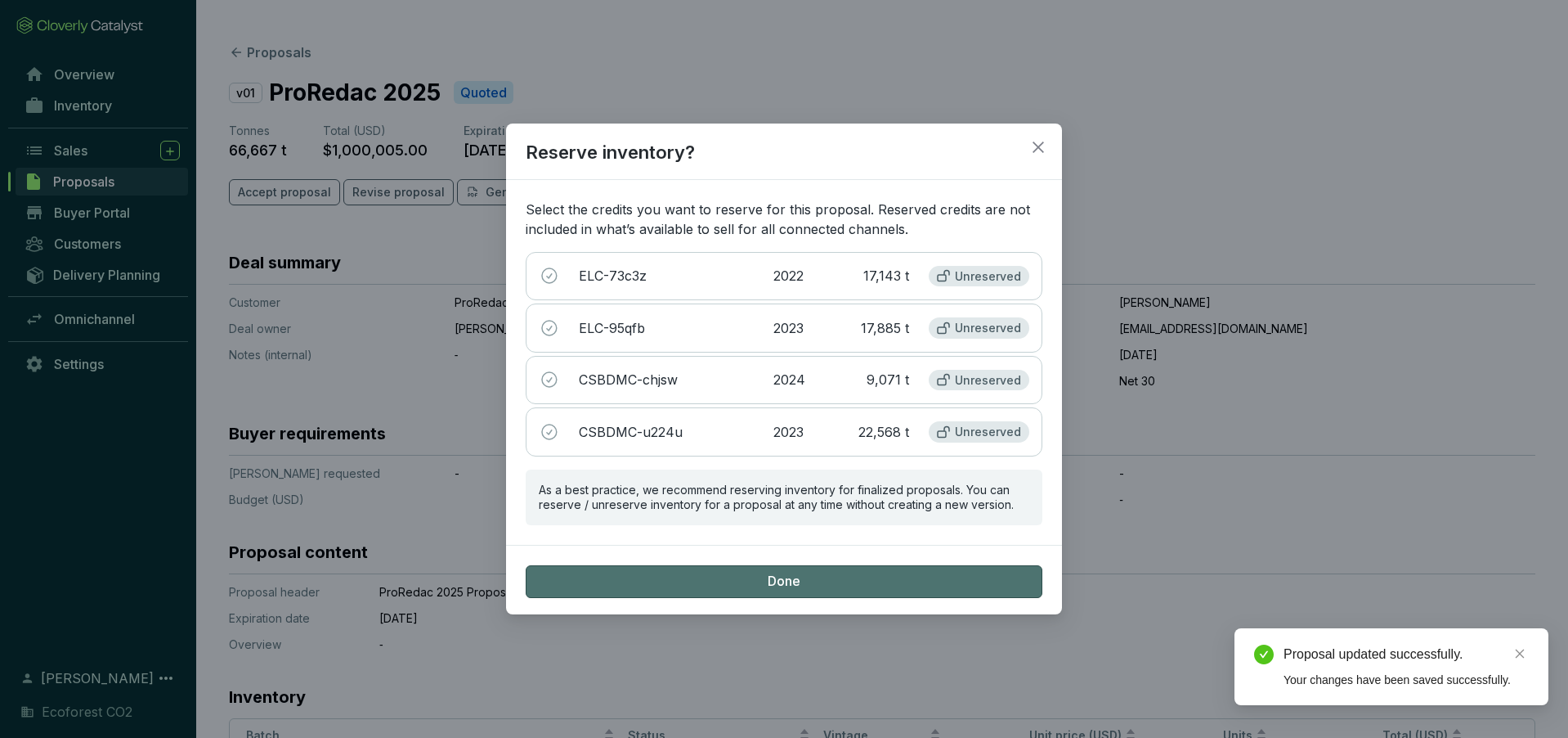
click at [848, 577] on button "Done" at bounding box center [784, 581] width 516 height 32
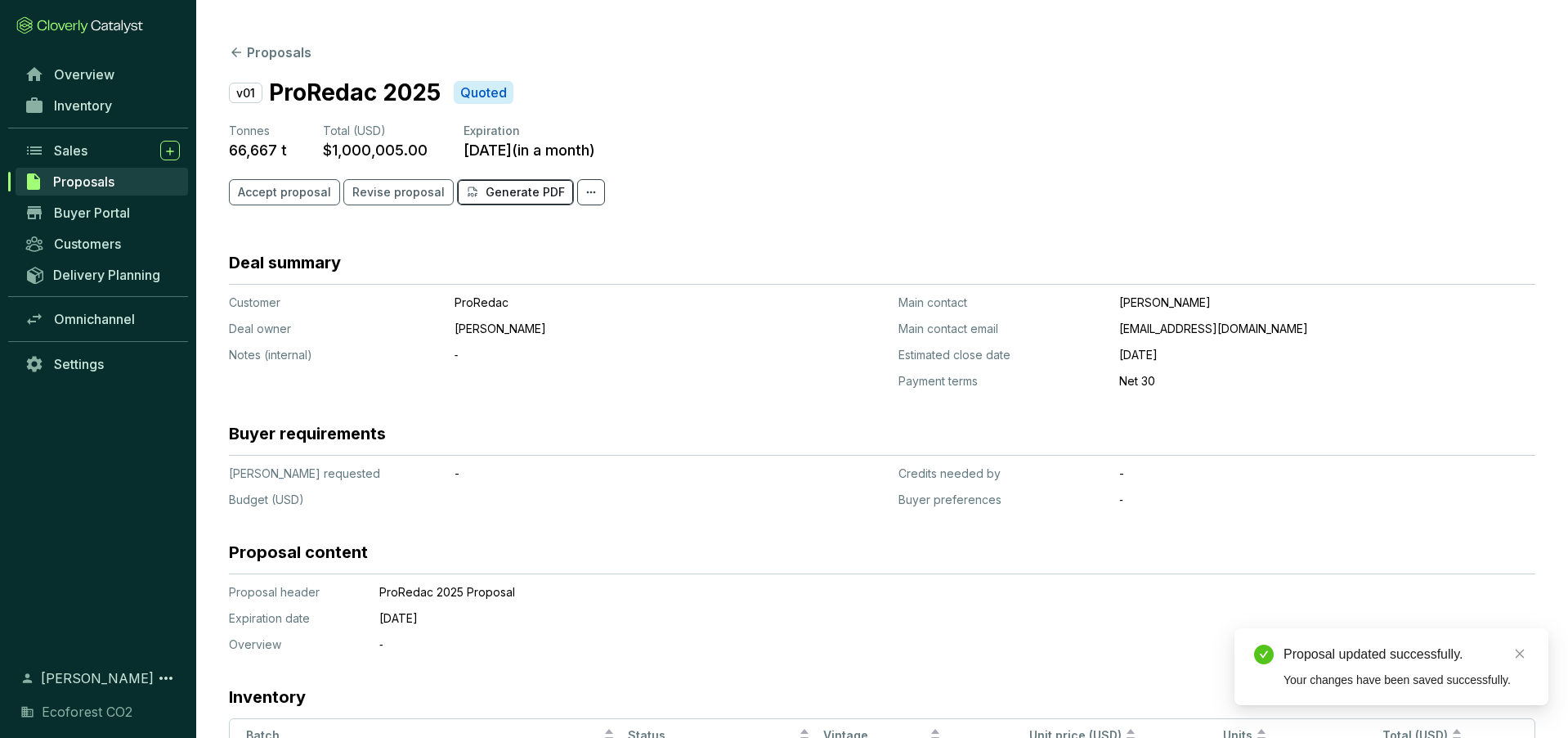
click at [538, 194] on p "Generate PDF" at bounding box center [526, 193] width 80 height 17
click at [527, 190] on p "Generate PDF" at bounding box center [526, 193] width 80 height 17
click at [541, 198] on p "Generate PDF" at bounding box center [526, 193] width 80 height 17
click at [1524, 619] on icon "close" at bounding box center [1520, 618] width 11 height 11
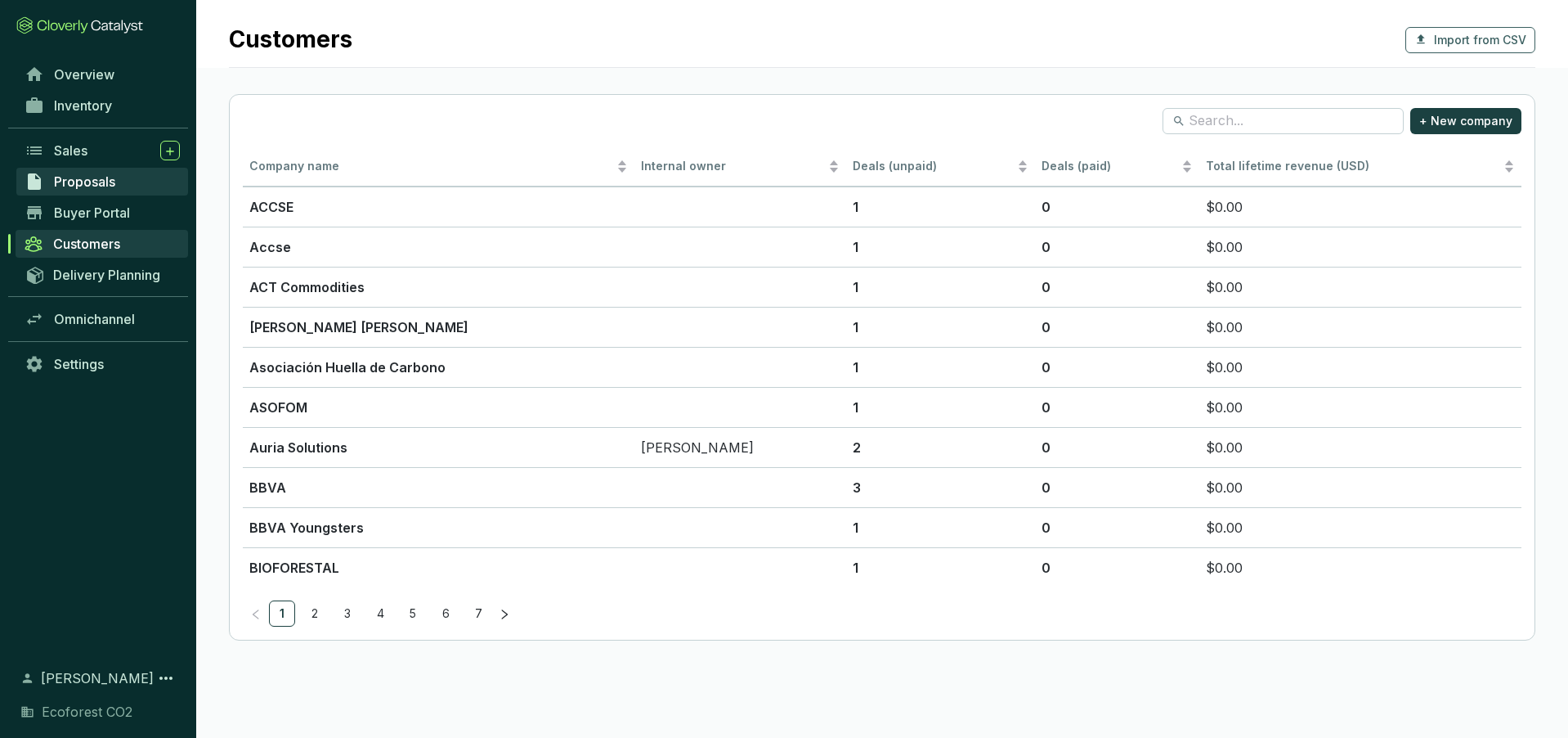
click at [127, 186] on link "Proposals" at bounding box center [102, 181] width 171 height 28
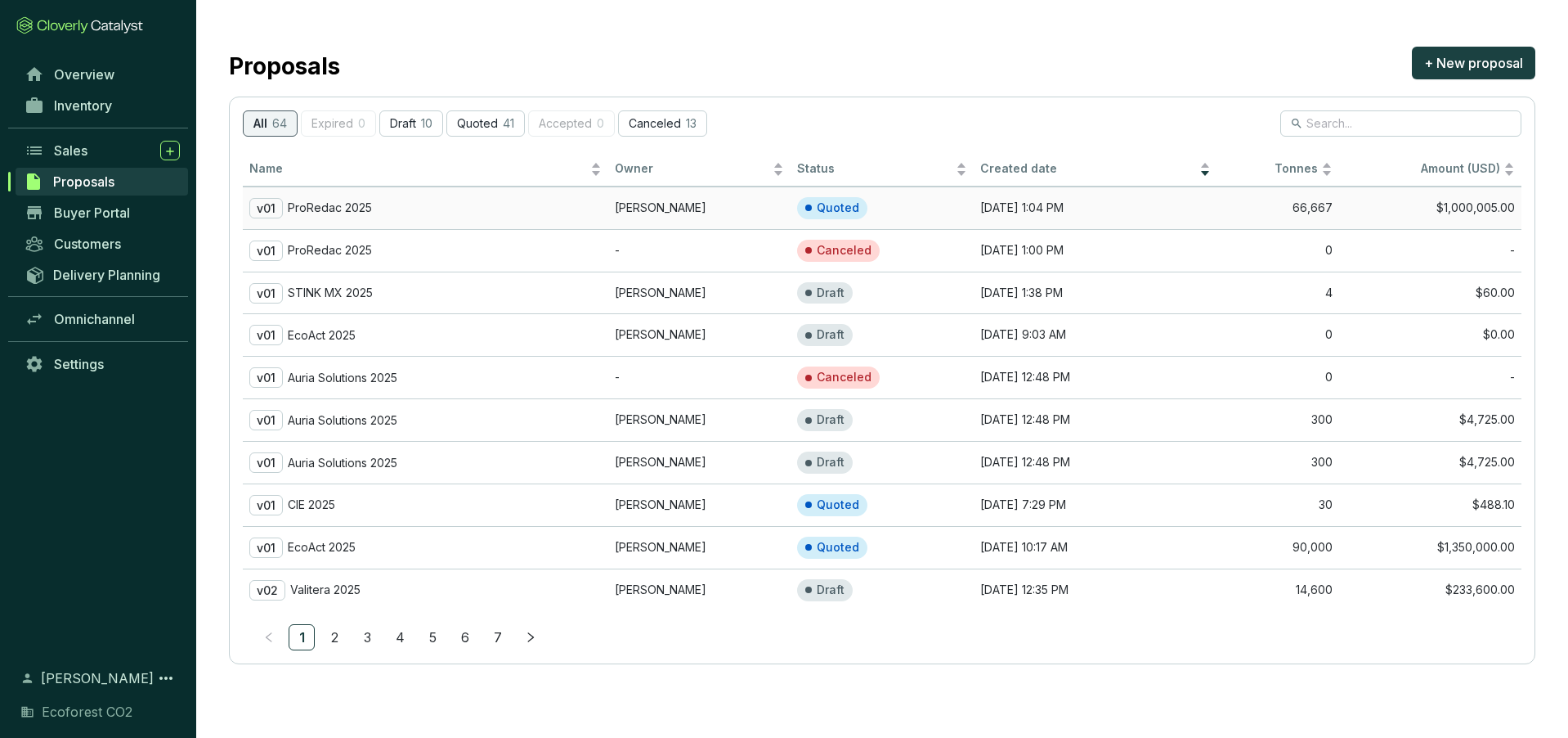
click at [583, 205] on div "v01 ProRedac 2025" at bounding box center [425, 208] width 353 height 20
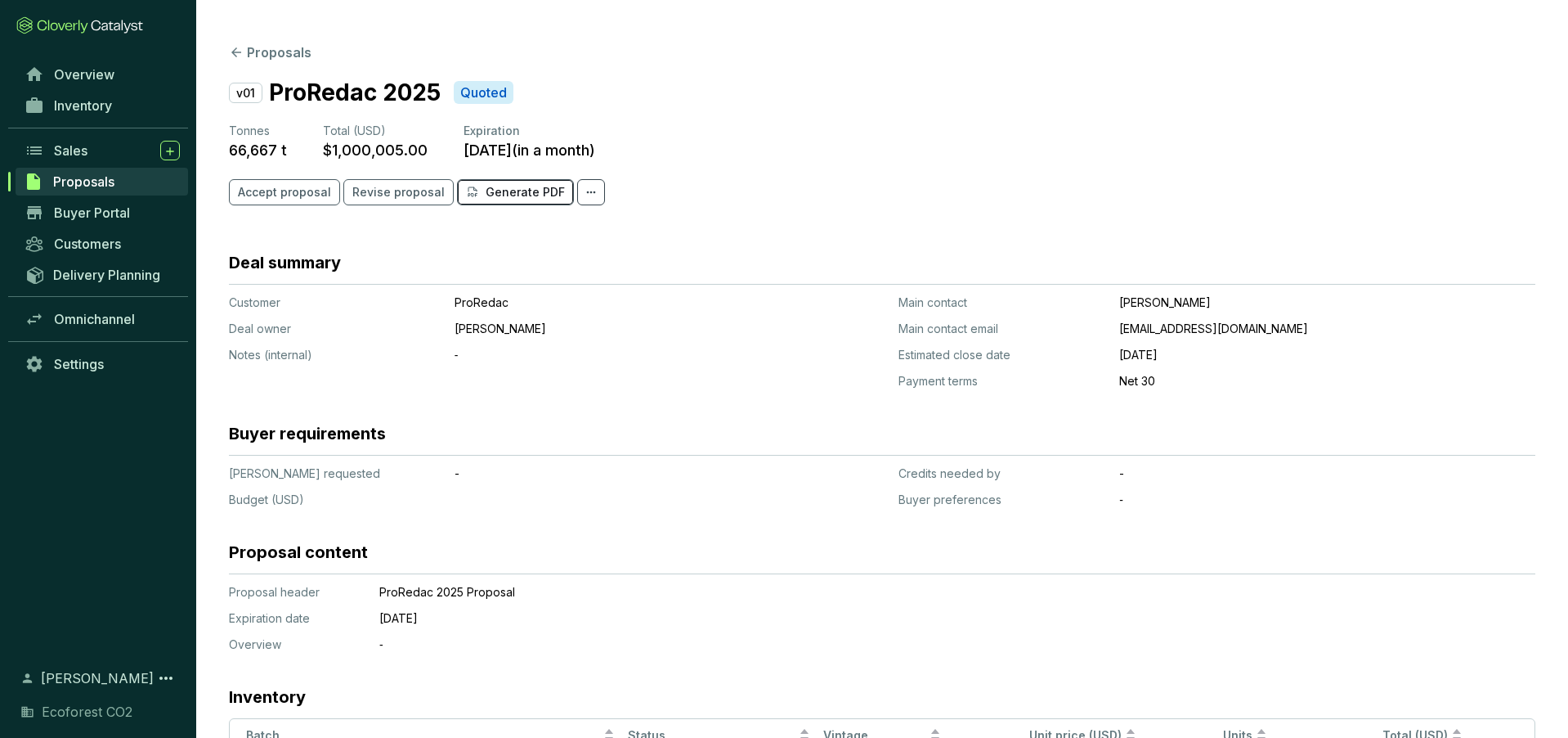
click at [524, 200] on button "Generate PDF" at bounding box center [516, 192] width 117 height 26
